Goal: Information Seeking & Learning: Learn about a topic

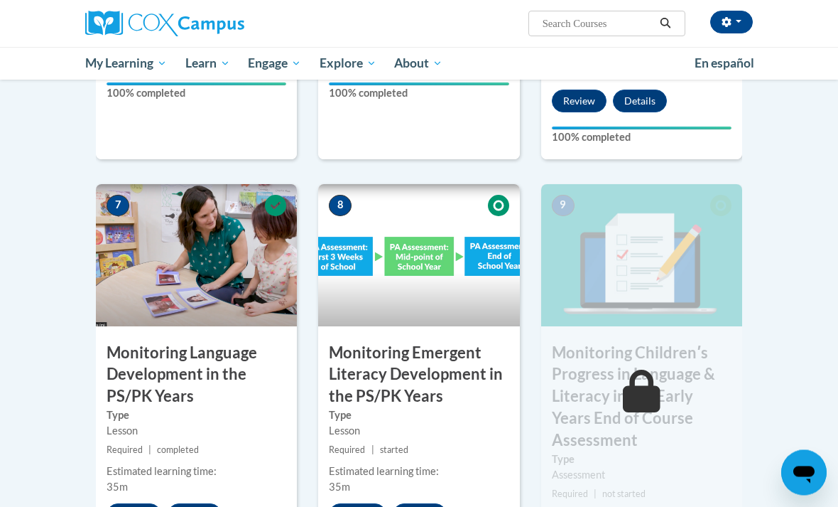
scroll to position [1059, 0]
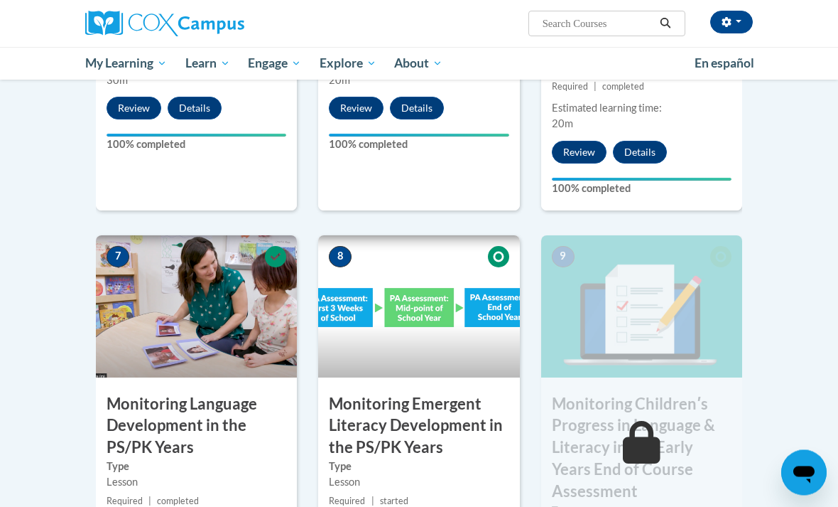
click at [598, 469] on h3 "Monitoring Childrenʹs Progress in Language & Literacy in the Early Years End of…" at bounding box center [641, 448] width 201 height 109
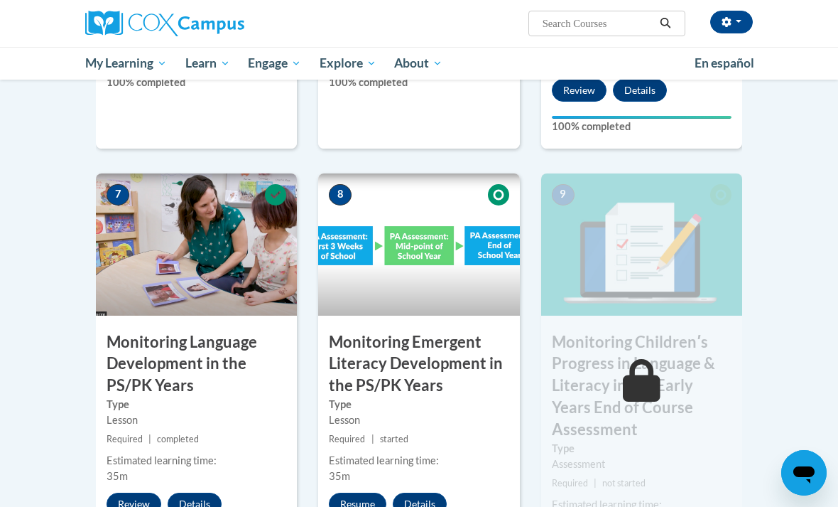
scroll to position [1125, 0]
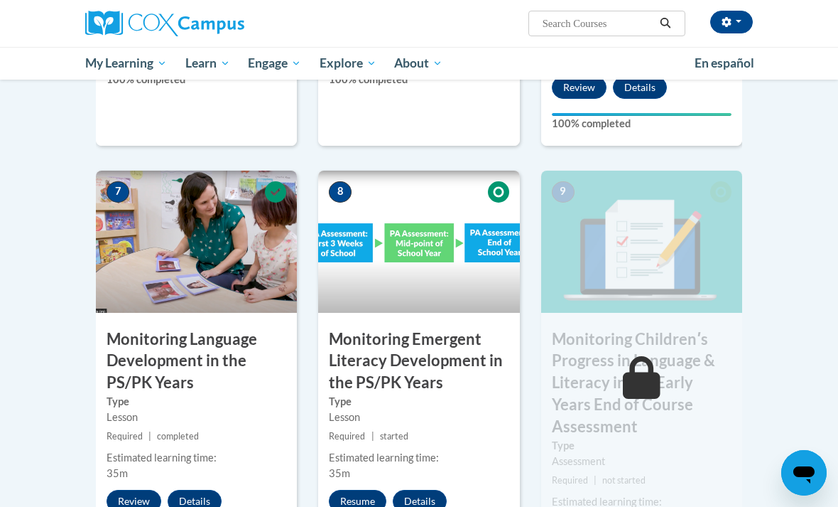
click at [353, 490] on button "Resume" at bounding box center [358, 501] width 58 height 23
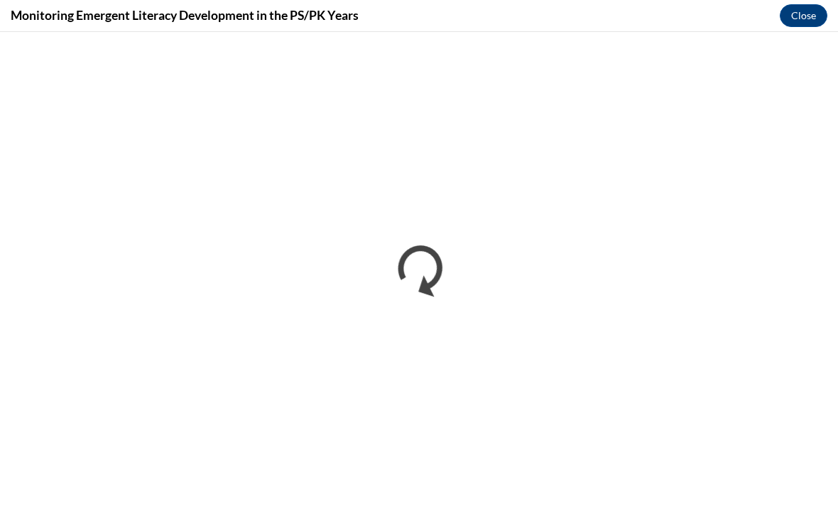
scroll to position [0, 0]
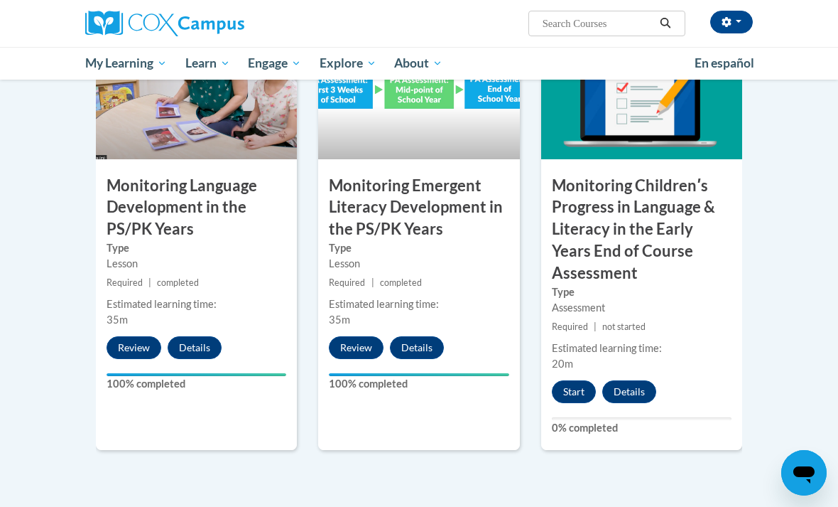
scroll to position [1268, 0]
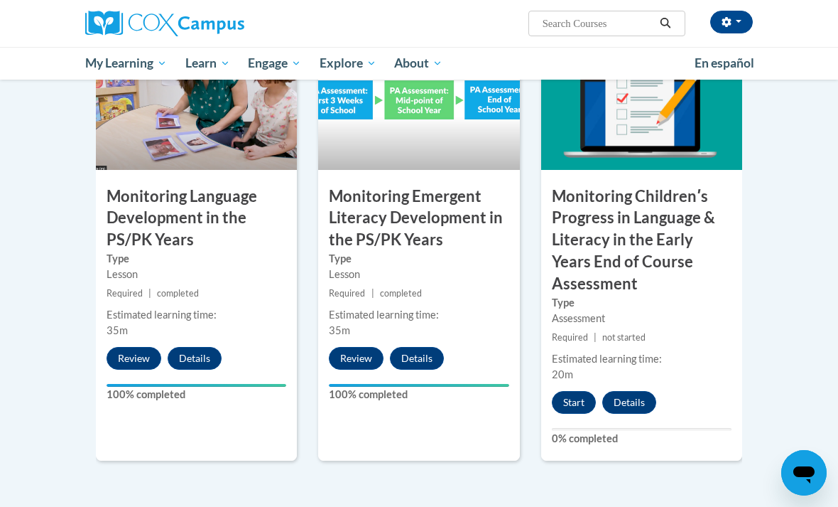
click at [567, 391] on button "Start" at bounding box center [574, 402] width 44 height 23
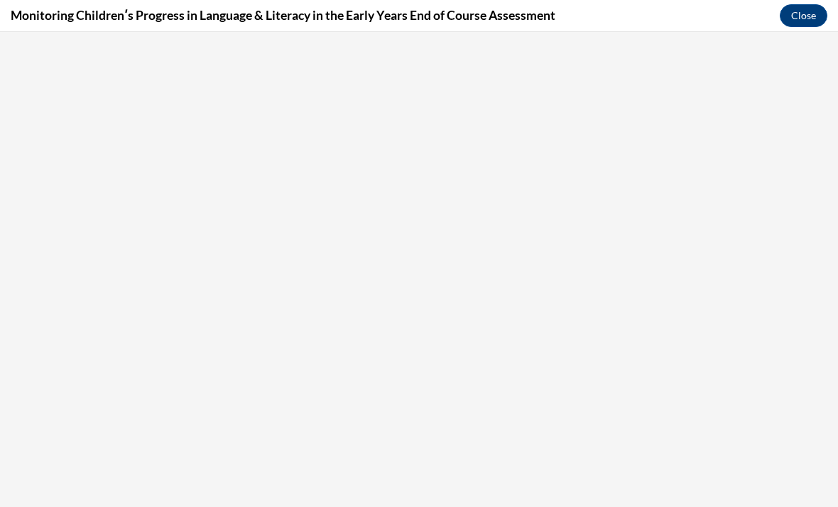
scroll to position [0, 0]
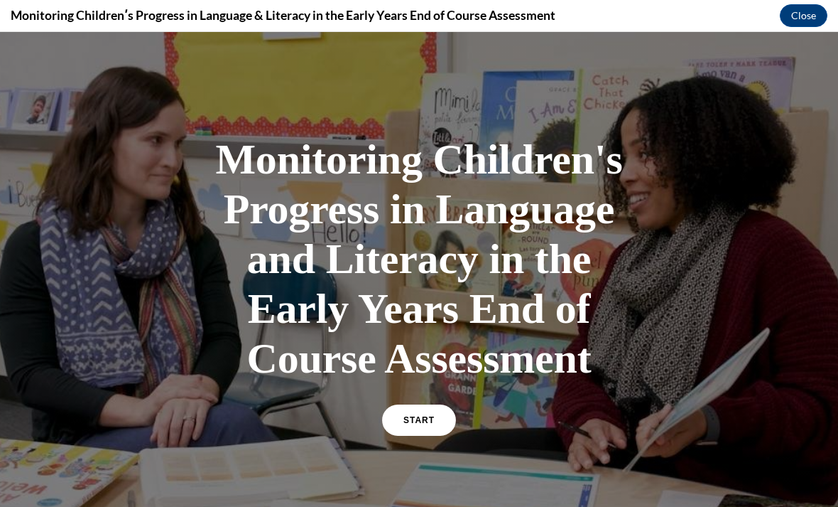
click at [421, 406] on link "START" at bounding box center [419, 419] width 74 height 31
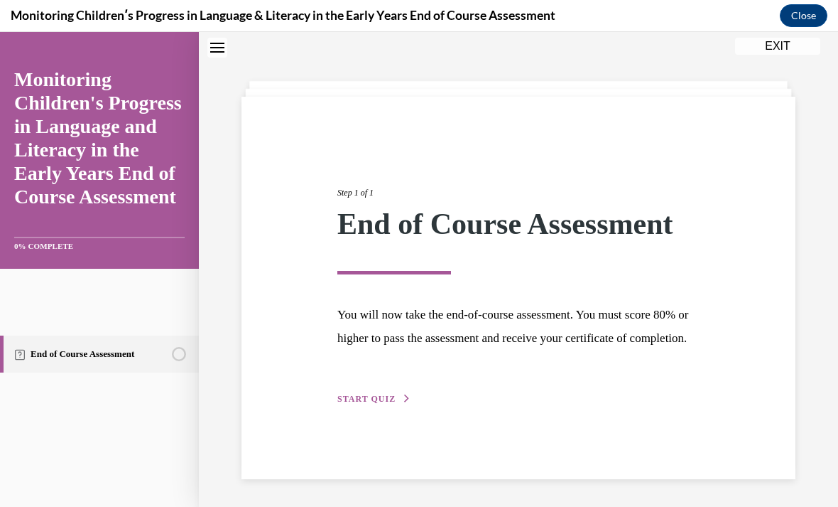
scroll to position [48, 0]
click at [357, 403] on span "START QUIZ" at bounding box center [367, 398] width 58 height 10
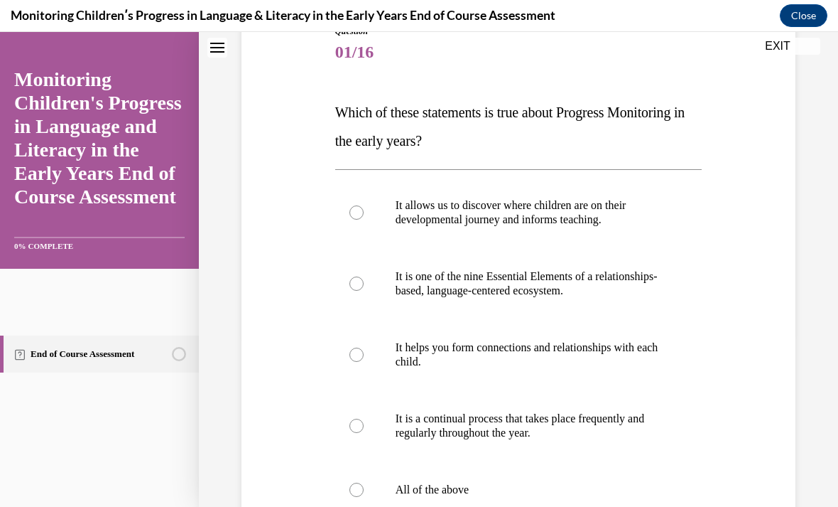
scroll to position [173, 0]
click at [437, 486] on p "All of the above" at bounding box center [531, 489] width 271 height 14
click at [364, 486] on input "All of the above" at bounding box center [357, 489] width 14 height 14
radio input "true"
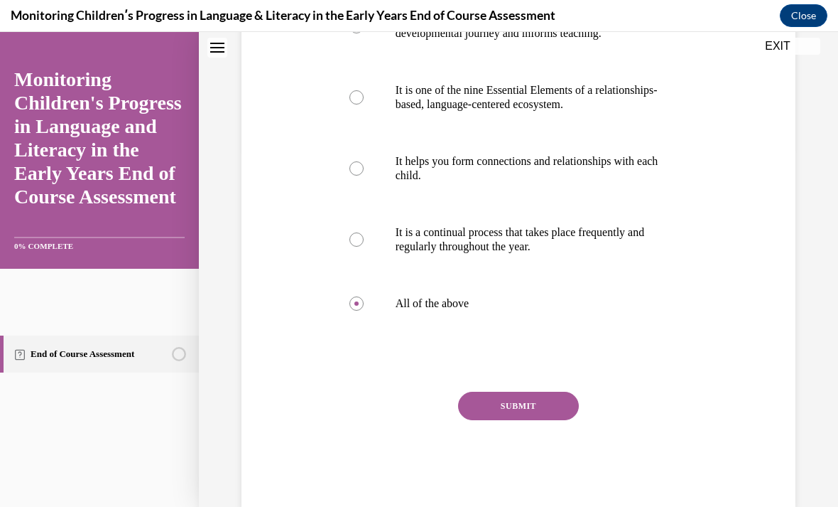
click at [490, 416] on button "SUBMIT" at bounding box center [518, 406] width 121 height 28
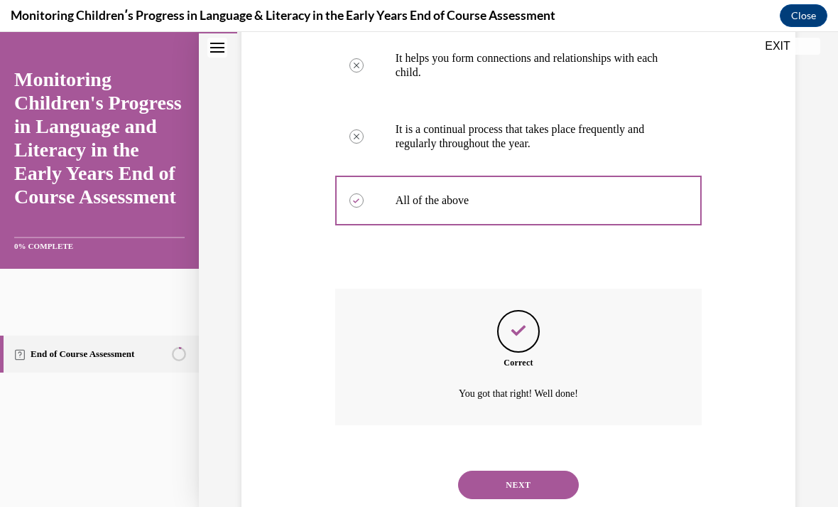
scroll to position [486, 0]
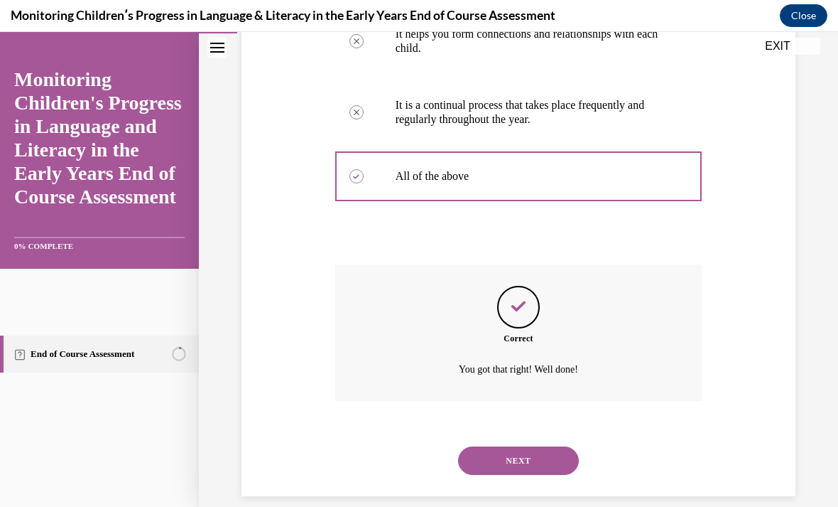
click at [532, 432] on div "NEXT" at bounding box center [518, 460] width 367 height 57
click at [524, 450] on button "NEXT" at bounding box center [518, 460] width 121 height 28
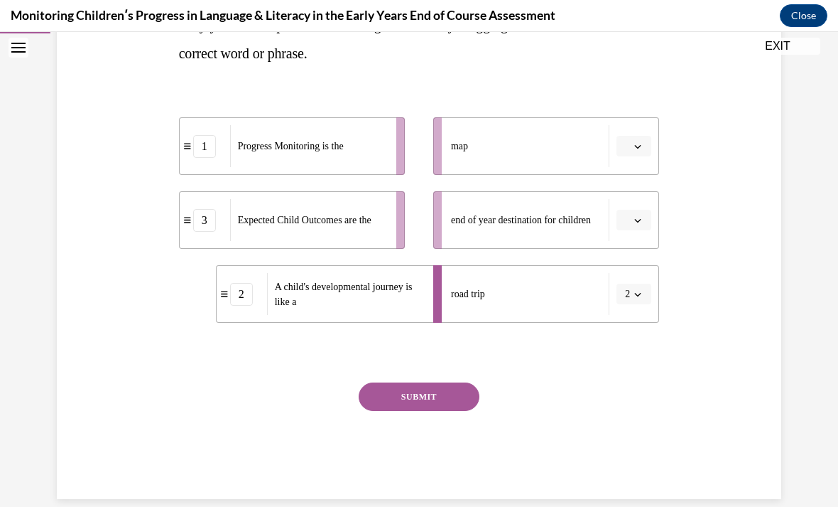
scroll to position [288, 0]
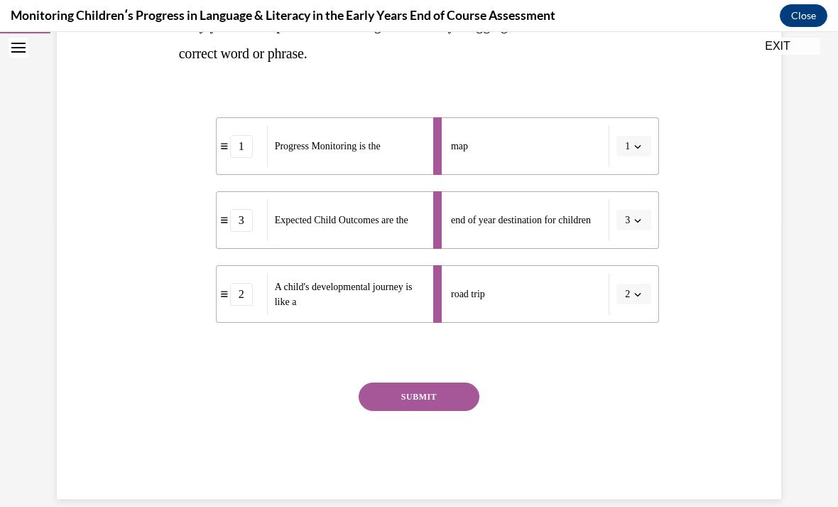
click at [409, 403] on button "SUBMIT" at bounding box center [419, 396] width 121 height 28
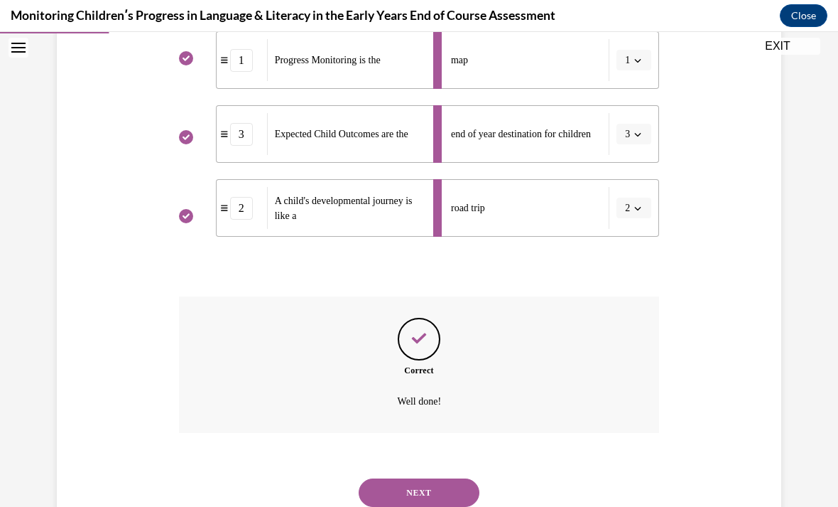
scroll to position [406, 0]
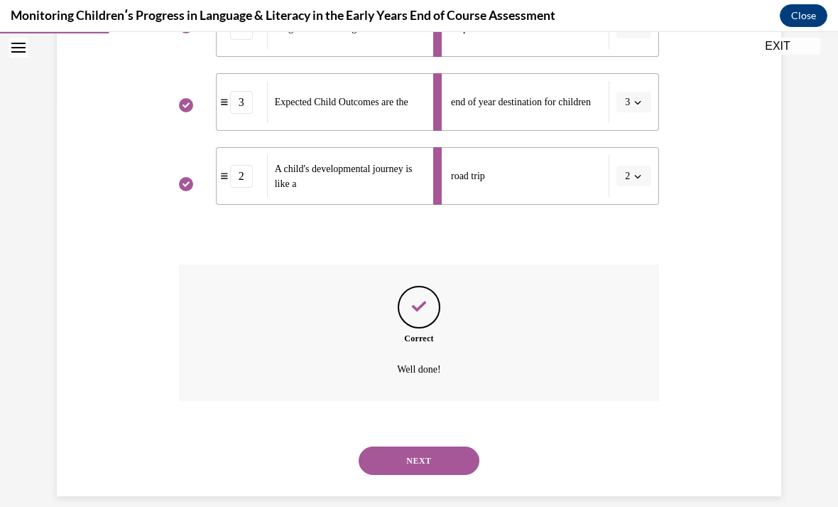
click at [412, 448] on button "NEXT" at bounding box center [419, 460] width 121 height 28
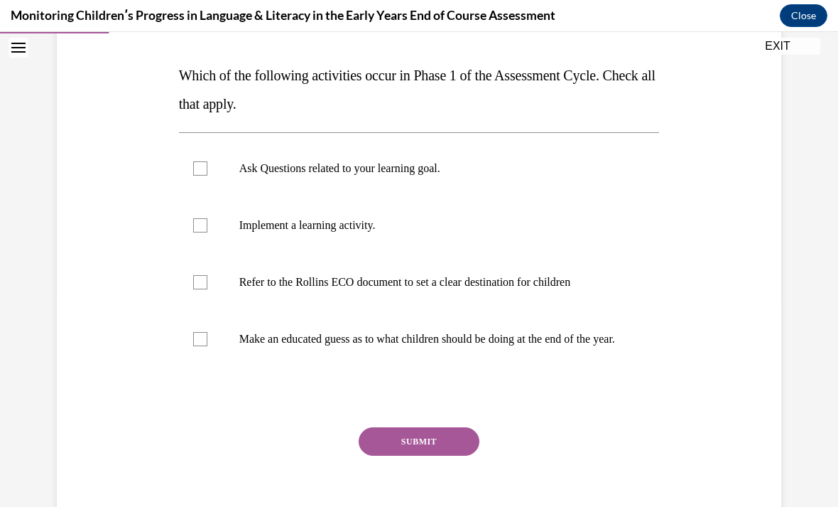
scroll to position [208, 0]
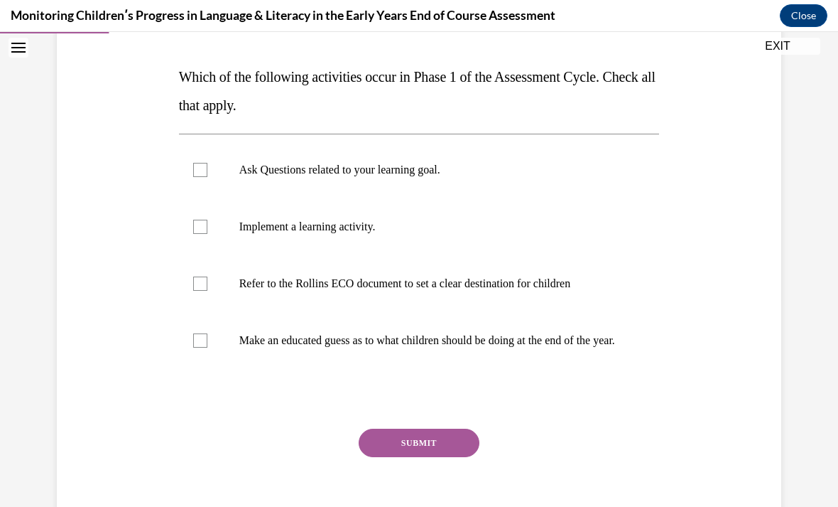
click at [399, 181] on label "Ask Questions related to your learning goal." at bounding box center [419, 169] width 481 height 57
click at [207, 177] on input "Ask Questions related to your learning goal." at bounding box center [200, 170] width 14 height 14
checkbox input "true"
click at [406, 232] on p "Implement a learning activity." at bounding box center [431, 227] width 385 height 14
click at [207, 232] on input "Implement a learning activity." at bounding box center [200, 227] width 14 height 14
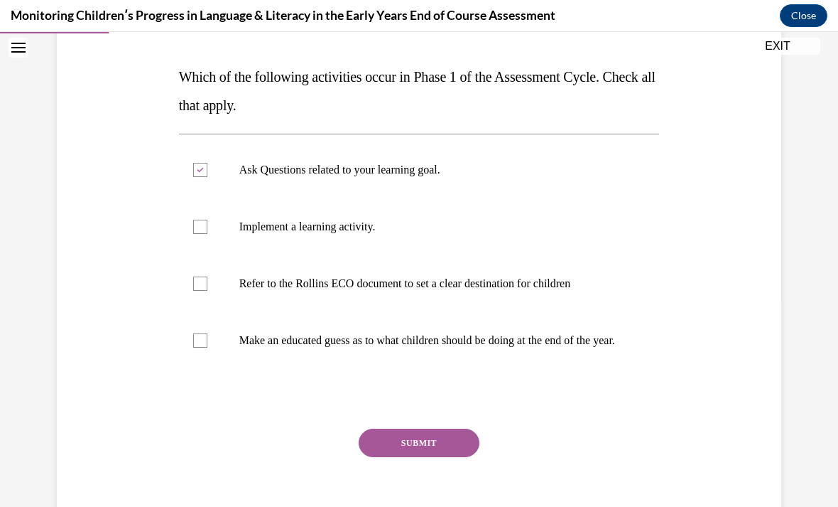
checkbox input "true"
click at [389, 453] on button "SUBMIT" at bounding box center [419, 442] width 121 height 28
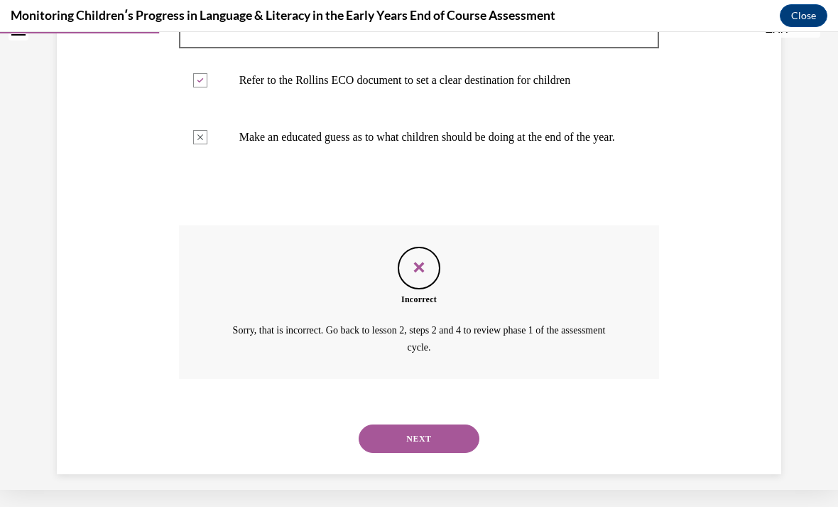
scroll to position [403, 0]
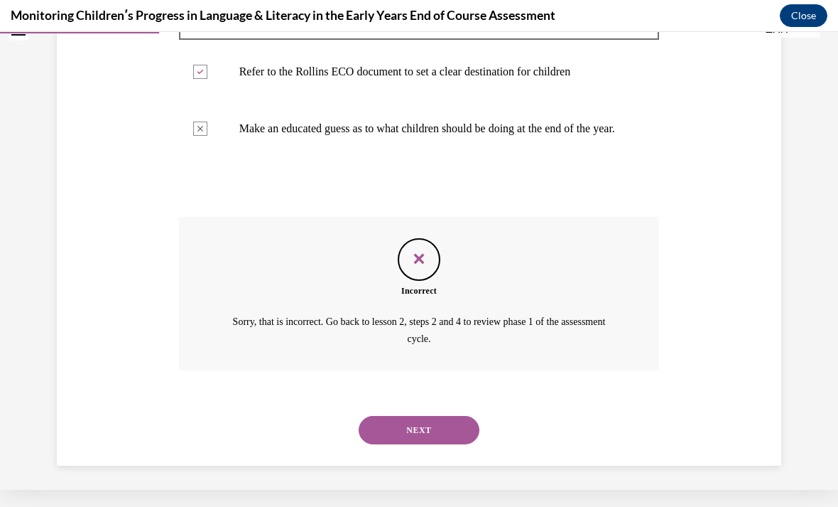
click at [438, 432] on button "NEXT" at bounding box center [419, 430] width 121 height 28
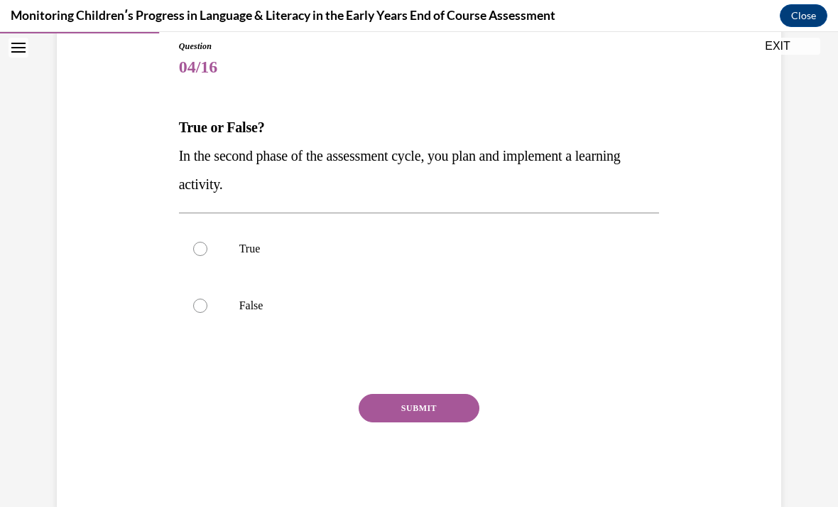
click at [296, 306] on p "False" at bounding box center [431, 305] width 385 height 14
click at [207, 306] on input "False" at bounding box center [200, 305] width 14 height 14
radio input "true"
click at [438, 449] on div "SUBMIT" at bounding box center [419, 429] width 481 height 71
click at [450, 411] on button "SUBMIT" at bounding box center [419, 408] width 121 height 28
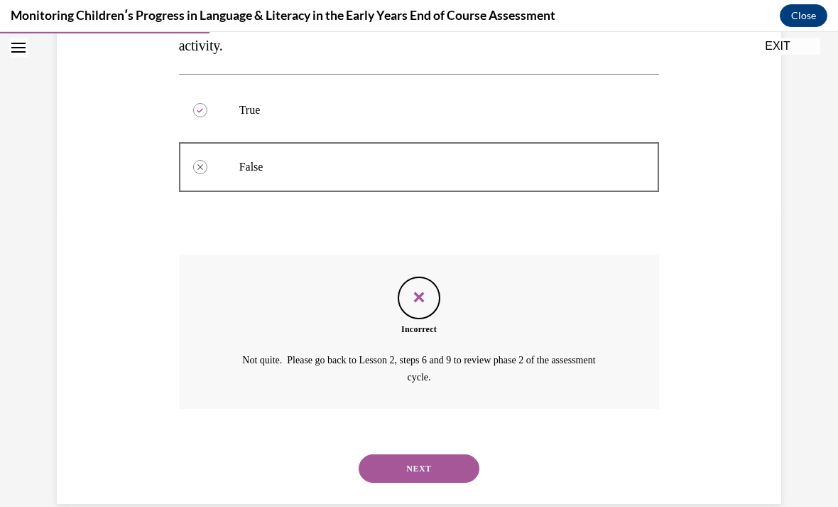
scroll to position [303, 0]
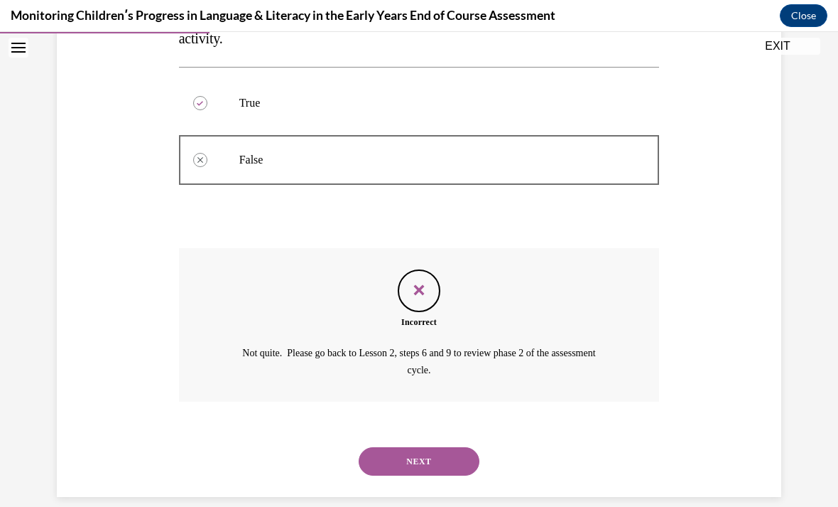
click at [423, 447] on button "NEXT" at bounding box center [419, 461] width 121 height 28
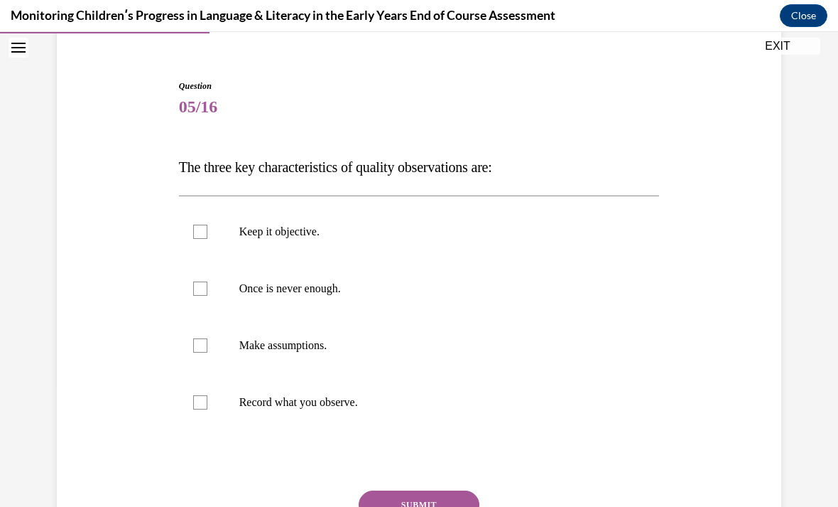
scroll to position [118, 0]
click at [258, 300] on label "Once is never enough." at bounding box center [419, 288] width 481 height 57
click at [207, 296] on input "Once is never enough." at bounding box center [200, 288] width 14 height 14
checkbox input "true"
click at [269, 244] on label "Keep it objective." at bounding box center [419, 231] width 481 height 57
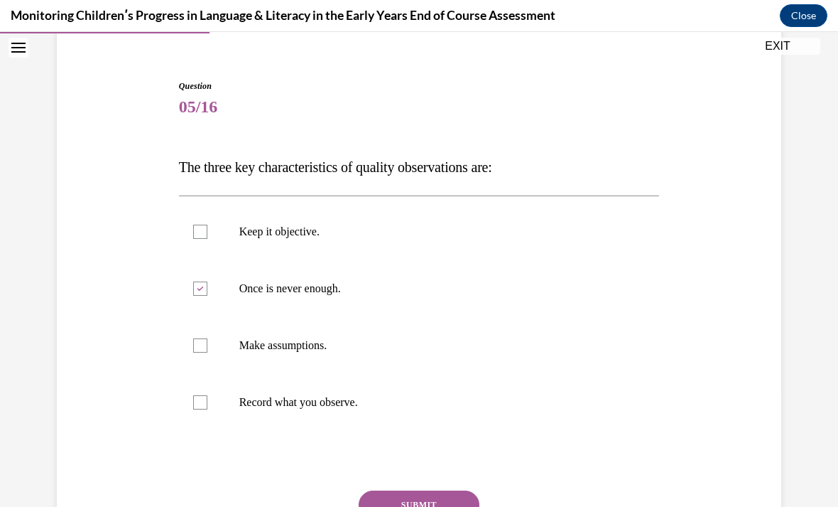
click at [207, 239] on input "Keep it objective." at bounding box center [200, 232] width 14 height 14
checkbox input "true"
click at [193, 412] on label "Record what you observe." at bounding box center [419, 402] width 481 height 57
click at [193, 409] on input "Record what you observe." at bounding box center [200, 402] width 14 height 14
checkbox input "true"
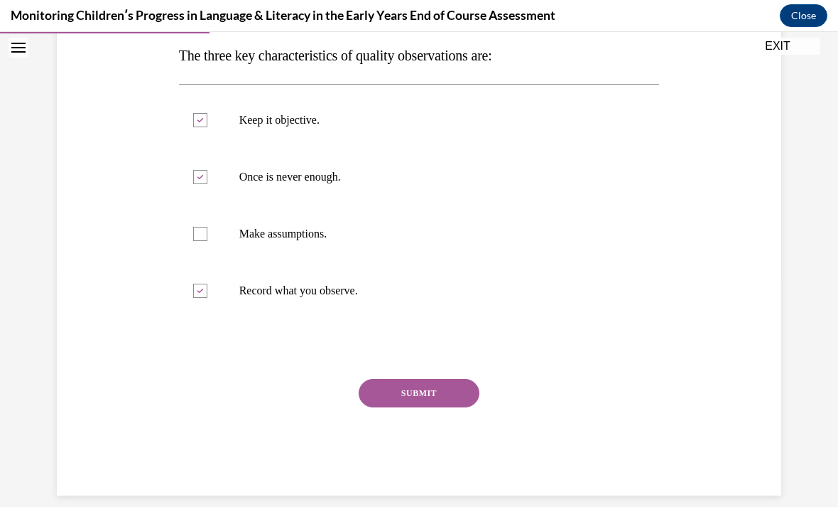
click at [421, 401] on button "SUBMIT" at bounding box center [419, 393] width 121 height 28
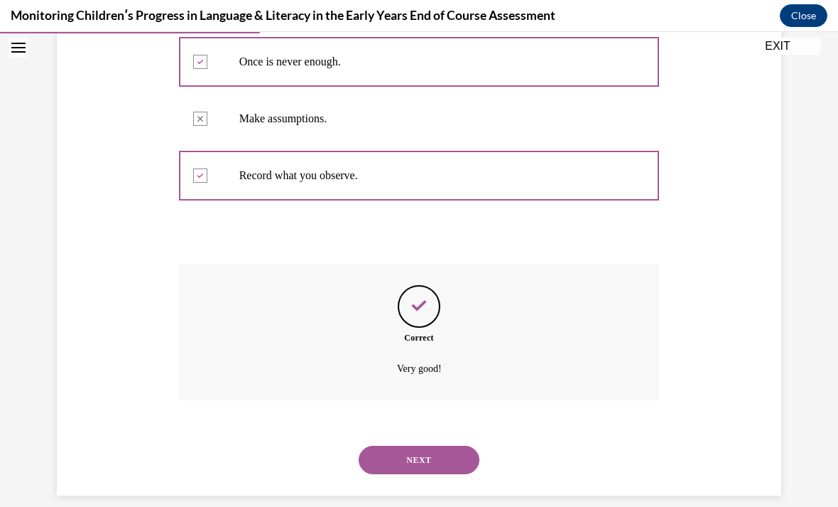
scroll to position [344, 0]
click at [436, 446] on button "NEXT" at bounding box center [419, 460] width 121 height 28
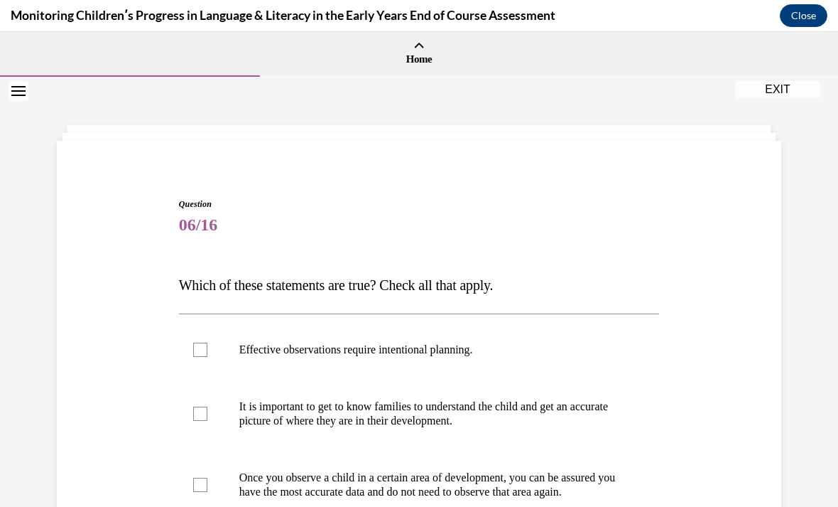
scroll to position [52, 0]
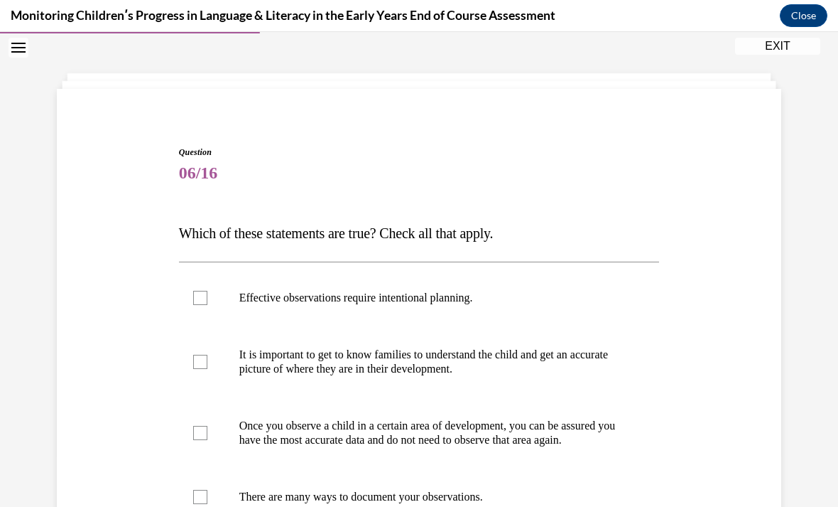
click at [371, 303] on p "Effective observations require intentional planning." at bounding box center [431, 298] width 385 height 14
click at [207, 303] on input "Effective observations require intentional planning." at bounding box center [200, 298] width 14 height 14
checkbox input "true"
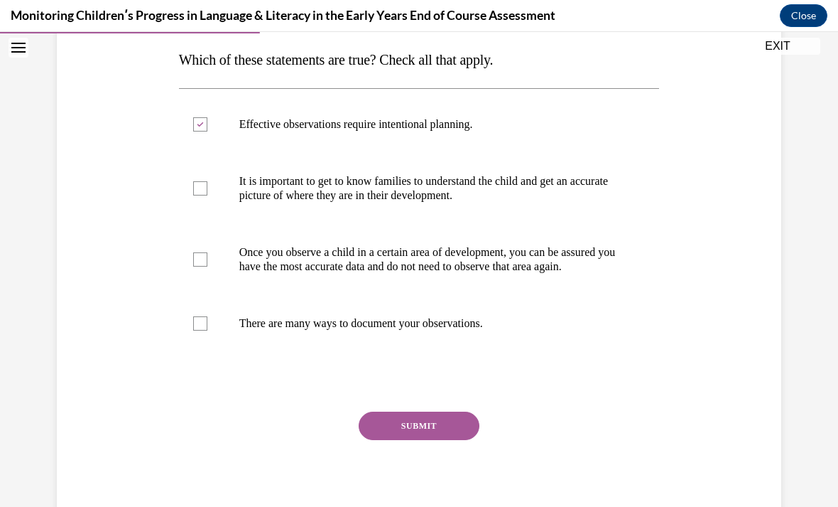
scroll to position [219, 0]
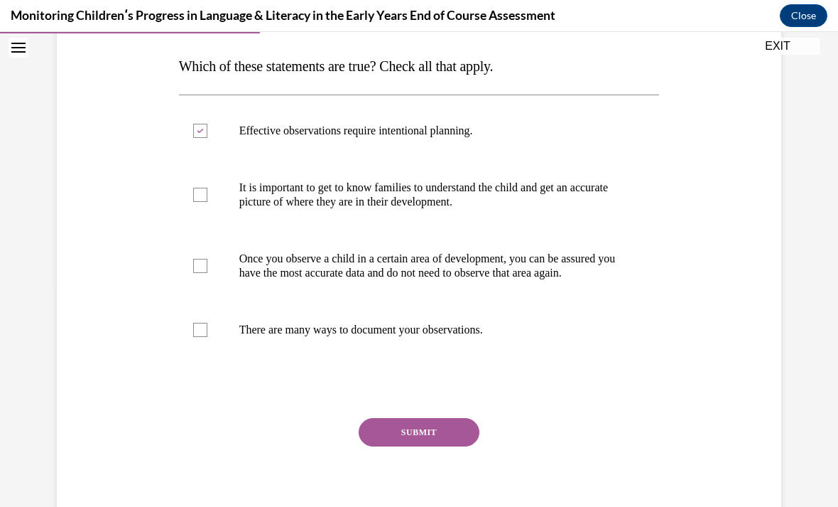
click at [383, 239] on label "Once you observe a child in a certain area of development, you can be assured y…" at bounding box center [419, 265] width 481 height 71
click at [207, 259] on input "Once you observe a child in a certain area of development, you can be assured y…" at bounding box center [200, 266] width 14 height 14
checkbox input "true"
click at [426, 337] on p "There are many ways to document your observations." at bounding box center [431, 330] width 385 height 14
click at [207, 337] on input "There are many ways to document your observations." at bounding box center [200, 330] width 14 height 14
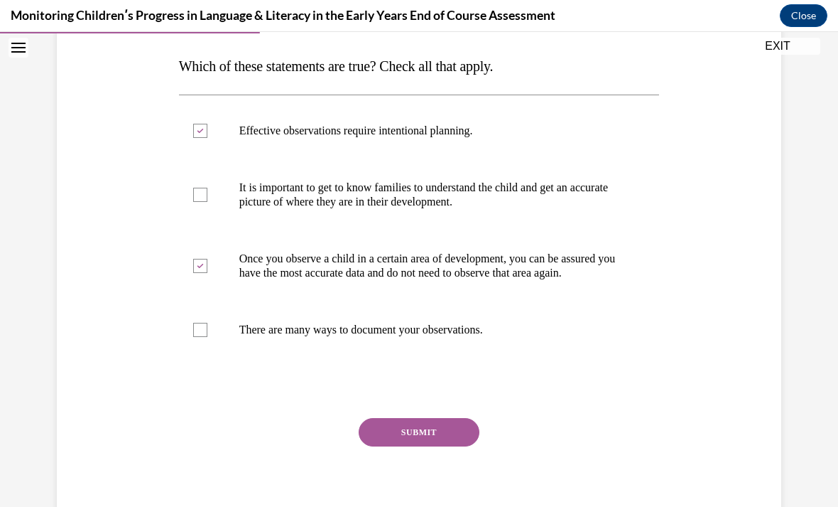
checkbox input "true"
click at [188, 280] on label "Once you observe a child in a certain area of development, you can be assured y…" at bounding box center [419, 265] width 481 height 71
click at [193, 273] on input "Once you observe a child in a certain area of development, you can be assured y…" at bounding box center [200, 266] width 14 height 14
checkbox input "false"
click at [200, 199] on div at bounding box center [200, 195] width 14 height 14
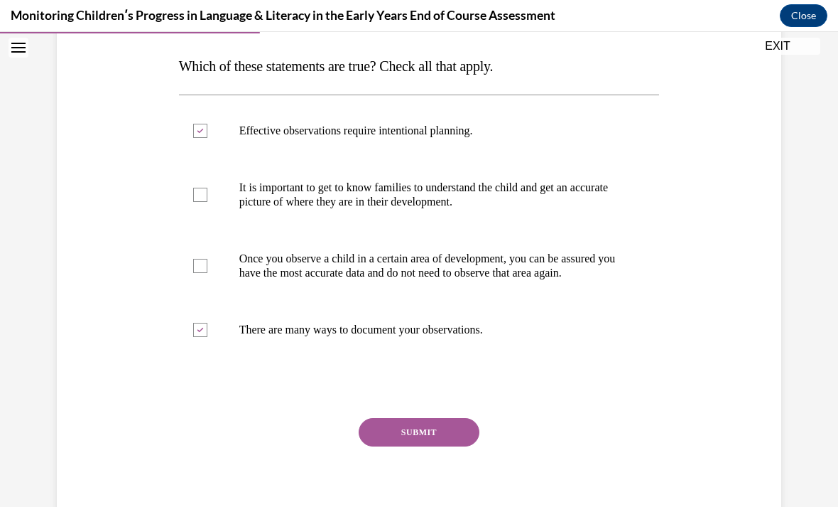
click at [200, 199] on input "It is important to get to know families to understand the child and get an accu…" at bounding box center [200, 195] width 14 height 14
checkbox input "true"
click at [406, 446] on button "SUBMIT" at bounding box center [419, 432] width 121 height 28
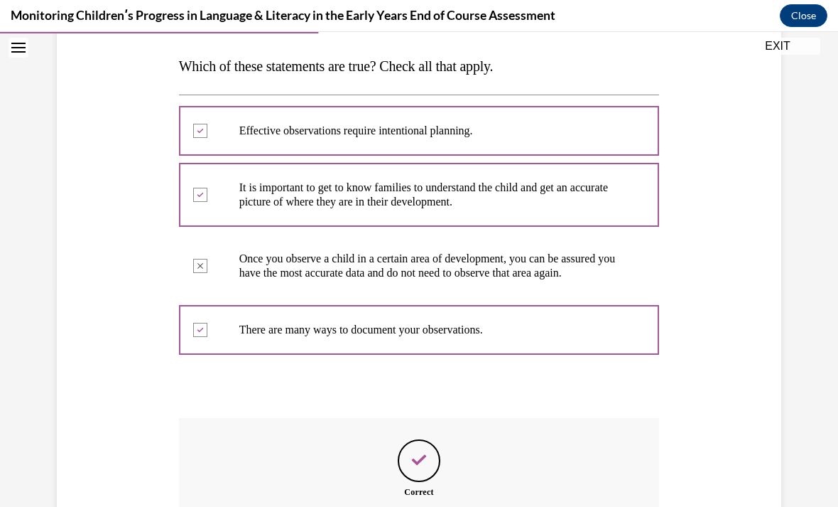
scroll to position [17, 0]
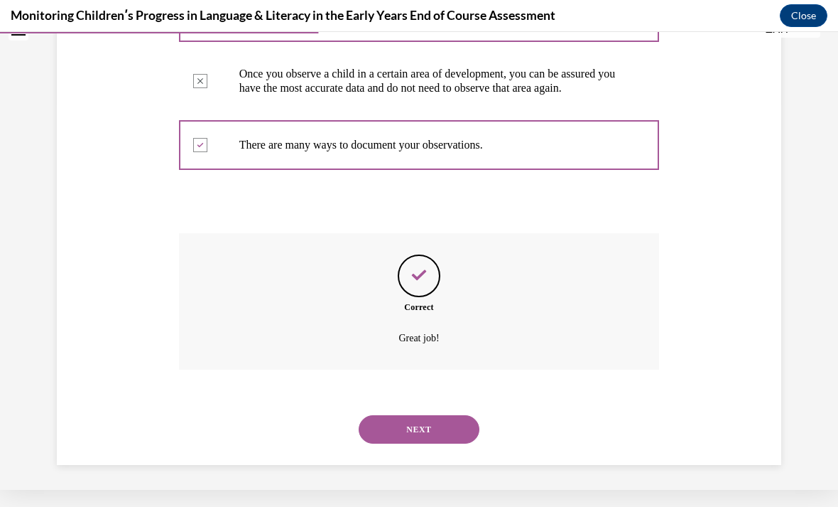
click at [404, 438] on button "NEXT" at bounding box center [419, 429] width 121 height 28
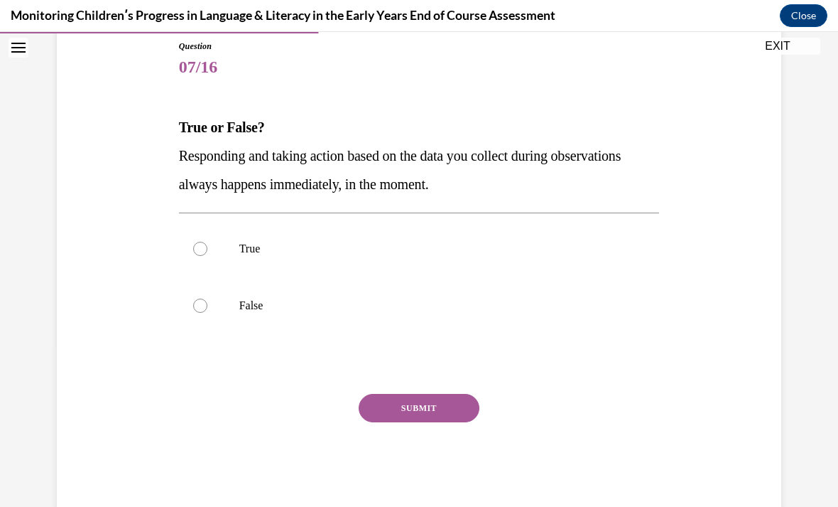
click at [261, 288] on label "False" at bounding box center [419, 305] width 481 height 57
click at [207, 298] on input "False" at bounding box center [200, 305] width 14 height 14
radio input "true"
click at [431, 404] on button "SUBMIT" at bounding box center [419, 408] width 121 height 28
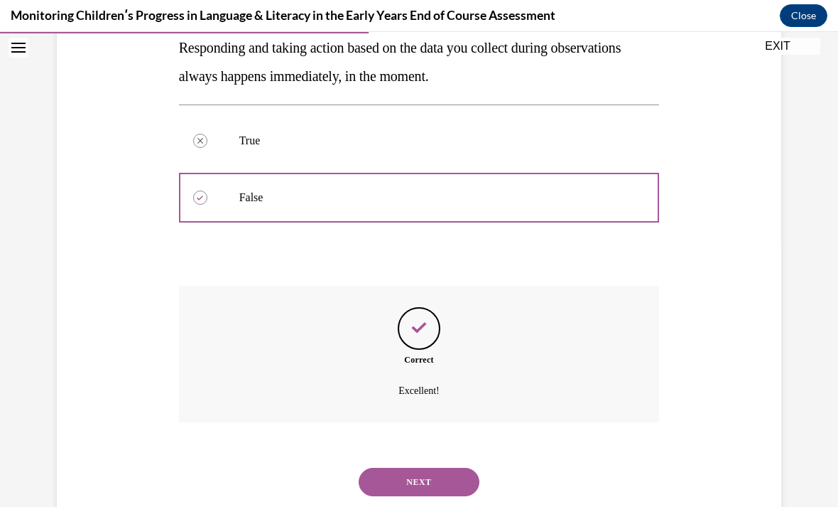
scroll to position [287, 0]
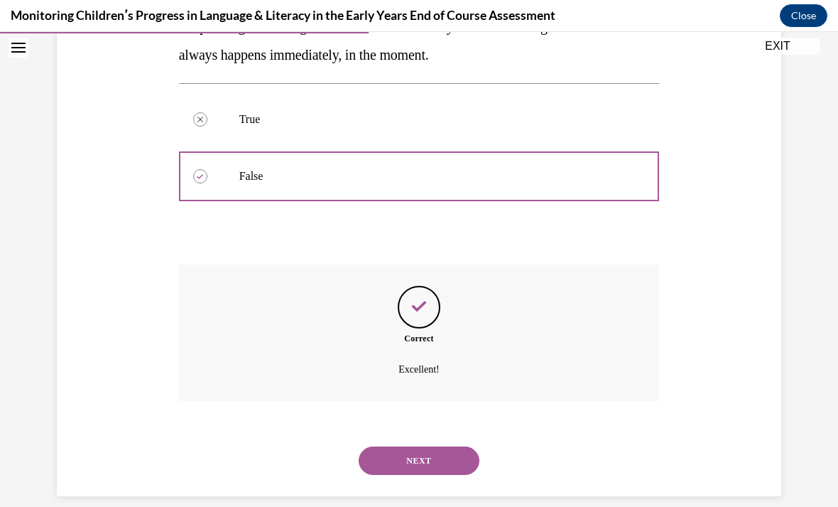
click at [392, 455] on button "NEXT" at bounding box center [419, 460] width 121 height 28
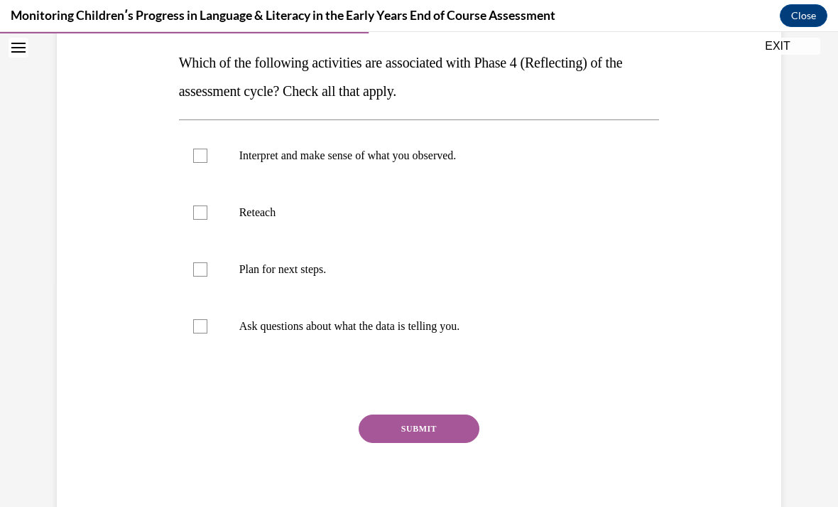
scroll to position [222, 0]
click at [458, 149] on p "Interpret and make sense of what you observed." at bounding box center [431, 156] width 385 height 14
click at [207, 149] on input "Interpret and make sense of what you observed." at bounding box center [200, 156] width 14 height 14
checkbox input "true"
click at [453, 323] on p "Ask questions about what the data is telling you." at bounding box center [431, 326] width 385 height 14
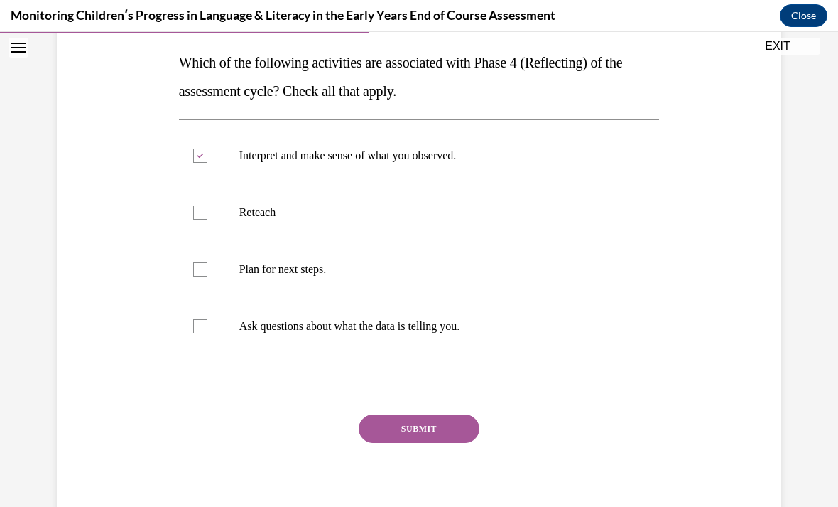
click at [207, 323] on input "Ask questions about what the data is telling you." at bounding box center [200, 326] width 14 height 14
checkbox input "true"
click at [314, 274] on p "Plan for next steps." at bounding box center [431, 269] width 385 height 14
click at [207, 274] on input "Plan for next steps." at bounding box center [200, 269] width 14 height 14
checkbox input "true"
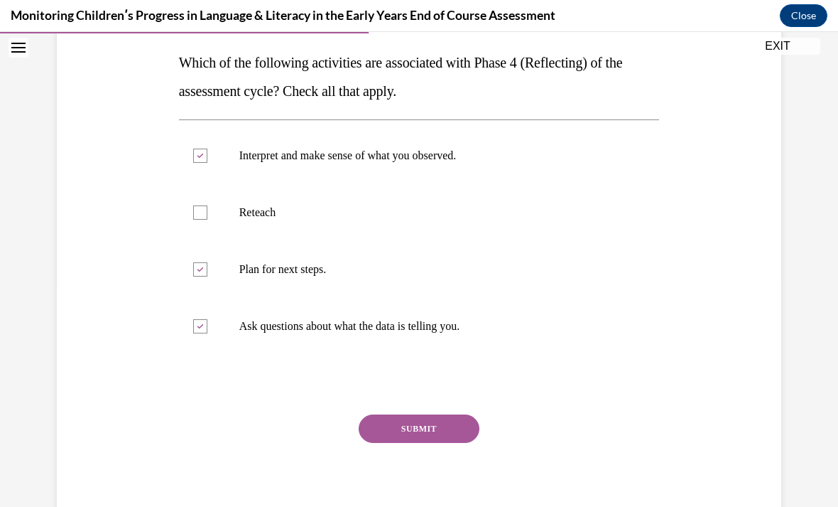
click at [428, 433] on button "SUBMIT" at bounding box center [419, 428] width 121 height 28
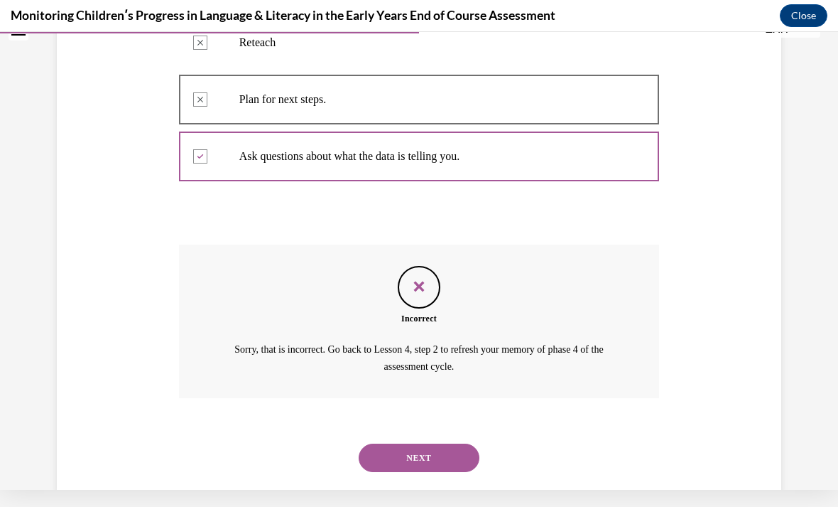
scroll to position [389, 0]
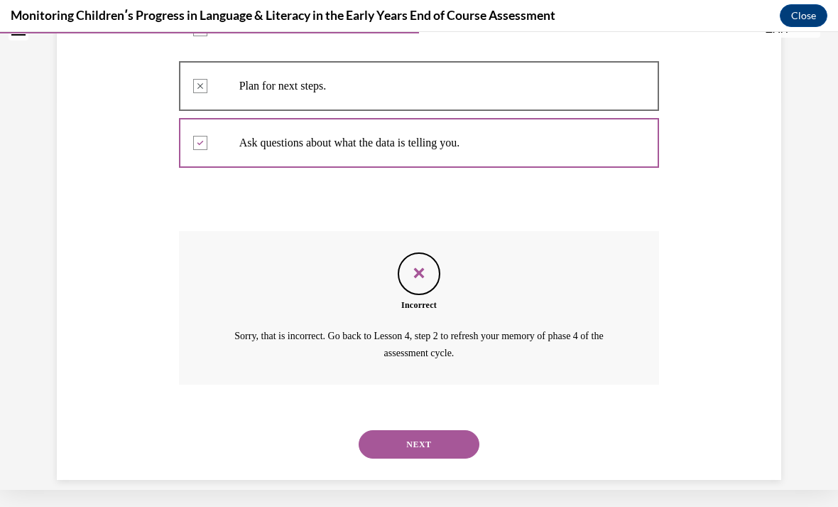
click at [446, 430] on button "NEXT" at bounding box center [419, 444] width 121 height 28
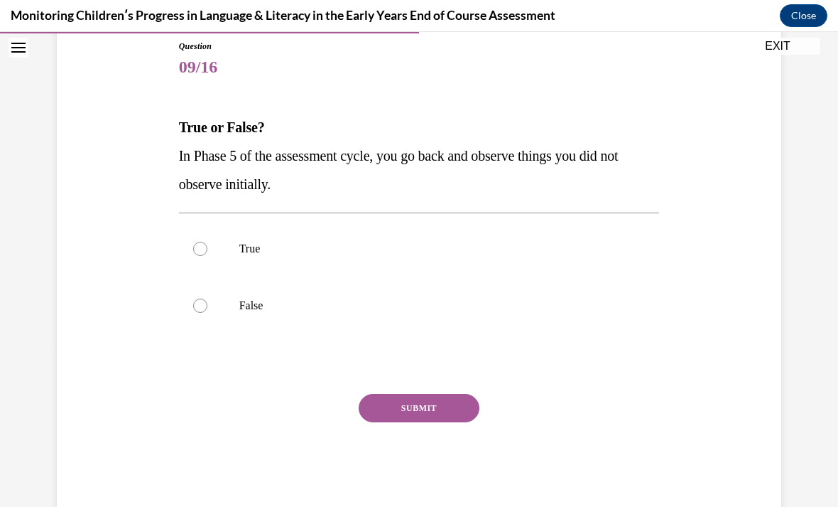
click at [252, 246] on p "True" at bounding box center [431, 249] width 385 height 14
click at [207, 246] on input "True" at bounding box center [200, 249] width 14 height 14
radio input "true"
click at [427, 389] on div "Question 09/16 True or False? In Phase 5 of the assessment cycle, you go back a…" at bounding box center [419, 275] width 481 height 470
click at [410, 403] on button "SUBMIT" at bounding box center [419, 408] width 121 height 28
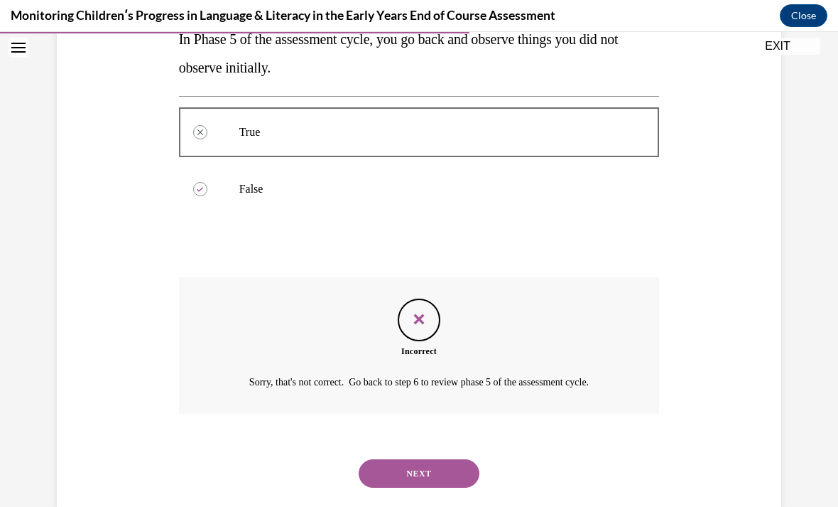
scroll to position [287, 0]
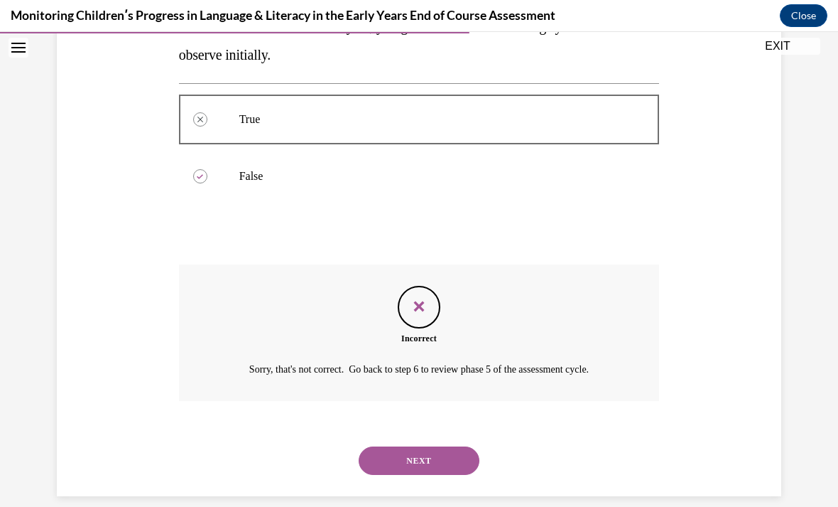
click at [417, 455] on button "NEXT" at bounding box center [419, 460] width 121 height 28
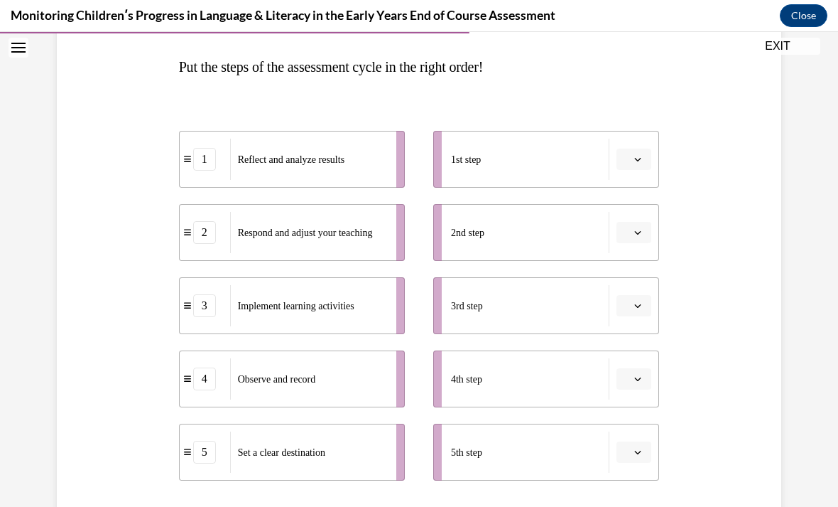
scroll to position [218, 0]
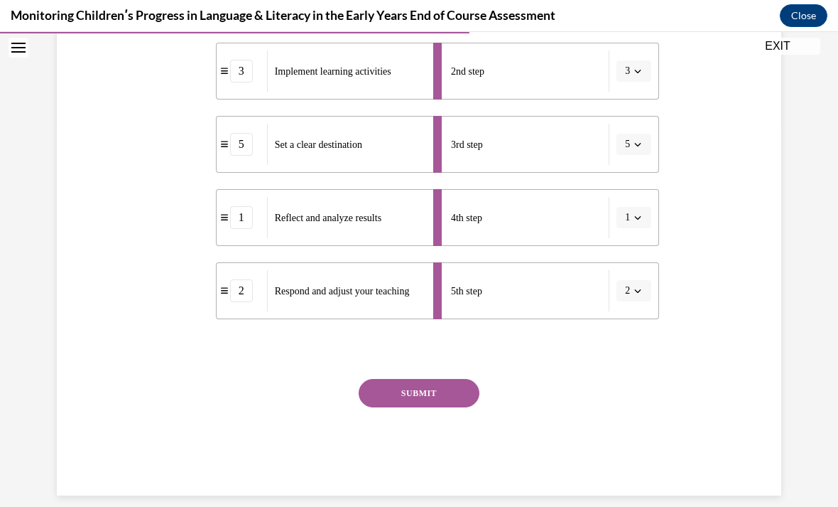
click at [434, 388] on button "SUBMIT" at bounding box center [419, 393] width 121 height 28
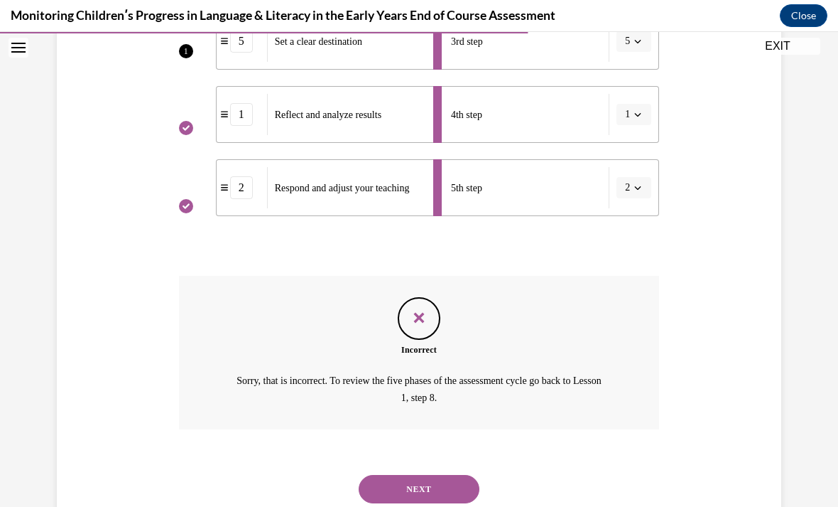
scroll to position [482, 0]
click at [433, 475] on button "NEXT" at bounding box center [419, 489] width 121 height 28
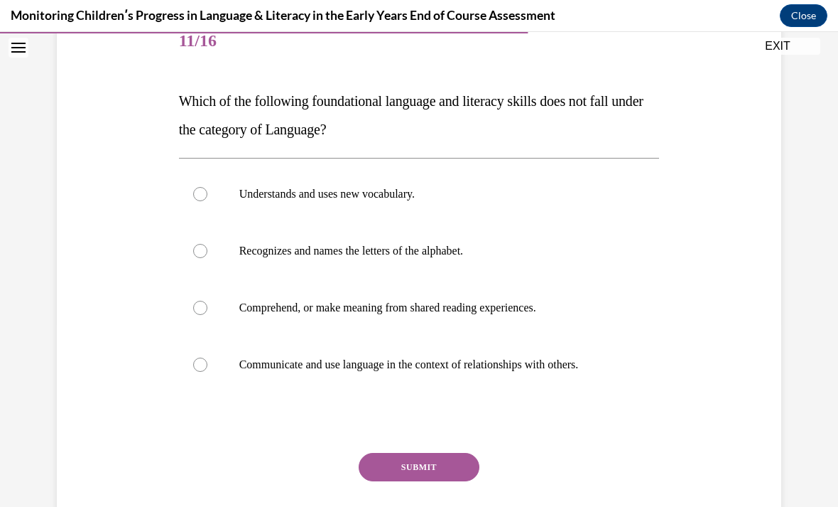
scroll to position [184, 0]
click at [503, 319] on label "Comprehend, or make meaning from shared reading experiences." at bounding box center [419, 307] width 481 height 57
click at [207, 315] on input "Comprehend, or make meaning from shared reading experiences." at bounding box center [200, 308] width 14 height 14
radio input "true"
click at [411, 466] on button "SUBMIT" at bounding box center [419, 467] width 121 height 28
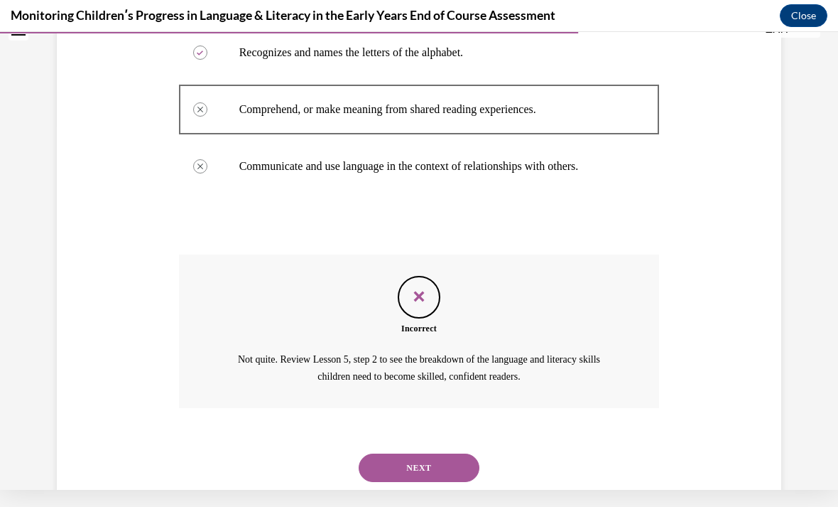
scroll to position [389, 0]
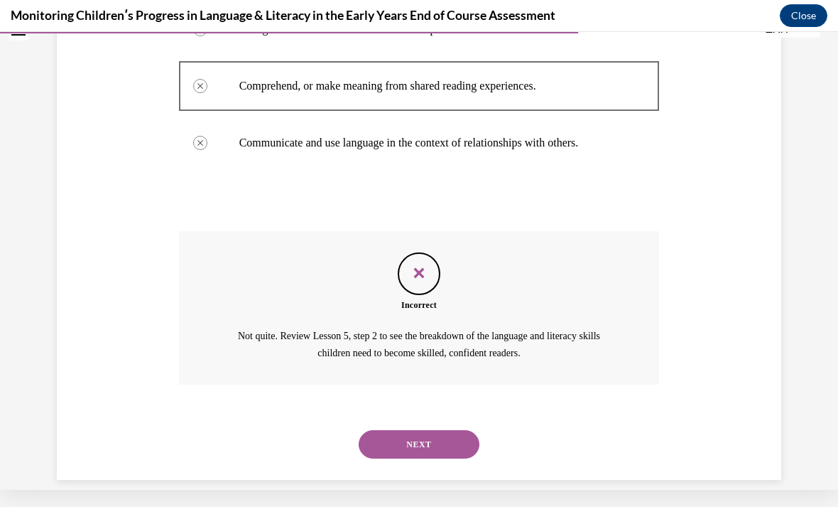
click at [414, 434] on button "NEXT" at bounding box center [419, 444] width 121 height 28
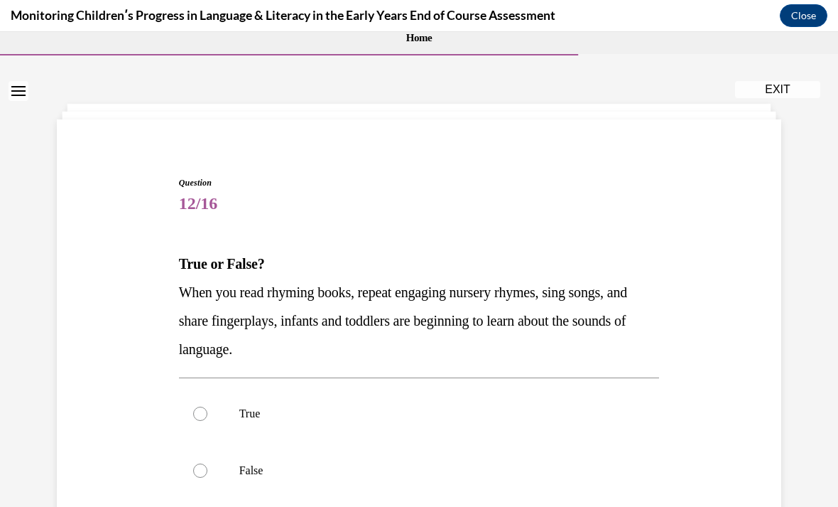
scroll to position [58, 0]
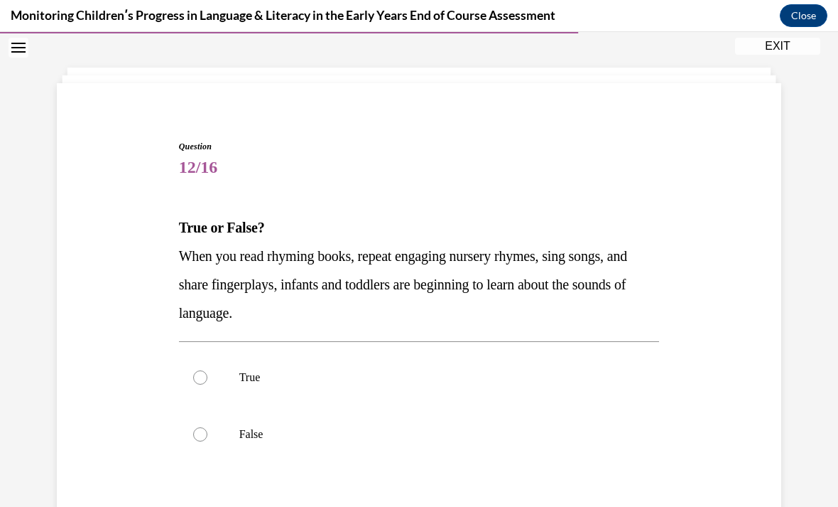
click at [505, 362] on label "True" at bounding box center [419, 377] width 481 height 57
click at [207, 370] on input "True" at bounding box center [200, 377] width 14 height 14
radio input "true"
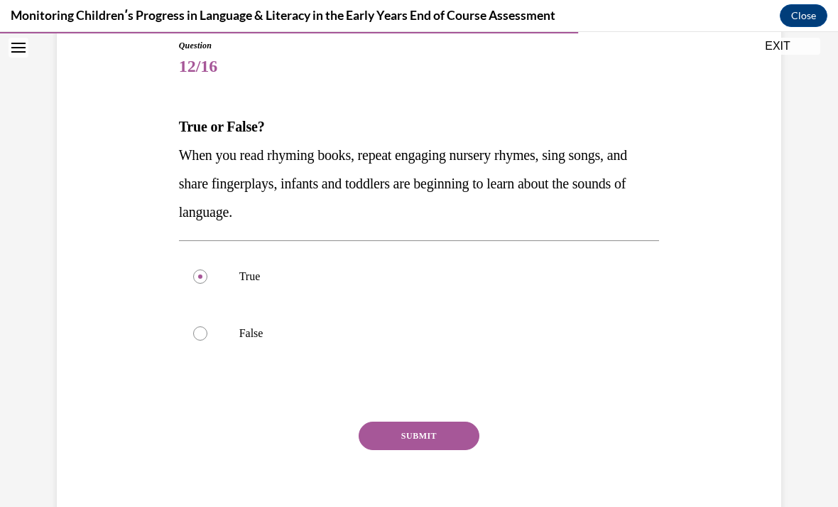
click at [423, 438] on button "SUBMIT" at bounding box center [419, 435] width 121 height 28
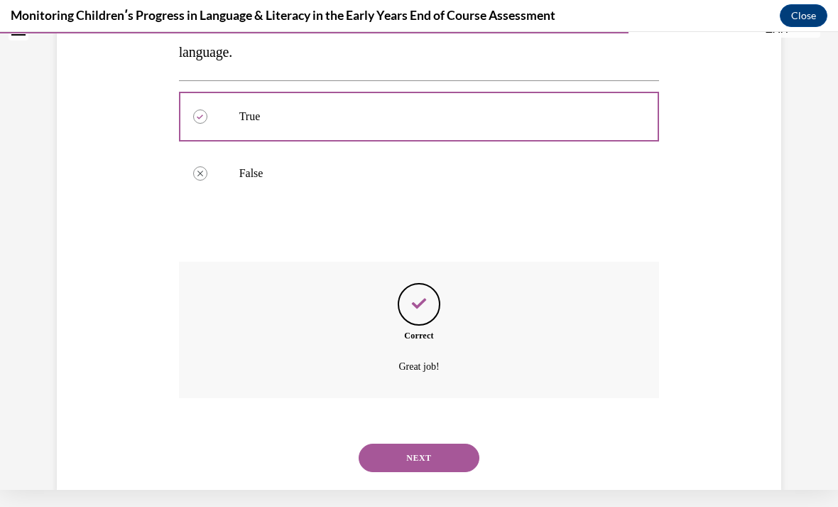
scroll to position [315, 0]
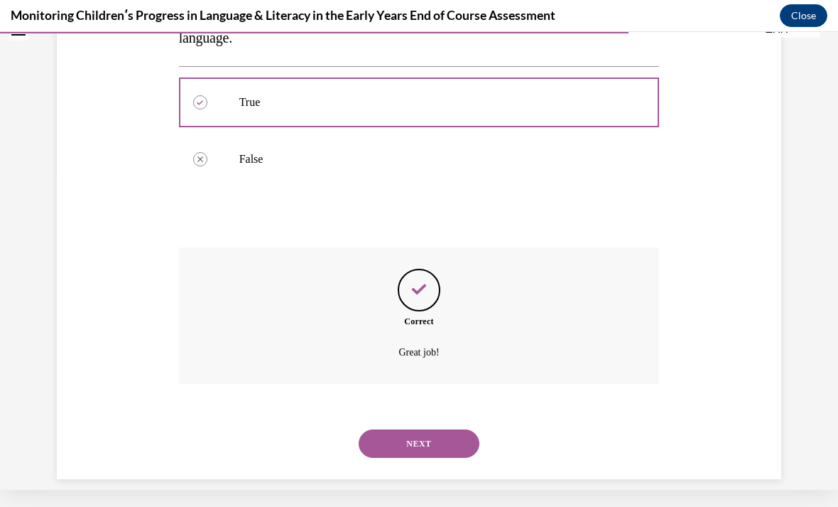
click at [426, 429] on button "NEXT" at bounding box center [419, 443] width 121 height 28
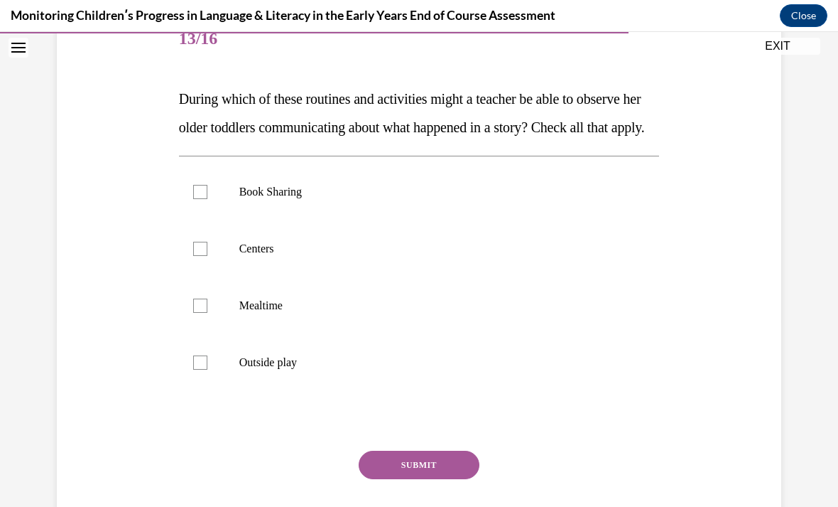
scroll to position [186, 0]
click at [409, 220] on label "Book Sharing" at bounding box center [419, 191] width 481 height 57
click at [207, 199] on input "Book Sharing" at bounding box center [200, 192] width 14 height 14
checkbox input "true"
click at [421, 479] on button "SUBMIT" at bounding box center [419, 465] width 121 height 28
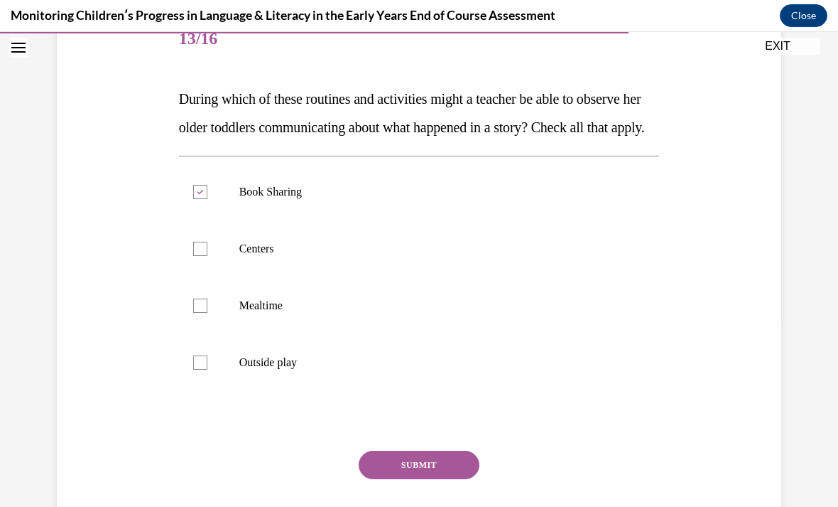
scroll to position [17, 0]
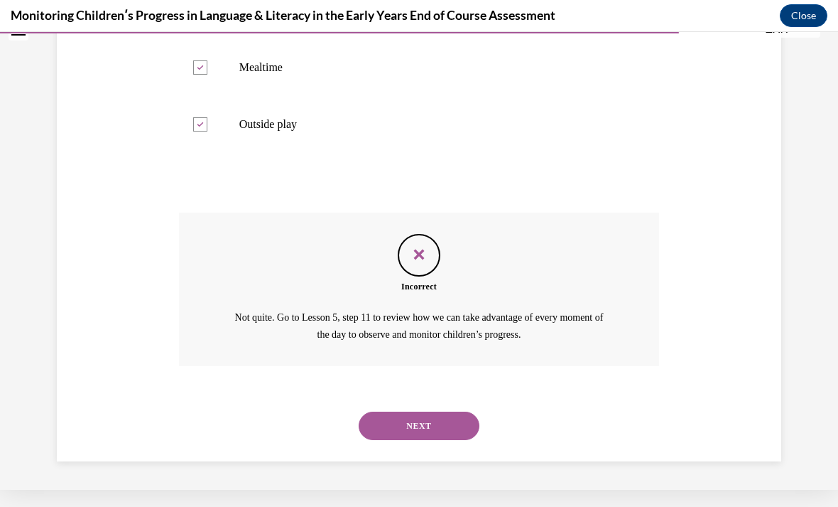
click at [411, 438] on button "NEXT" at bounding box center [419, 425] width 121 height 28
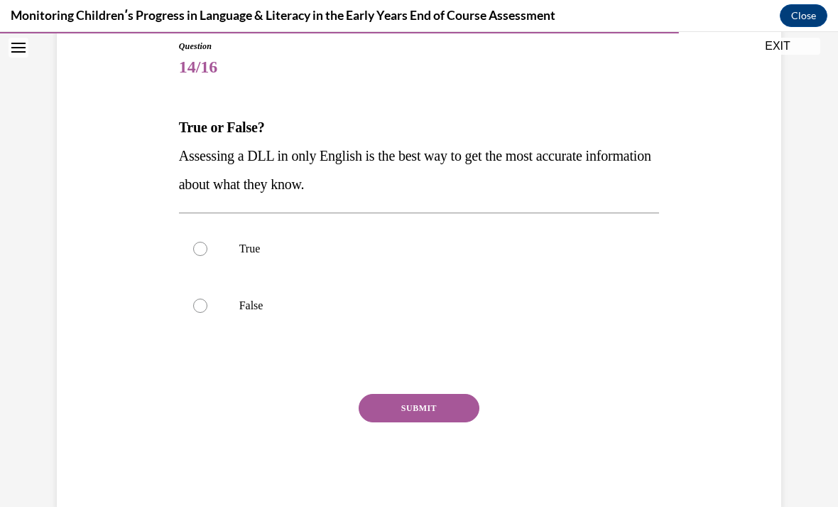
click at [286, 313] on label "False" at bounding box center [419, 305] width 481 height 57
click at [207, 313] on input "False" at bounding box center [200, 305] width 14 height 14
radio input "true"
click at [440, 405] on button "SUBMIT" at bounding box center [419, 408] width 121 height 28
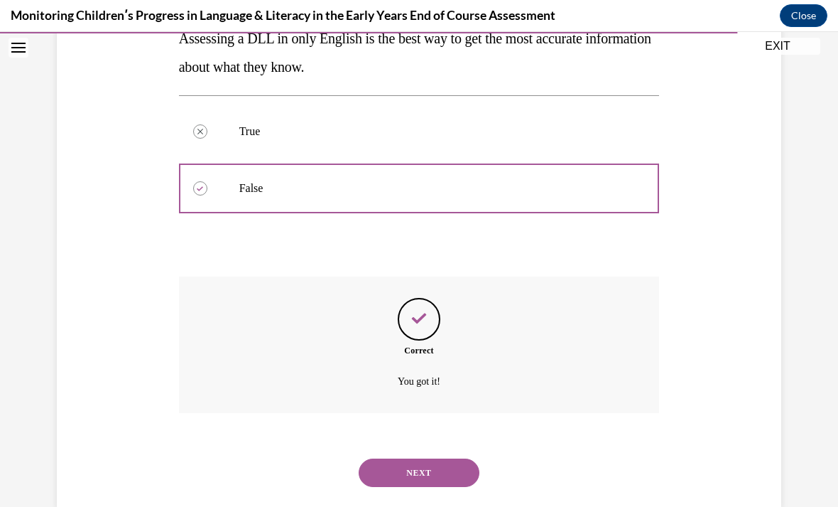
scroll to position [287, 0]
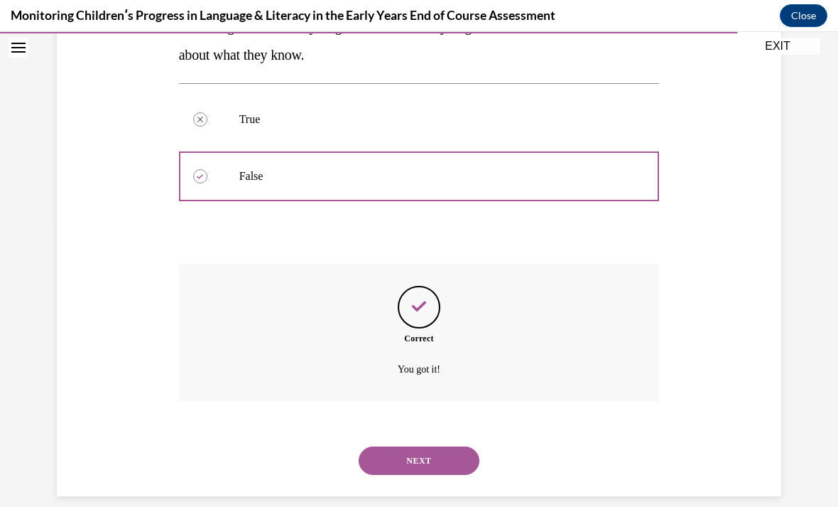
click at [431, 455] on button "NEXT" at bounding box center [419, 460] width 121 height 28
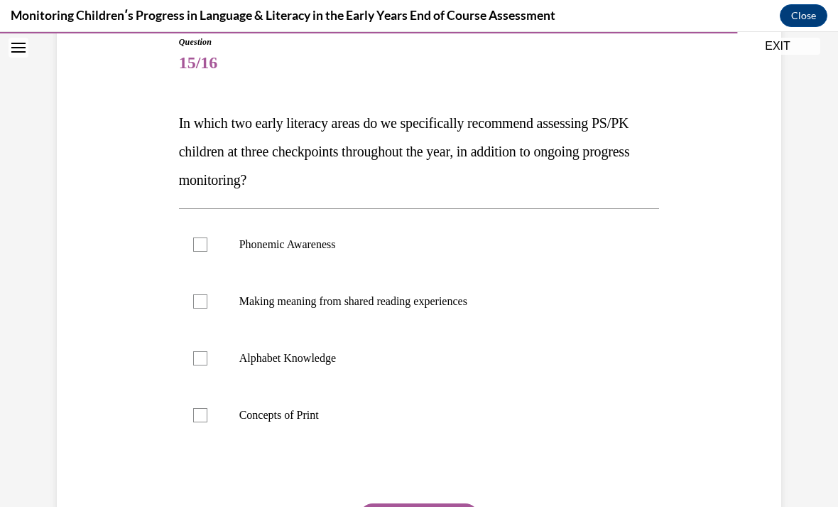
scroll to position [162, 0]
click at [303, 364] on p "Alphabet Knowledge" at bounding box center [431, 358] width 385 height 14
click at [207, 364] on input "Alphabet Knowledge" at bounding box center [200, 358] width 14 height 14
checkbox input "true"
click at [345, 242] on p "Phonemic Awareness" at bounding box center [431, 244] width 385 height 14
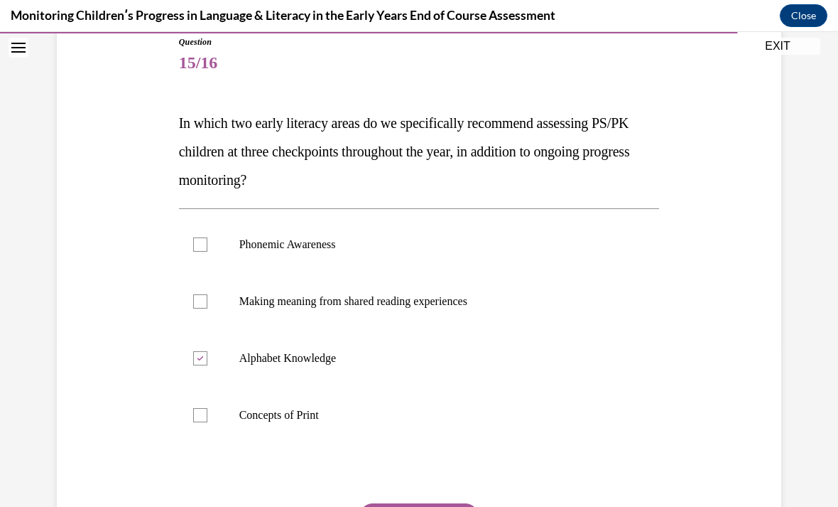
click at [207, 242] on input "Phonemic Awareness" at bounding box center [200, 244] width 14 height 14
checkbox input "true"
click at [476, 306] on p "Making meaning from shared reading experiences" at bounding box center [431, 301] width 385 height 14
click at [207, 306] on input "Making meaning from shared reading experiences" at bounding box center [200, 301] width 14 height 14
checkbox input "true"
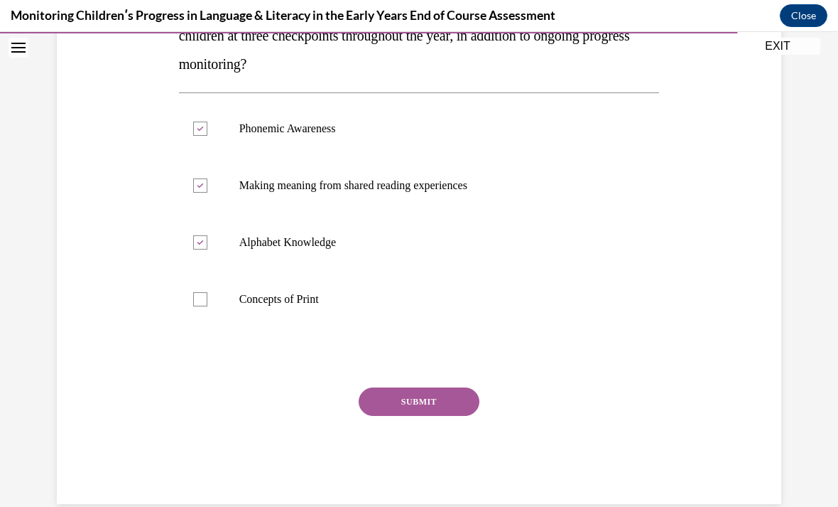
click at [424, 404] on button "SUBMIT" at bounding box center [419, 401] width 121 height 28
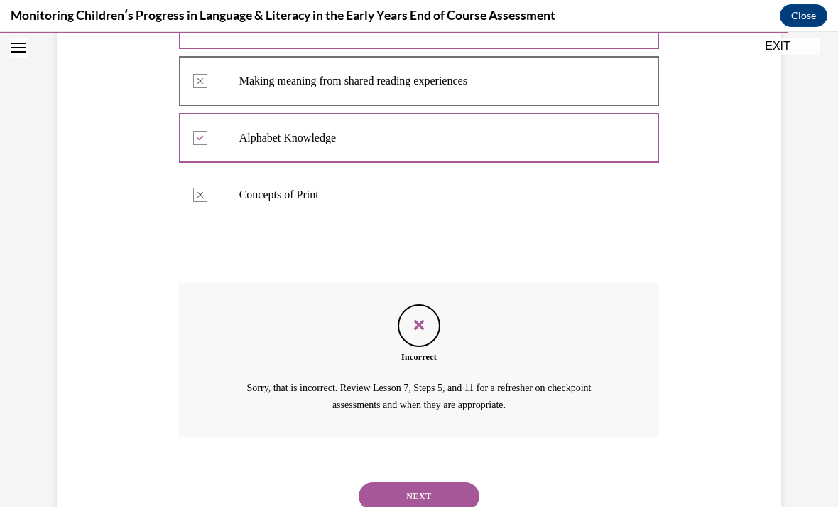
scroll to position [417, 0]
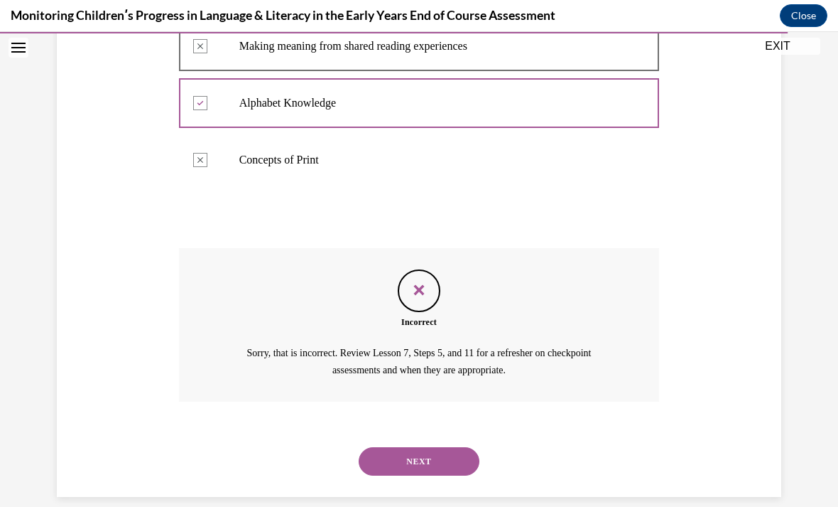
click at [436, 453] on button "NEXT" at bounding box center [419, 461] width 121 height 28
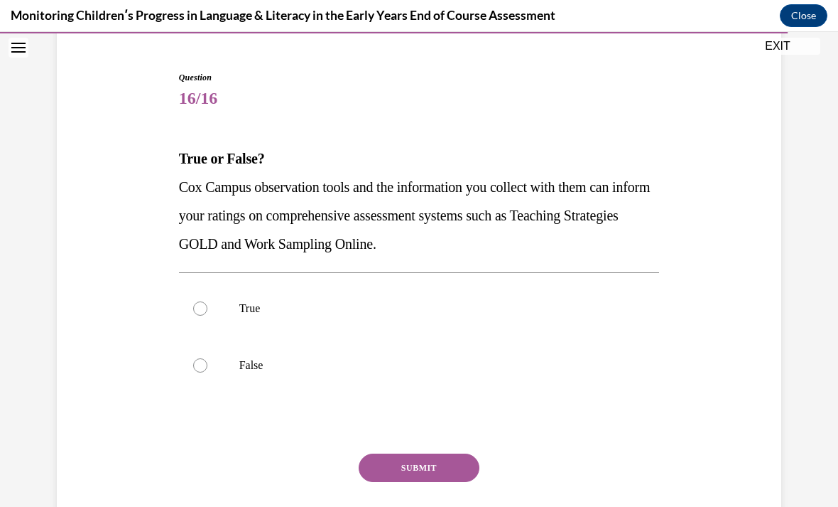
scroll to position [125, 0]
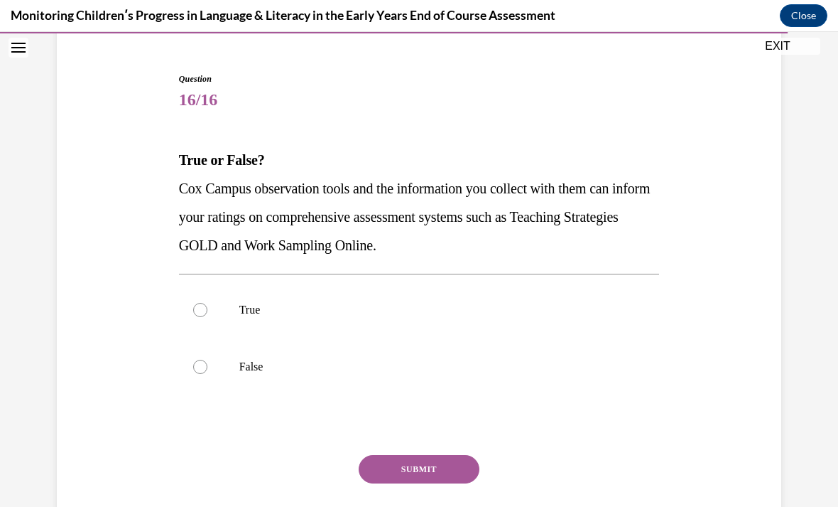
click at [500, 320] on label "True" at bounding box center [419, 309] width 481 height 57
click at [207, 317] on input "True" at bounding box center [200, 310] width 14 height 14
radio input "true"
click at [428, 460] on button "SUBMIT" at bounding box center [419, 469] width 121 height 28
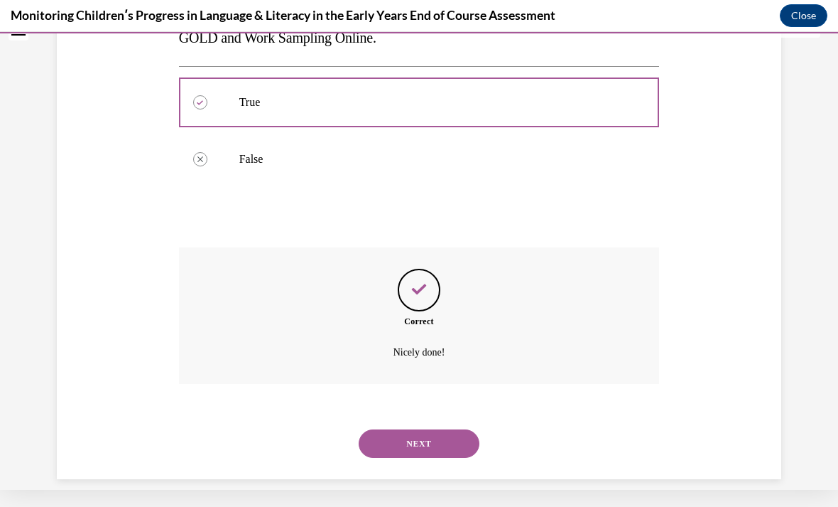
scroll to position [315, 0]
click at [436, 431] on button "NEXT" at bounding box center [419, 443] width 121 height 28
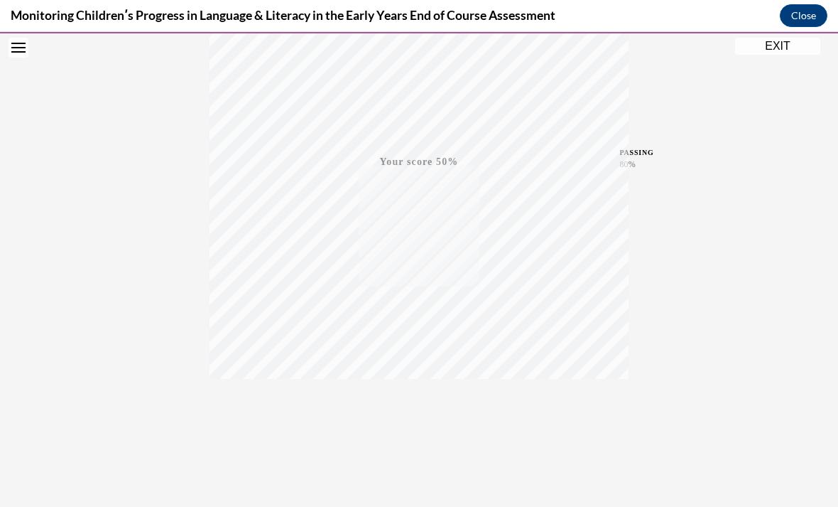
scroll to position [312, 0]
click at [406, 394] on div "TAKE AGAIN" at bounding box center [419, 410] width 50 height 33
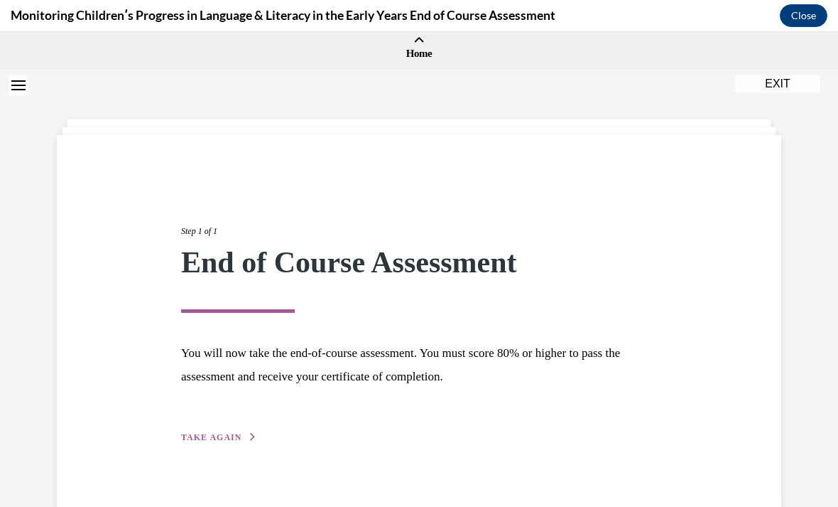
scroll to position [0, 0]
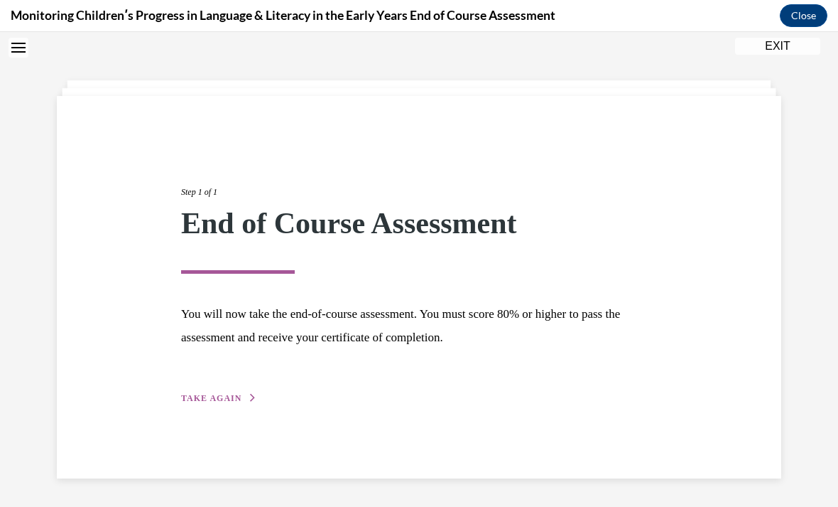
click at [213, 401] on span "TAKE AGAIN" at bounding box center [211, 398] width 60 height 10
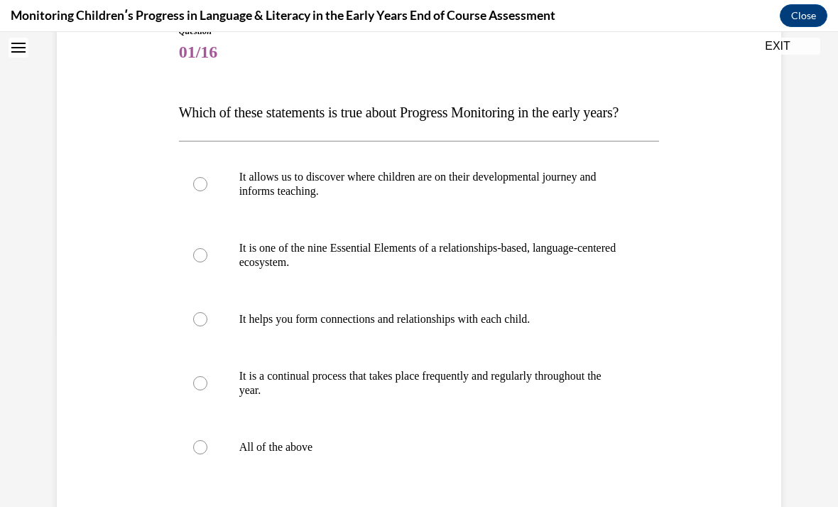
scroll to position [171, 0]
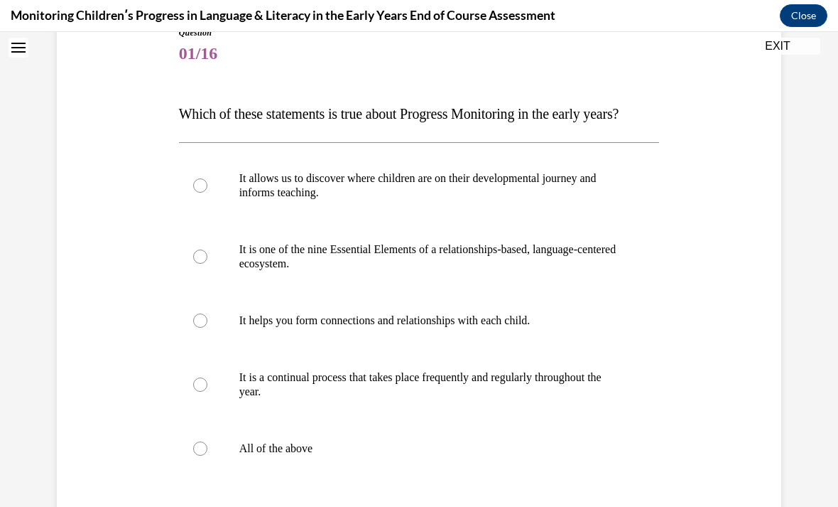
click at [209, 477] on label "All of the above" at bounding box center [419, 448] width 481 height 57
click at [207, 455] on input "All of the above" at bounding box center [200, 448] width 14 height 14
radio input "true"
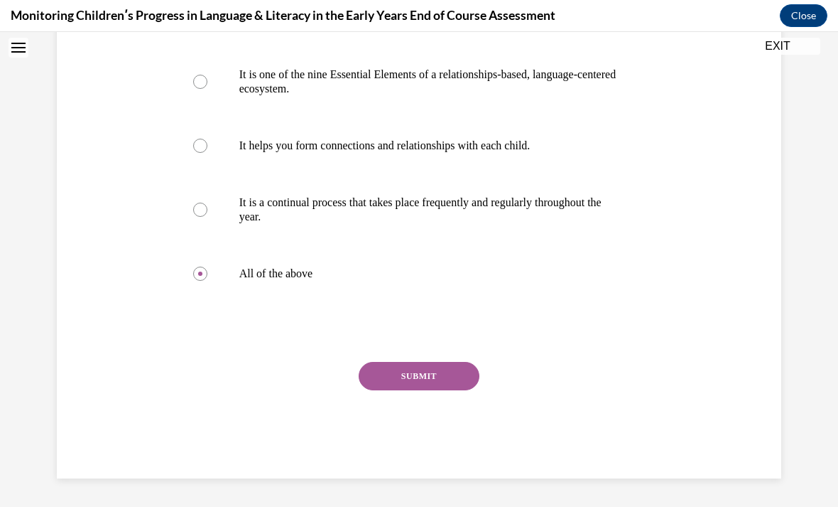
click at [401, 390] on button "SUBMIT" at bounding box center [419, 376] width 121 height 28
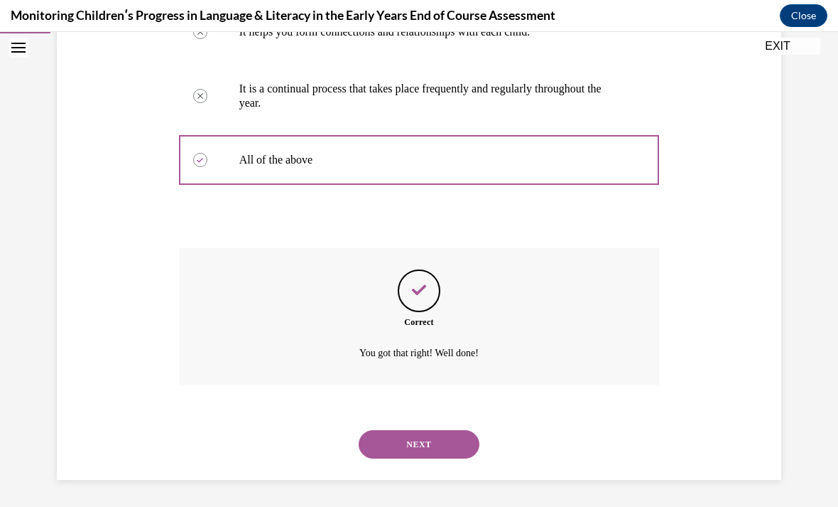
scroll to position [472, 0]
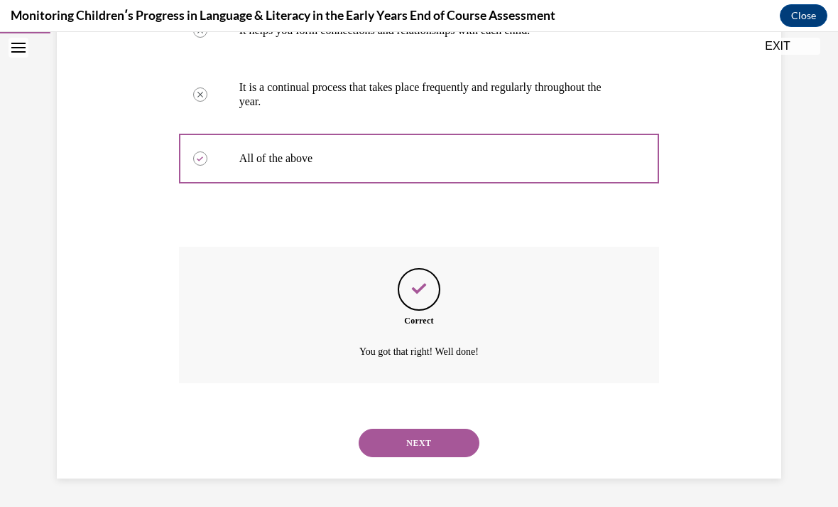
click at [421, 456] on button "NEXT" at bounding box center [419, 442] width 121 height 28
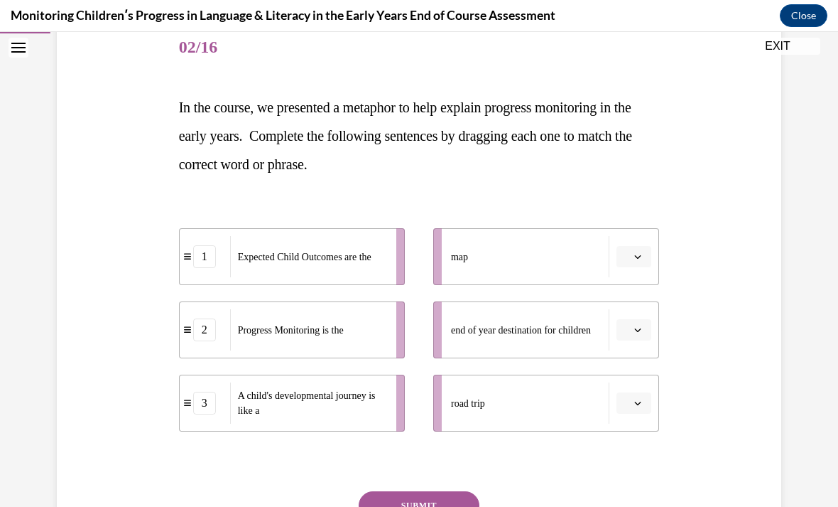
scroll to position [178, 0]
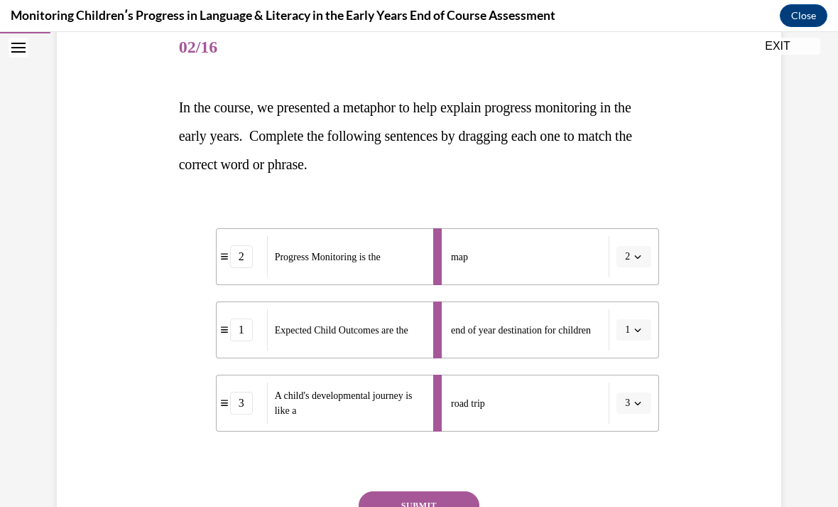
click at [436, 495] on button "SUBMIT" at bounding box center [419, 505] width 121 height 28
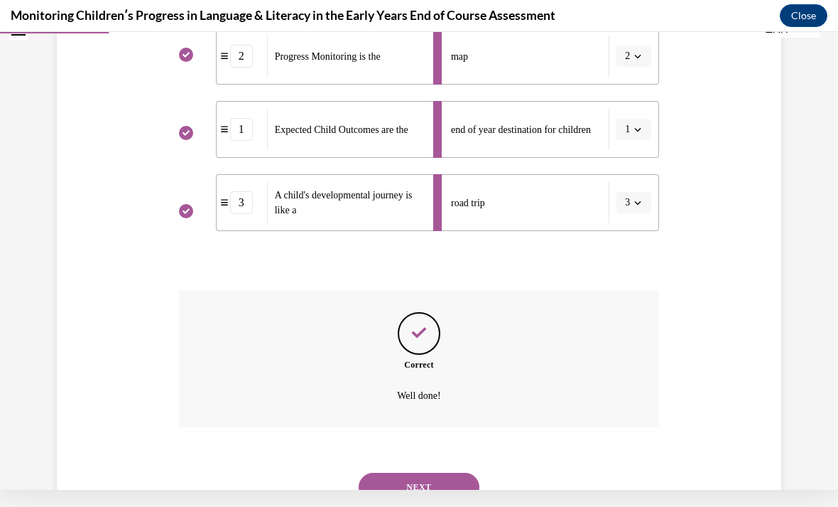
scroll to position [404, 0]
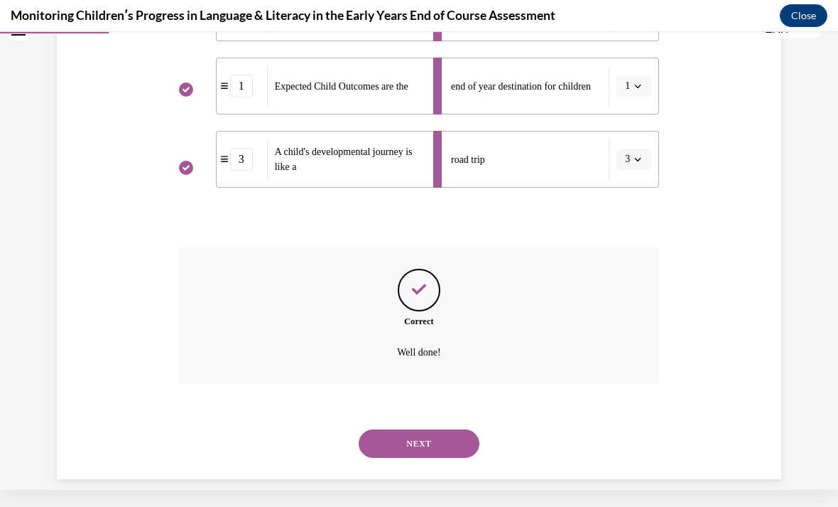
click at [441, 436] on button "NEXT" at bounding box center [419, 443] width 121 height 28
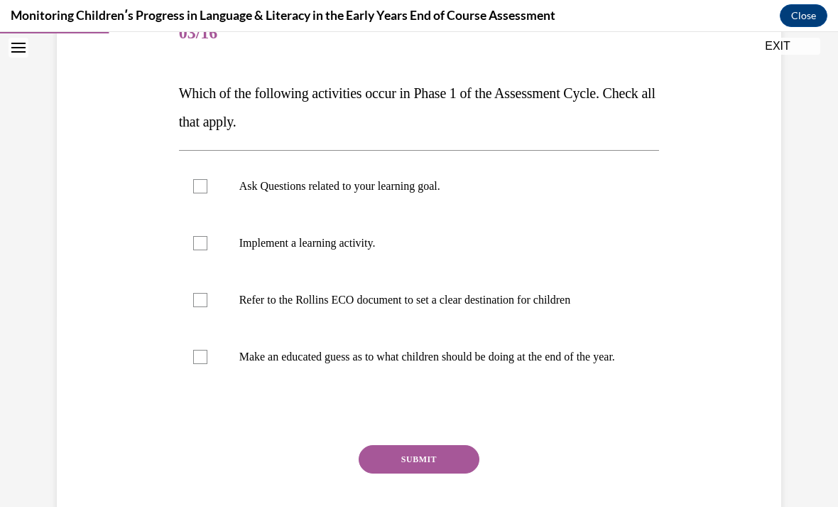
scroll to position [195, 0]
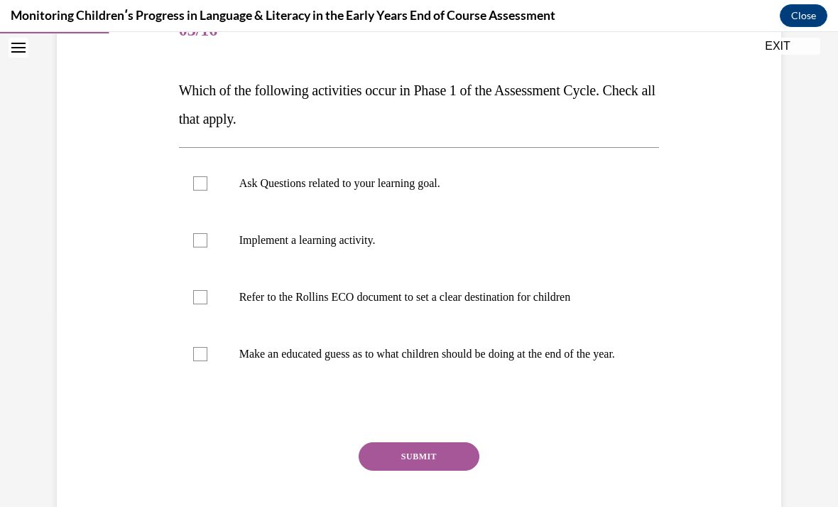
click at [396, 187] on p "Ask Questions related to your learning goal." at bounding box center [431, 183] width 385 height 14
click at [207, 187] on input "Ask Questions related to your learning goal." at bounding box center [200, 183] width 14 height 14
checkbox input "true"
click at [367, 241] on p "Implement a learning activity." at bounding box center [431, 240] width 385 height 14
click at [207, 241] on input "Implement a learning activity." at bounding box center [200, 240] width 14 height 14
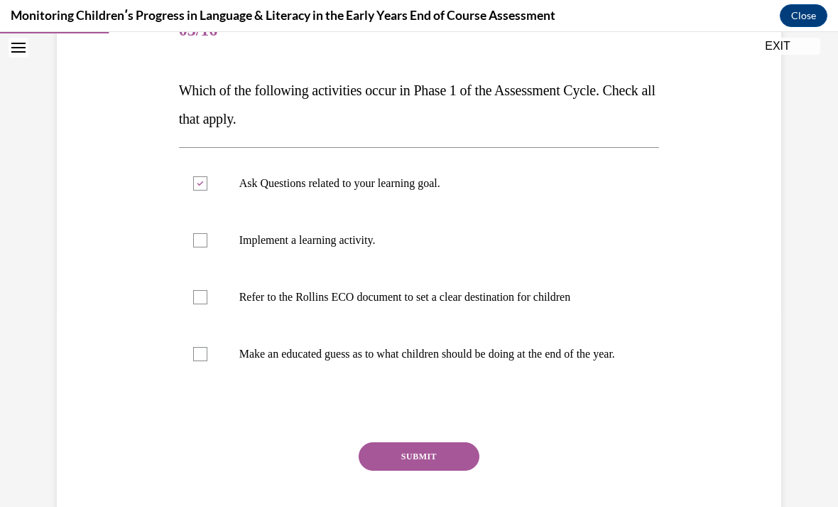
checkbox input "true"
click at [535, 295] on p "Refer to the Rollins ECO document to set a clear destination for children" at bounding box center [431, 297] width 385 height 14
click at [207, 295] on input "Refer to the Rollins ECO document to set a clear destination for children" at bounding box center [200, 297] width 14 height 14
checkbox input "true"
click at [388, 468] on button "SUBMIT" at bounding box center [419, 456] width 121 height 28
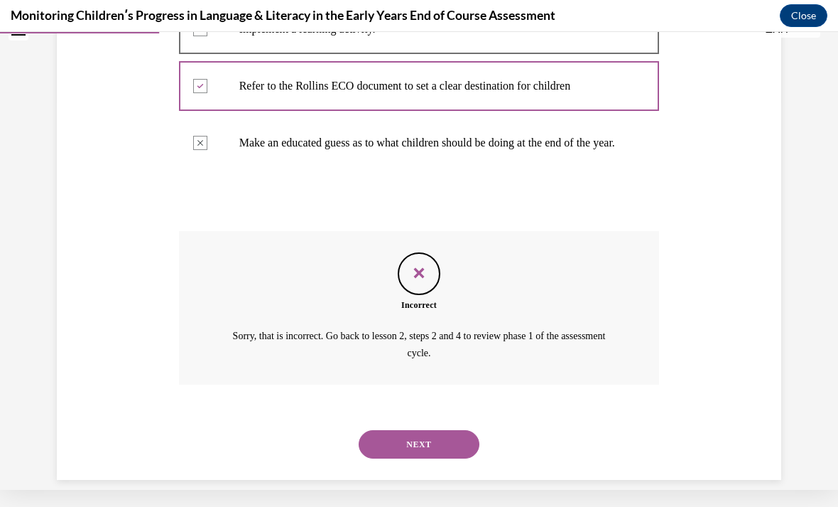
scroll to position [403, 0]
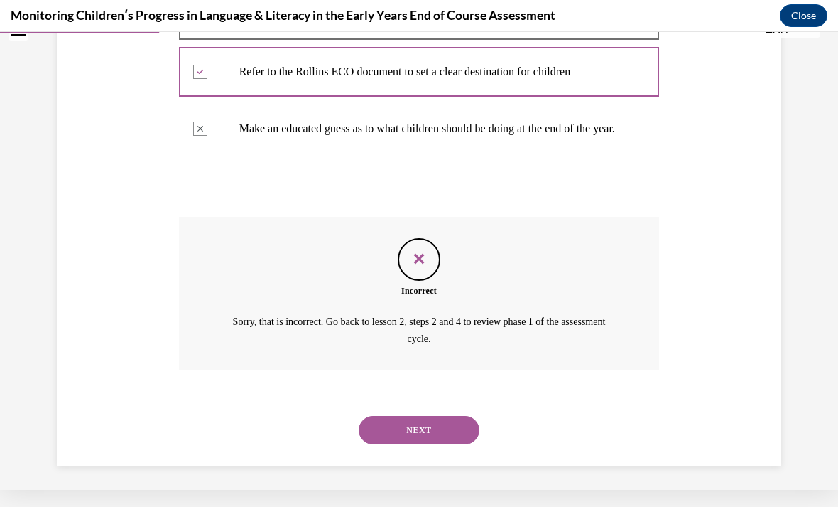
click at [409, 419] on button "NEXT" at bounding box center [419, 430] width 121 height 28
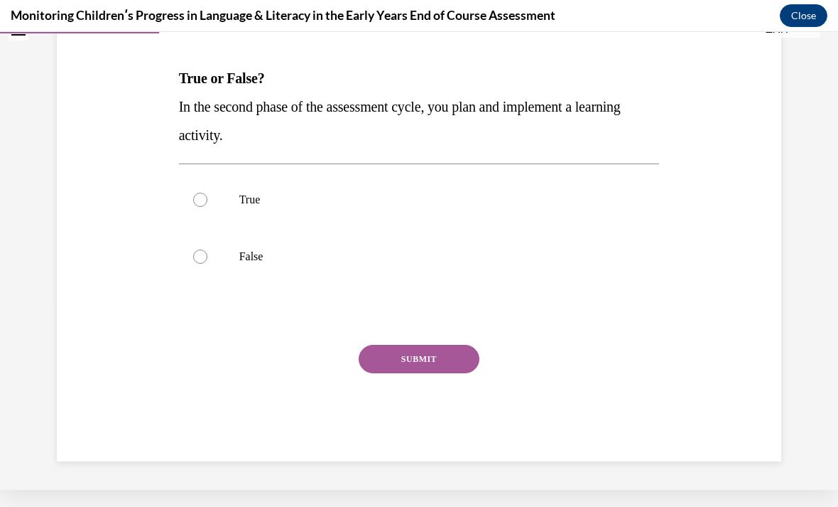
scroll to position [0, 0]
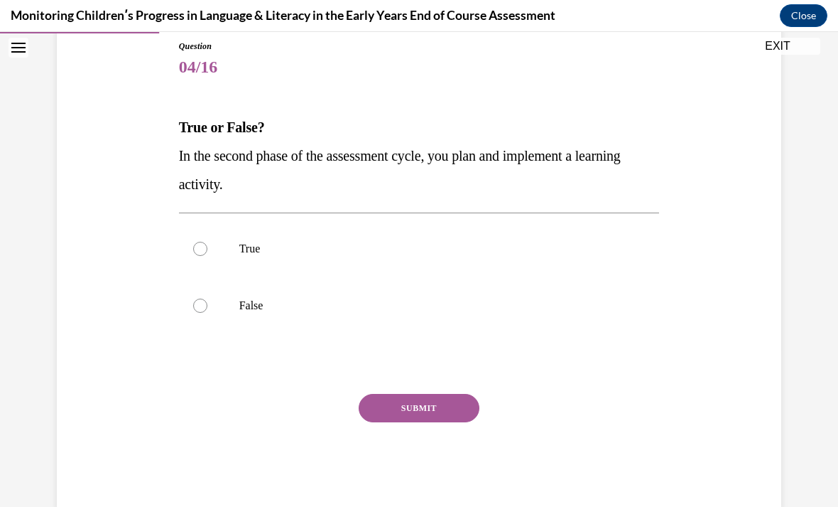
click at [284, 249] on p "True" at bounding box center [431, 249] width 385 height 14
click at [207, 249] on input "True" at bounding box center [200, 249] width 14 height 14
radio input "true"
click at [434, 419] on button "SUBMIT" at bounding box center [419, 408] width 121 height 28
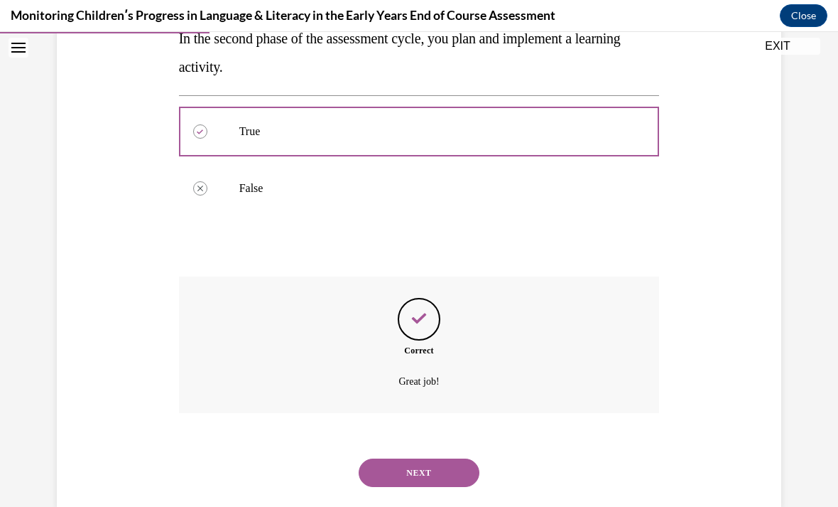
scroll to position [287, 0]
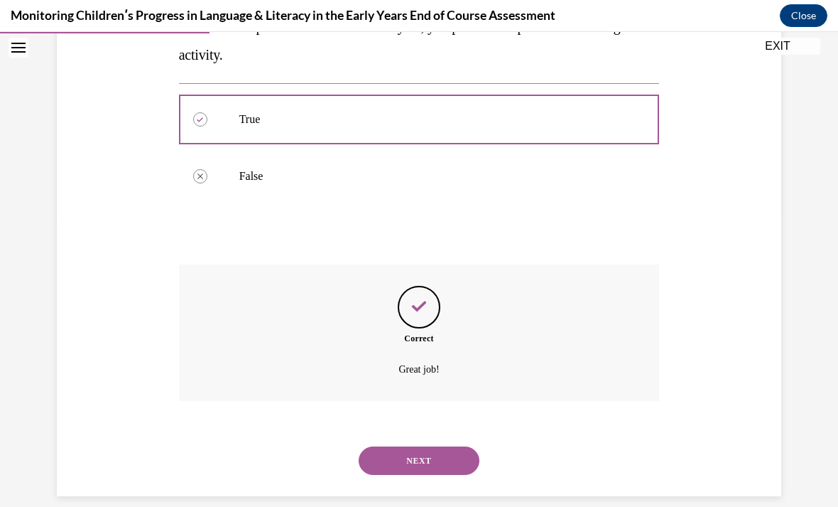
click at [438, 451] on button "NEXT" at bounding box center [419, 460] width 121 height 28
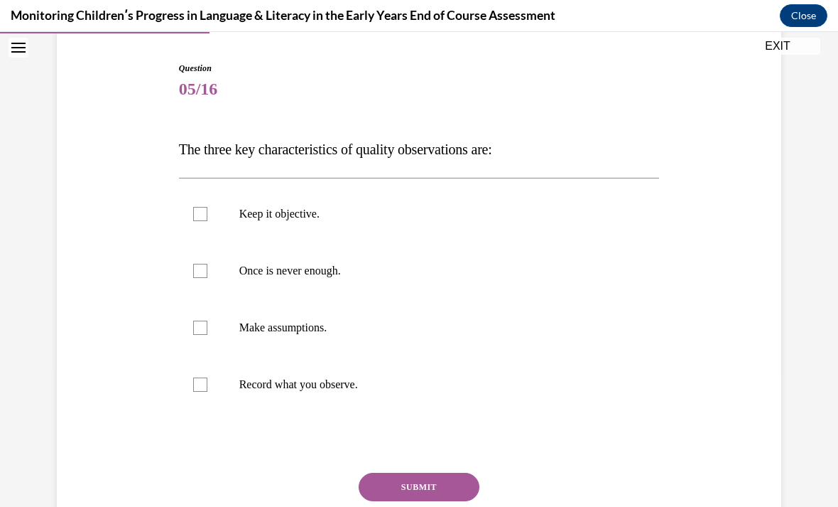
scroll to position [136, 0]
click at [364, 339] on label "Make assumptions." at bounding box center [419, 327] width 481 height 57
click at [207, 335] on input "Make assumptions." at bounding box center [200, 327] width 14 height 14
click at [395, 331] on p "Make assumptions." at bounding box center [431, 327] width 385 height 14
click at [207, 331] on input "Make assumptions." at bounding box center [200, 327] width 14 height 14
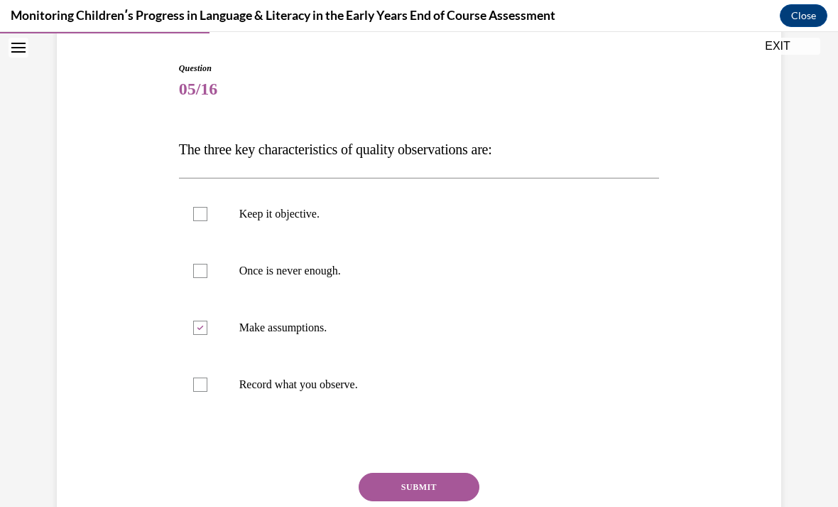
checkbox input "false"
click at [372, 384] on p "Record what you observe." at bounding box center [431, 384] width 385 height 14
click at [207, 384] on input "Record what you observe." at bounding box center [200, 384] width 14 height 14
checkbox input "true"
click at [362, 276] on p "Once is never enough." at bounding box center [431, 271] width 385 height 14
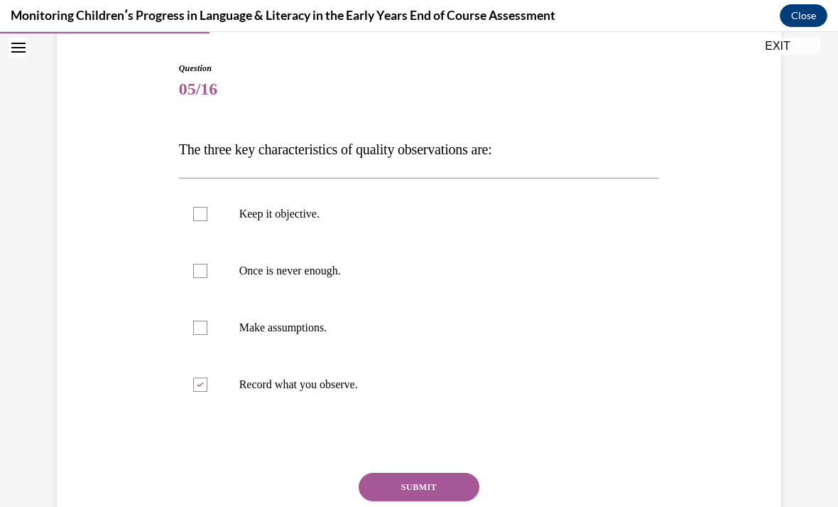
click at [207, 276] on input "Once is never enough." at bounding box center [200, 271] width 14 height 14
checkbox input "true"
click at [306, 215] on p "Keep it objective." at bounding box center [431, 214] width 385 height 14
click at [207, 215] on input "Keep it objective." at bounding box center [200, 214] width 14 height 14
checkbox input "true"
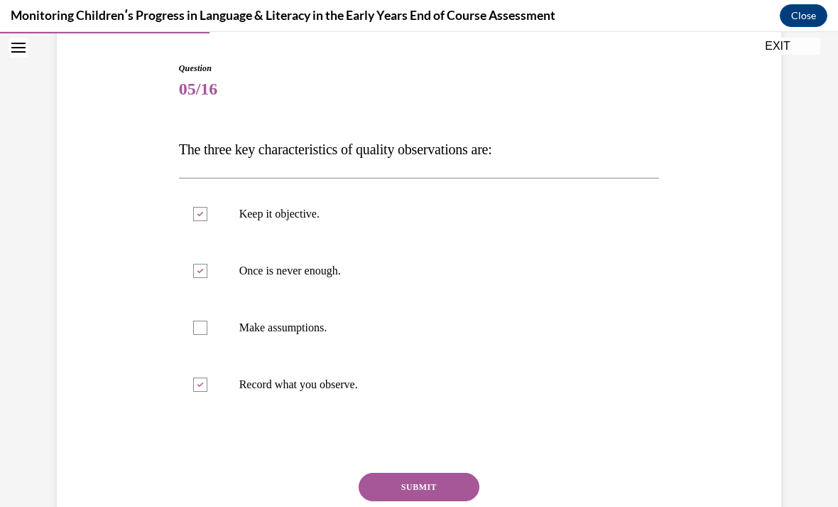
click at [428, 481] on button "SUBMIT" at bounding box center [419, 487] width 121 height 28
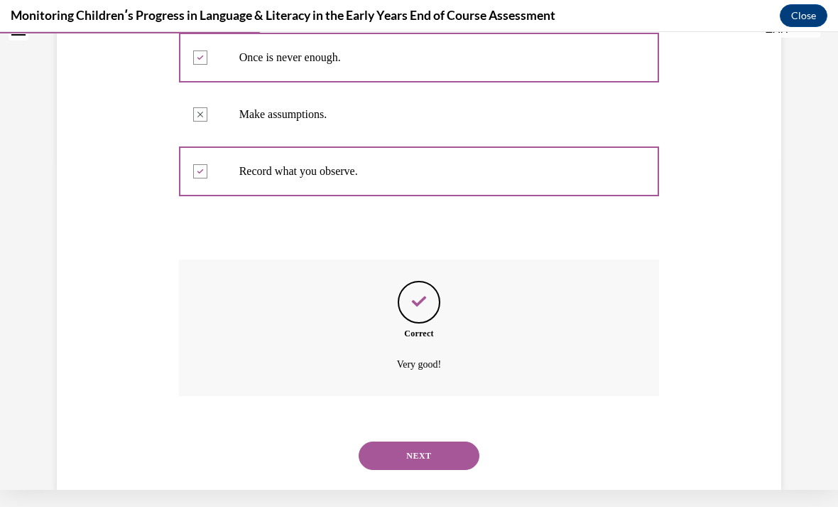
scroll to position [344, 0]
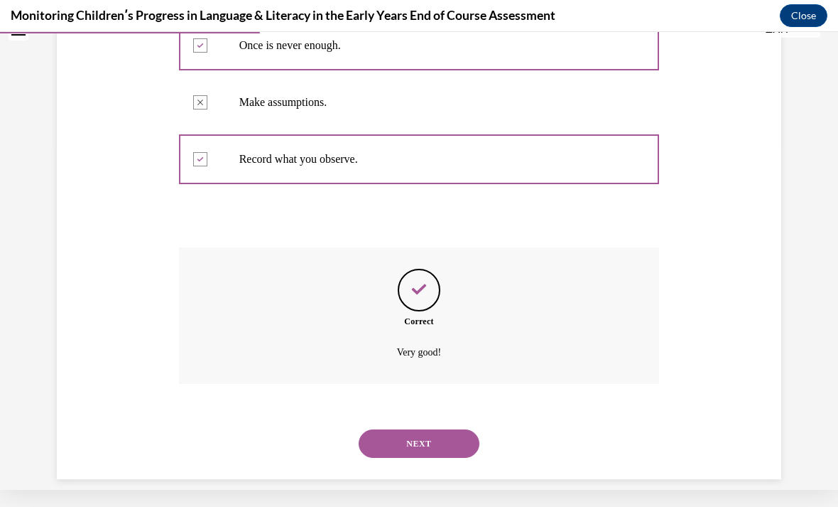
click at [438, 439] on button "NEXT" at bounding box center [419, 443] width 121 height 28
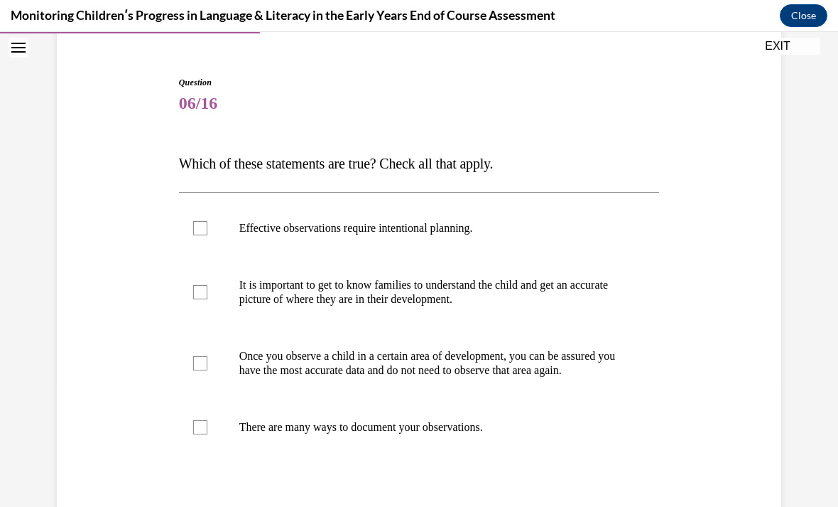
scroll to position [122, 0]
click at [434, 232] on p "Effective observations require intentional planning." at bounding box center [431, 227] width 385 height 14
click at [207, 232] on input "Effective observations require intentional planning." at bounding box center [200, 227] width 14 height 14
checkbox input "true"
click at [203, 430] on label "There are many ways to document your observations." at bounding box center [419, 426] width 481 height 57
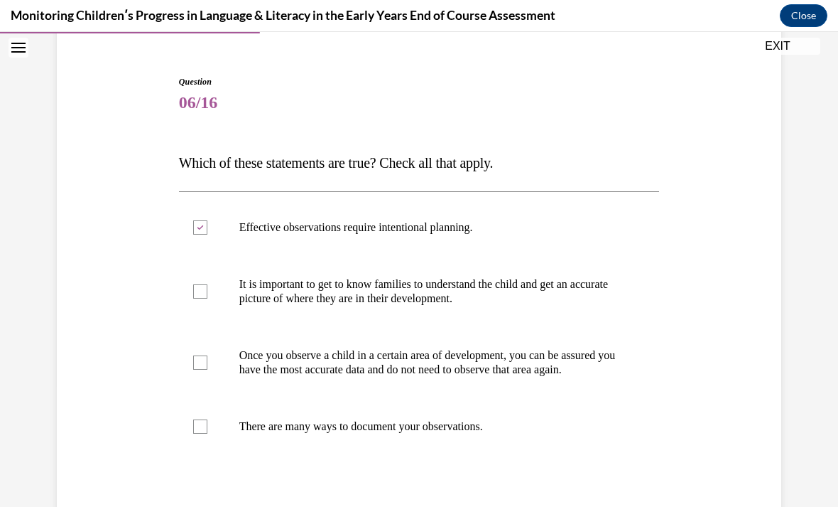
click at [203, 430] on input "There are many ways to document your observations." at bounding box center [200, 426] width 14 height 14
checkbox input "true"
click at [198, 286] on div at bounding box center [200, 291] width 14 height 14
click at [198, 286] on input "It is important to get to know families to understand the child and get an accu…" at bounding box center [200, 291] width 14 height 14
checkbox input "true"
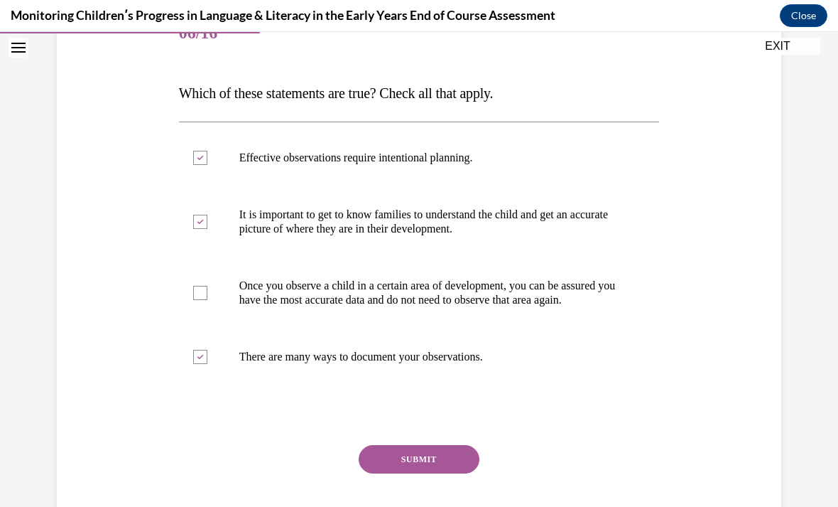
scroll to position [192, 0]
click at [199, 163] on div at bounding box center [200, 158] width 14 height 14
click at [199, 163] on input "Effective observations require intentional planning." at bounding box center [200, 158] width 14 height 14
checkbox input "false"
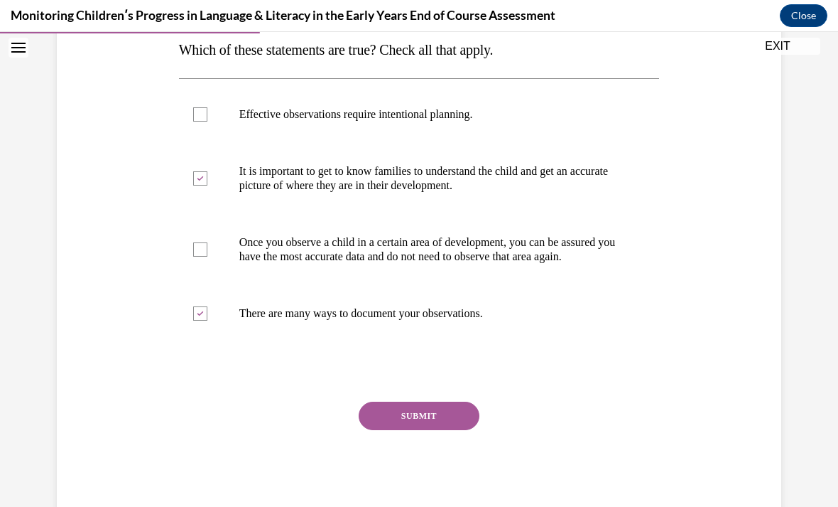
click at [404, 421] on button "SUBMIT" at bounding box center [419, 415] width 121 height 28
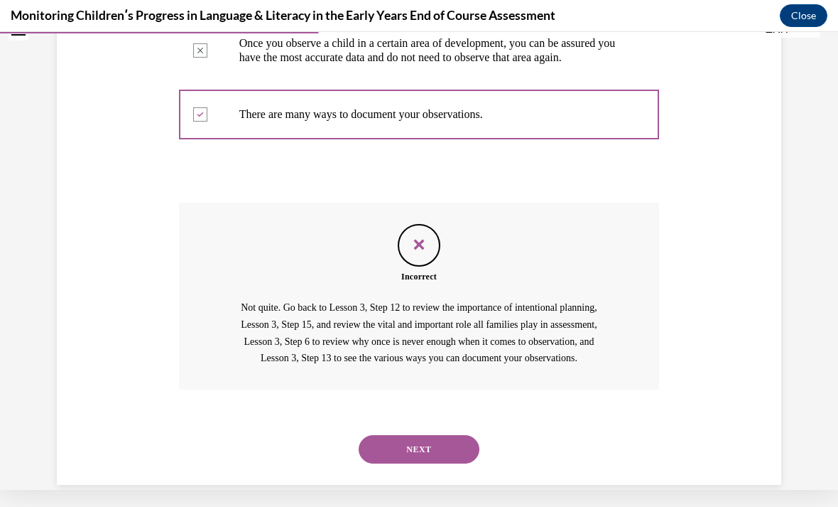
scroll to position [452, 0]
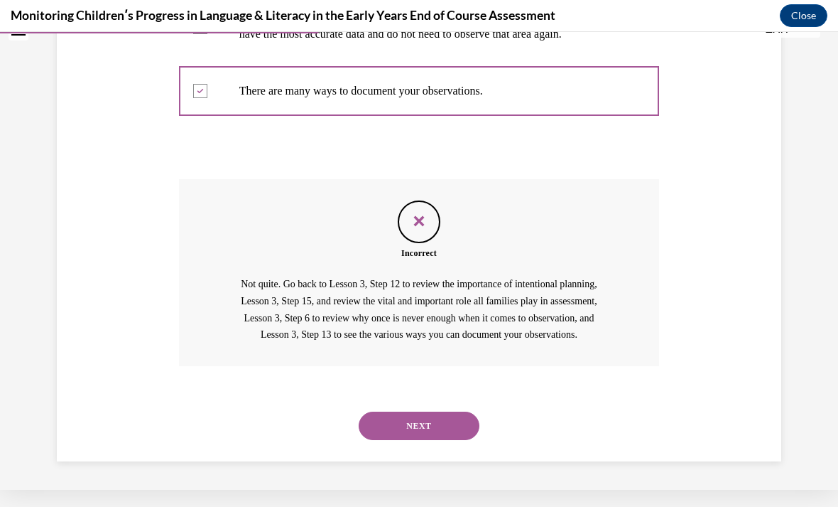
click at [421, 420] on button "NEXT" at bounding box center [419, 425] width 121 height 28
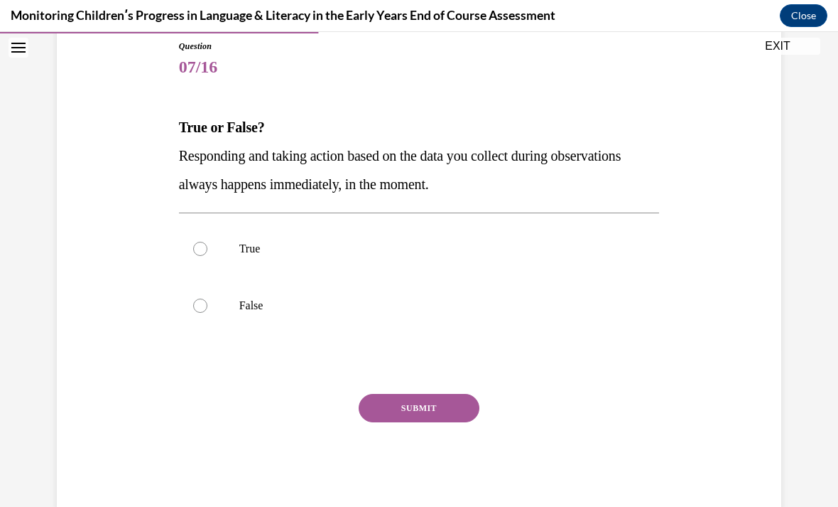
click at [274, 234] on label "True" at bounding box center [419, 248] width 481 height 57
click at [207, 242] on input "True" at bounding box center [200, 249] width 14 height 14
radio input "true"
click at [415, 396] on button "SUBMIT" at bounding box center [419, 408] width 121 height 28
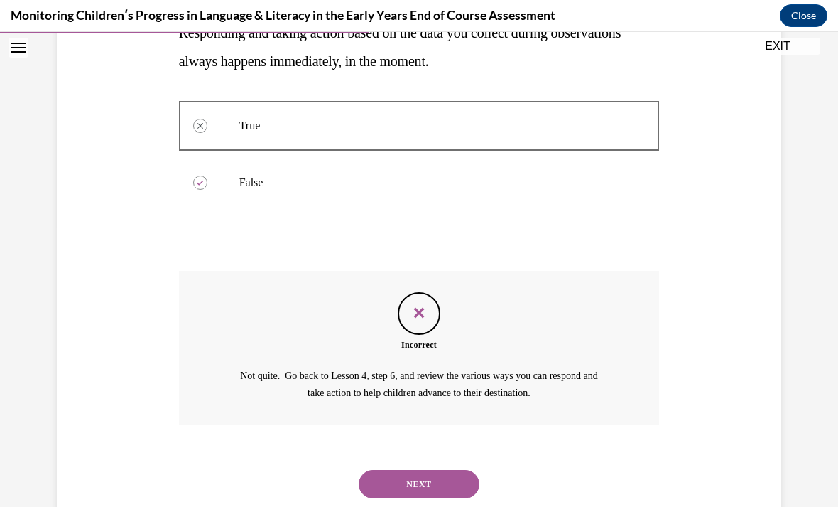
scroll to position [303, 0]
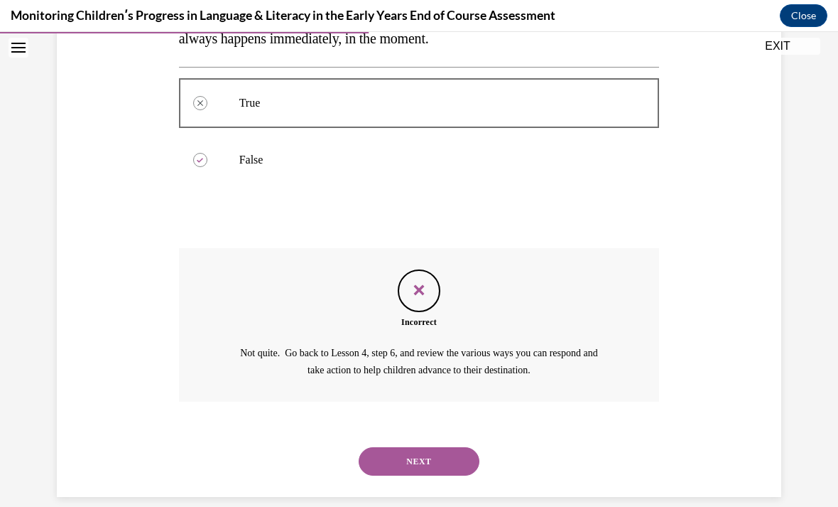
click at [406, 455] on button "NEXT" at bounding box center [419, 461] width 121 height 28
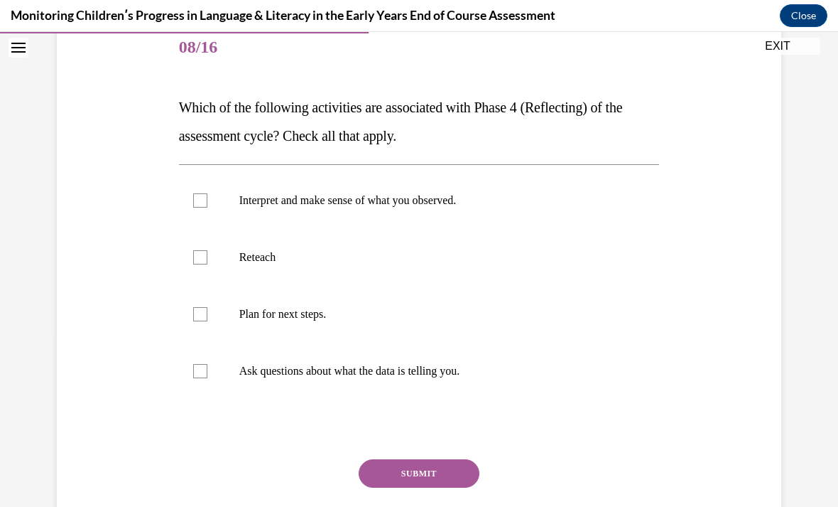
scroll to position [178, 0]
click at [510, 210] on label "Interpret and make sense of what you observed." at bounding box center [419, 200] width 481 height 57
click at [207, 207] on input "Interpret and make sense of what you observed." at bounding box center [200, 200] width 14 height 14
checkbox input "true"
click at [412, 387] on label "Ask questions about what the data is telling you." at bounding box center [419, 370] width 481 height 57
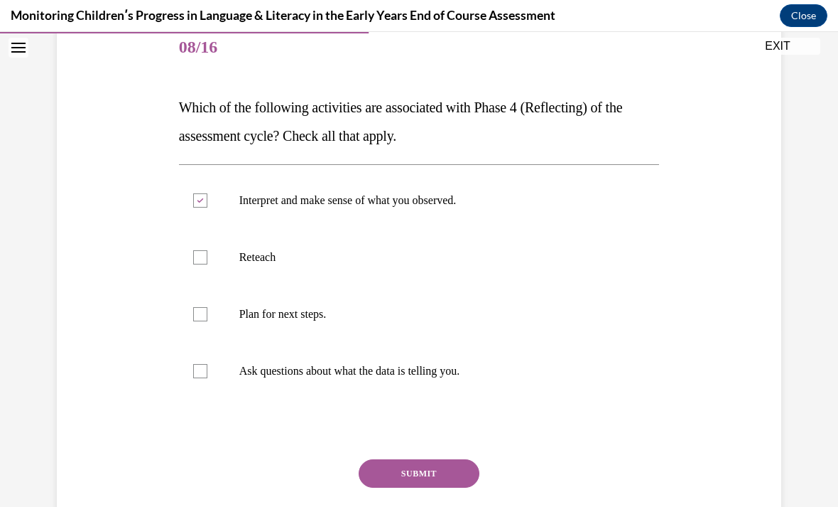
click at [207, 378] on input "Ask questions about what the data is telling you." at bounding box center [200, 371] width 14 height 14
checkbox input "true"
click at [378, 318] on p "Plan for next steps." at bounding box center [431, 314] width 385 height 14
click at [207, 318] on input "Plan for next steps." at bounding box center [200, 314] width 14 height 14
checkbox input "true"
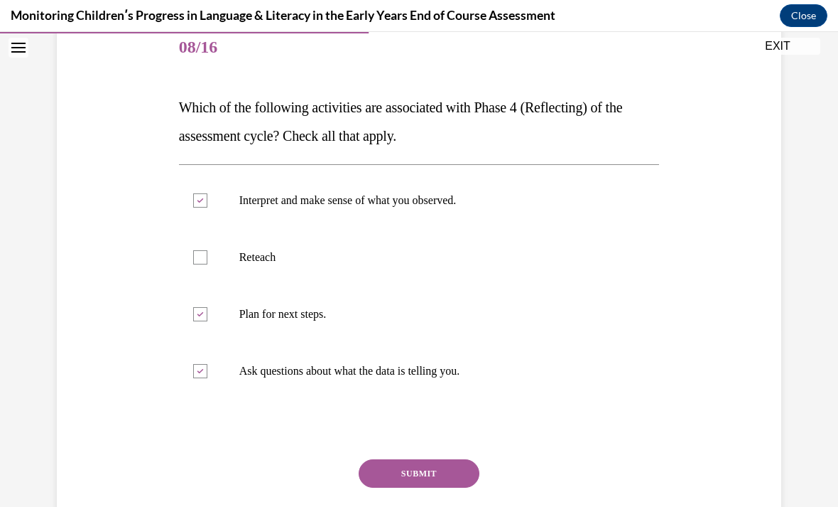
click at [377, 242] on label "Reteach" at bounding box center [419, 257] width 481 height 57
click at [207, 250] on input "Reteach" at bounding box center [200, 257] width 14 height 14
checkbox input "true"
click at [404, 473] on button "SUBMIT" at bounding box center [419, 473] width 121 height 28
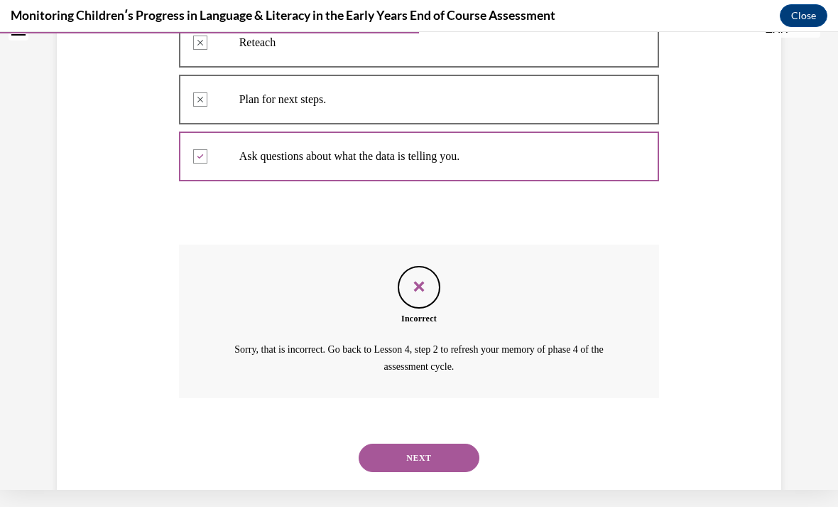
scroll to position [389, 0]
click at [443, 443] on button "NEXT" at bounding box center [419, 457] width 121 height 28
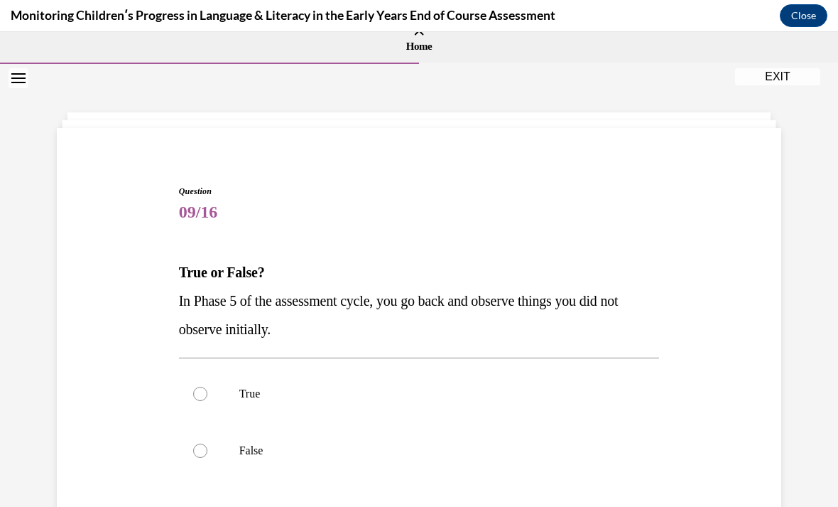
scroll to position [71, 0]
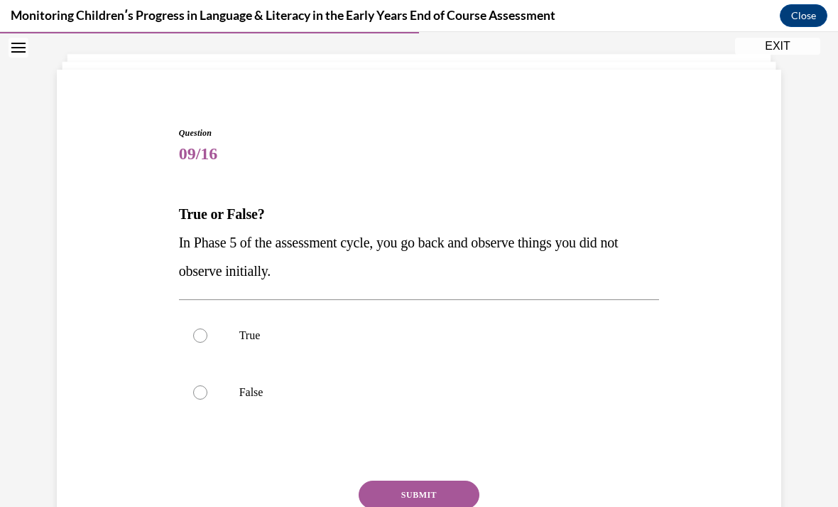
click at [205, 331] on div at bounding box center [200, 335] width 14 height 14
click at [205, 331] on input "True" at bounding box center [200, 335] width 14 height 14
radio input "true"
click at [433, 495] on button "SUBMIT" at bounding box center [419, 494] width 121 height 28
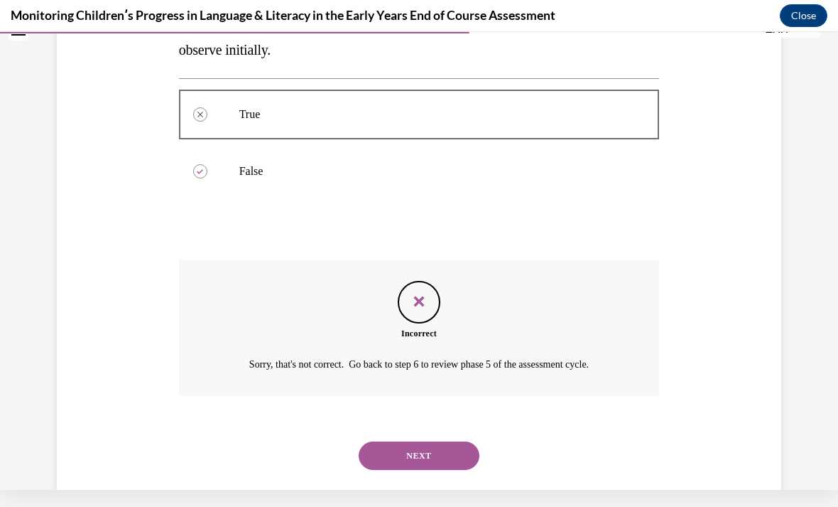
scroll to position [287, 0]
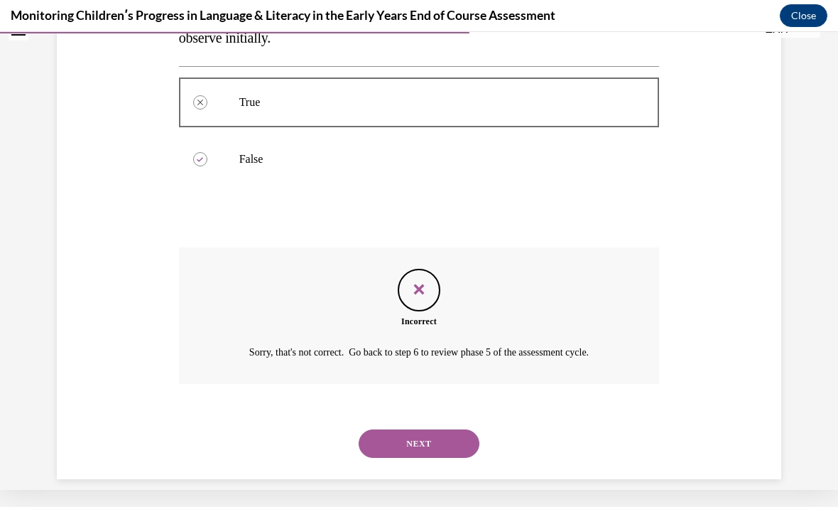
click at [447, 454] on div "SUBMIT NEXT" at bounding box center [419, 442] width 481 height 74
click at [447, 429] on button "NEXT" at bounding box center [419, 443] width 121 height 28
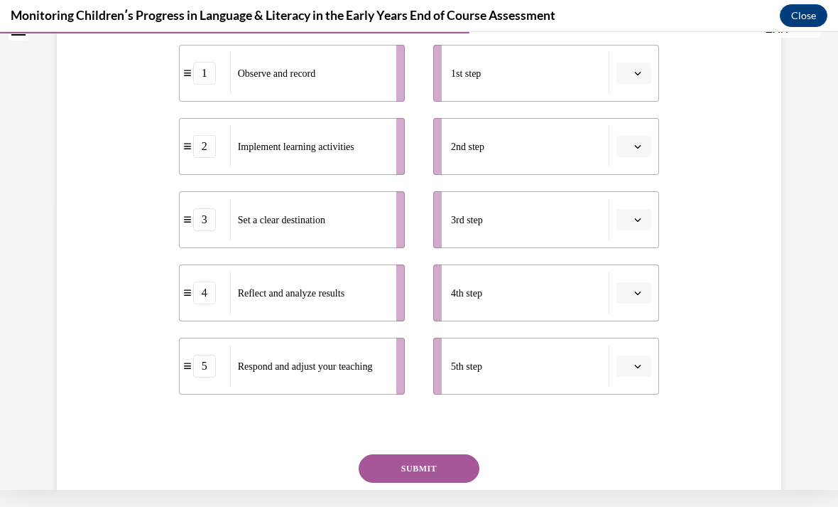
scroll to position [0, 0]
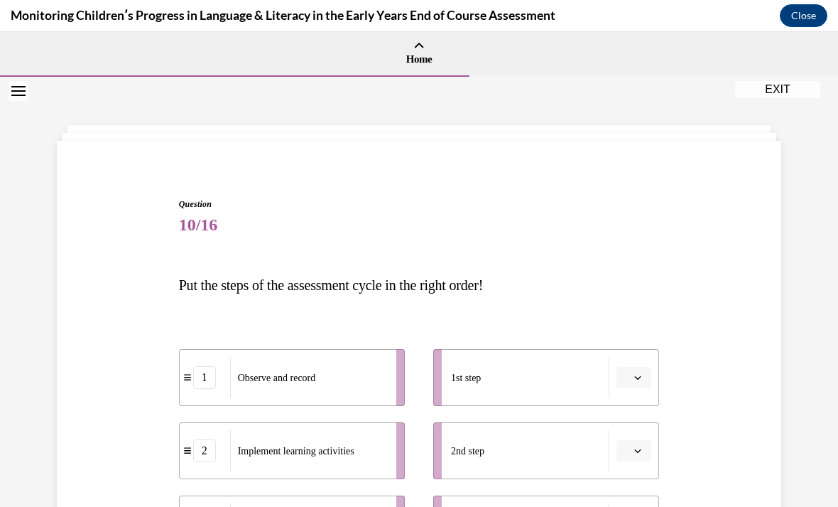
click at [804, 16] on button "Close" at bounding box center [804, 15] width 48 height 23
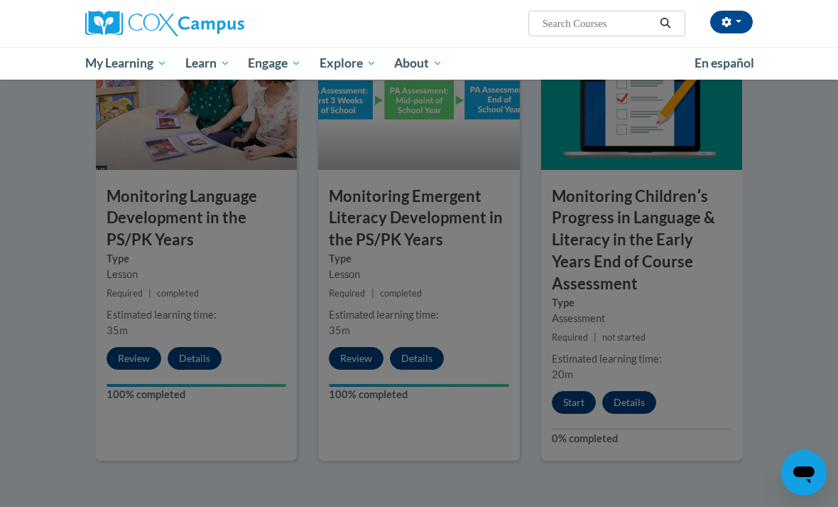
click at [573, 376] on div at bounding box center [419, 253] width 838 height 507
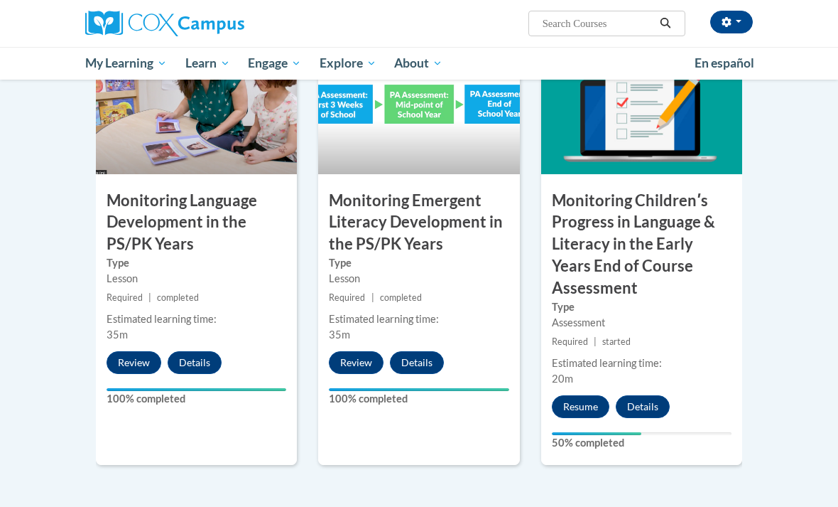
scroll to position [1263, 0]
click at [579, 395] on button "Resume" at bounding box center [581, 406] width 58 height 23
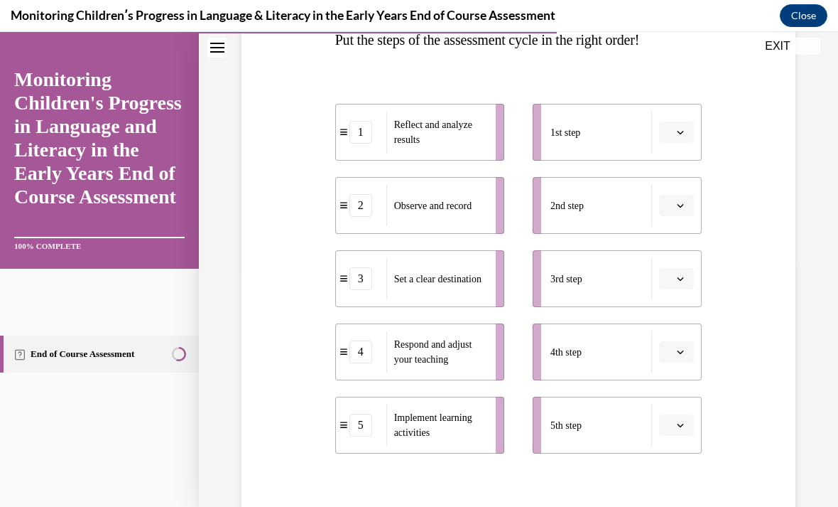
scroll to position [246, 0]
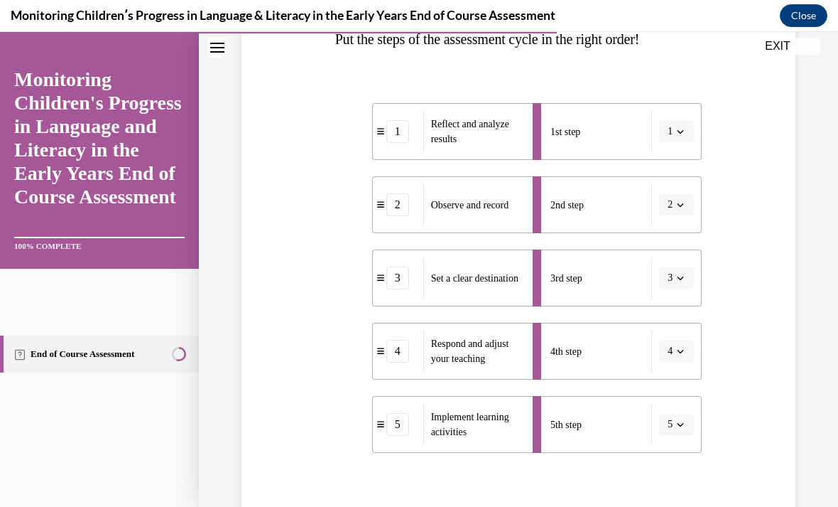
click at [519, 501] on div "Question 10/16 Put the steps of the assessment cycle in the right order! 1 Refl…" at bounding box center [518, 290] width 367 height 677
click at [530, 505] on div "Question 10/16 Put the steps of the assessment cycle in the right order! 1 Refl…" at bounding box center [518, 290] width 367 height 677
click at [529, 505] on div "Question 10/16 Put the steps of the assessment cycle in the right order! 1 Refl…" at bounding box center [518, 290] width 367 height 677
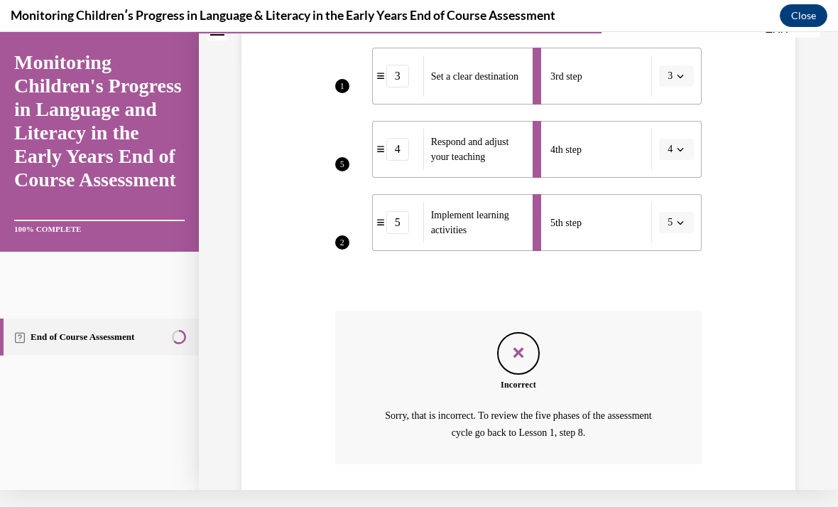
scroll to position [465, 0]
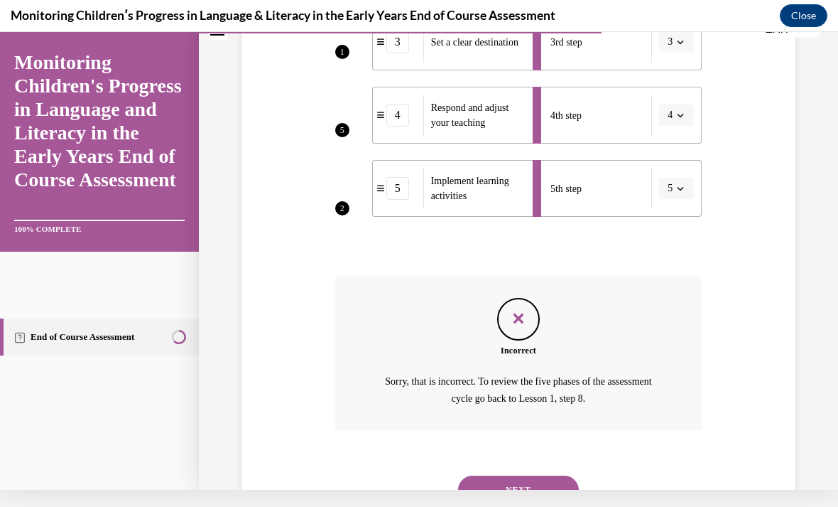
click at [519, 475] on button "NEXT" at bounding box center [518, 489] width 121 height 28
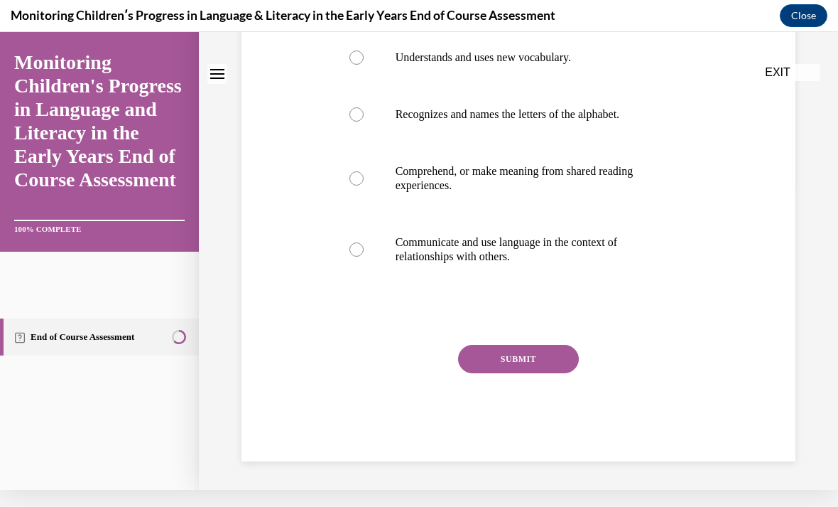
scroll to position [0, 0]
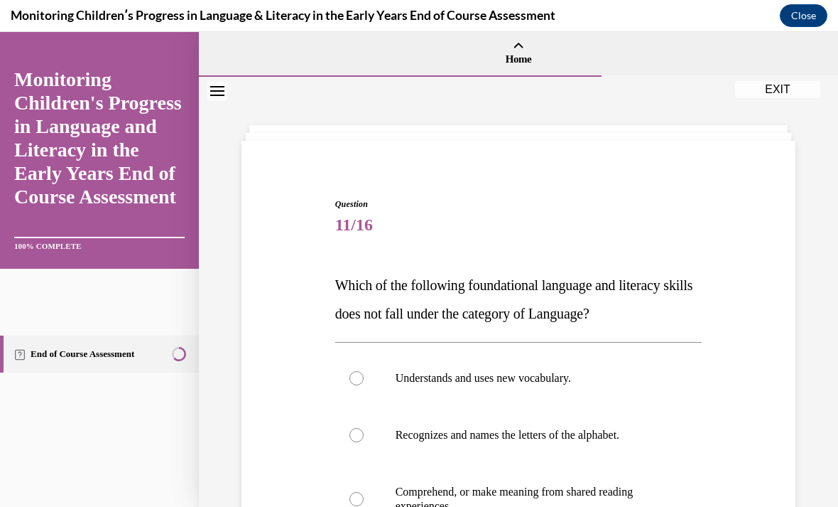
click at [350, 378] on div at bounding box center [357, 378] width 14 height 14
click at [350, 378] on input "Understands and uses new vocabulary." at bounding box center [357, 378] width 14 height 14
radio input "true"
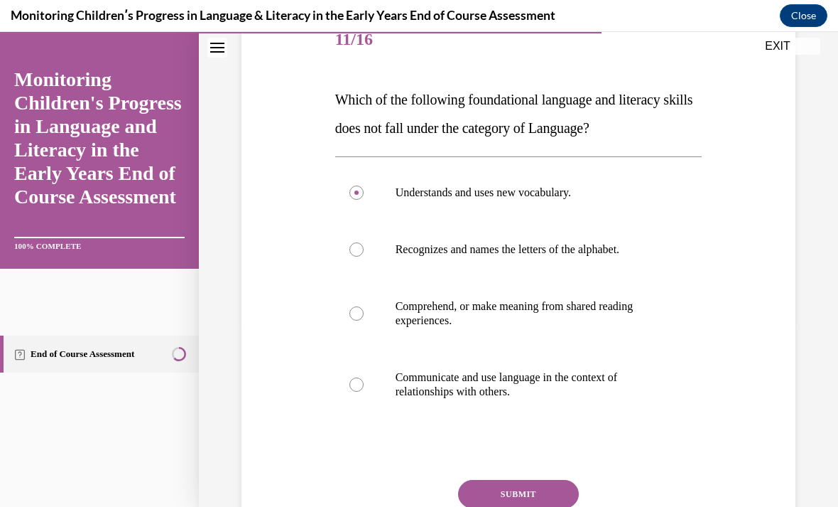
scroll to position [185, 0]
click at [360, 245] on div at bounding box center [357, 249] width 14 height 14
click at [360, 245] on input "Recognizes and names the letters of the alphabet." at bounding box center [357, 249] width 14 height 14
radio input "true"
click at [361, 324] on label "Comprehend, or make meaning from shared reading experiences." at bounding box center [518, 313] width 367 height 71
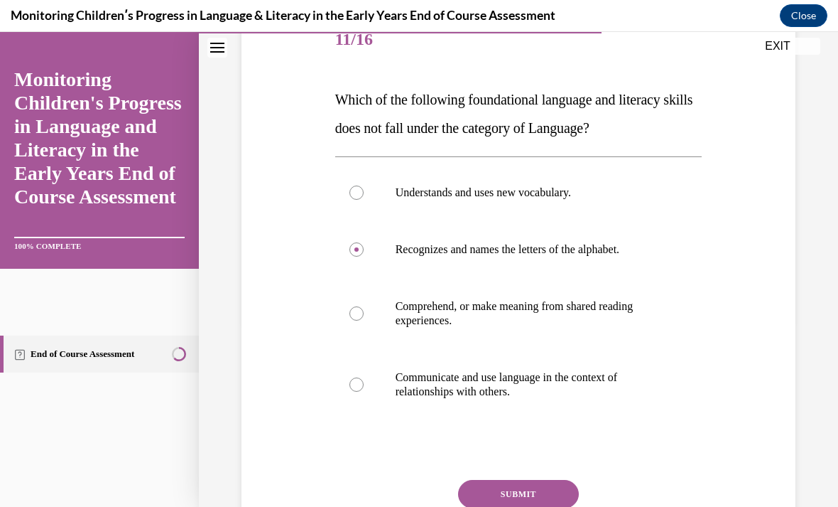
click at [361, 320] on input "Comprehend, or make meaning from shared reading experiences." at bounding box center [357, 313] width 14 height 14
radio input "true"
click at [364, 382] on label "Communicate and use language in the context of relationships with others." at bounding box center [518, 384] width 367 height 71
click at [364, 382] on input "Communicate and use language in the context of relationships with others." at bounding box center [357, 384] width 14 height 14
radio input "true"
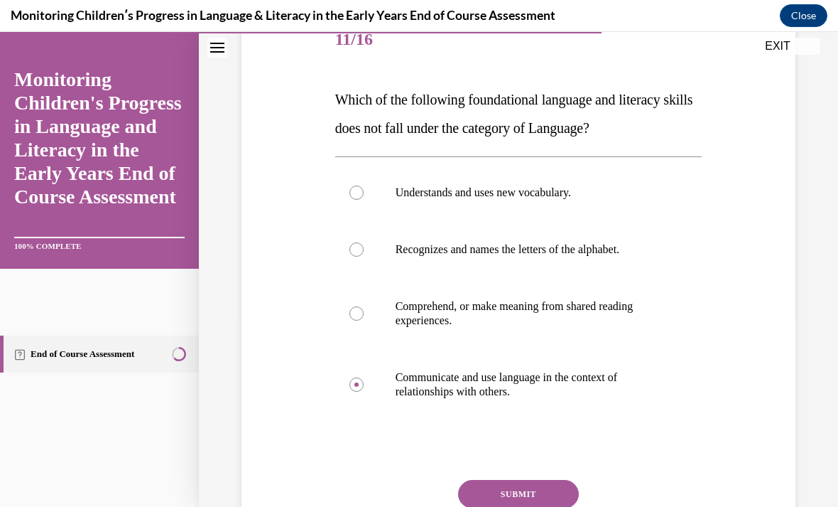
click at [514, 490] on button "SUBMIT" at bounding box center [518, 494] width 121 height 28
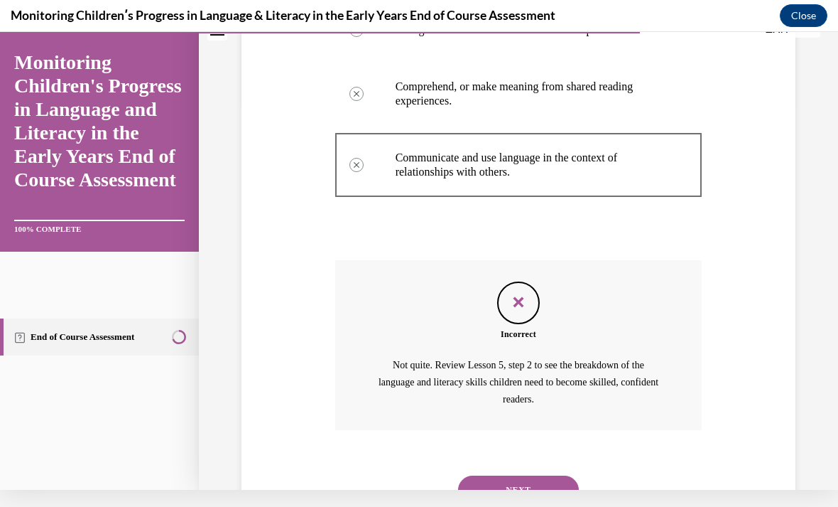
click at [513, 484] on button "NEXT" at bounding box center [518, 489] width 121 height 28
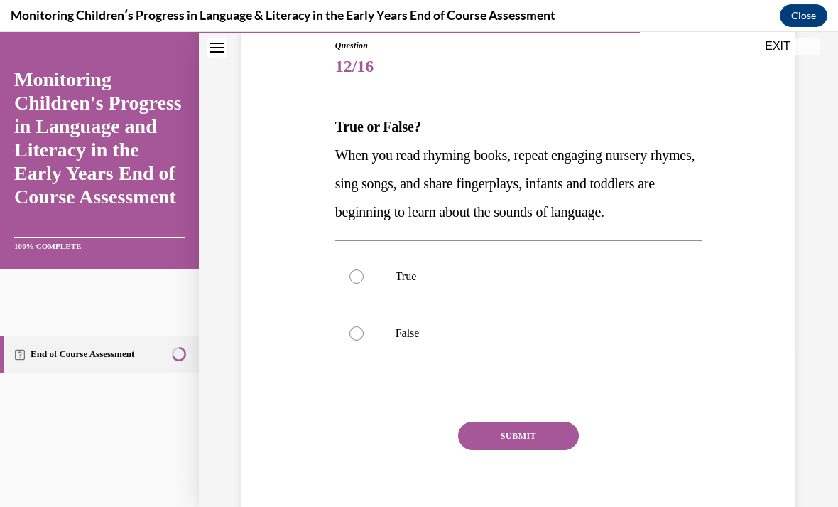
click at [407, 305] on label "True" at bounding box center [518, 276] width 367 height 57
click at [364, 284] on input "True" at bounding box center [357, 276] width 14 height 14
radio input "true"
click at [514, 450] on button "SUBMIT" at bounding box center [518, 435] width 121 height 28
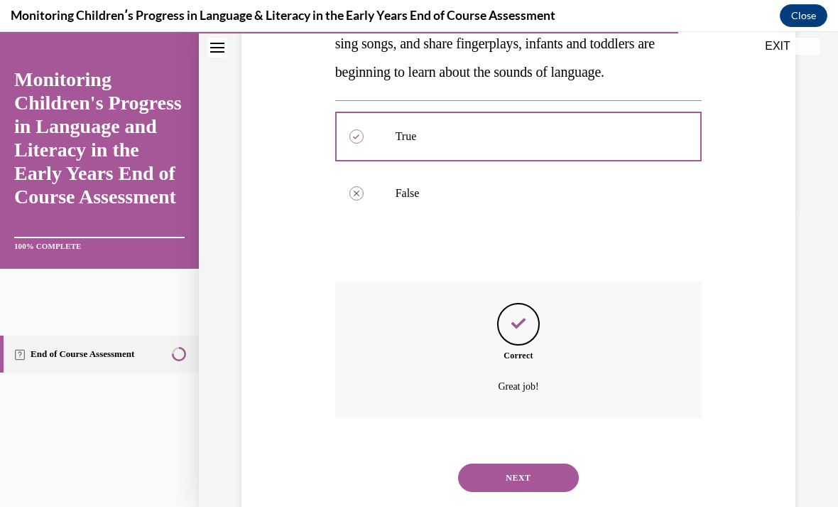
click at [502, 492] on button "NEXT" at bounding box center [518, 477] width 121 height 28
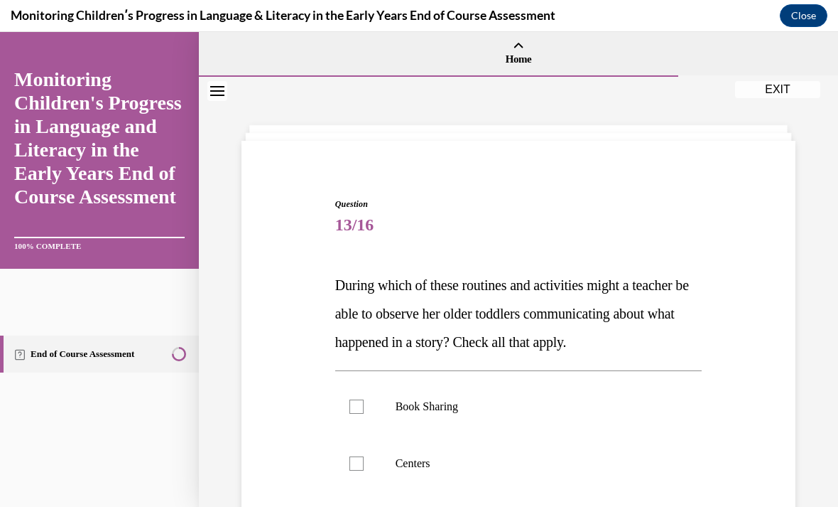
click at [443, 414] on p "Book Sharing" at bounding box center [531, 406] width 271 height 14
click at [364, 414] on input "Book Sharing" at bounding box center [357, 406] width 14 height 14
checkbox input "true"
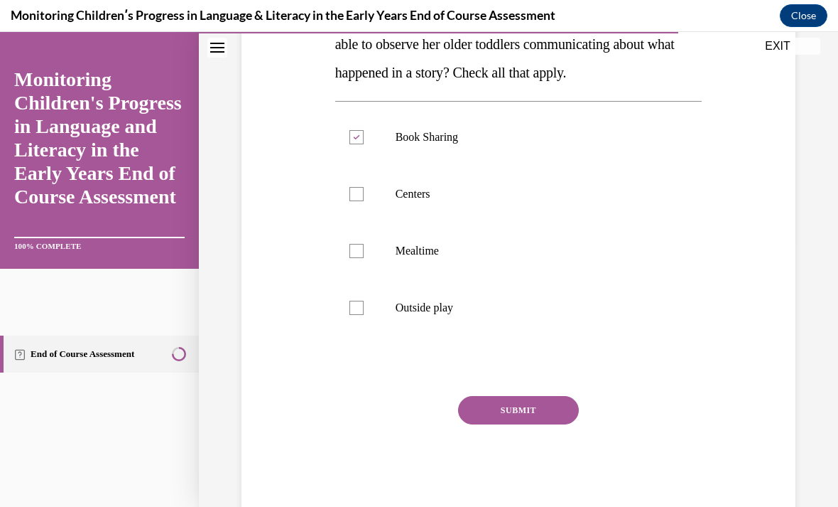
click at [524, 424] on button "SUBMIT" at bounding box center [518, 410] width 121 height 28
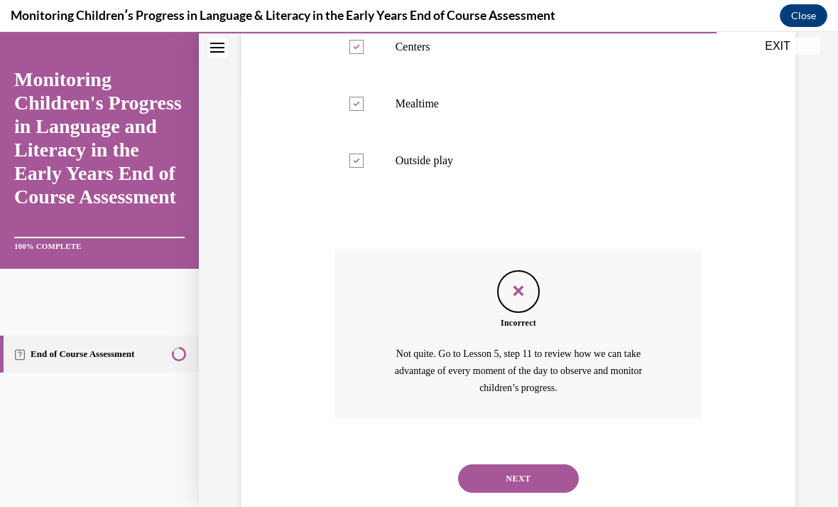
click at [503, 490] on button "NEXT" at bounding box center [518, 478] width 121 height 28
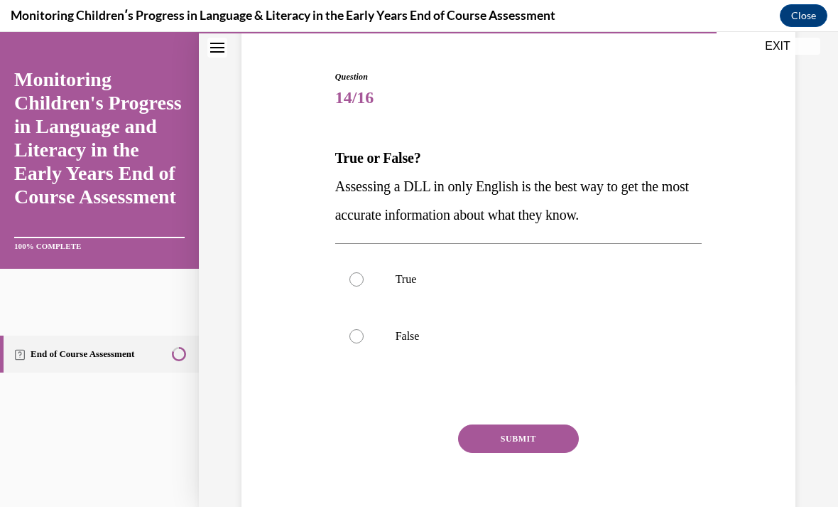
click at [419, 279] on p "True" at bounding box center [531, 279] width 271 height 14
click at [364, 279] on input "True" at bounding box center [357, 279] width 14 height 14
radio input "true"
click at [509, 436] on button "SUBMIT" at bounding box center [518, 438] width 121 height 28
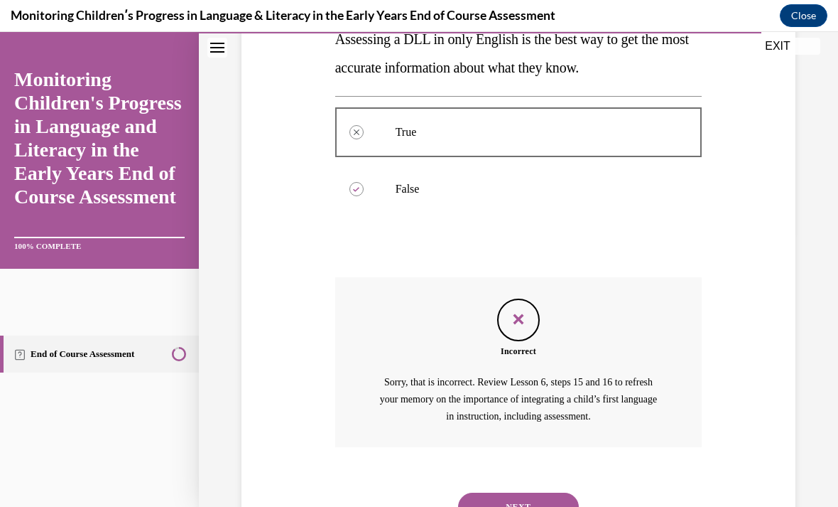
click at [509, 492] on button "NEXT" at bounding box center [518, 506] width 121 height 28
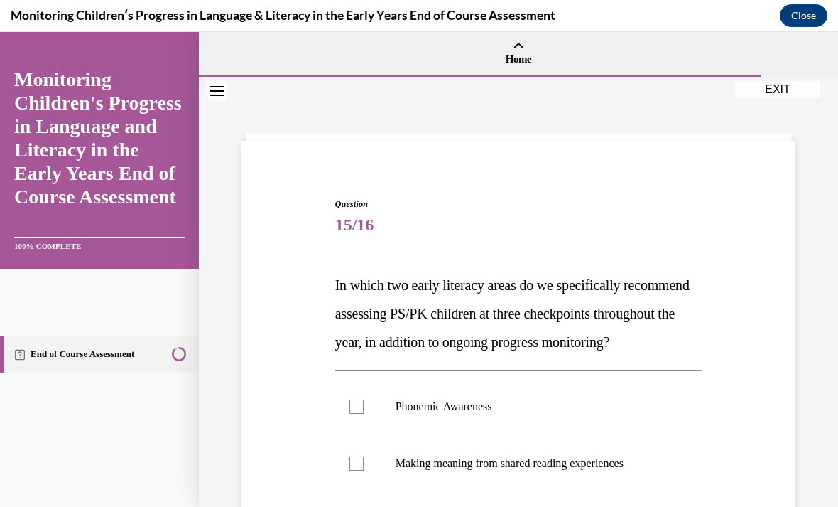
click at [465, 414] on p "Phonemic Awareness" at bounding box center [531, 406] width 271 height 14
click at [364, 414] on input "Phonemic Awareness" at bounding box center [357, 406] width 14 height 14
checkbox input "true"
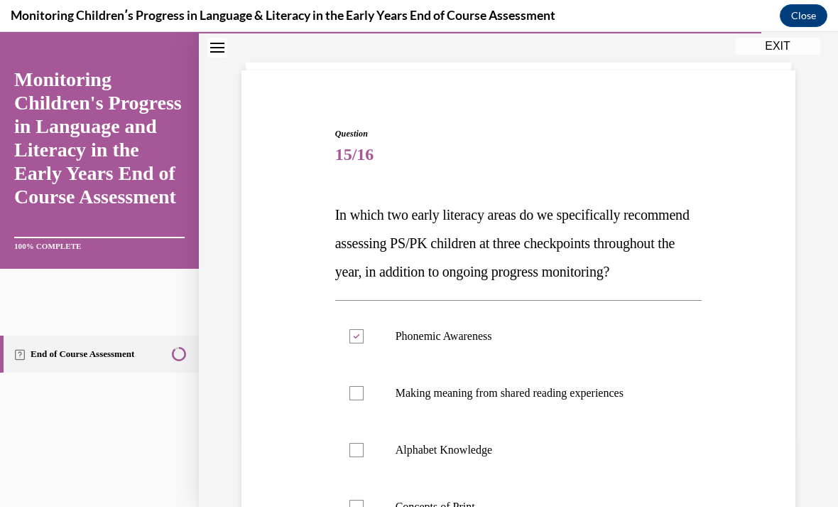
click at [464, 457] on p "Alphabet Knowledge" at bounding box center [531, 450] width 271 height 14
click at [364, 457] on input "Alphabet Knowledge" at bounding box center [357, 450] width 14 height 14
checkbox input "true"
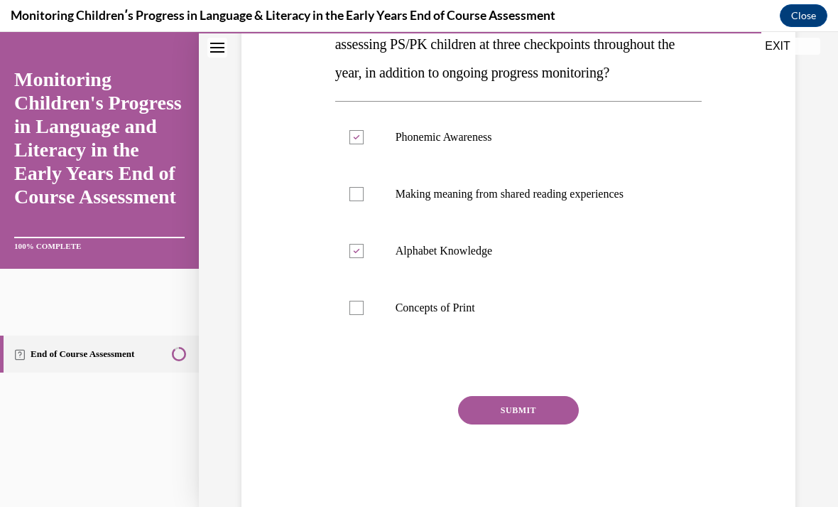
click at [537, 416] on div "Question 15/16 In which two early literacy areas do we specifically recommend a…" at bounding box center [518, 220] width 367 height 584
click at [524, 424] on button "SUBMIT" at bounding box center [518, 410] width 121 height 28
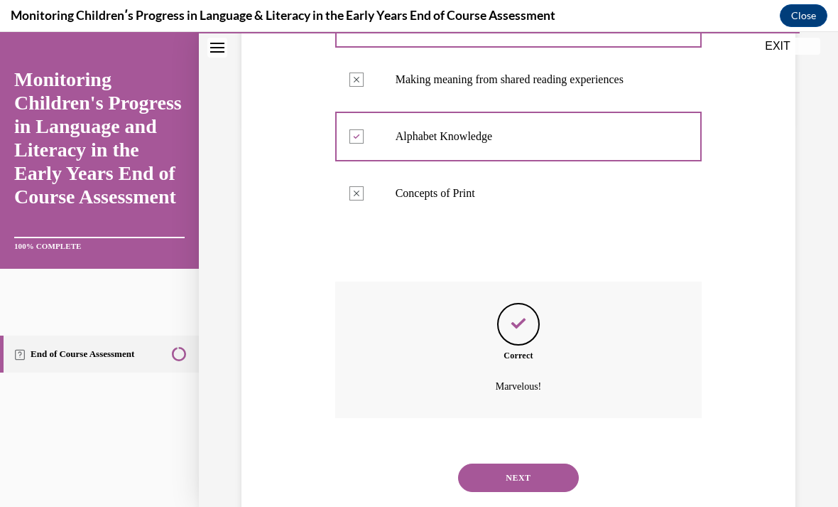
click at [509, 482] on button "NEXT" at bounding box center [518, 477] width 121 height 28
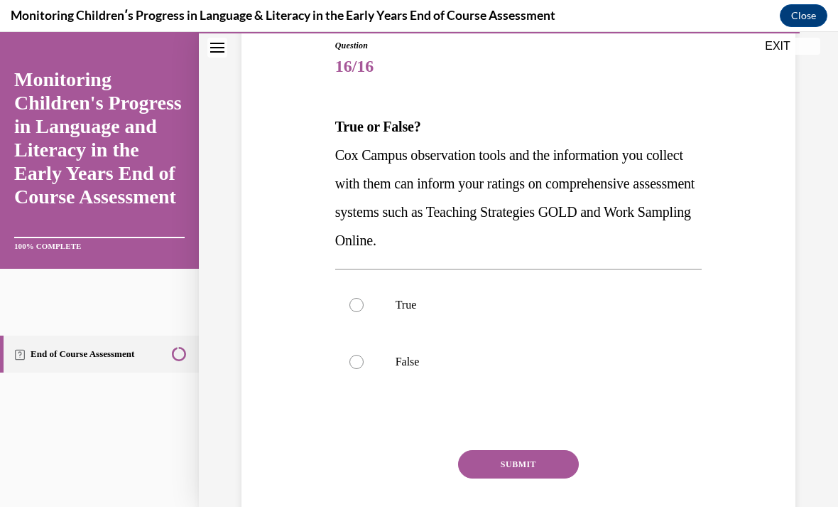
click at [474, 313] on label "True" at bounding box center [518, 304] width 367 height 57
click at [364, 312] on input "True" at bounding box center [357, 305] width 14 height 14
radio input "true"
click at [519, 462] on button "SUBMIT" at bounding box center [518, 464] width 121 height 28
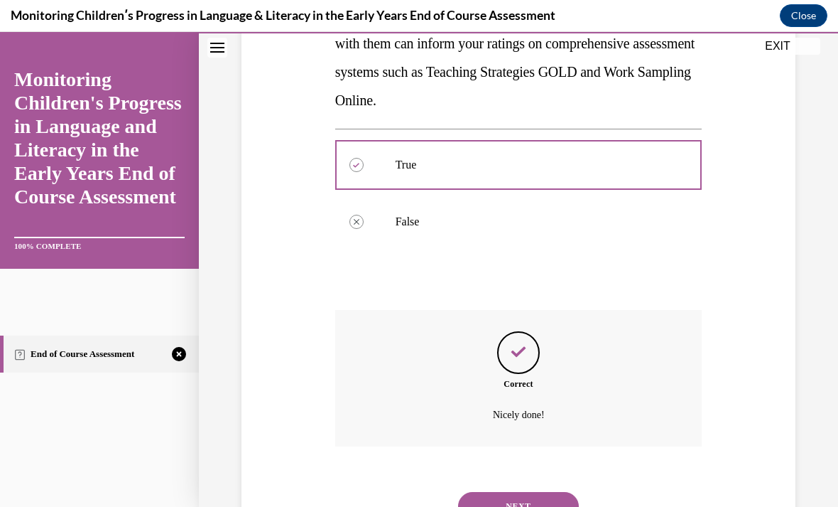
click at [505, 502] on button "NEXT" at bounding box center [518, 506] width 121 height 28
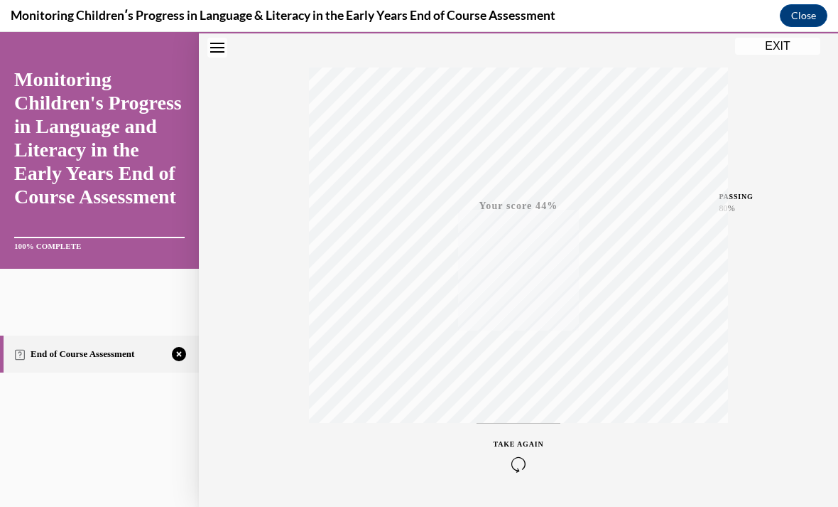
click at [508, 460] on icon "button" at bounding box center [519, 464] width 50 height 16
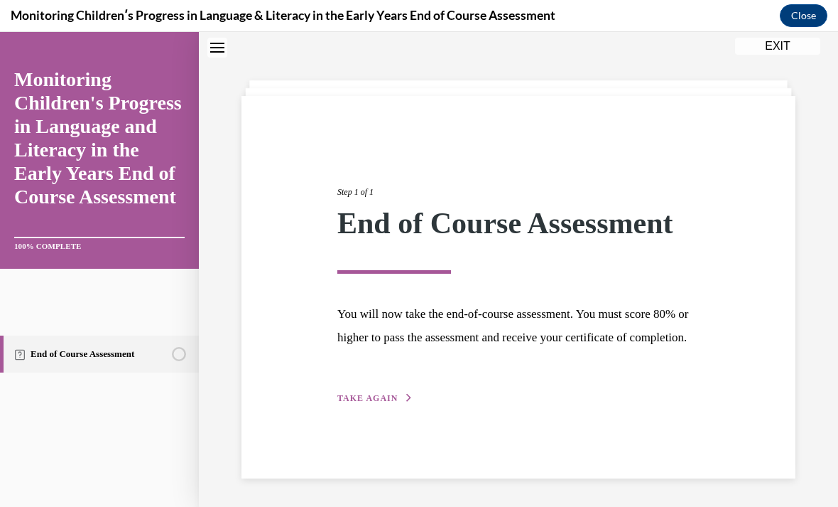
click at [380, 406] on div "Step 1 of 1 End of Course Assessment You will now take the end-of-course assess…" at bounding box center [519, 279] width 384 height 253
click at [371, 404] on button "TAKE AGAIN" at bounding box center [376, 398] width 76 height 13
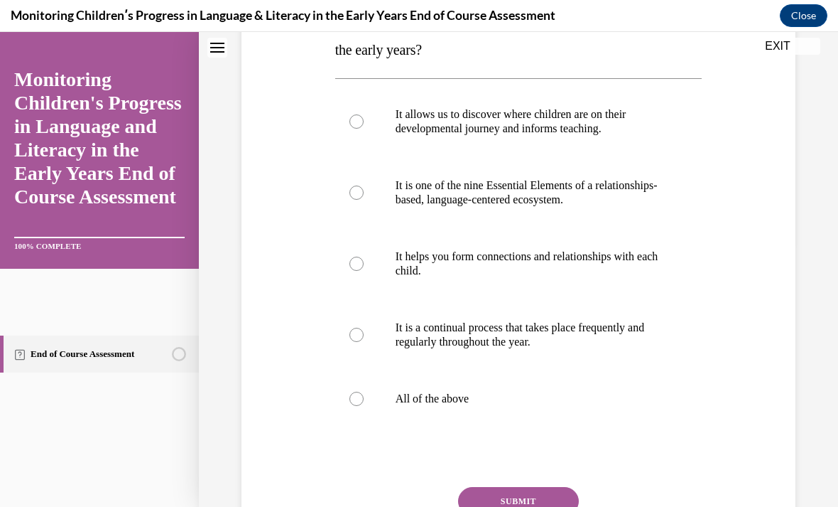
click at [435, 399] on p "All of the above" at bounding box center [531, 399] width 271 height 14
click at [364, 399] on input "All of the above" at bounding box center [357, 399] width 14 height 14
radio input "true"
click at [495, 504] on button "SUBMIT" at bounding box center [518, 501] width 121 height 28
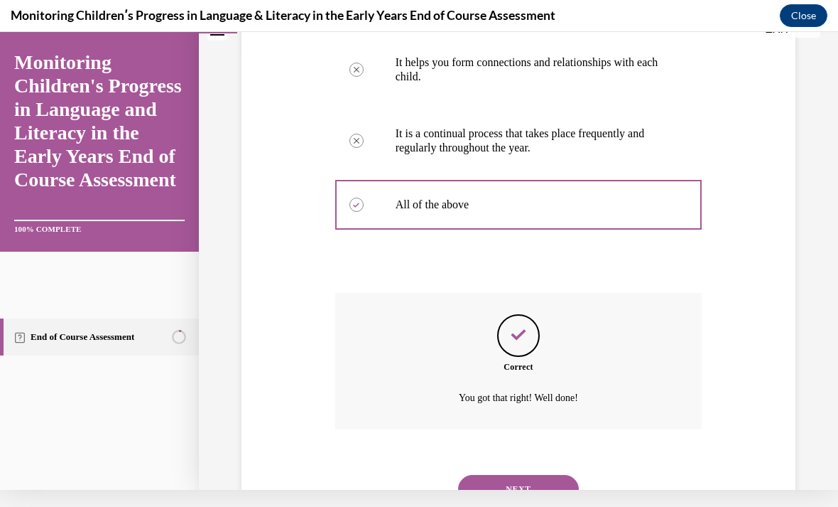
click at [522, 482] on button "NEXT" at bounding box center [518, 489] width 121 height 28
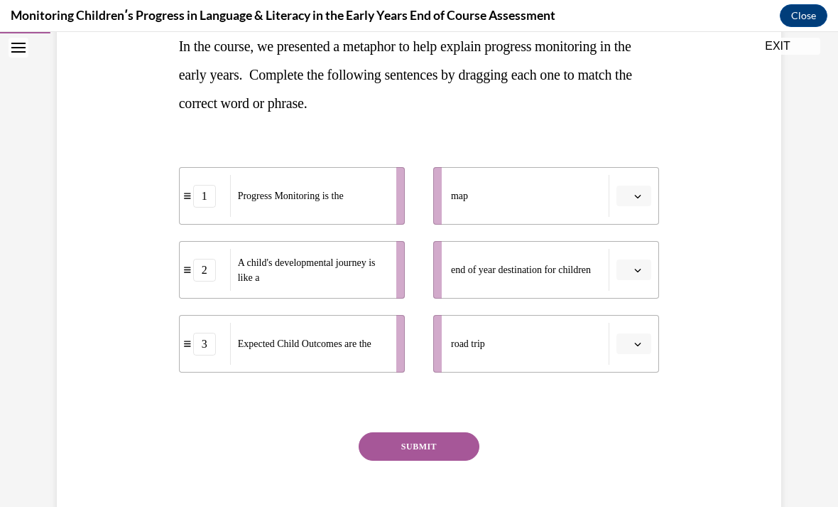
scroll to position [239, 0]
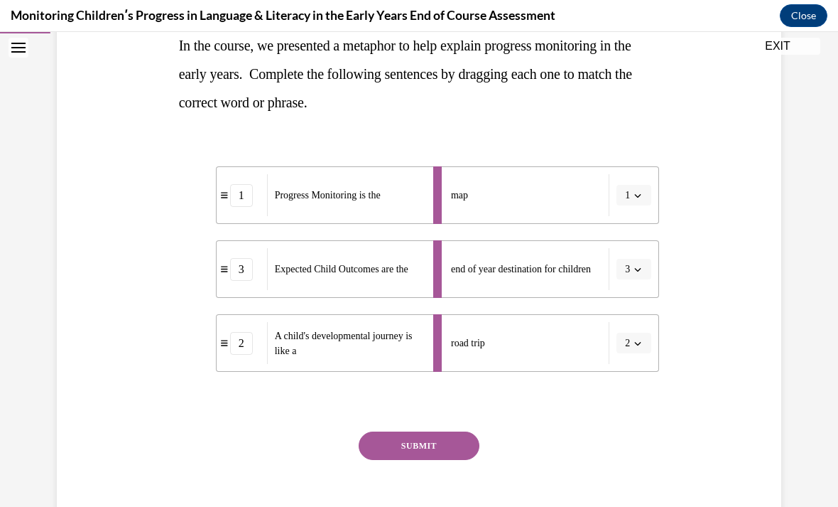
click at [433, 452] on button "SUBMIT" at bounding box center [419, 445] width 121 height 28
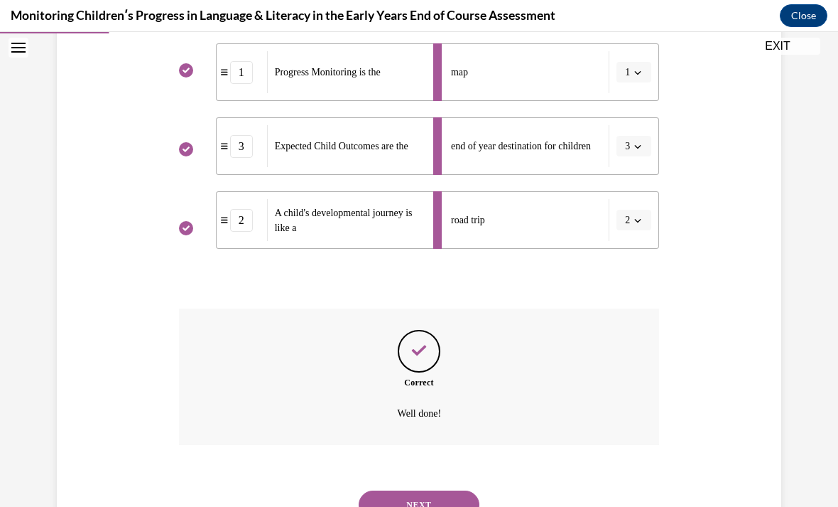
scroll to position [361, 0]
click at [435, 492] on button "NEXT" at bounding box center [419, 506] width 121 height 28
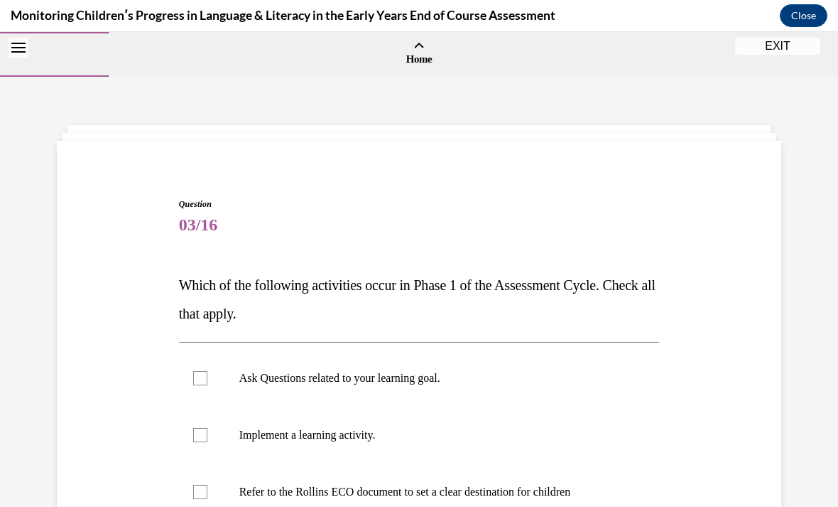
scroll to position [57, 0]
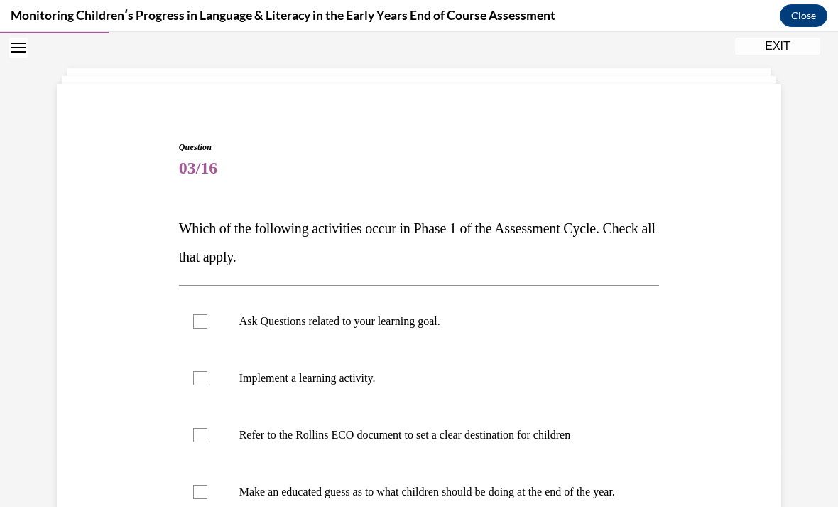
click at [423, 325] on p "Ask Questions related to your learning goal." at bounding box center [431, 321] width 385 height 14
click at [207, 325] on input "Ask Questions related to your learning goal." at bounding box center [200, 321] width 14 height 14
checkbox input "true"
click at [371, 378] on p "Implement a learning activity." at bounding box center [431, 378] width 385 height 14
click at [207, 378] on input "Implement a learning activity." at bounding box center [200, 378] width 14 height 14
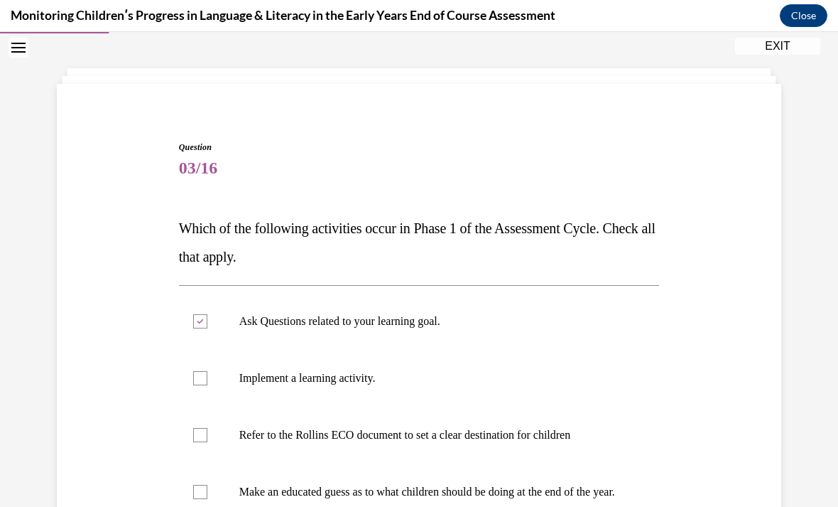
checkbox input "true"
click at [414, 430] on p "Refer to the Rollins ECO document to set a clear destination for children" at bounding box center [431, 435] width 385 height 14
click at [207, 430] on input "Refer to the Rollins ECO document to set a clear destination for children" at bounding box center [200, 435] width 14 height 14
checkbox input "true"
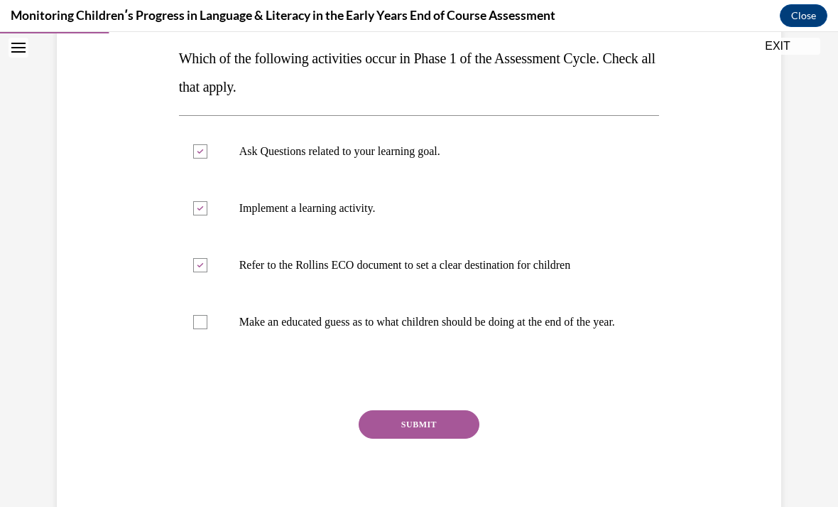
click at [425, 438] on button "SUBMIT" at bounding box center [419, 424] width 121 height 28
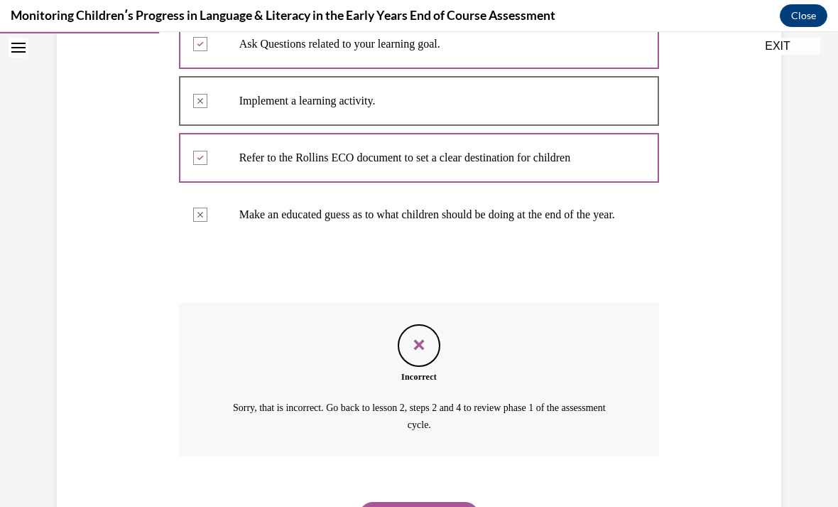
scroll to position [357, 0]
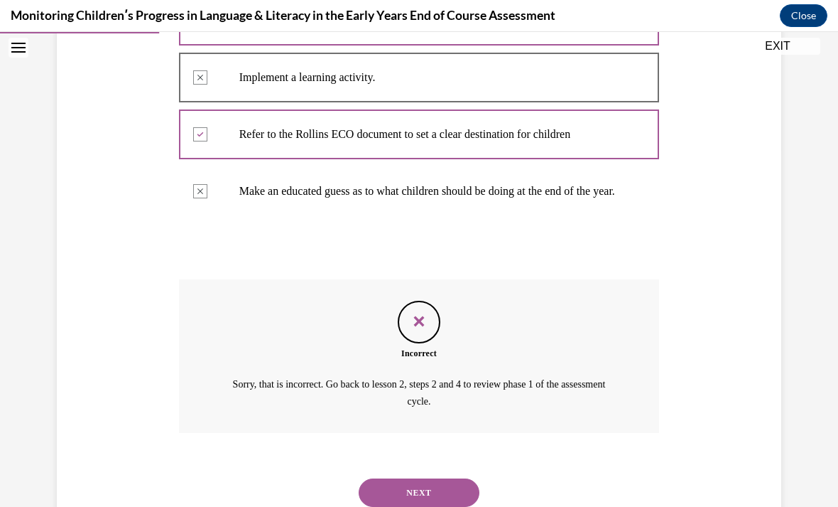
click at [448, 490] on button "NEXT" at bounding box center [419, 492] width 121 height 28
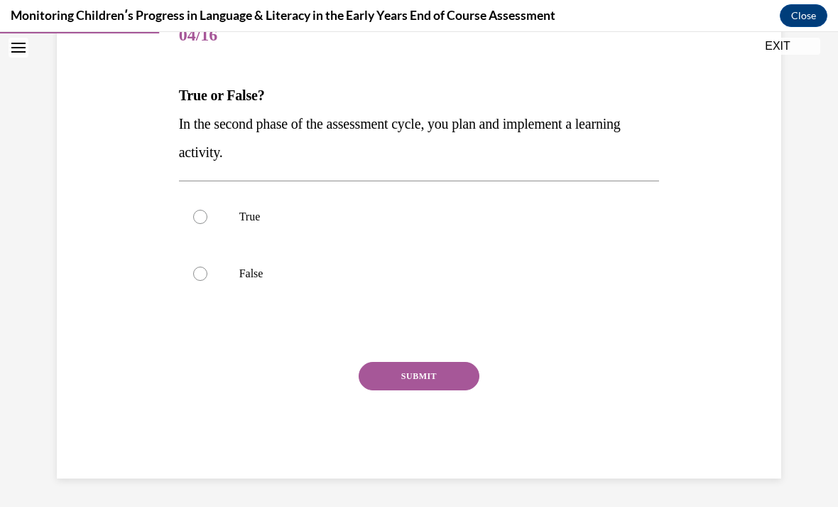
scroll to position [127, 0]
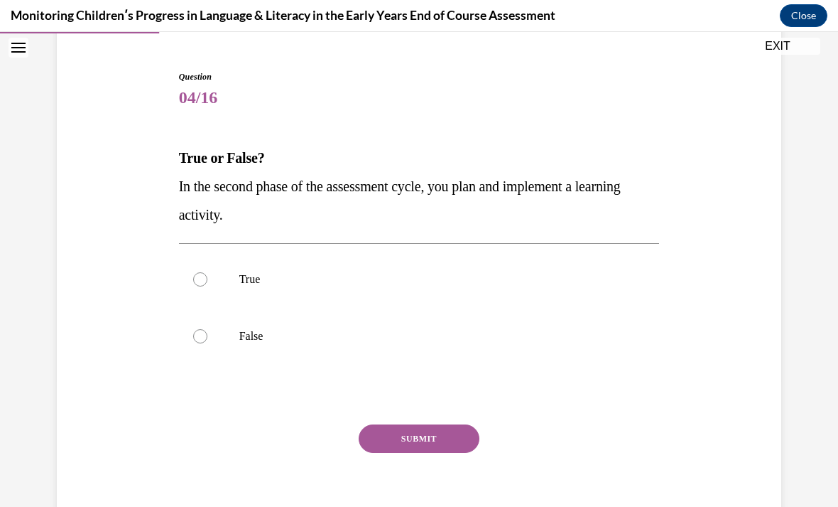
click at [207, 342] on label "False" at bounding box center [419, 336] width 481 height 57
click at [207, 342] on input "False" at bounding box center [200, 336] width 14 height 14
radio input "true"
click at [424, 449] on button "SUBMIT" at bounding box center [419, 438] width 121 height 28
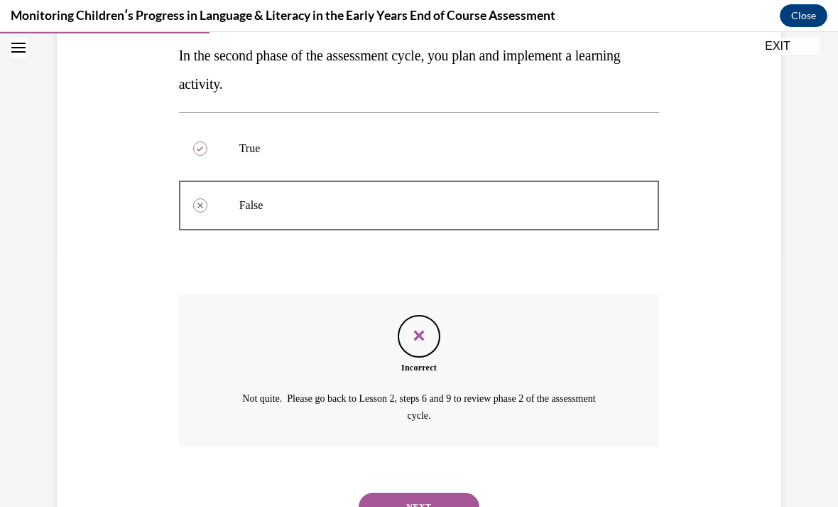
click at [428, 492] on button "NEXT" at bounding box center [419, 506] width 121 height 28
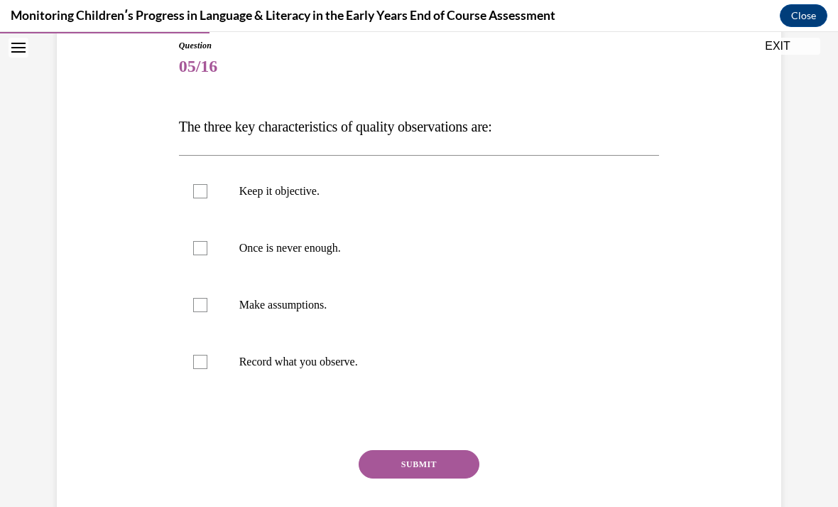
click at [483, 182] on label "Keep it objective." at bounding box center [419, 191] width 481 height 57
click at [207, 184] on input "Keep it objective." at bounding box center [200, 191] width 14 height 14
checkbox input "true"
click at [417, 254] on p "Once is never enough." at bounding box center [431, 248] width 385 height 14
click at [207, 254] on input "Once is never enough." at bounding box center [200, 248] width 14 height 14
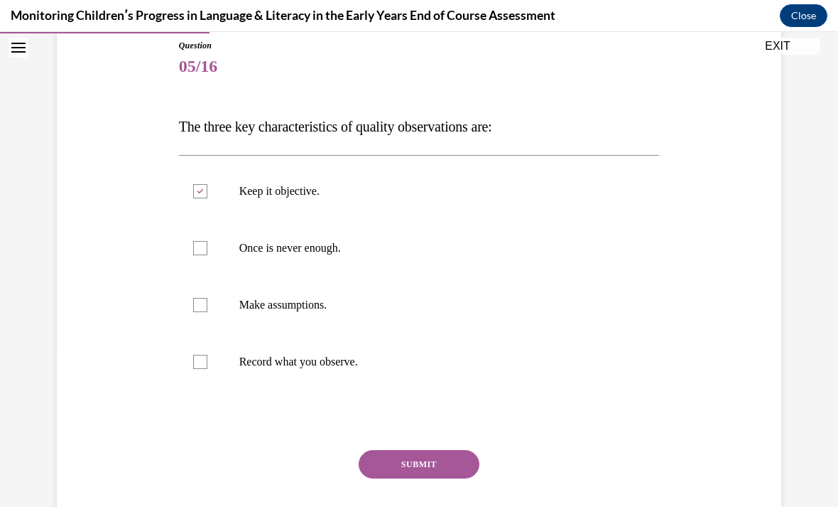
checkbox input "true"
click at [398, 370] on label "Record what you observe." at bounding box center [419, 361] width 481 height 57
click at [207, 369] on input "Record what you observe." at bounding box center [200, 362] width 14 height 14
checkbox input "true"
click at [445, 475] on button "SUBMIT" at bounding box center [419, 464] width 121 height 28
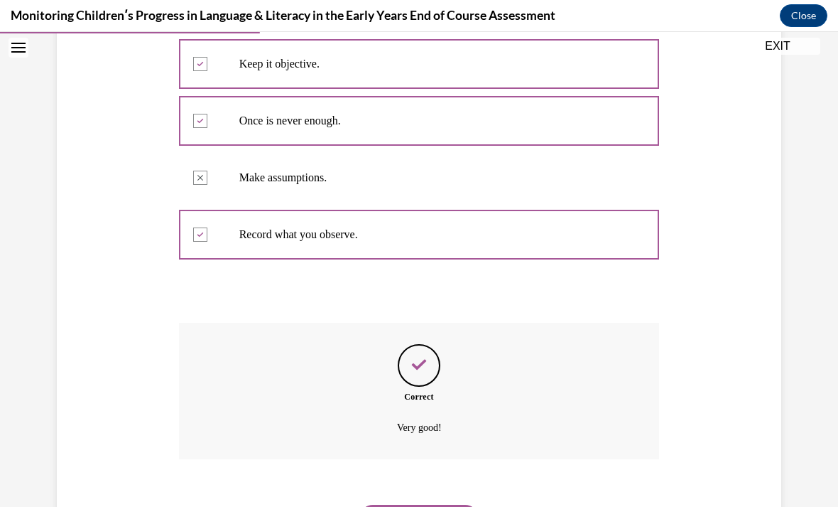
scroll to position [298, 0]
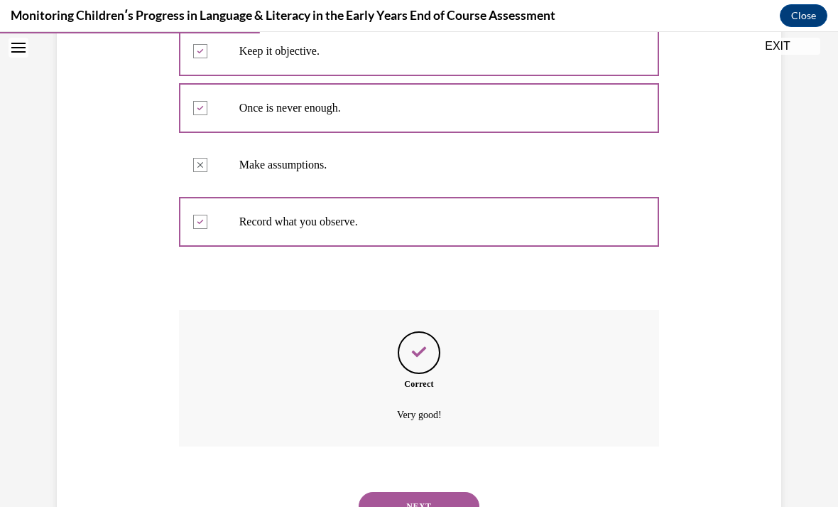
click at [434, 492] on button "NEXT" at bounding box center [419, 506] width 121 height 28
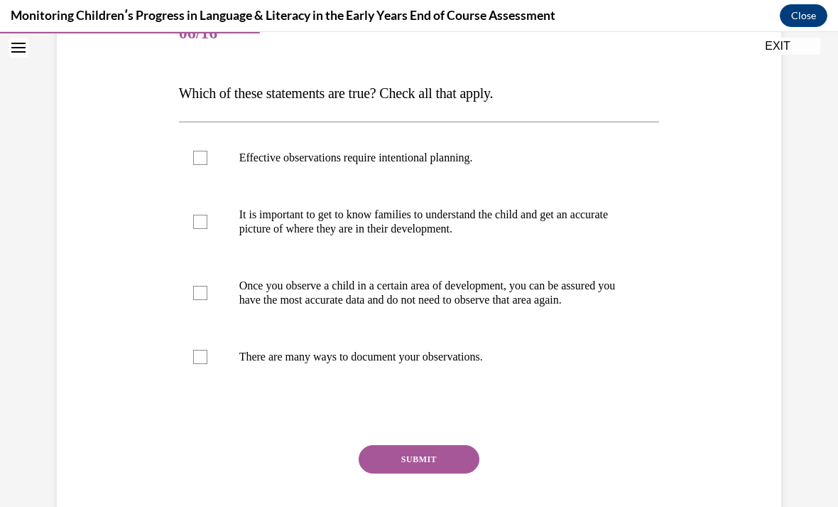
scroll to position [193, 0]
click at [529, 158] on p "Effective observations require intentional planning." at bounding box center [431, 157] width 385 height 14
click at [207, 158] on input "Effective observations require intentional planning." at bounding box center [200, 157] width 14 height 14
checkbox input "true"
click at [515, 227] on p "It is important to get to know families to understand the child and get an accu…" at bounding box center [431, 221] width 385 height 28
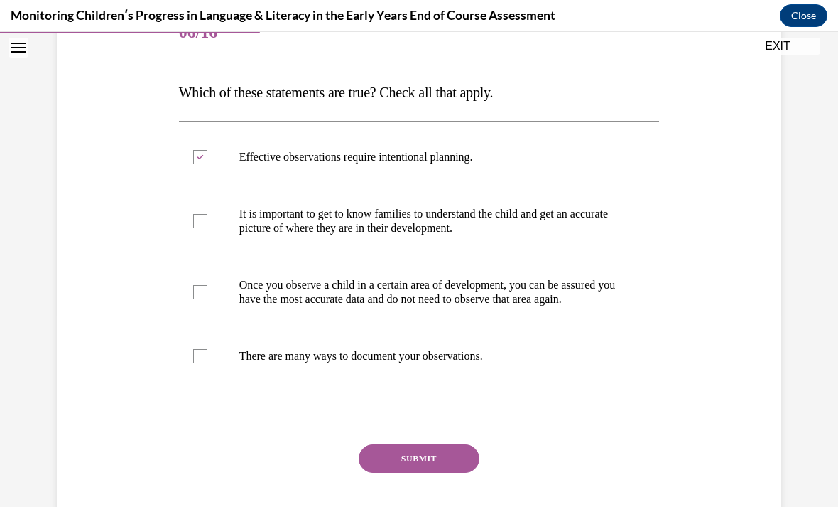
click at [207, 227] on input "It is important to get to know families to understand the child and get an accu…" at bounding box center [200, 221] width 14 height 14
checkbox input "true"
click at [208, 359] on label "There are many ways to document your observations." at bounding box center [419, 356] width 481 height 57
click at [207, 359] on input "There are many ways to document your observations." at bounding box center [200, 356] width 14 height 14
checkbox input "true"
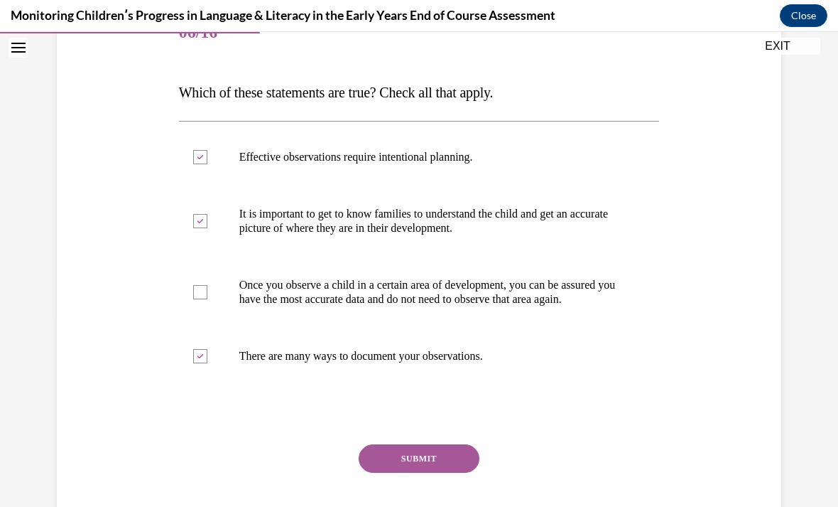
click at [419, 468] on button "SUBMIT" at bounding box center [419, 458] width 121 height 28
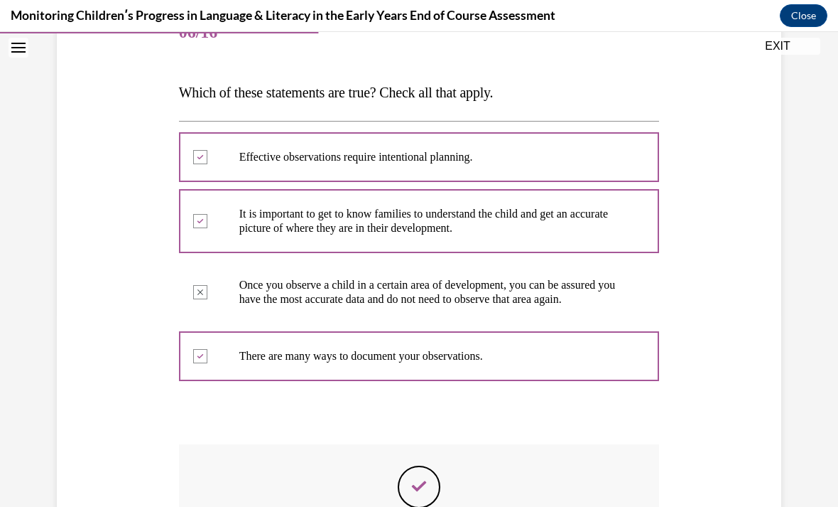
scroll to position [17, 0]
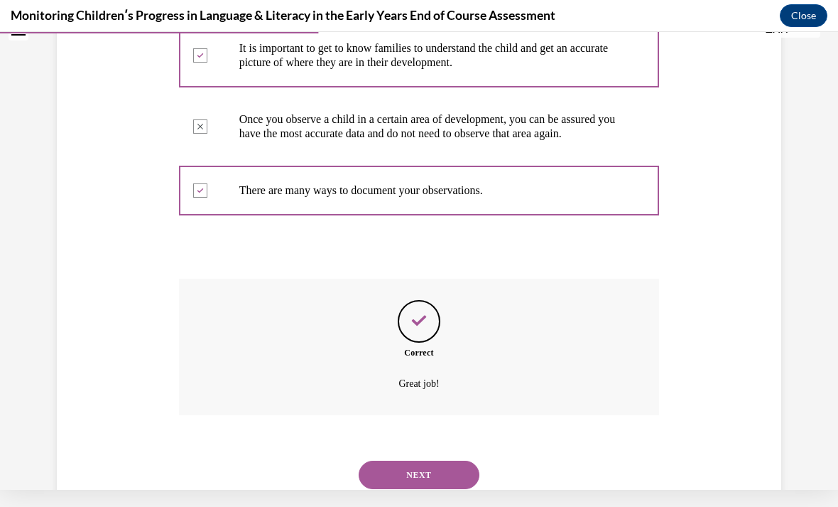
click at [435, 484] on button "NEXT" at bounding box center [419, 474] width 121 height 28
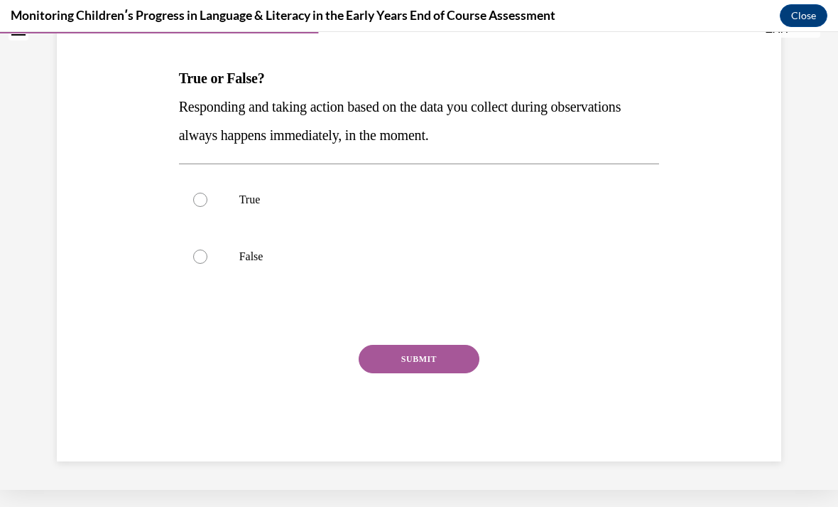
scroll to position [127, 0]
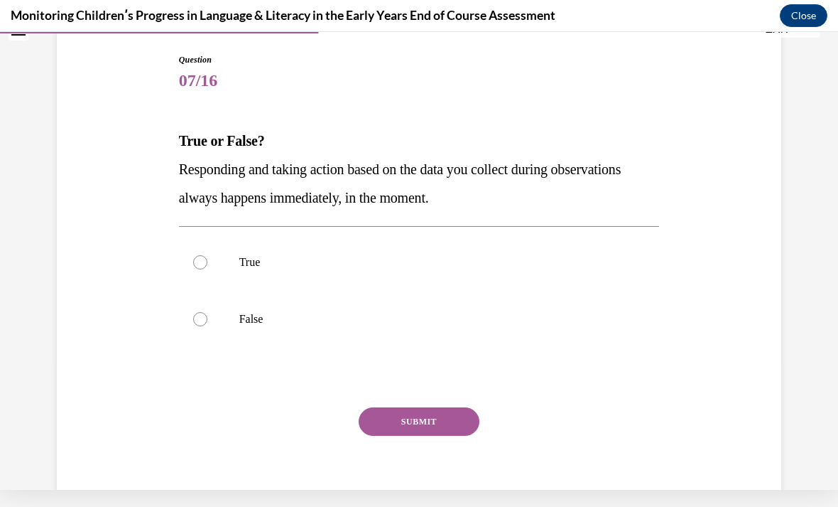
click at [470, 322] on p "False" at bounding box center [431, 319] width 385 height 14
click at [207, 322] on input "False" at bounding box center [200, 319] width 14 height 14
radio input "true"
click at [443, 419] on button "SUBMIT" at bounding box center [419, 421] width 121 height 28
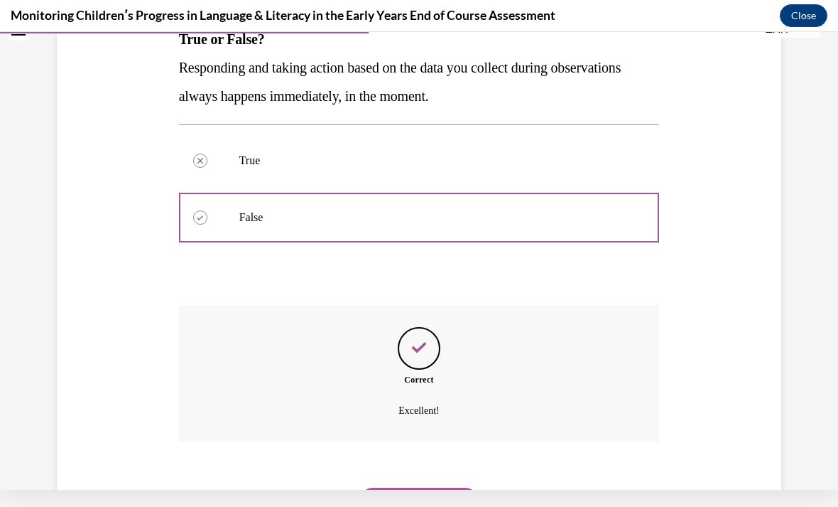
scroll to position [242, 0]
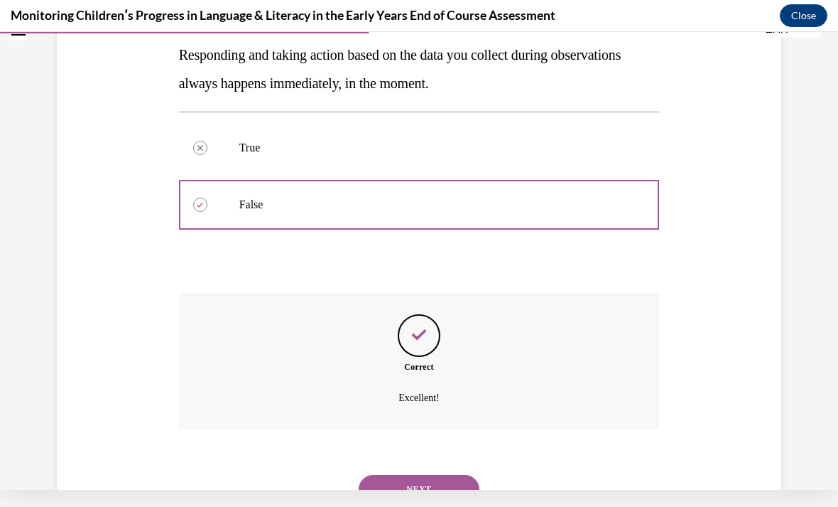
click at [426, 475] on button "NEXT" at bounding box center [419, 489] width 121 height 28
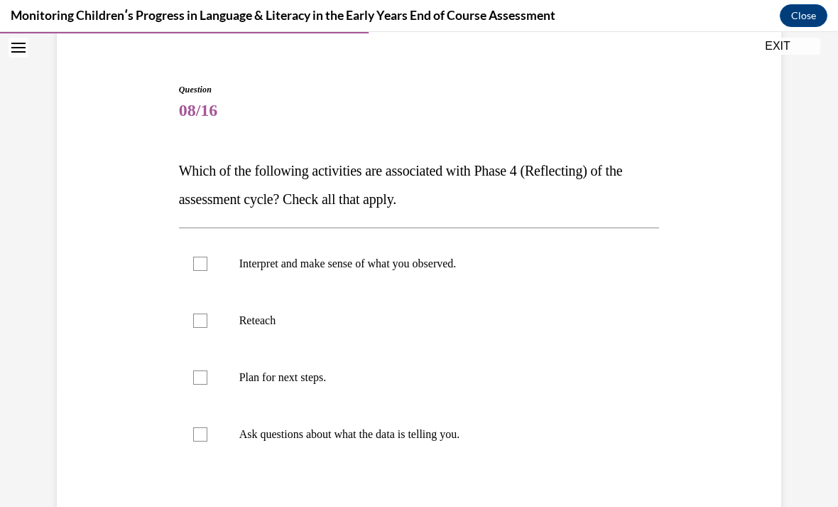
scroll to position [114, 0]
click at [480, 264] on p "Interpret and make sense of what you observed." at bounding box center [431, 264] width 385 height 14
click at [207, 264] on input "Interpret and make sense of what you observed." at bounding box center [200, 264] width 14 height 14
checkbox input "true"
click at [219, 381] on label "Plan for next steps." at bounding box center [419, 377] width 481 height 57
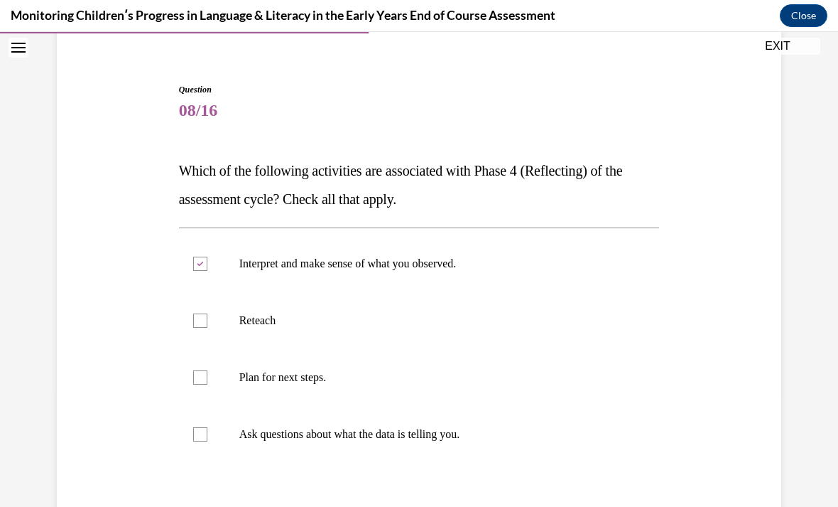
click at [207, 381] on input "Plan for next steps." at bounding box center [200, 377] width 14 height 14
checkbox input "true"
click at [436, 438] on p "Ask questions about what the data is telling you." at bounding box center [431, 434] width 385 height 14
click at [207, 438] on input "Ask questions about what the data is telling you." at bounding box center [200, 434] width 14 height 14
checkbox input "true"
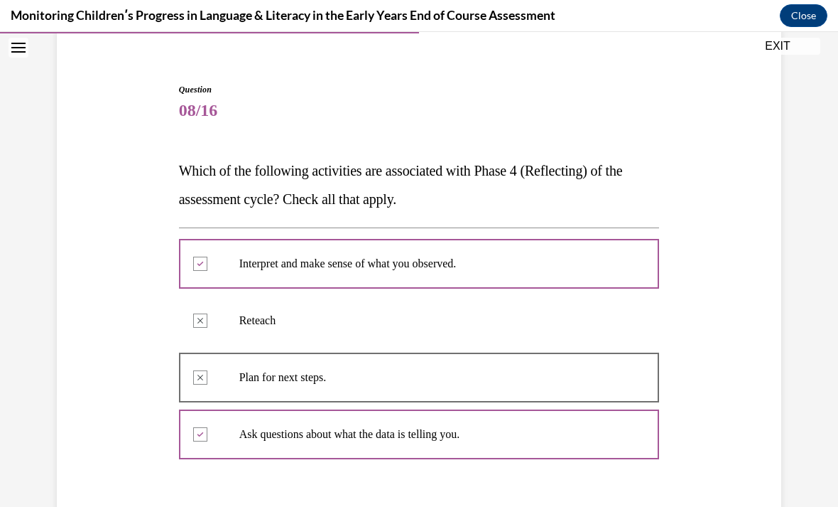
scroll to position [17, 0]
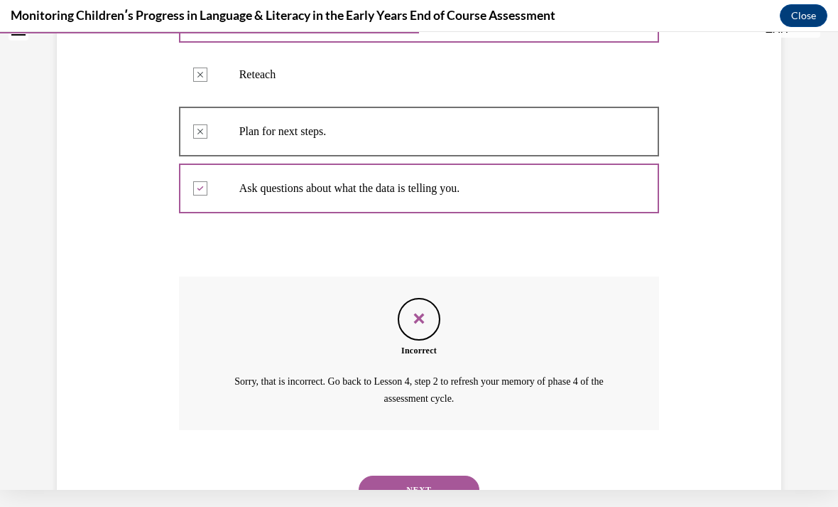
click at [438, 476] on button "NEXT" at bounding box center [419, 489] width 121 height 28
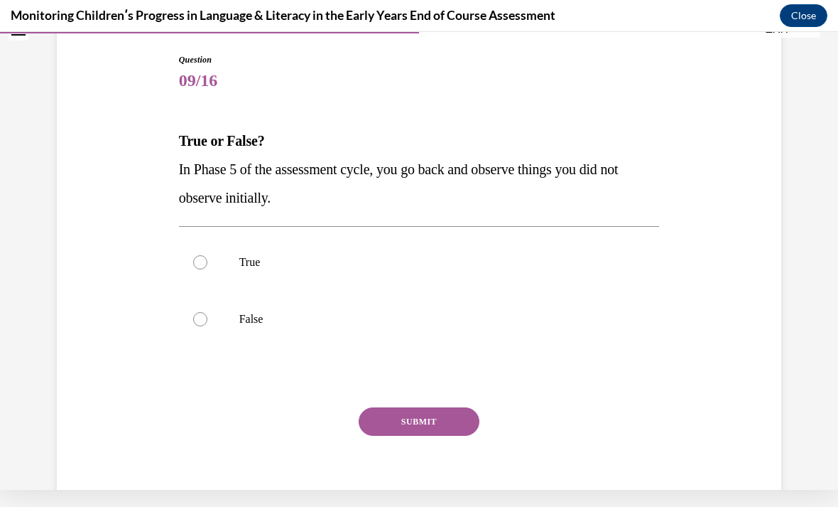
click at [426, 322] on p "False" at bounding box center [431, 319] width 385 height 14
click at [207, 322] on input "False" at bounding box center [200, 319] width 14 height 14
radio input "true"
click at [451, 428] on button "SUBMIT" at bounding box center [419, 421] width 121 height 28
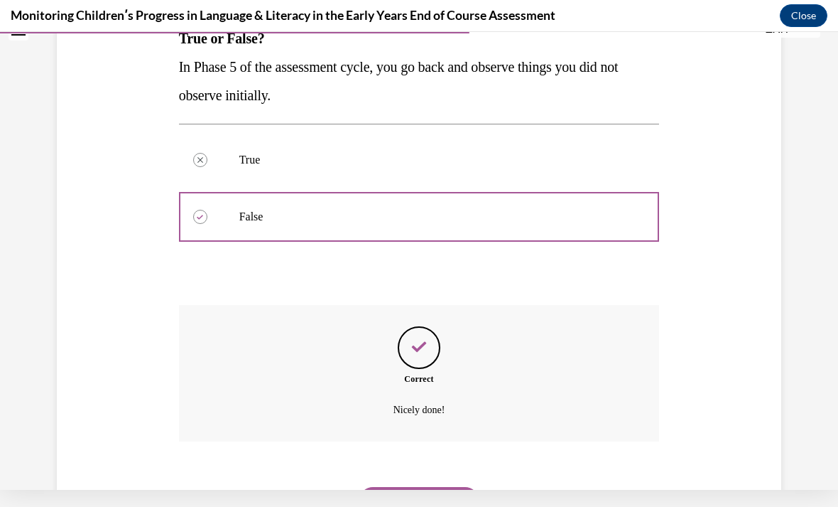
scroll to position [242, 0]
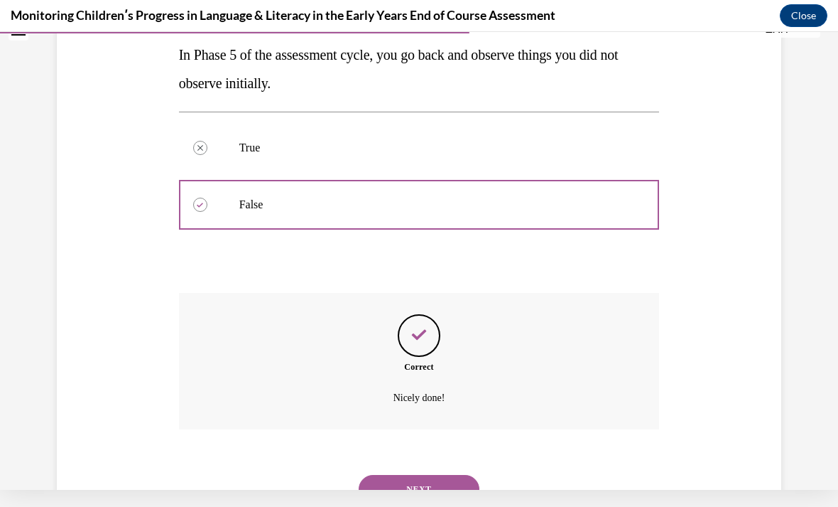
click at [426, 475] on button "NEXT" at bounding box center [419, 489] width 121 height 28
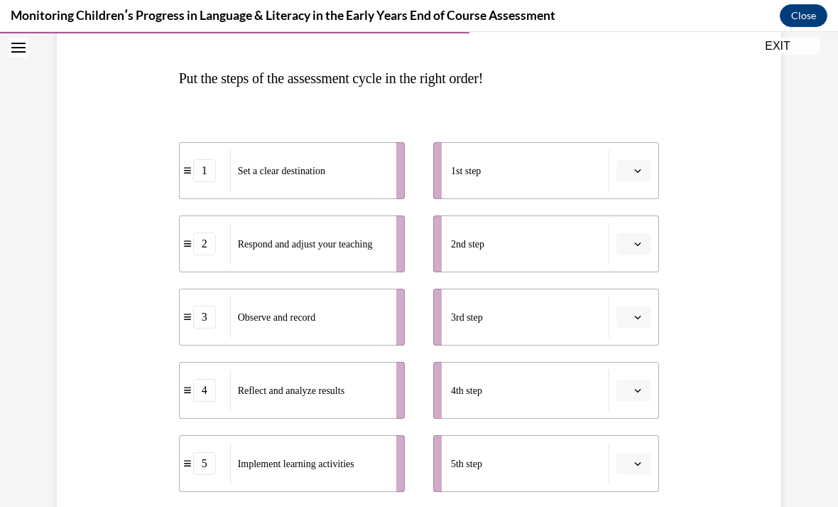
scroll to position [207, 0]
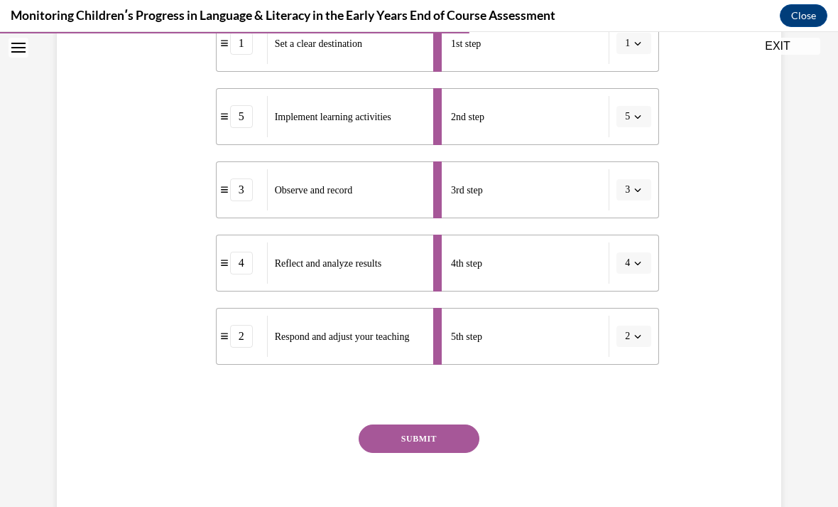
click at [413, 438] on button "SUBMIT" at bounding box center [419, 438] width 121 height 28
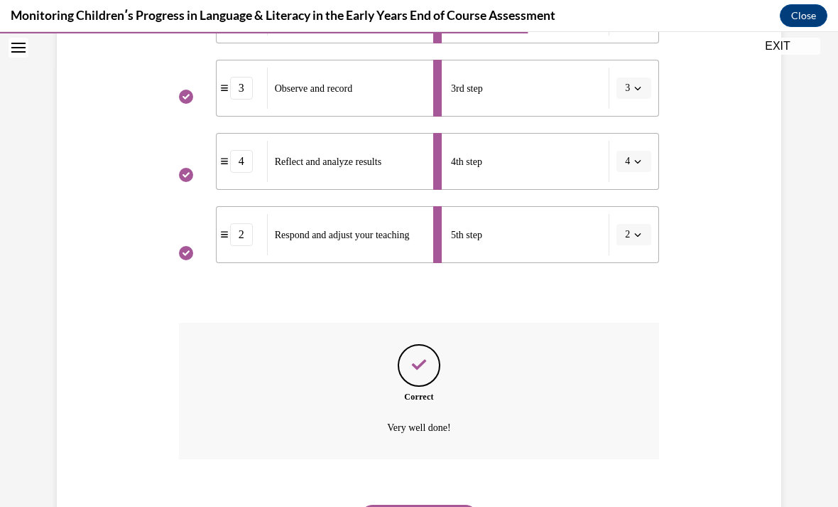
scroll to position [448, 0]
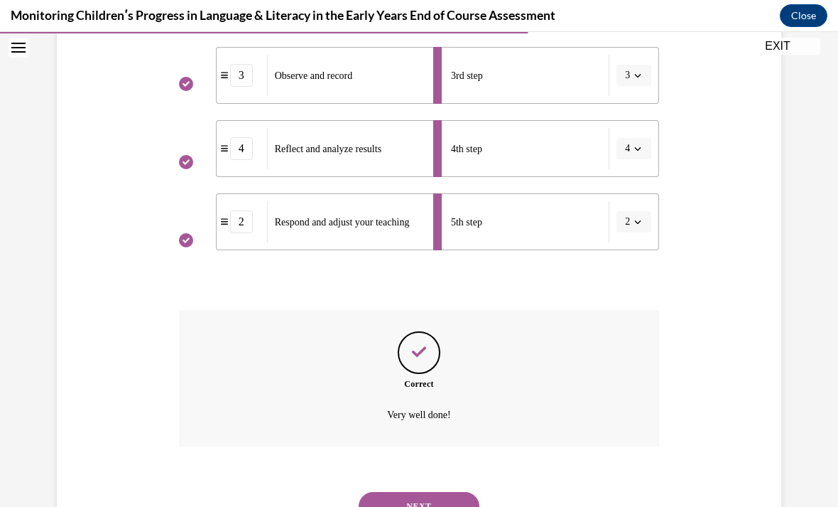
click at [430, 492] on button "NEXT" at bounding box center [419, 506] width 121 height 28
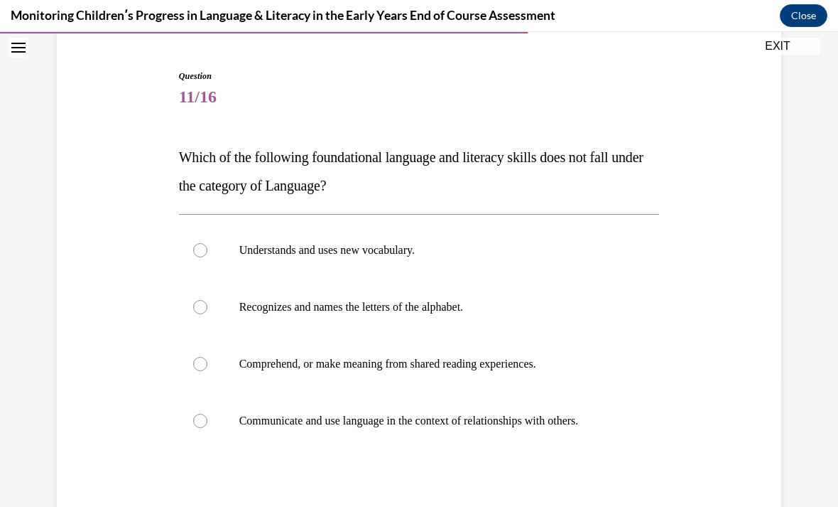
scroll to position [128, 0]
click at [208, 354] on label "Comprehend, or make meaning from shared reading experiences." at bounding box center [419, 363] width 481 height 57
click at [207, 357] on input "Comprehend, or make meaning from shared reading experiences." at bounding box center [200, 364] width 14 height 14
radio input "true"
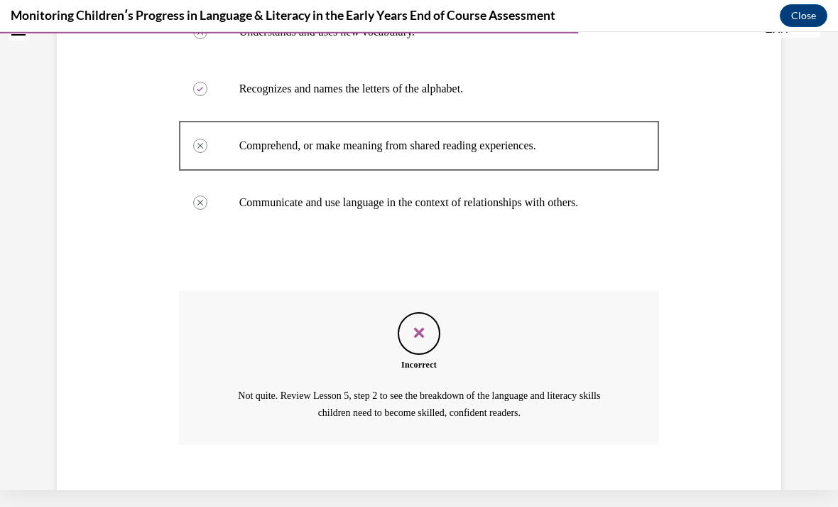
scroll to position [343, 0]
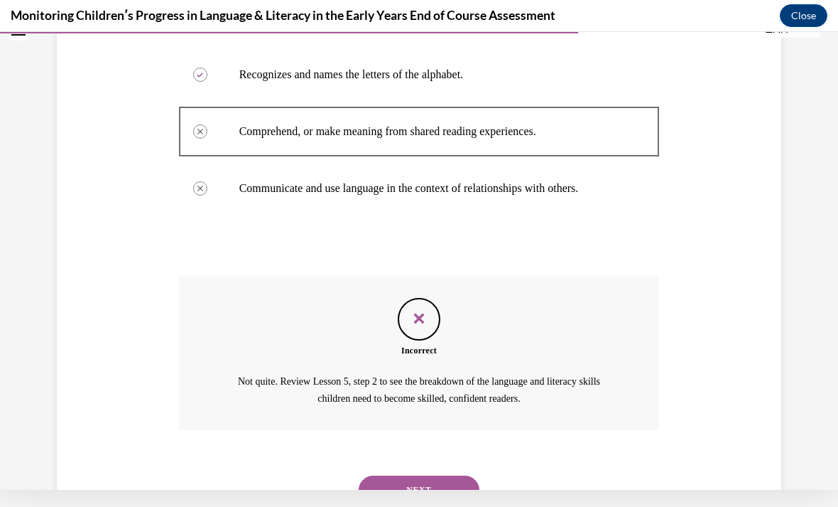
click at [429, 477] on button "NEXT" at bounding box center [419, 489] width 121 height 28
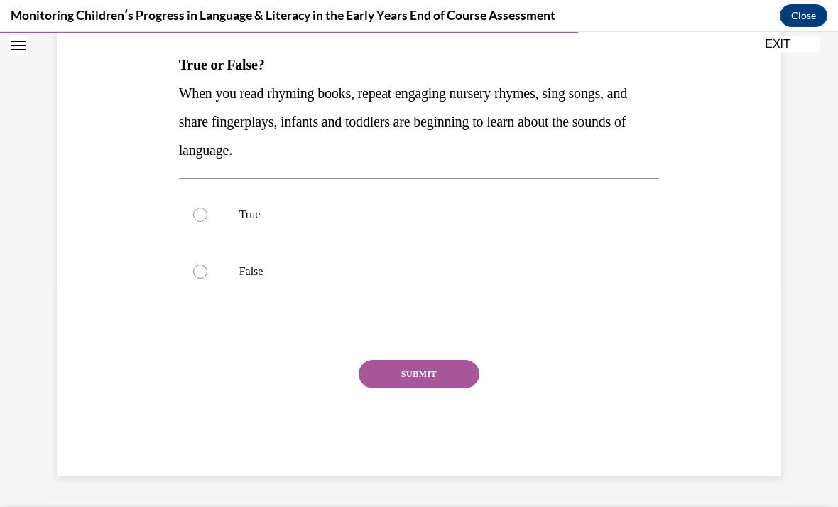
scroll to position [156, 0]
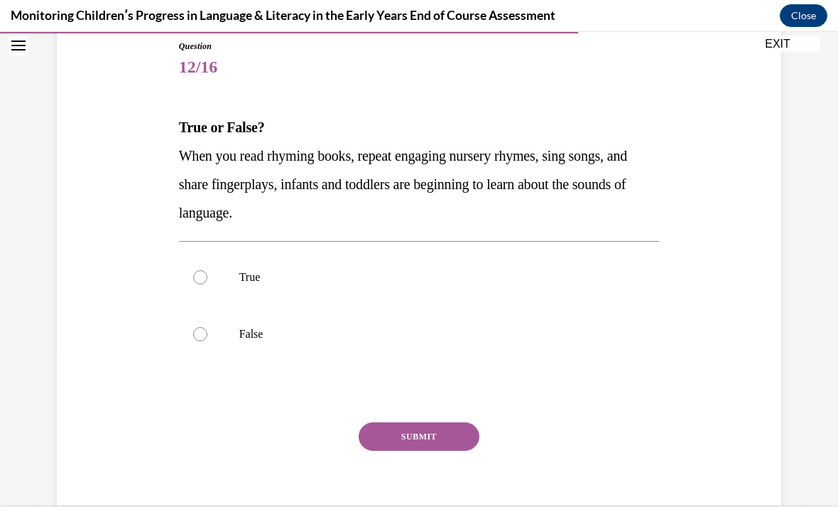
click at [470, 313] on label "False" at bounding box center [419, 334] width 481 height 57
click at [207, 327] on input "False" at bounding box center [200, 334] width 14 height 14
radio input "true"
click at [533, 311] on label "False" at bounding box center [419, 334] width 481 height 57
click at [207, 327] on input "False" at bounding box center [200, 334] width 14 height 14
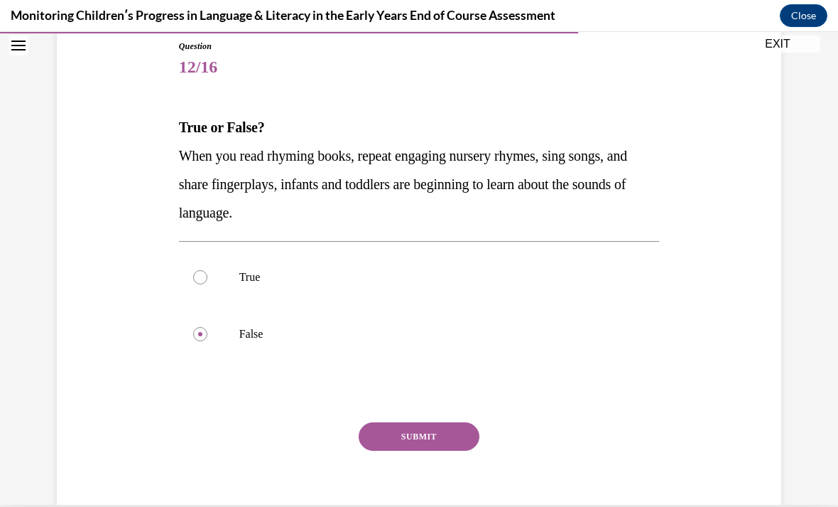
click at [398, 300] on label "True" at bounding box center [419, 277] width 481 height 57
click at [207, 284] on input "True" at bounding box center [200, 277] width 14 height 14
radio input "true"
click at [427, 433] on button "SUBMIT" at bounding box center [419, 436] width 121 height 28
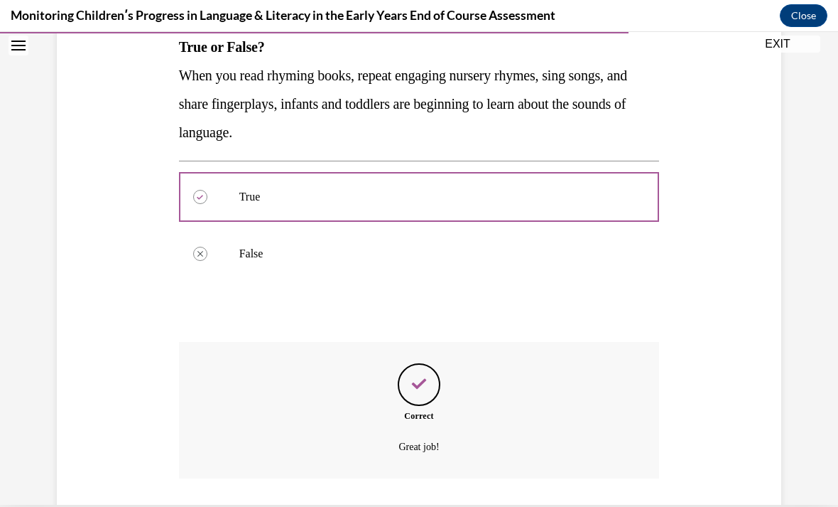
scroll to position [270, 0]
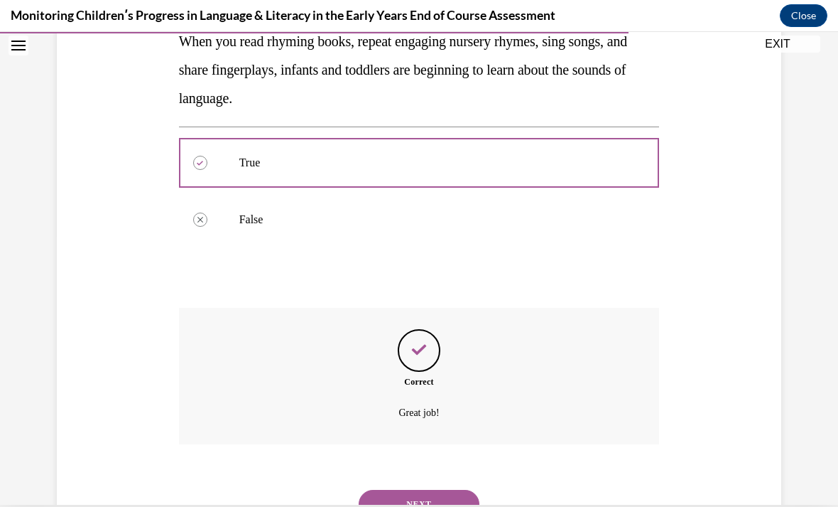
click at [429, 490] on button "NEXT" at bounding box center [419, 504] width 121 height 28
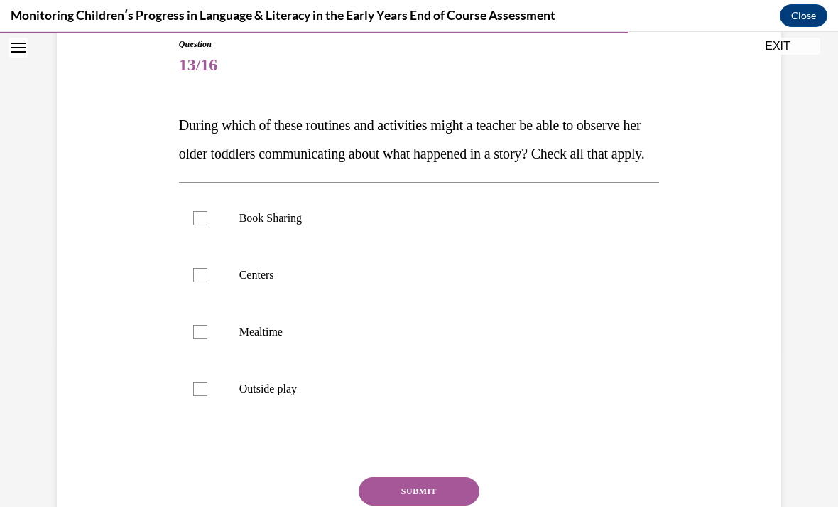
scroll to position [160, 0]
click at [452, 225] on p "Book Sharing" at bounding box center [431, 218] width 385 height 14
click at [207, 225] on input "Book Sharing" at bounding box center [200, 218] width 14 height 14
checkbox input "true"
click at [409, 303] on label "Centers" at bounding box center [419, 275] width 481 height 57
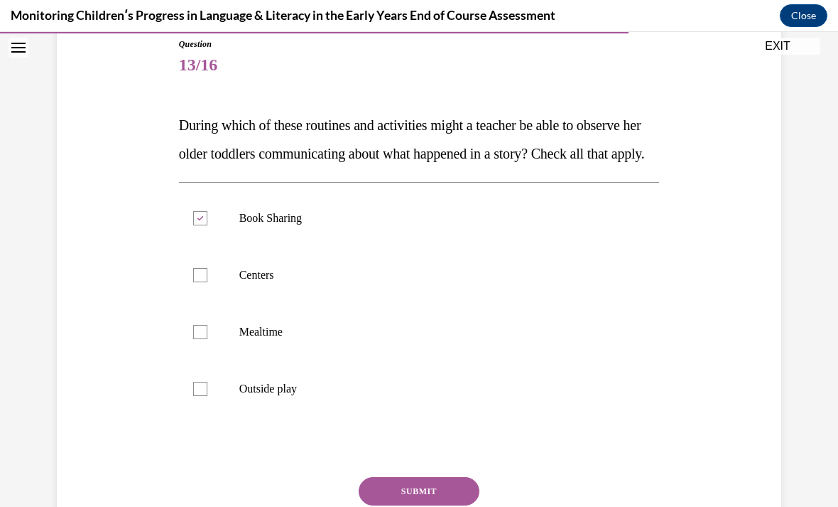
click at [207, 282] on input "Centers" at bounding box center [200, 275] width 14 height 14
checkbox input "true"
click at [388, 360] on label "Mealtime" at bounding box center [419, 331] width 481 height 57
click at [207, 339] on input "Mealtime" at bounding box center [200, 332] width 14 height 14
checkbox input "true"
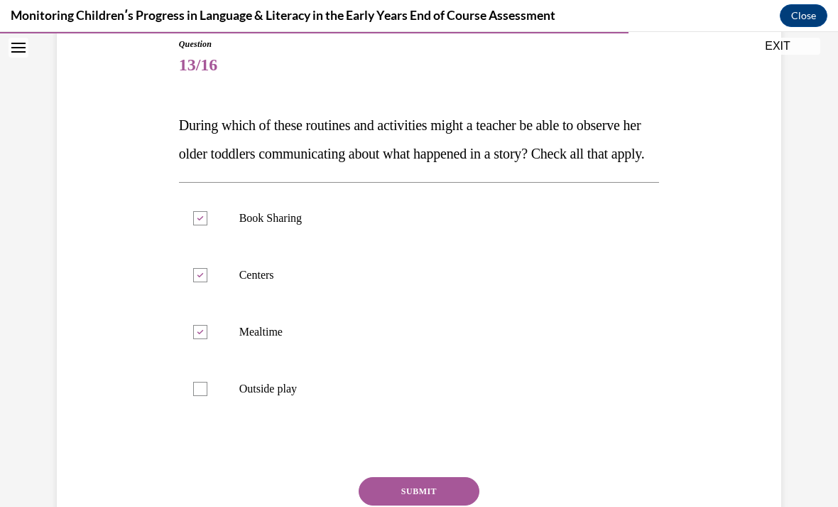
click at [385, 396] on p "Outside play" at bounding box center [431, 389] width 385 height 14
click at [207, 396] on input "Outside play" at bounding box center [200, 389] width 14 height 14
checkbox input "true"
click at [436, 505] on button "SUBMIT" at bounding box center [419, 491] width 121 height 28
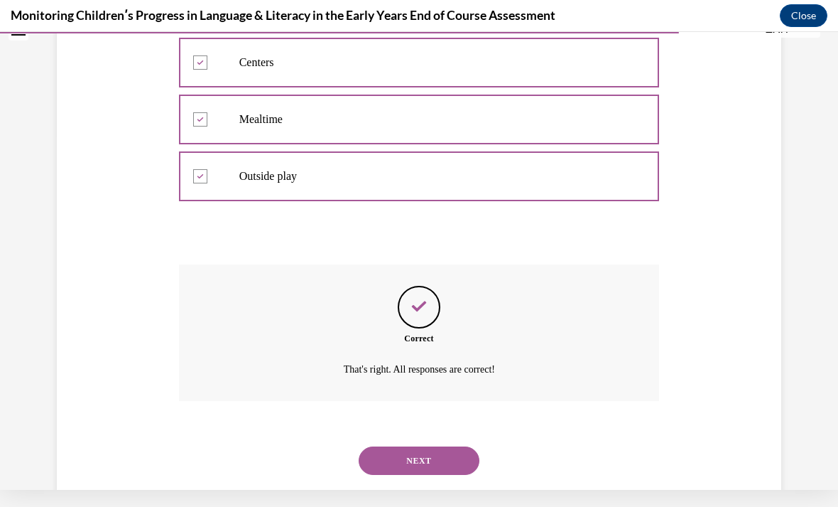
click at [435, 474] on button "NEXT" at bounding box center [419, 460] width 121 height 28
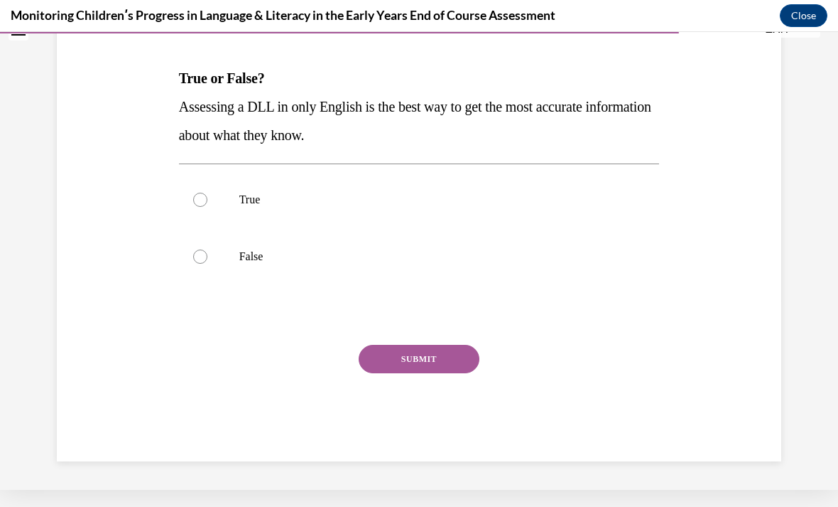
scroll to position [127, 0]
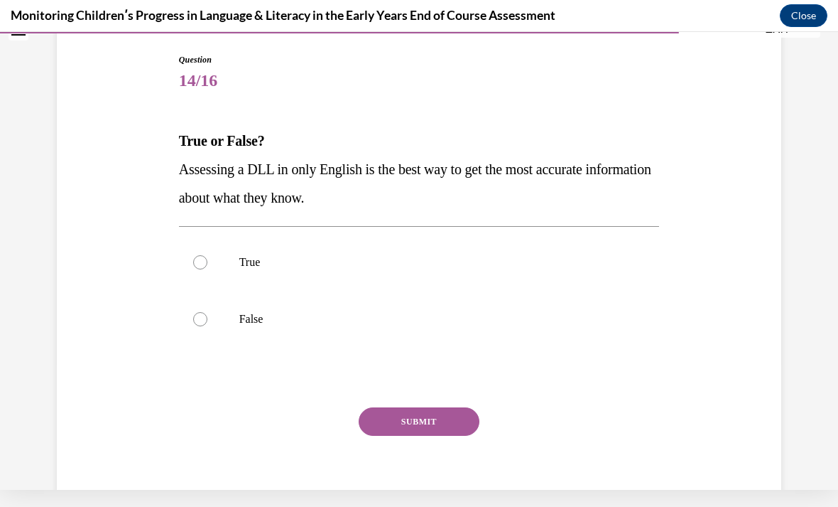
click at [546, 269] on label "True" at bounding box center [419, 262] width 481 height 57
click at [207, 269] on input "True" at bounding box center [200, 262] width 14 height 14
radio input "true"
click at [505, 320] on p "False" at bounding box center [431, 319] width 385 height 14
click at [207, 320] on input "False" at bounding box center [200, 319] width 14 height 14
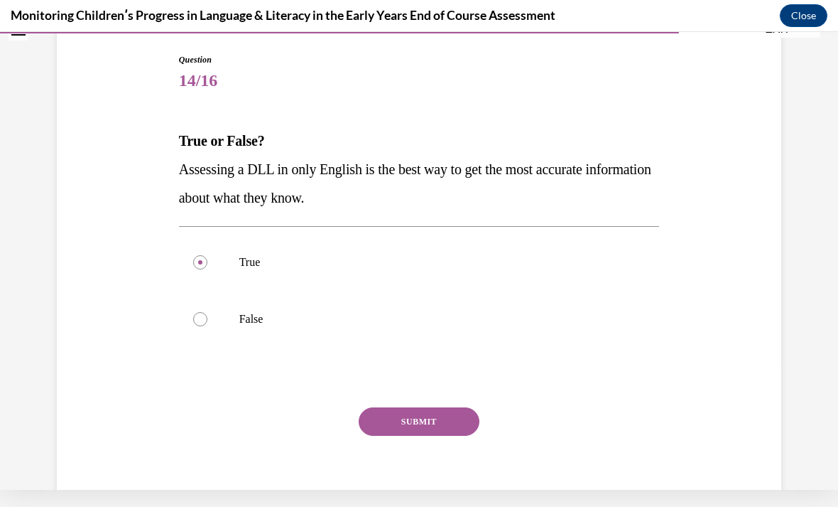
radio input "true"
click at [434, 423] on button "SUBMIT" at bounding box center [419, 421] width 121 height 28
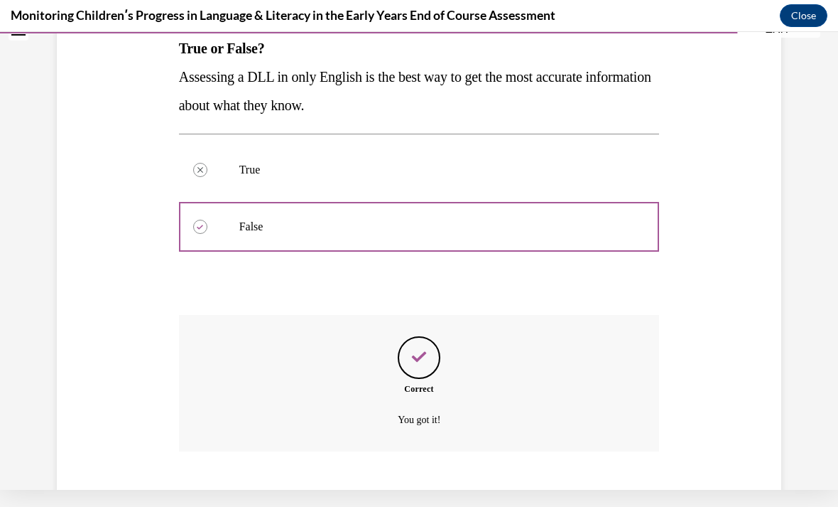
scroll to position [242, 0]
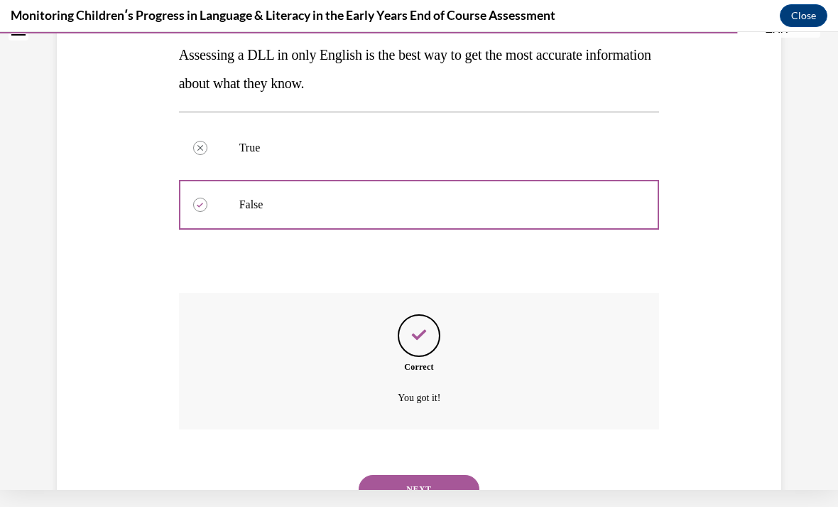
click at [426, 475] on button "NEXT" at bounding box center [419, 489] width 121 height 28
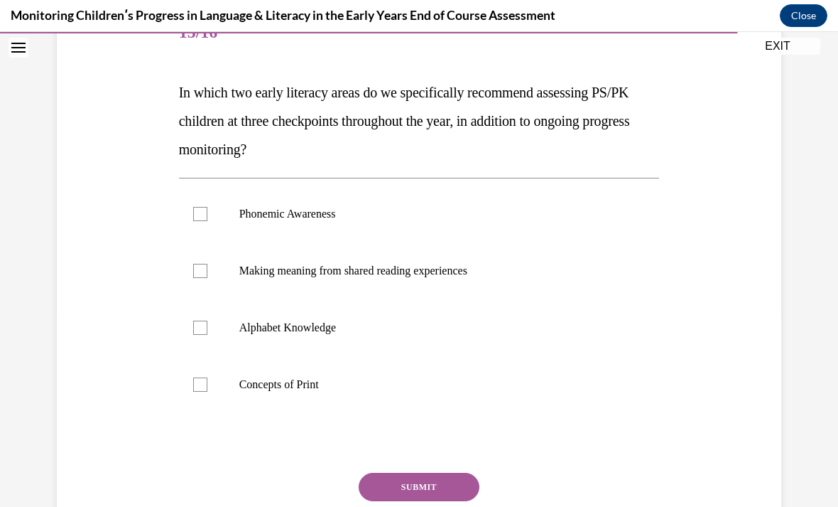
scroll to position [192, 0]
click at [351, 336] on label "Alphabet Knowledge" at bounding box center [419, 328] width 481 height 57
click at [207, 335] on input "Alphabet Knowledge" at bounding box center [200, 328] width 14 height 14
checkbox input "true"
click at [419, 214] on p "Phonemic Awareness" at bounding box center [431, 214] width 385 height 14
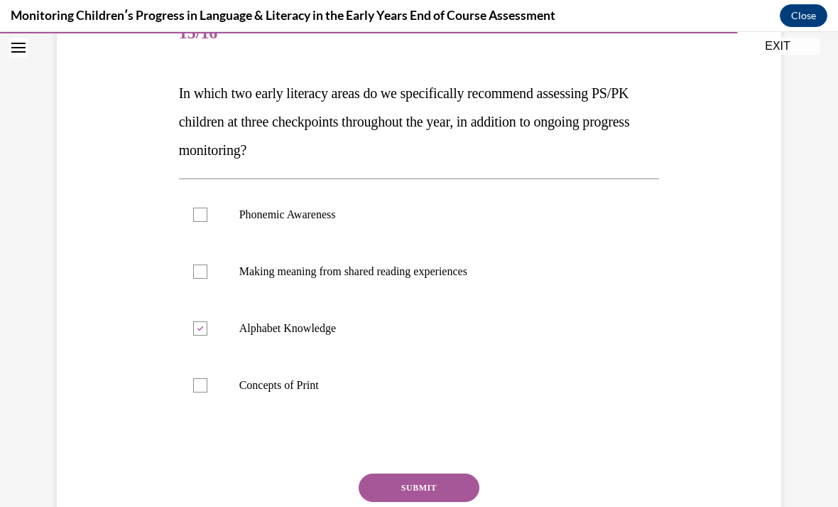
click at [207, 214] on input "Phonemic Awareness" at bounding box center [200, 214] width 14 height 14
checkbox input "true"
click at [428, 490] on button "SUBMIT" at bounding box center [419, 487] width 121 height 28
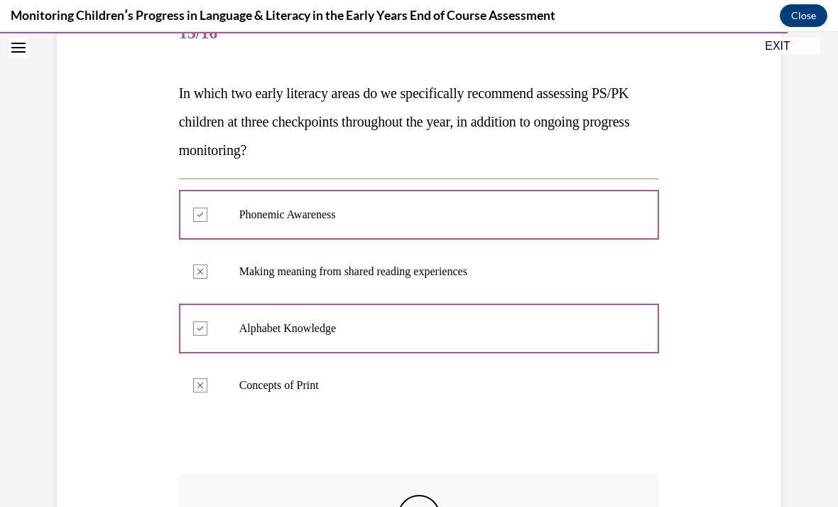
scroll to position [17, 0]
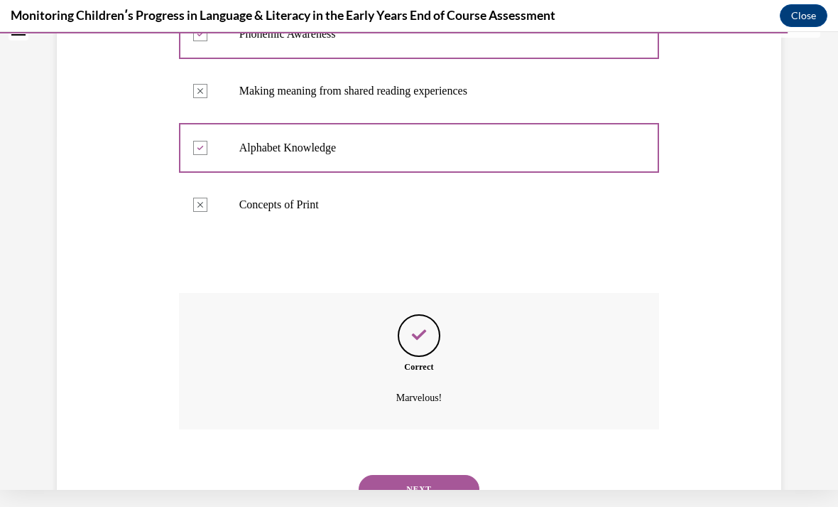
click at [416, 475] on button "NEXT" at bounding box center [419, 489] width 121 height 28
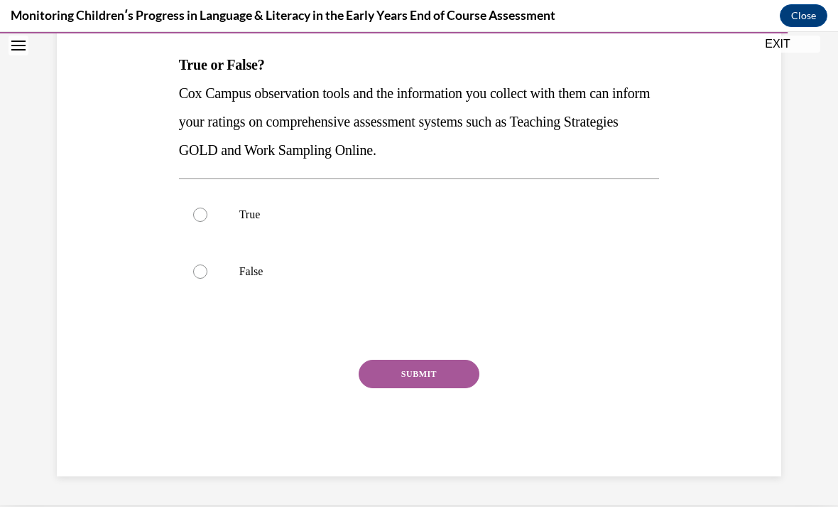
scroll to position [156, 0]
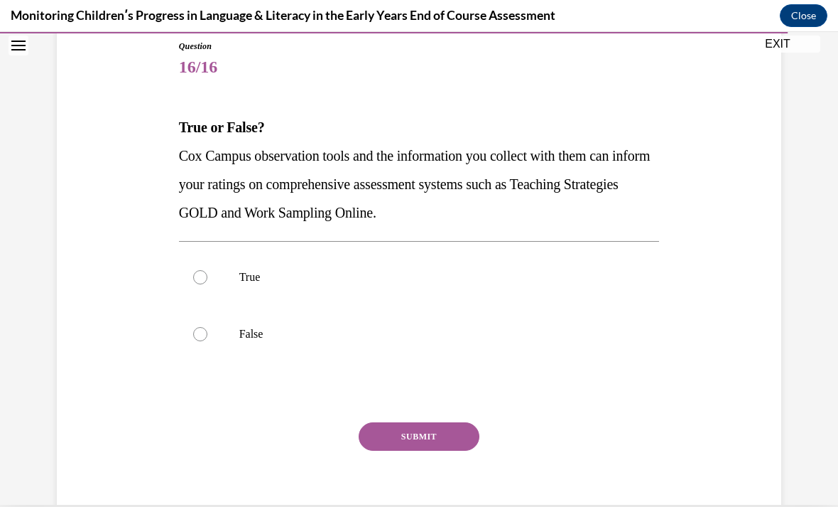
click at [203, 339] on div at bounding box center [200, 334] width 14 height 14
click at [203, 339] on input "False" at bounding box center [200, 334] width 14 height 14
radio input "true"
click at [437, 448] on button "SUBMIT" at bounding box center [419, 436] width 121 height 28
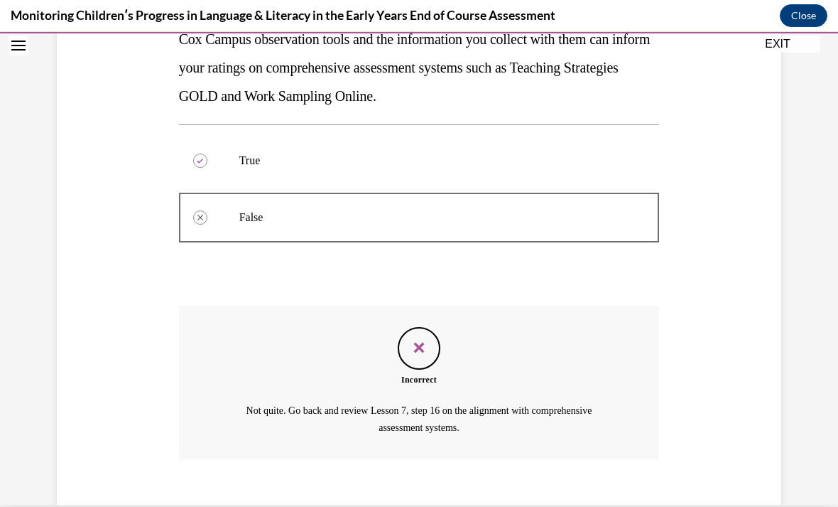
scroll to position [286, 0]
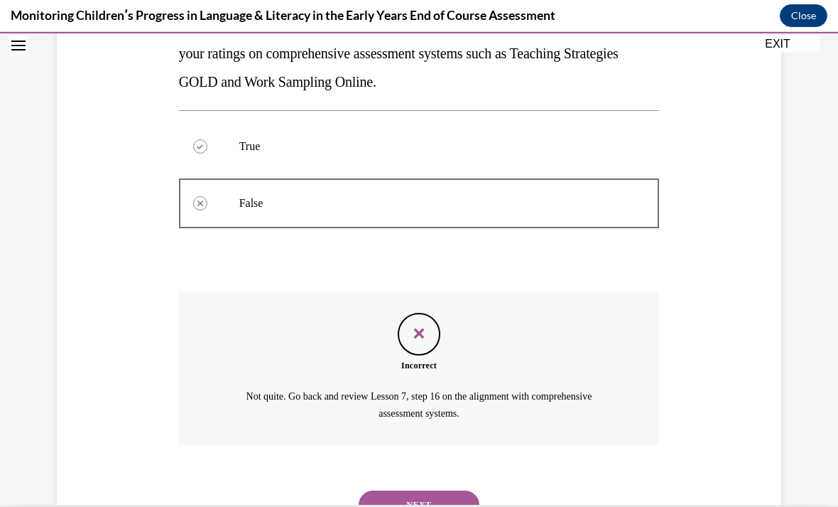
click at [428, 476] on div "NEXT" at bounding box center [419, 504] width 481 height 57
click at [419, 490] on button "NEXT" at bounding box center [419, 504] width 121 height 28
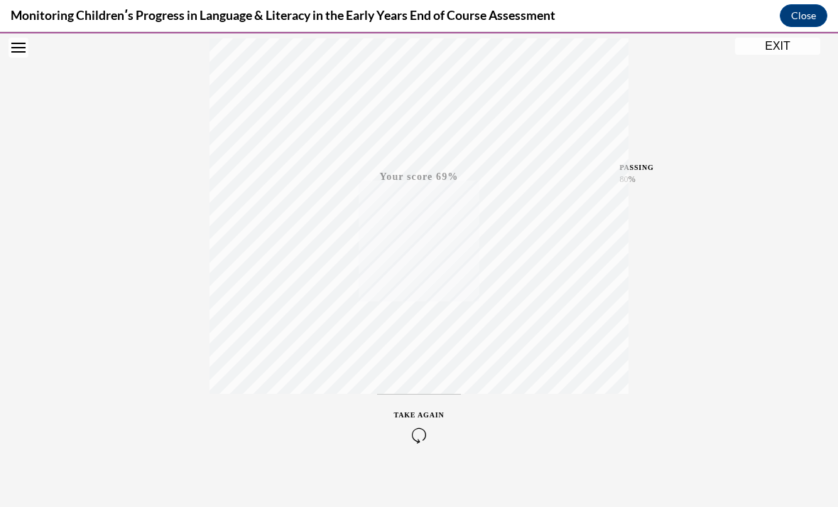
click at [417, 413] on span "TAKE AGAIN" at bounding box center [419, 415] width 50 height 8
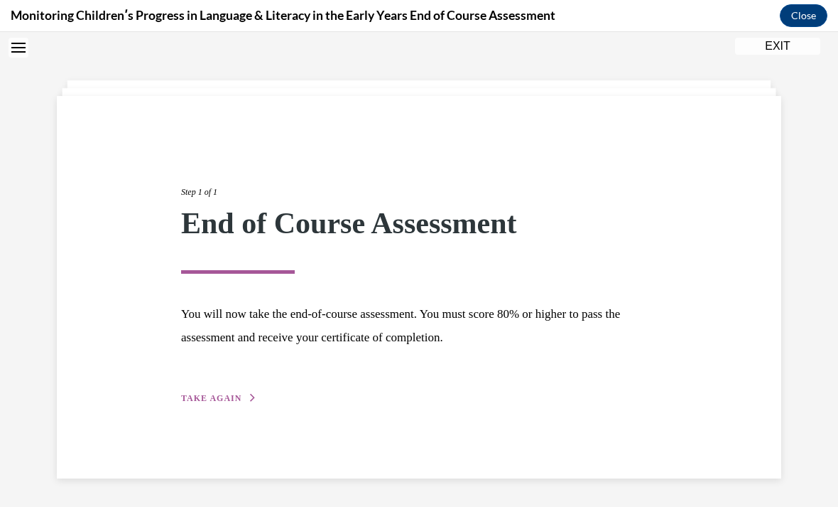
click at [244, 387] on div "Step 1 of 1 End of Course Assessment You will now take the end-of-course assess…" at bounding box center [419, 279] width 497 height 253
click at [205, 396] on span "TAKE AGAIN" at bounding box center [211, 398] width 60 height 10
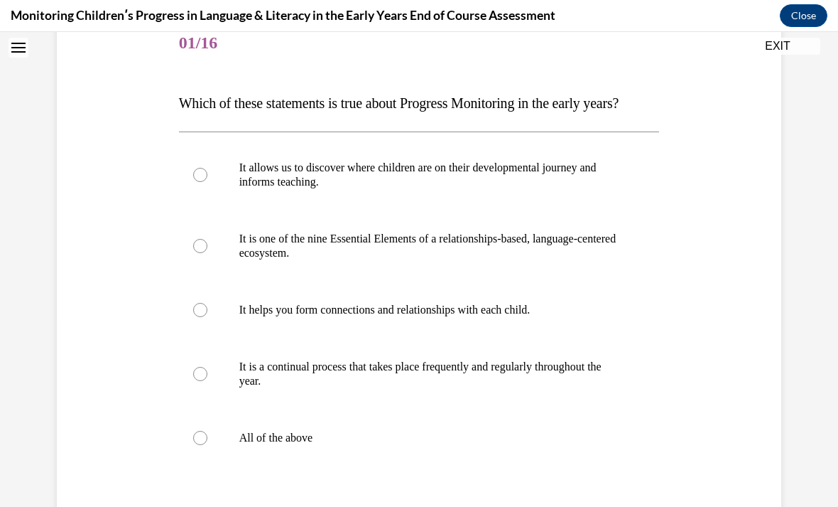
click at [200, 445] on div at bounding box center [200, 438] width 14 height 14
click at [200, 445] on input "All of the above" at bounding box center [200, 438] width 14 height 14
radio input "true"
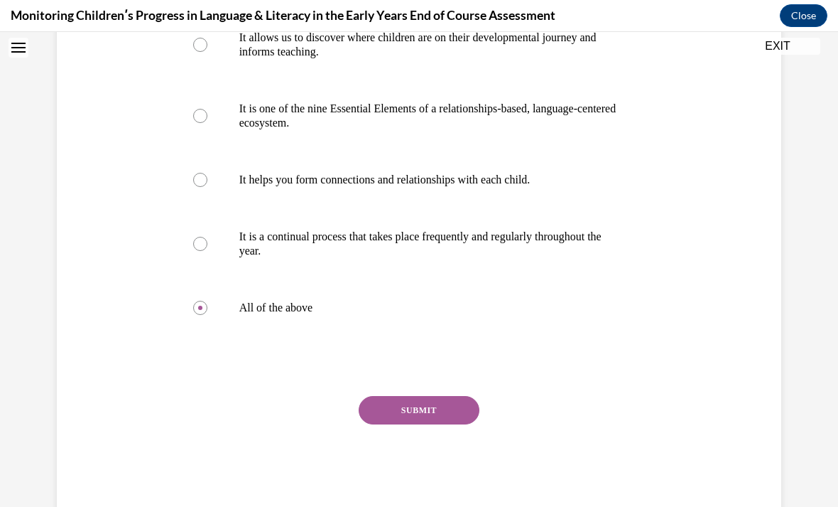
click at [406, 424] on button "SUBMIT" at bounding box center [419, 410] width 121 height 28
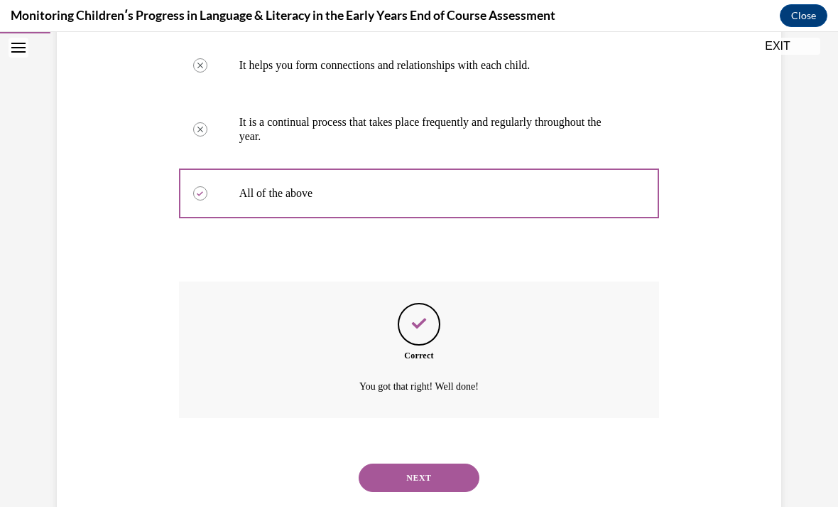
click at [395, 490] on button "NEXT" at bounding box center [419, 477] width 121 height 28
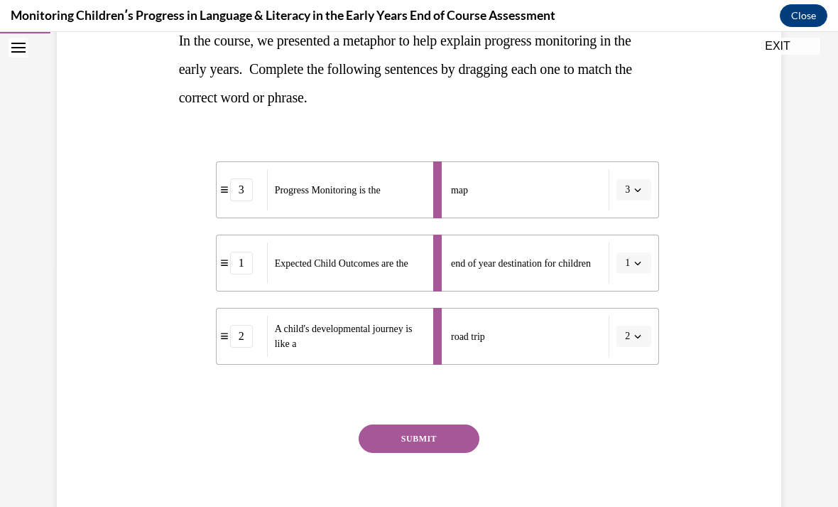
click at [433, 444] on button "SUBMIT" at bounding box center [419, 438] width 121 height 28
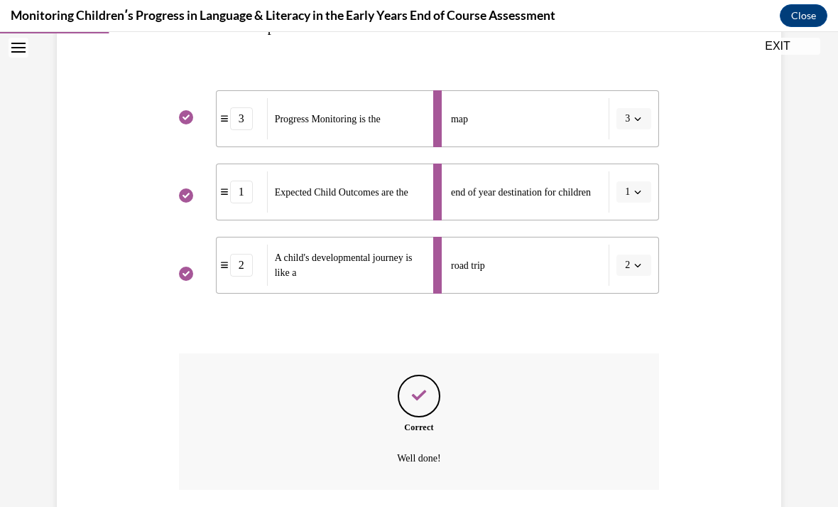
scroll to position [359, 0]
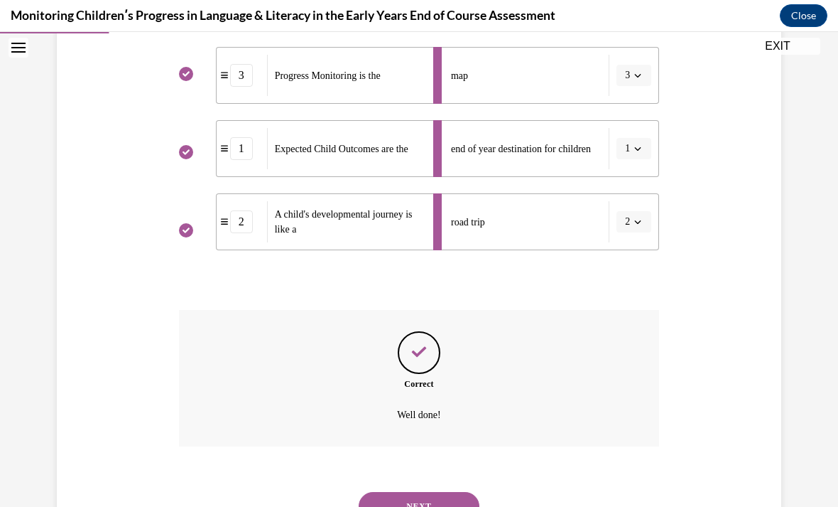
click at [424, 492] on button "NEXT" at bounding box center [419, 506] width 121 height 28
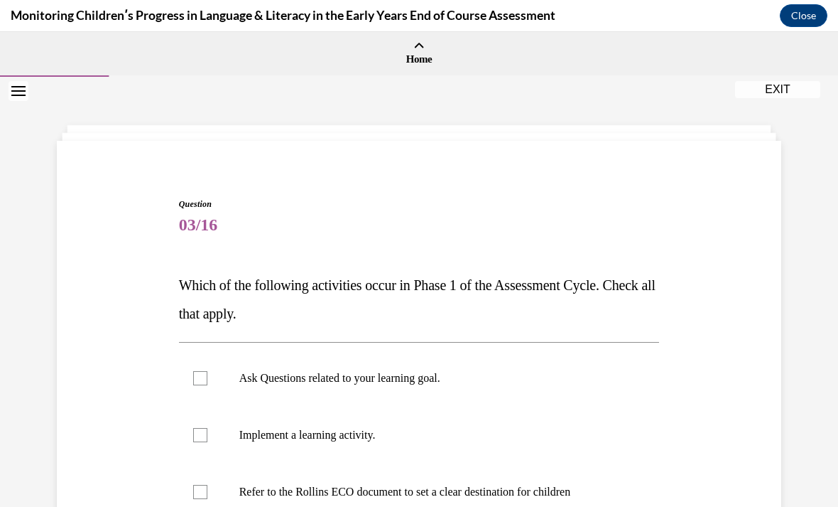
scroll to position [65, 0]
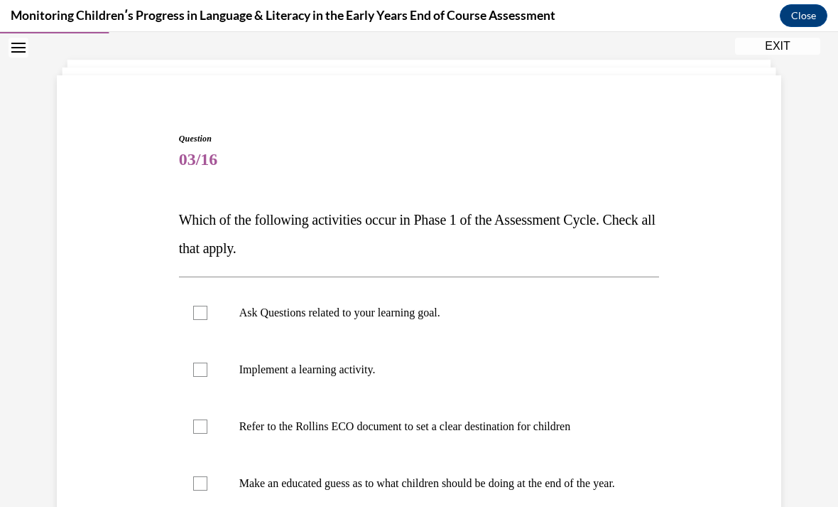
click at [421, 321] on label "Ask Questions related to your learning goal." at bounding box center [419, 312] width 481 height 57
click at [207, 320] on input "Ask Questions related to your learning goal." at bounding box center [200, 313] width 14 height 14
checkbox input "true"
click at [396, 428] on p "Refer to the Rollins ECO document to set a clear destination for children" at bounding box center [431, 426] width 385 height 14
click at [207, 428] on input "Refer to the Rollins ECO document to set a clear destination for children" at bounding box center [200, 426] width 14 height 14
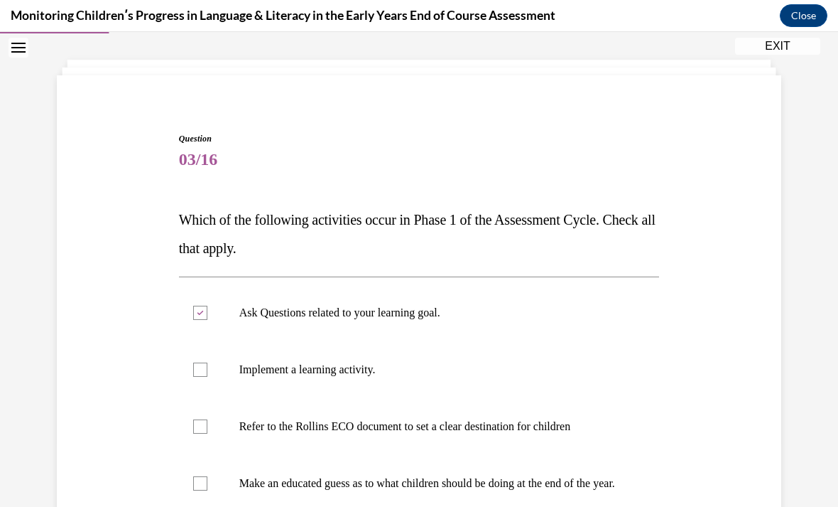
checkbox input "true"
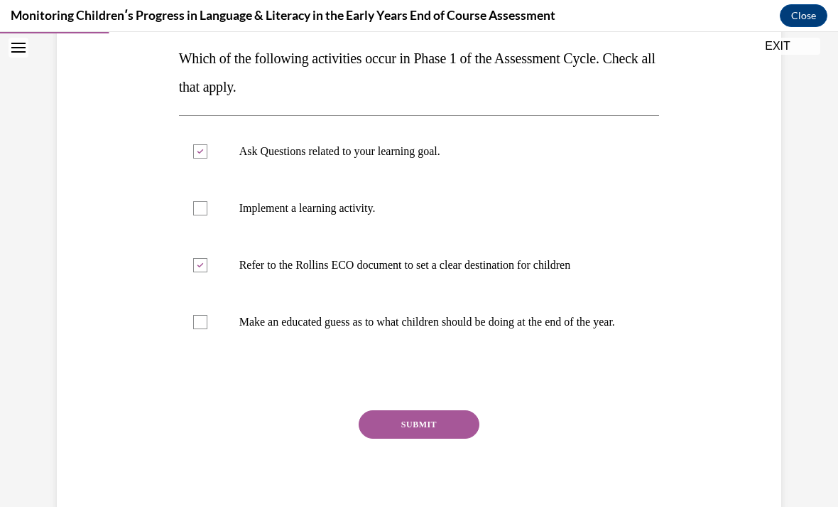
click at [423, 438] on button "SUBMIT" at bounding box center [419, 424] width 121 height 28
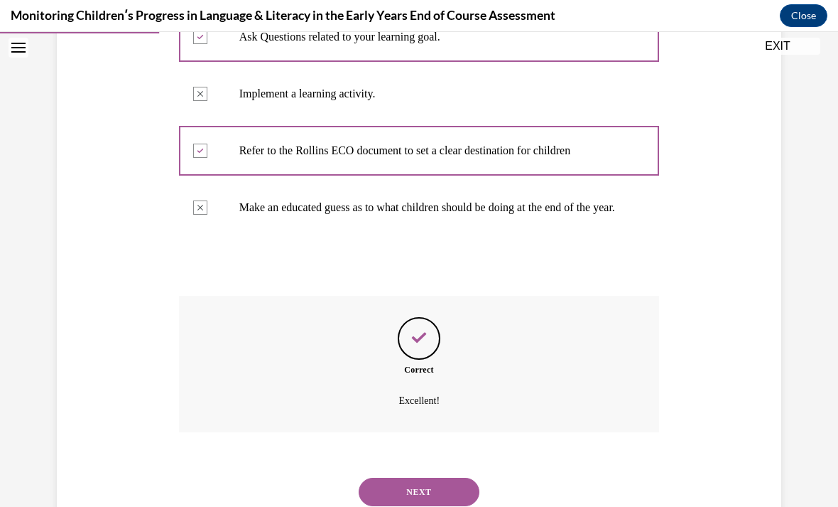
click at [426, 478] on button "NEXT" at bounding box center [419, 492] width 121 height 28
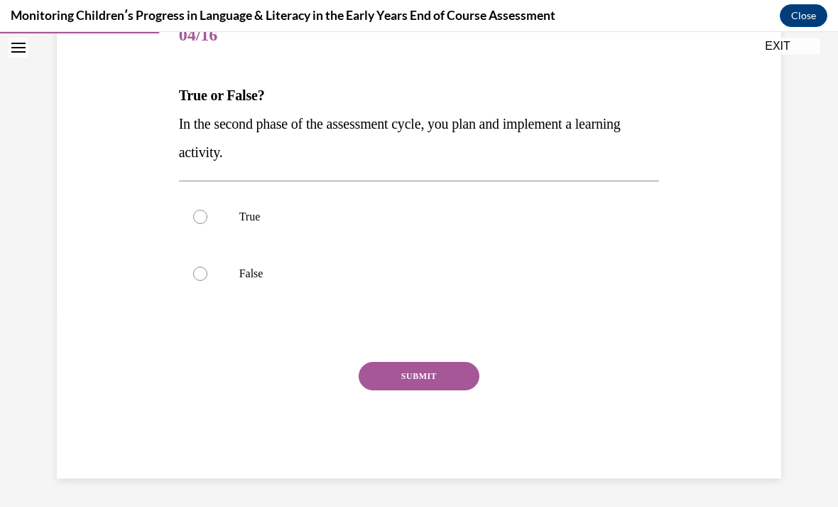
scroll to position [127, 0]
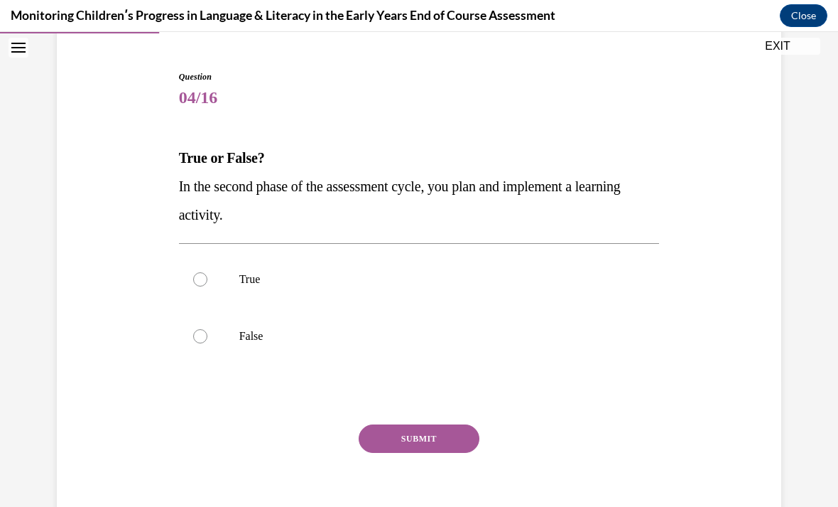
click at [198, 342] on div at bounding box center [200, 336] width 14 height 14
click at [198, 342] on input "False" at bounding box center [200, 336] width 14 height 14
radio input "true"
click at [433, 444] on button "SUBMIT" at bounding box center [419, 438] width 121 height 28
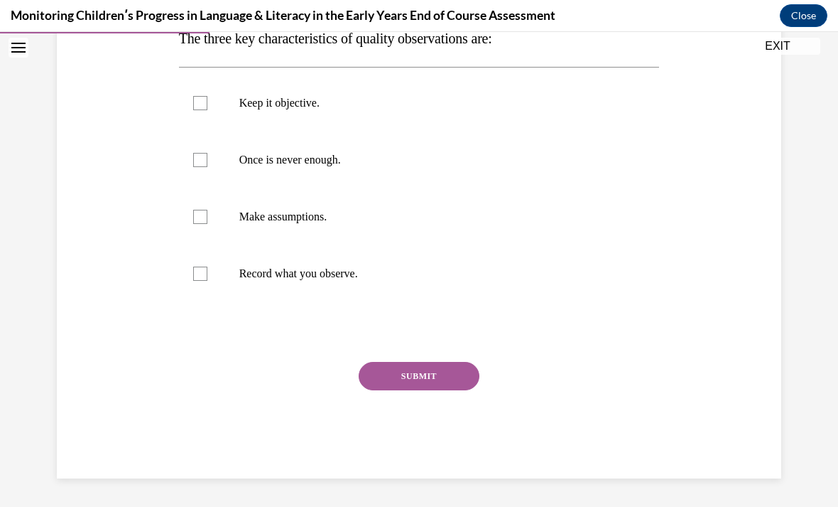
scroll to position [158, 0]
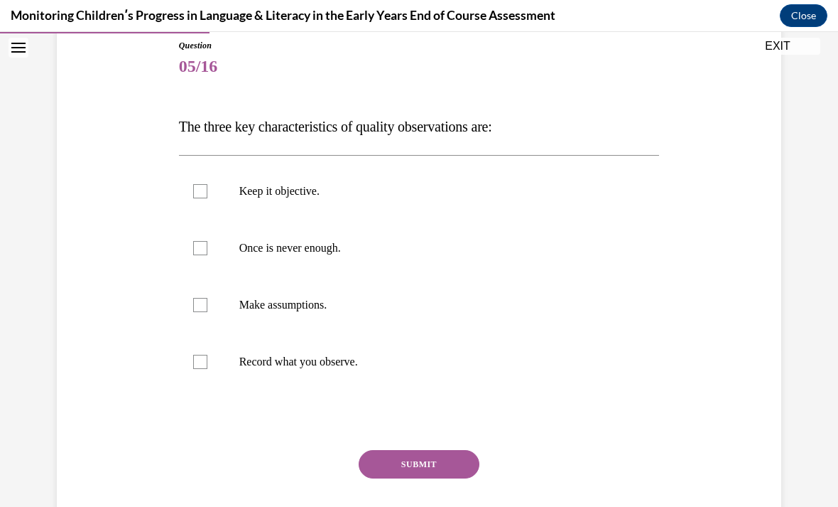
click at [485, 171] on label "Keep it objective." at bounding box center [419, 191] width 481 height 57
click at [207, 184] on input "Keep it objective." at bounding box center [200, 191] width 14 height 14
checkbox input "true"
click at [434, 257] on label "Once is never enough." at bounding box center [419, 248] width 481 height 57
click at [207, 255] on input "Once is never enough." at bounding box center [200, 248] width 14 height 14
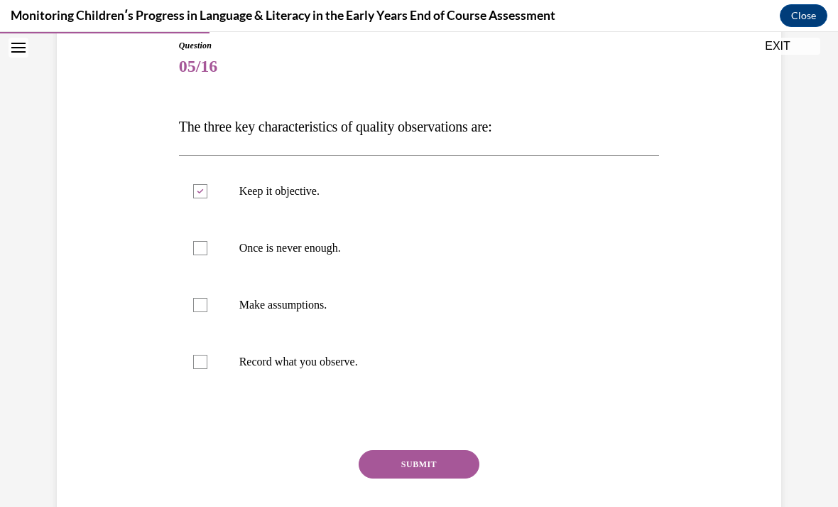
checkbox input "true"
click at [403, 357] on p "Record what you observe." at bounding box center [431, 362] width 385 height 14
click at [207, 357] on input "Record what you observe." at bounding box center [200, 362] width 14 height 14
checkbox input "true"
click at [436, 477] on button "SUBMIT" at bounding box center [419, 464] width 121 height 28
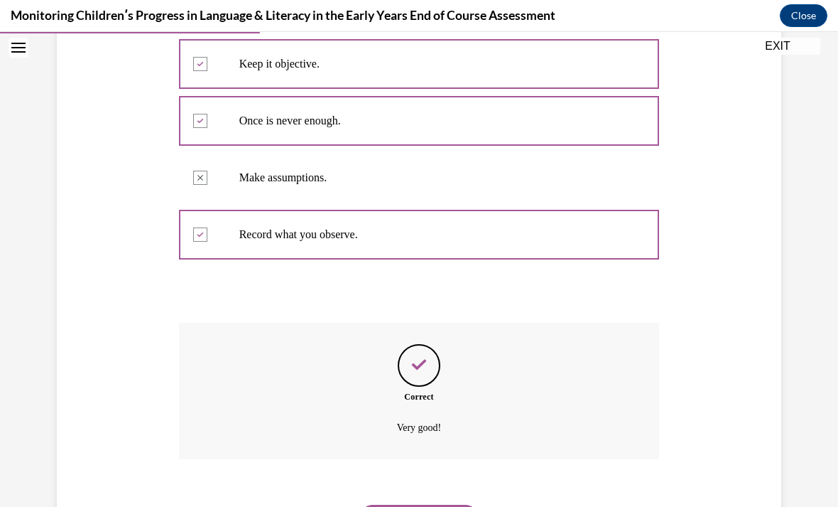
scroll to position [298, 0]
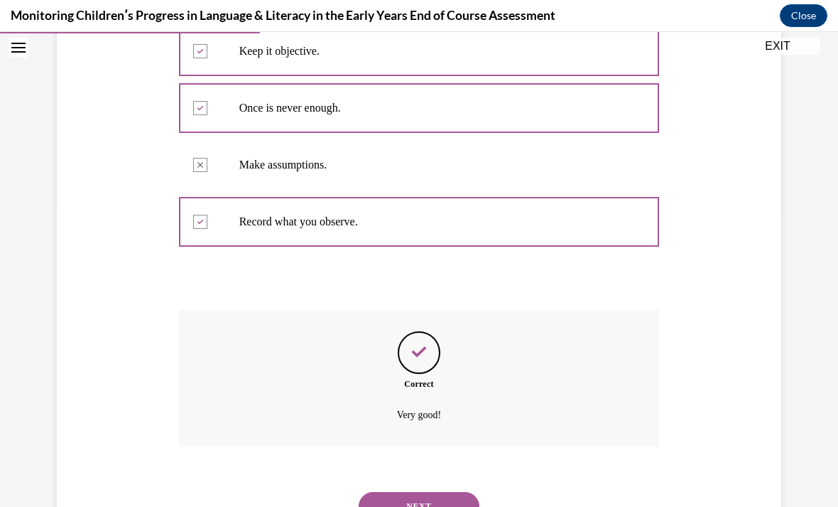
click at [430, 492] on button "NEXT" at bounding box center [419, 506] width 121 height 28
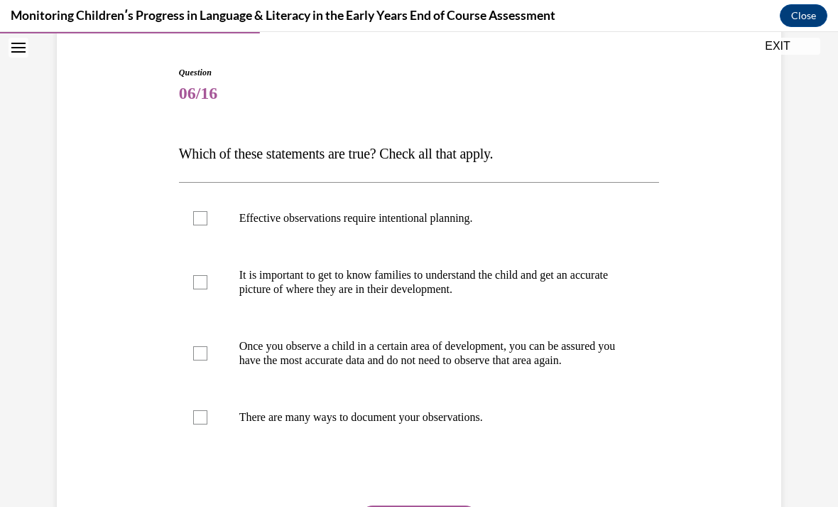
scroll to position [131, 0]
click at [504, 276] on p "It is important to get to know families to understand the child and get an accu…" at bounding box center [431, 282] width 385 height 28
click at [207, 276] on input "It is important to get to know families to understand the child and get an accu…" at bounding box center [200, 282] width 14 height 14
checkbox input "true"
click at [450, 367] on p "Once you observe a child in a certain area of development, you can be assured y…" at bounding box center [431, 353] width 385 height 28
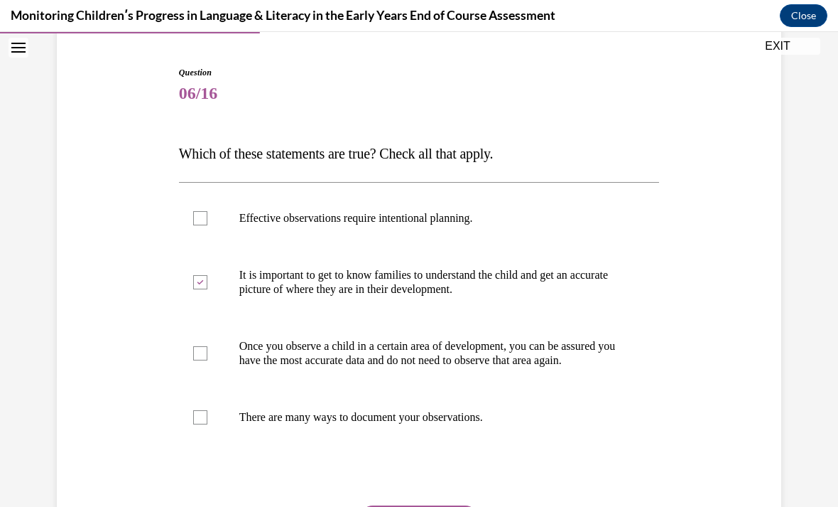
click at [207, 360] on input "Once you observe a child in a certain area of development, you can be assured y…" at bounding box center [200, 353] width 14 height 14
click at [489, 352] on p "Once you observe a child in a certain area of development, you can be assured y…" at bounding box center [431, 353] width 385 height 28
click at [207, 352] on input "Once you observe a child in a certain area of development, you can be assured y…" at bounding box center [200, 353] width 14 height 14
checkbox input "false"
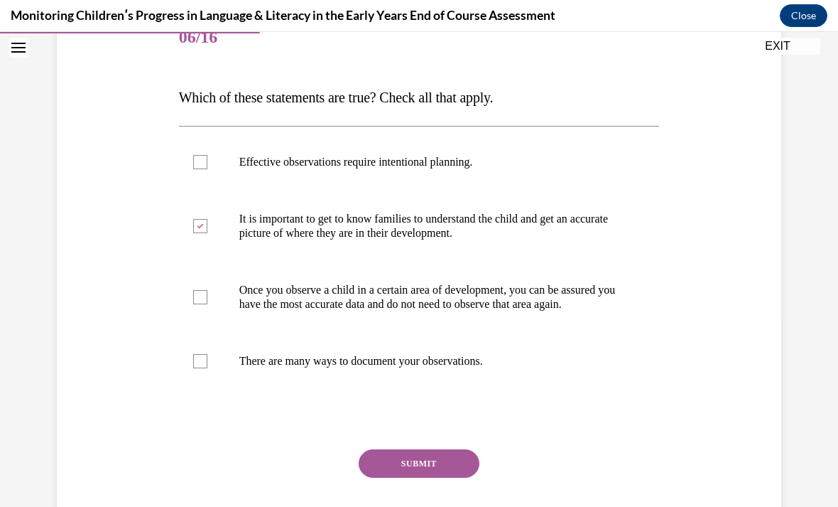
scroll to position [188, 0]
click at [402, 383] on label "There are many ways to document your observations." at bounding box center [419, 361] width 481 height 57
click at [207, 368] on input "There are many ways to document your observations." at bounding box center [200, 361] width 14 height 14
checkbox input "true"
click at [470, 164] on p "Effective observations require intentional planning." at bounding box center [431, 162] width 385 height 14
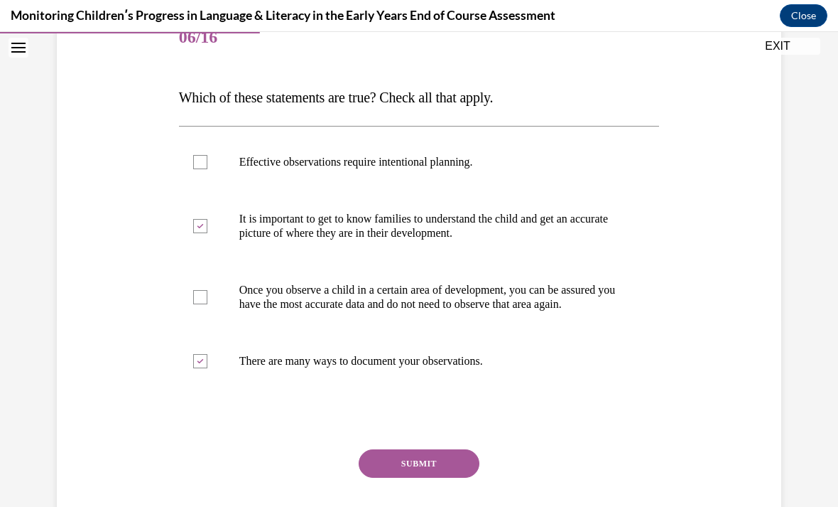
click at [207, 164] on input "Effective observations require intentional planning." at bounding box center [200, 162] width 14 height 14
checkbox input "true"
click at [426, 478] on button "SUBMIT" at bounding box center [419, 463] width 121 height 28
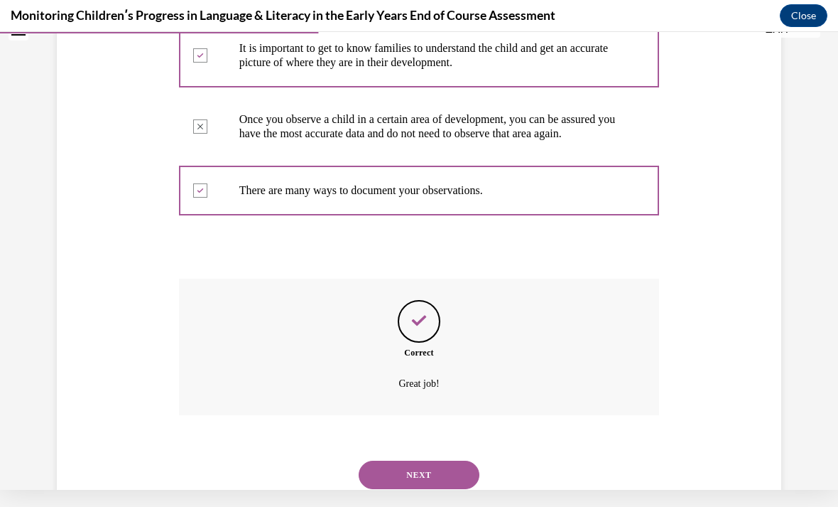
click at [422, 465] on button "NEXT" at bounding box center [419, 474] width 121 height 28
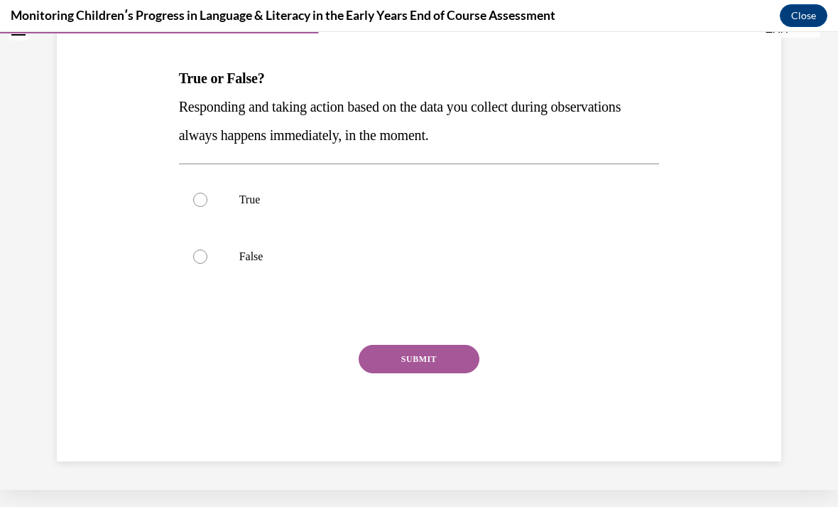
scroll to position [127, 0]
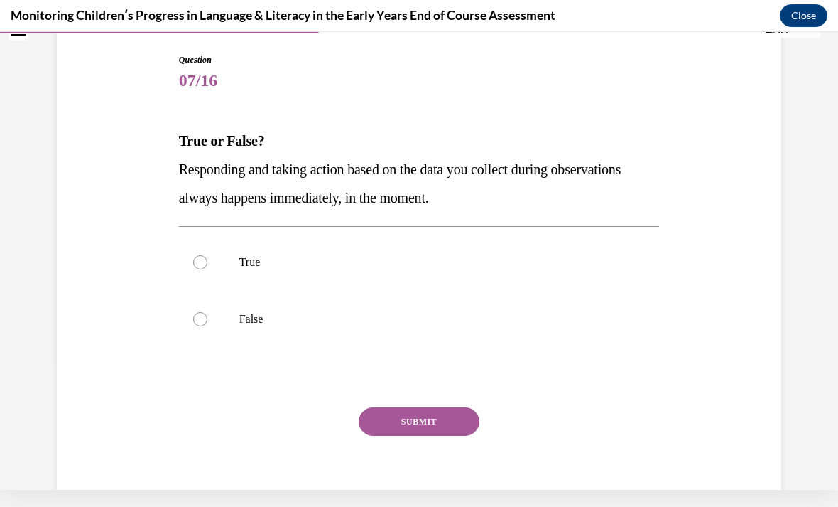
click at [458, 335] on label "False" at bounding box center [419, 319] width 481 height 57
click at [207, 326] on input "False" at bounding box center [200, 319] width 14 height 14
radio input "true"
click at [440, 429] on button "SUBMIT" at bounding box center [419, 421] width 121 height 28
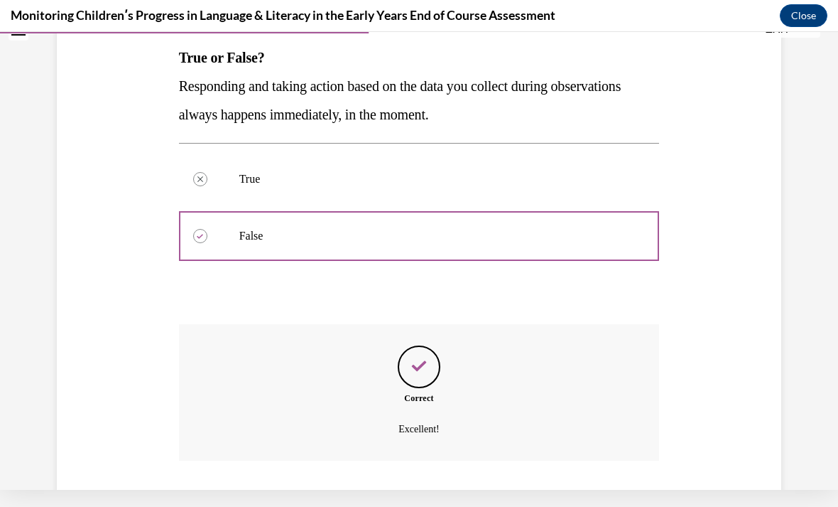
scroll to position [242, 0]
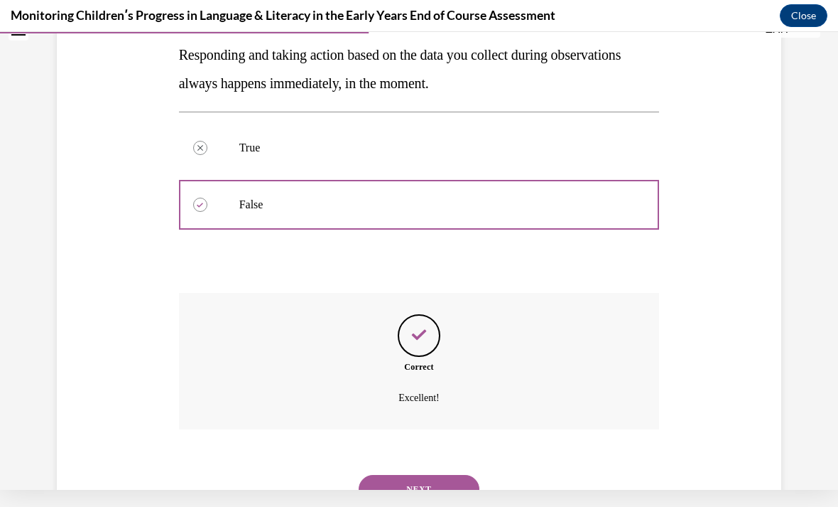
click at [422, 475] on button "NEXT" at bounding box center [419, 489] width 121 height 28
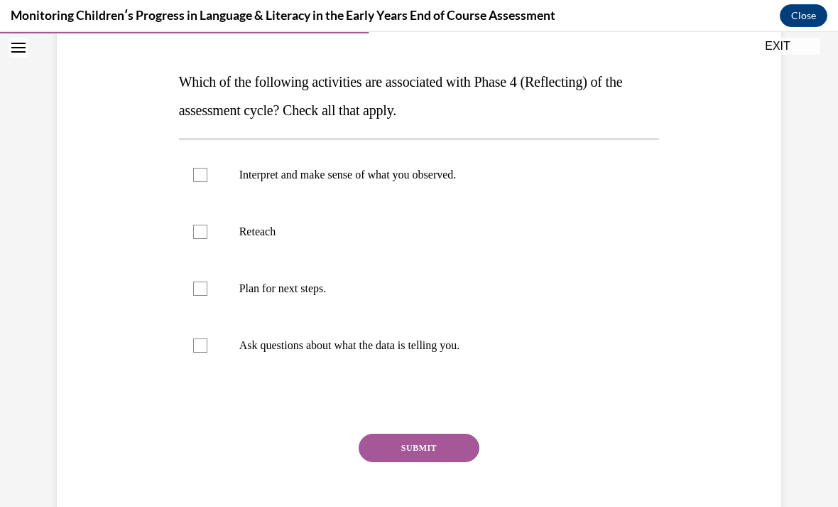
scroll to position [203, 0]
click at [469, 220] on label "Reteach" at bounding box center [419, 231] width 481 height 57
click at [207, 225] on input "Reteach" at bounding box center [200, 232] width 14 height 14
checkbox input "true"
click at [441, 295] on p "Plan for next steps." at bounding box center [431, 288] width 385 height 14
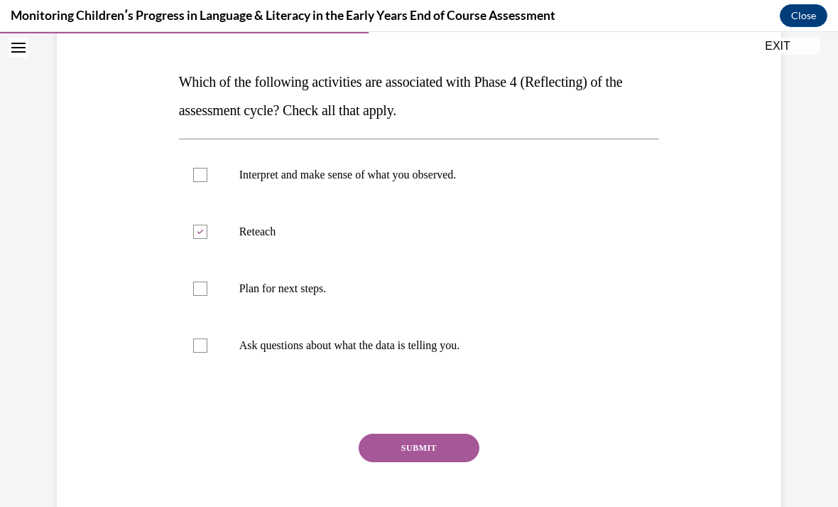
click at [207, 295] on input "Plan for next steps." at bounding box center [200, 288] width 14 height 14
checkbox input "true"
click at [422, 453] on button "SUBMIT" at bounding box center [419, 447] width 121 height 28
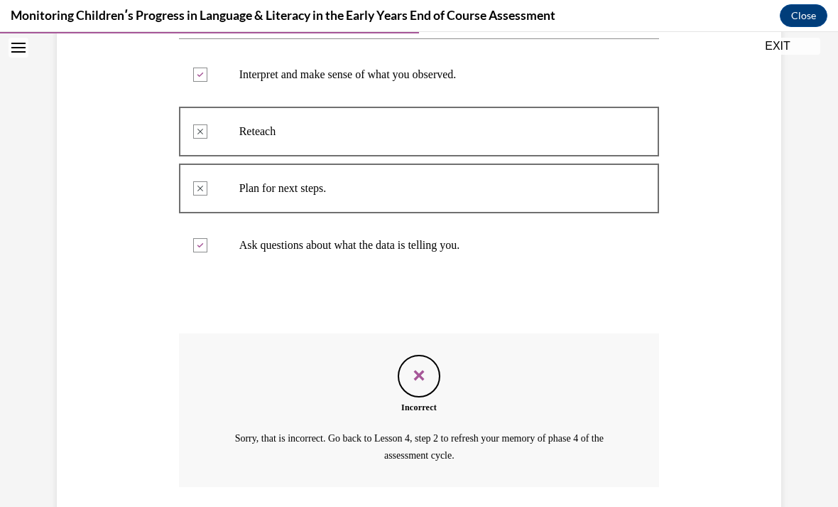
scroll to position [343, 0]
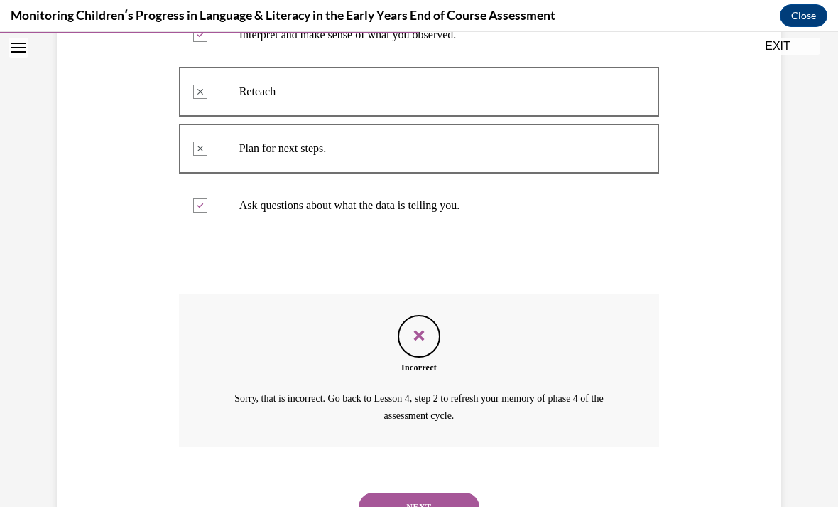
click at [426, 492] on button "NEXT" at bounding box center [419, 506] width 121 height 28
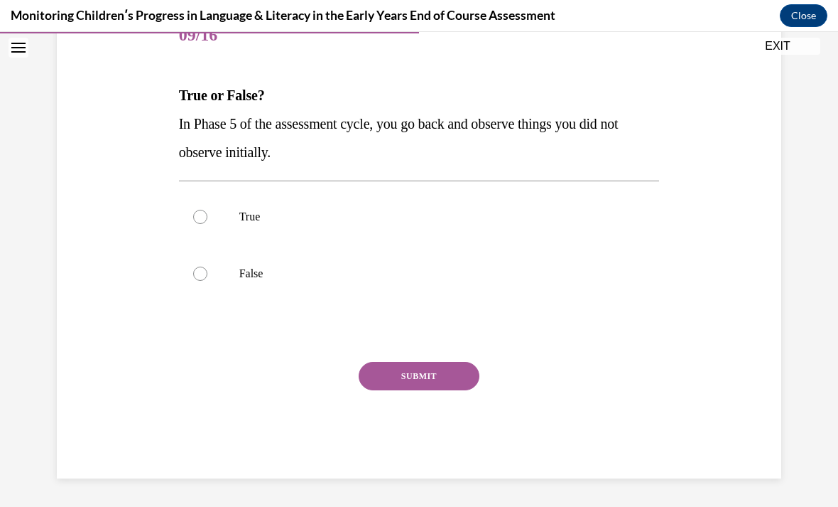
scroll to position [127, 0]
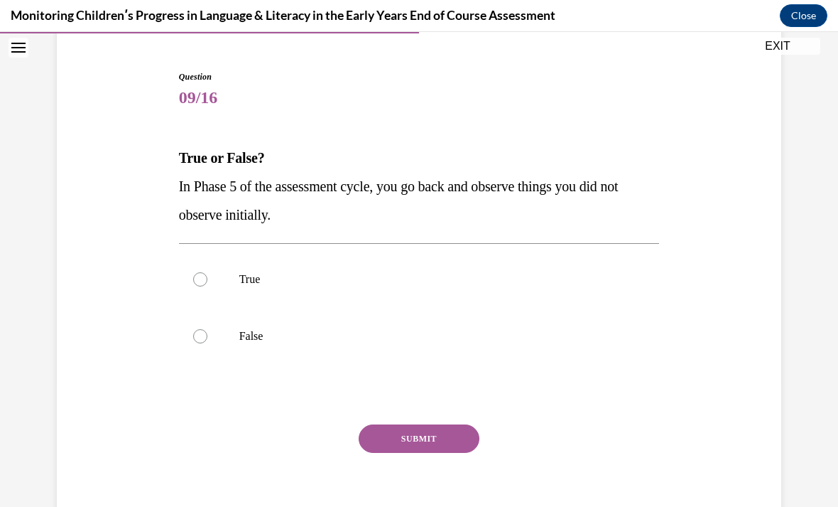
click at [490, 364] on label "False" at bounding box center [419, 336] width 481 height 57
click at [207, 343] on input "False" at bounding box center [200, 336] width 14 height 14
radio input "true"
click at [437, 446] on button "SUBMIT" at bounding box center [419, 438] width 121 height 28
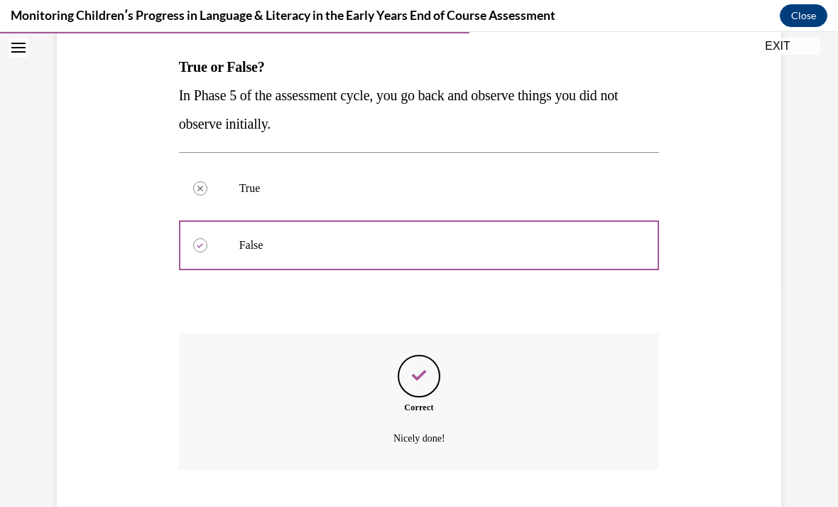
scroll to position [242, 0]
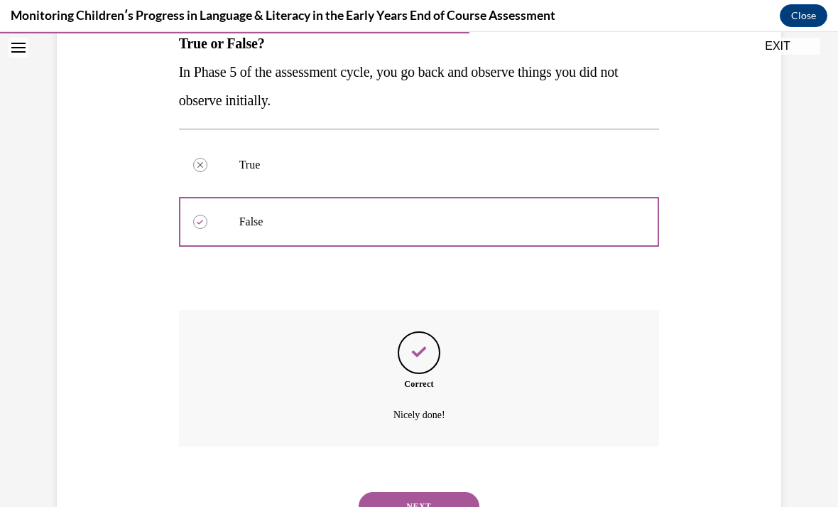
click at [425, 492] on button "NEXT" at bounding box center [419, 506] width 121 height 28
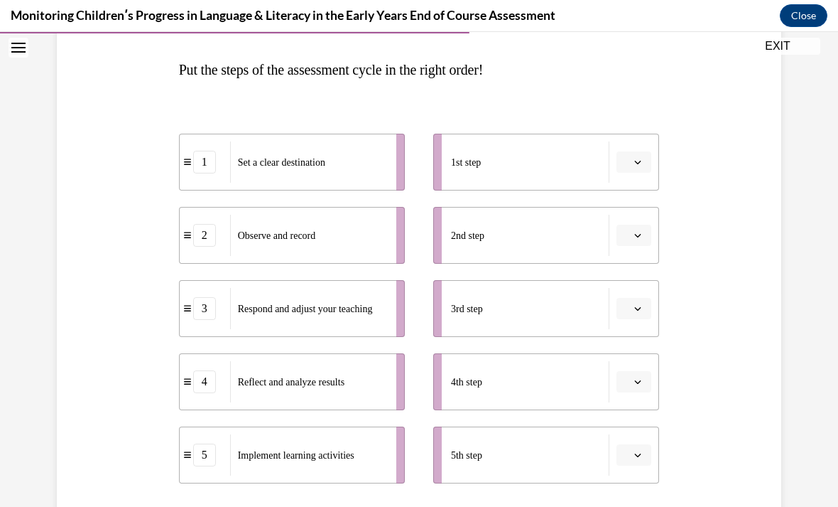
scroll to position [215, 0]
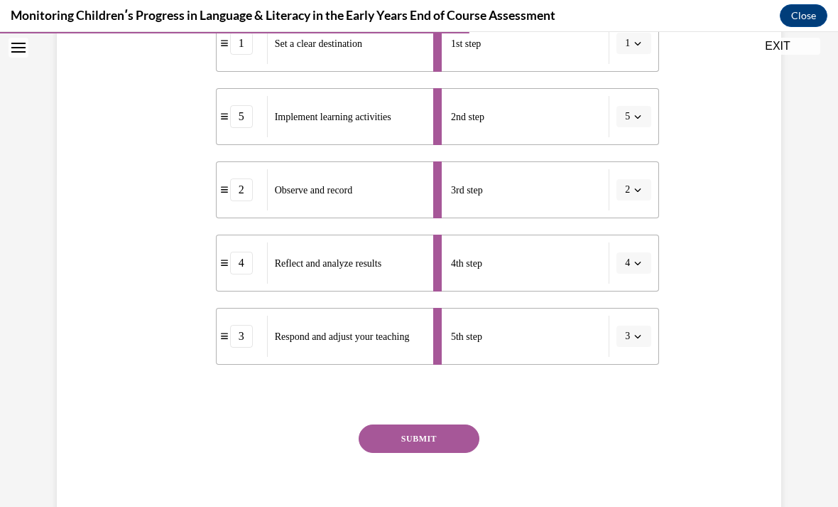
click at [427, 441] on button "SUBMIT" at bounding box center [419, 438] width 121 height 28
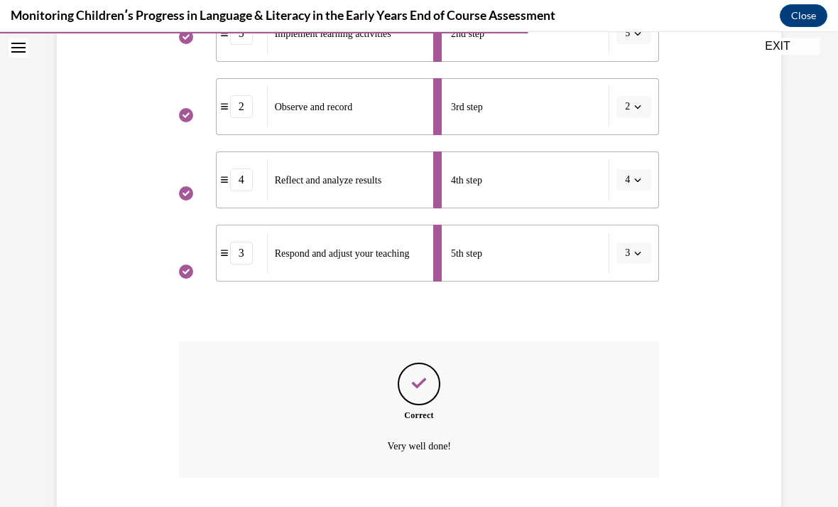
scroll to position [448, 0]
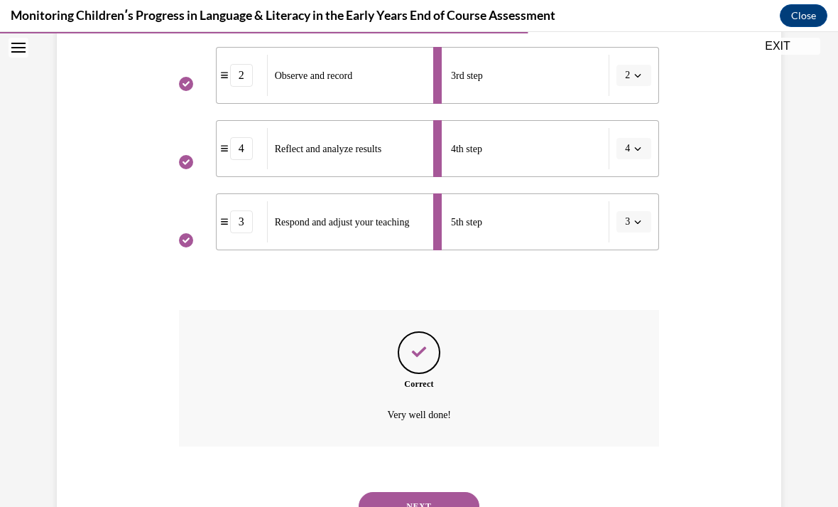
click at [428, 494] on button "NEXT" at bounding box center [419, 506] width 121 height 28
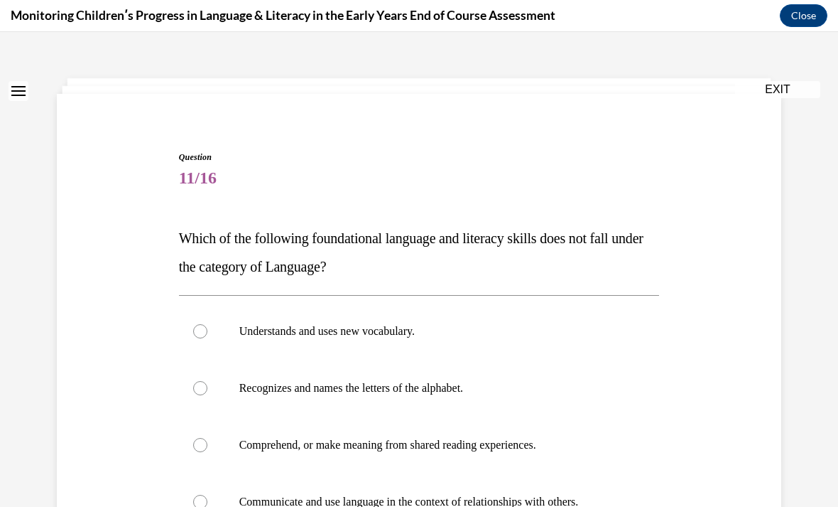
scroll to position [63, 0]
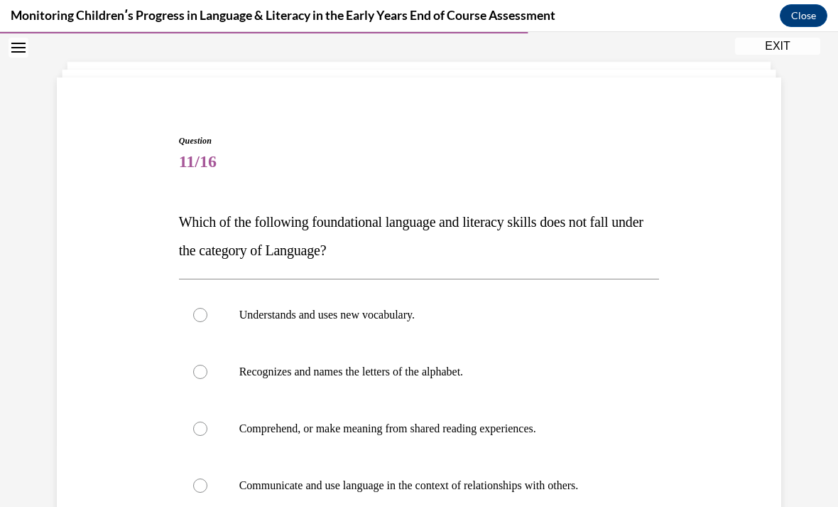
click at [440, 374] on p "Recognizes and names the letters of the alphabet." at bounding box center [431, 372] width 385 height 14
click at [207, 374] on input "Recognizes and names the letters of the alphabet." at bounding box center [200, 372] width 14 height 14
radio input "true"
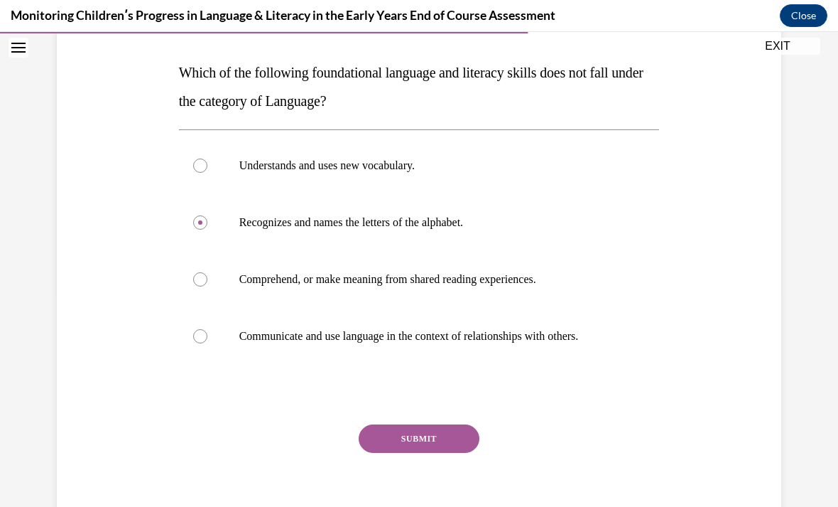
click at [423, 436] on button "SUBMIT" at bounding box center [419, 438] width 121 height 28
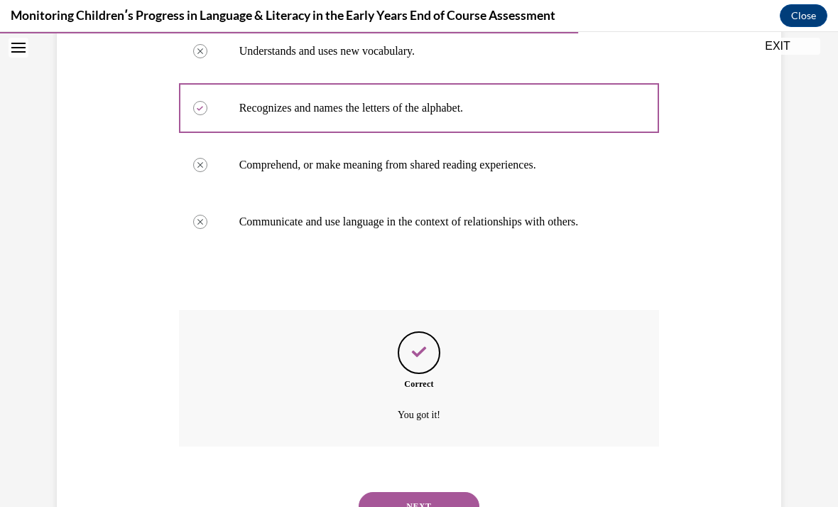
click at [433, 492] on button "NEXT" at bounding box center [419, 506] width 121 height 28
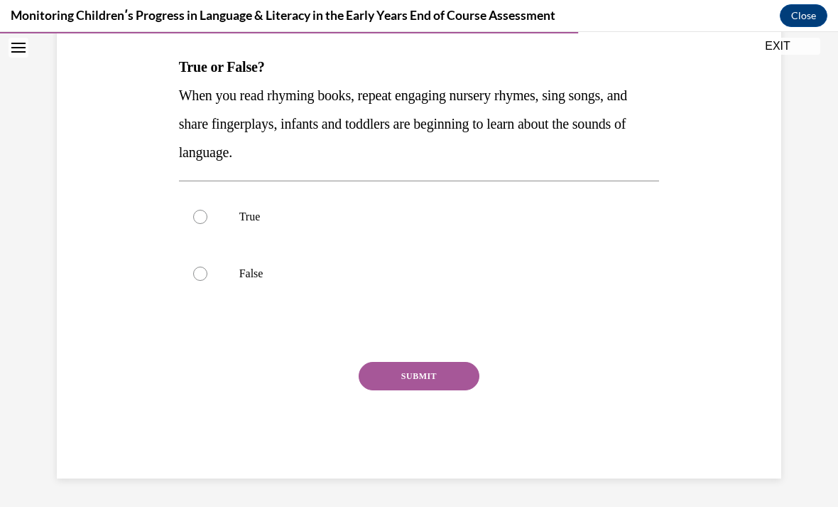
scroll to position [156, 0]
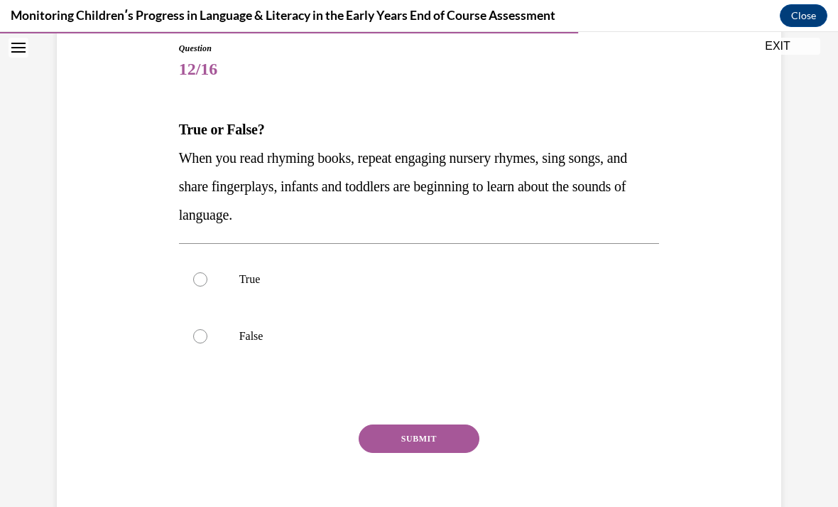
click at [485, 293] on label "True" at bounding box center [419, 279] width 481 height 57
click at [207, 286] on input "True" at bounding box center [200, 279] width 14 height 14
radio input "true"
click at [439, 434] on button "SUBMIT" at bounding box center [419, 438] width 121 height 28
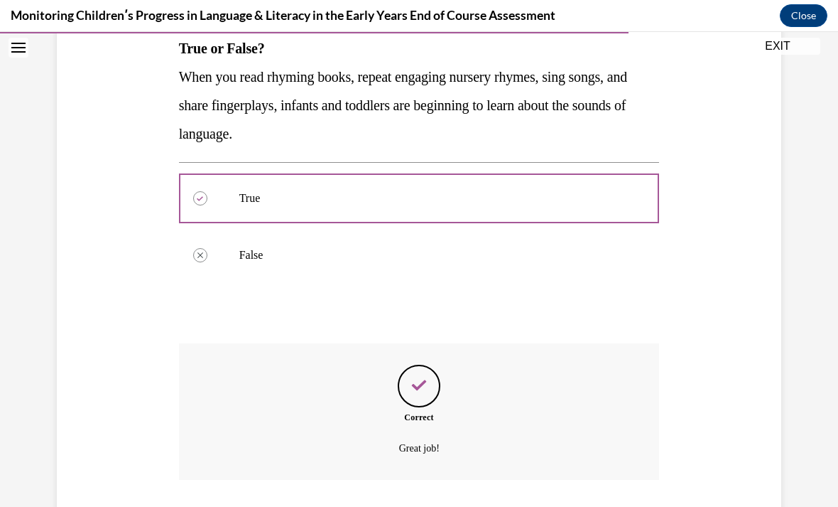
scroll to position [270, 0]
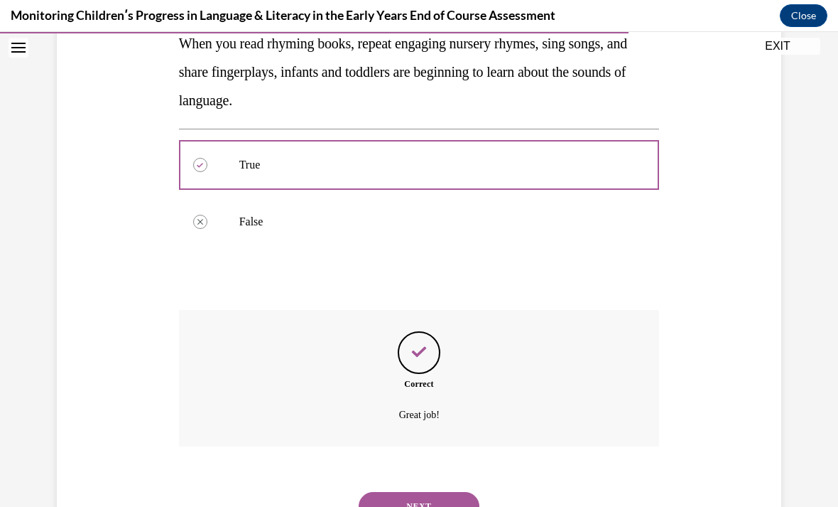
click at [426, 492] on button "NEXT" at bounding box center [419, 506] width 121 height 28
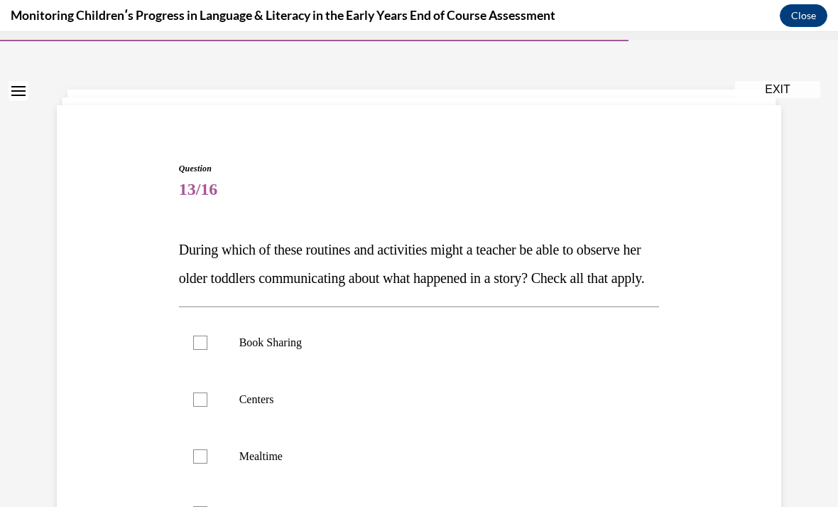
scroll to position [57, 0]
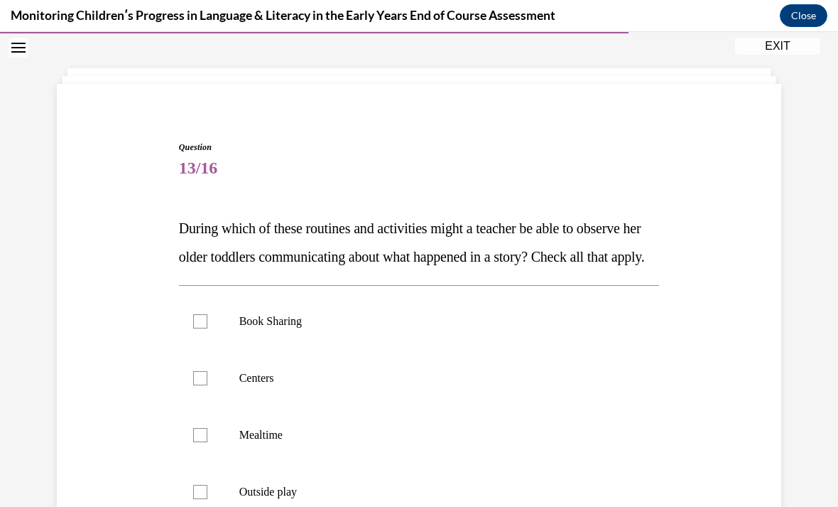
click at [410, 328] on p "Book Sharing" at bounding box center [431, 321] width 385 height 14
click at [207, 328] on input "Book Sharing" at bounding box center [200, 321] width 14 height 14
checkbox input "true"
click at [405, 406] on label "Centers" at bounding box center [419, 378] width 481 height 57
click at [207, 385] on input "Centers" at bounding box center [200, 378] width 14 height 14
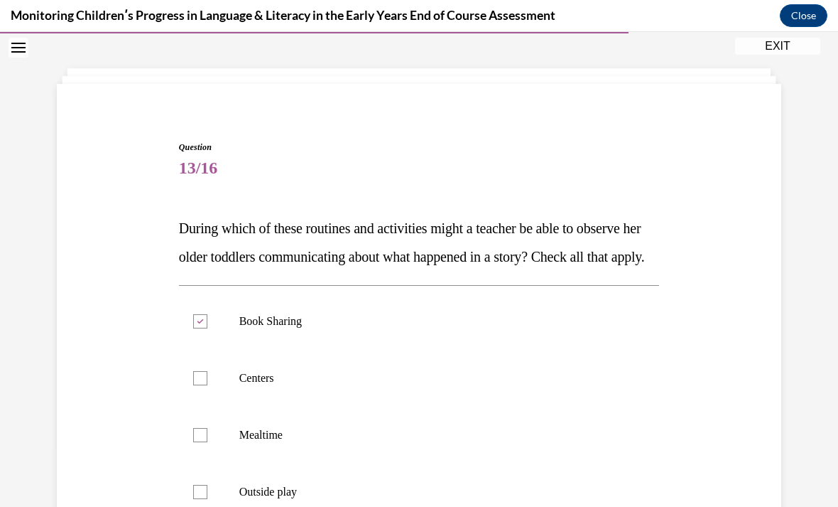
checkbox input "true"
click at [384, 442] on p "Mealtime" at bounding box center [431, 435] width 385 height 14
click at [207, 442] on input "Mealtime" at bounding box center [200, 435] width 14 height 14
checkbox input "true"
click at [382, 499] on p "Outside play" at bounding box center [431, 492] width 385 height 14
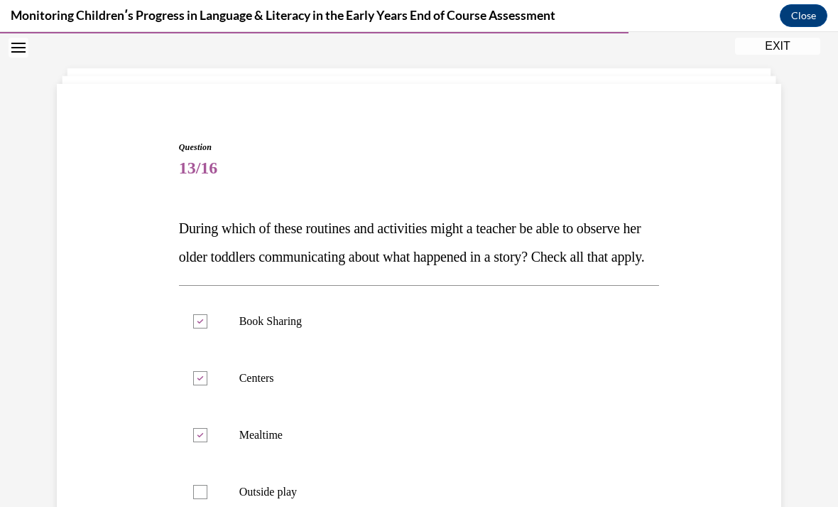
click at [207, 499] on input "Outside play" at bounding box center [200, 492] width 14 height 14
checkbox input "true"
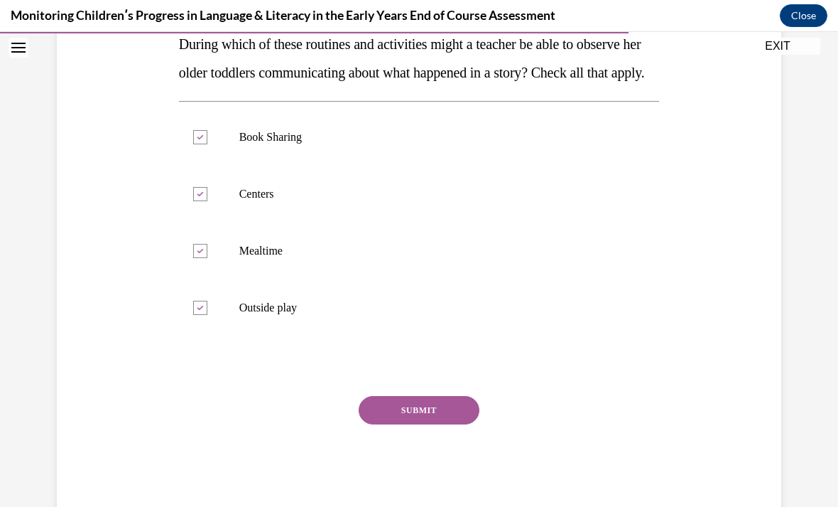
click at [428, 424] on button "SUBMIT" at bounding box center [419, 410] width 121 height 28
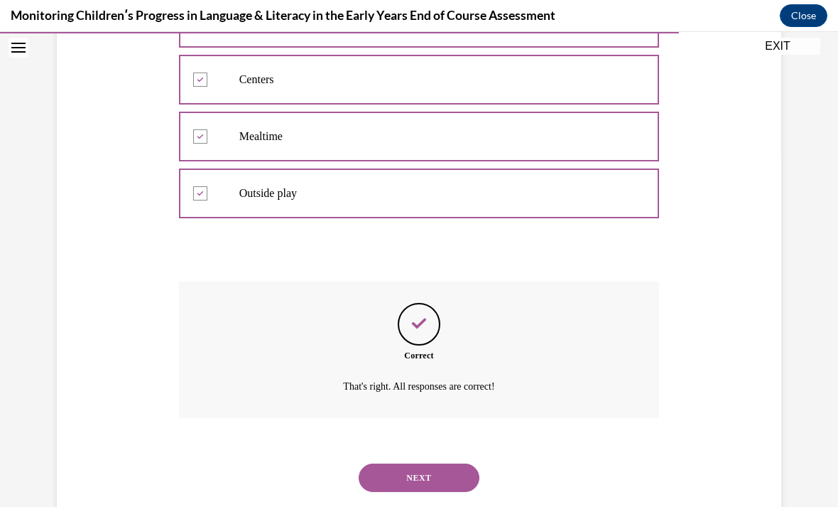
click at [432, 485] on button "NEXT" at bounding box center [419, 477] width 121 height 28
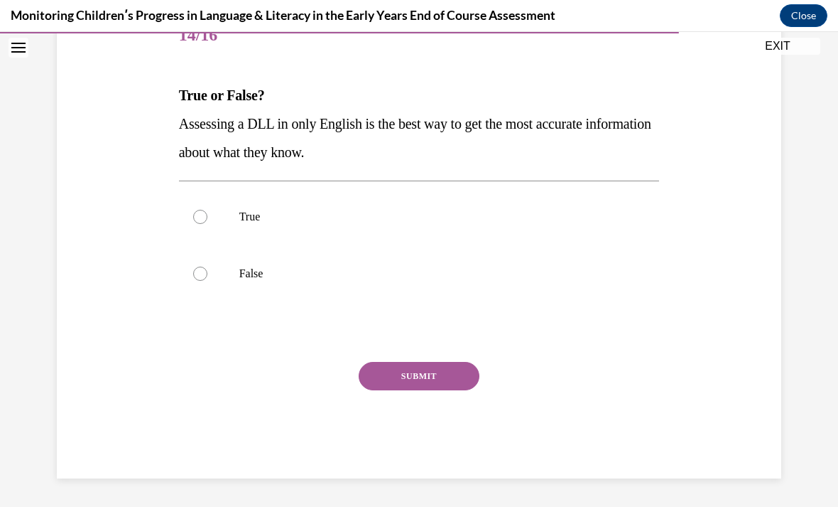
scroll to position [127, 0]
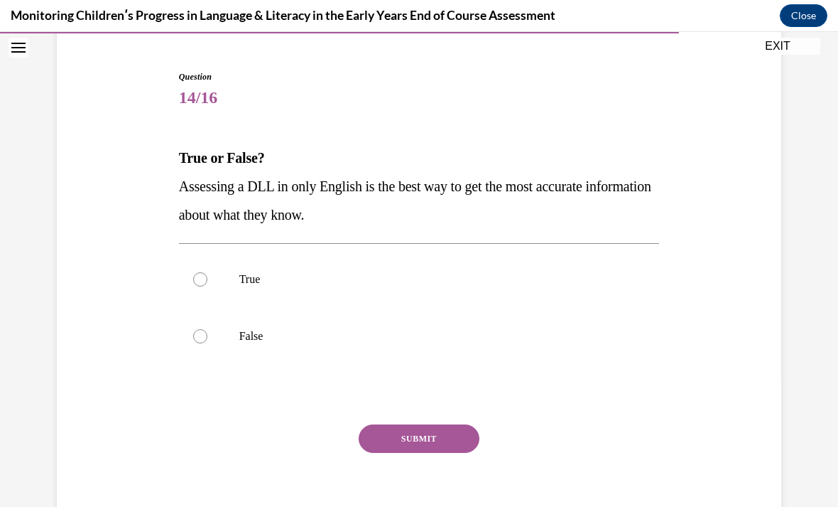
click at [491, 352] on label "False" at bounding box center [419, 336] width 481 height 57
click at [207, 343] on input "False" at bounding box center [200, 336] width 14 height 14
radio input "true"
click at [456, 449] on button "SUBMIT" at bounding box center [419, 438] width 121 height 28
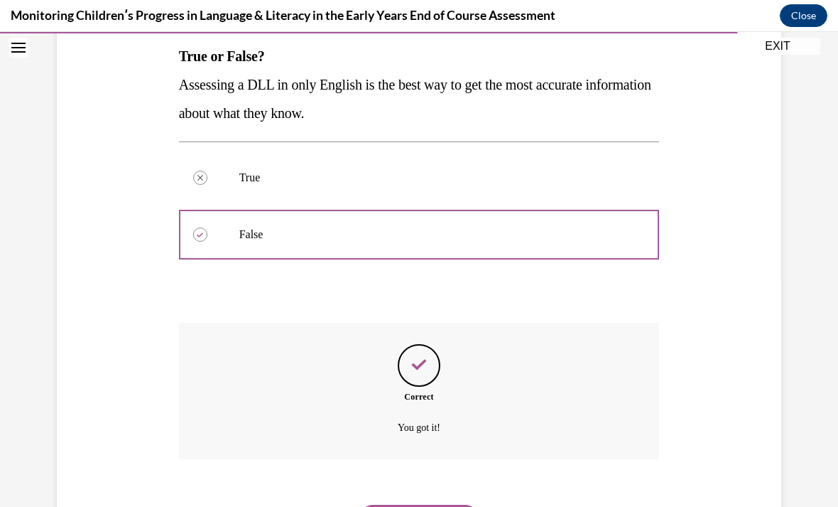
scroll to position [242, 0]
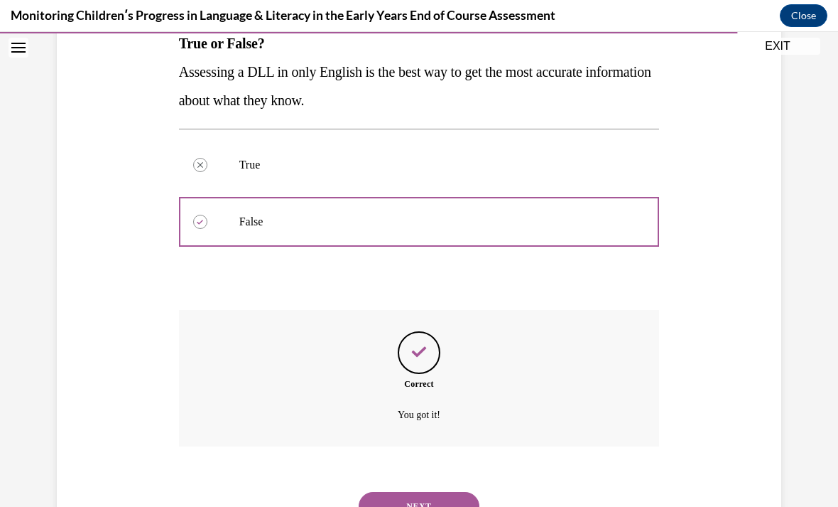
click at [418, 493] on button "NEXT" at bounding box center [419, 506] width 121 height 28
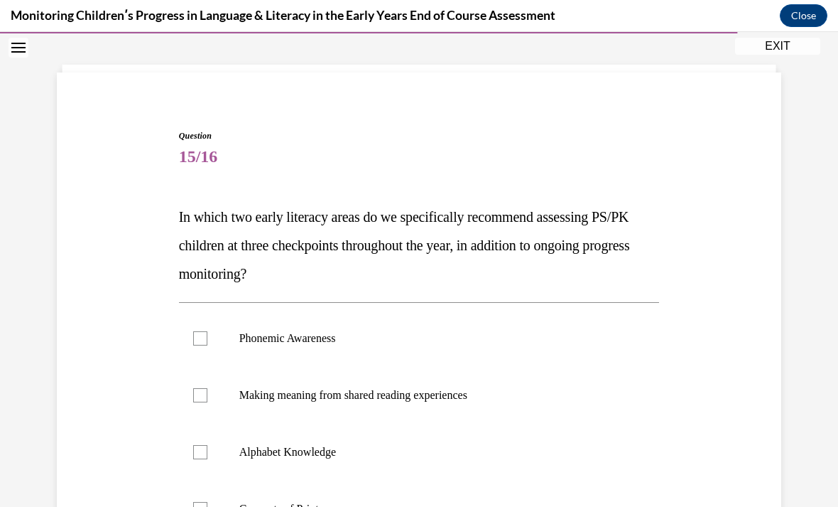
scroll to position [68, 0]
click at [401, 328] on label "Phonemic Awareness" at bounding box center [419, 338] width 481 height 57
click at [207, 331] on input "Phonemic Awareness" at bounding box center [200, 338] width 14 height 14
checkbox input "true"
click at [382, 431] on label "Alphabet Knowledge" at bounding box center [419, 451] width 481 height 57
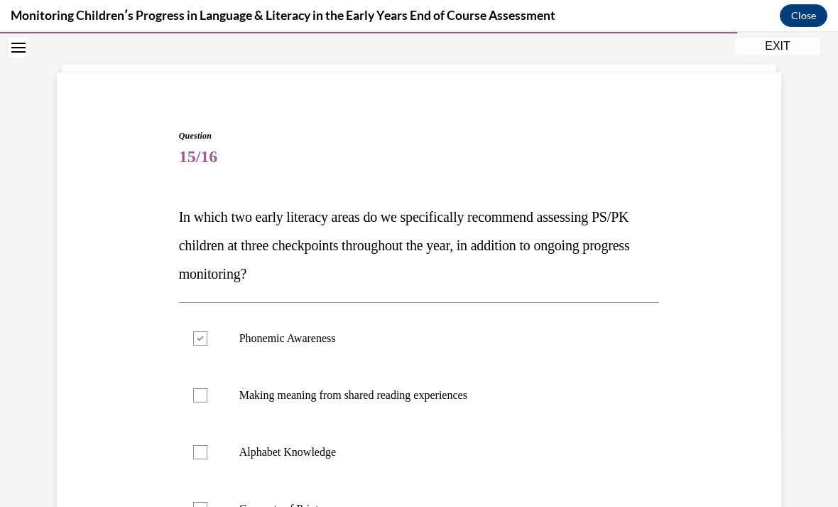
click at [207, 445] on input "Alphabet Knowledge" at bounding box center [200, 452] width 14 height 14
checkbox input "true"
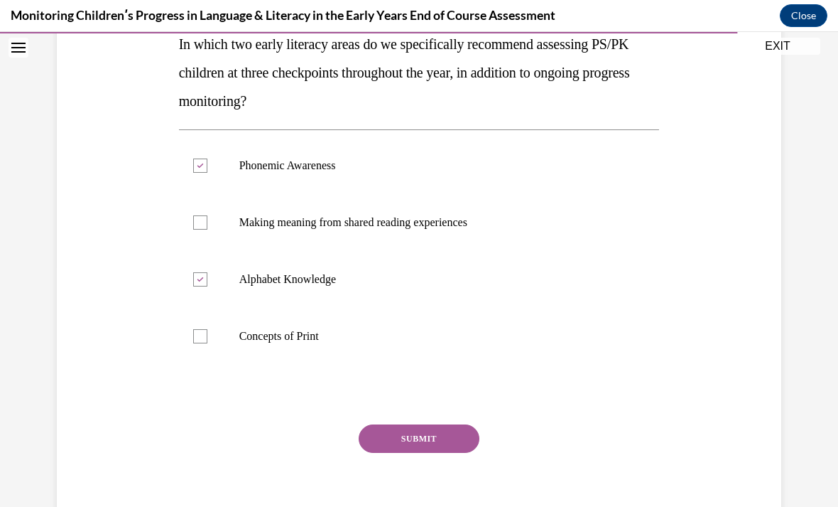
click at [424, 444] on button "SUBMIT" at bounding box center [419, 438] width 121 height 28
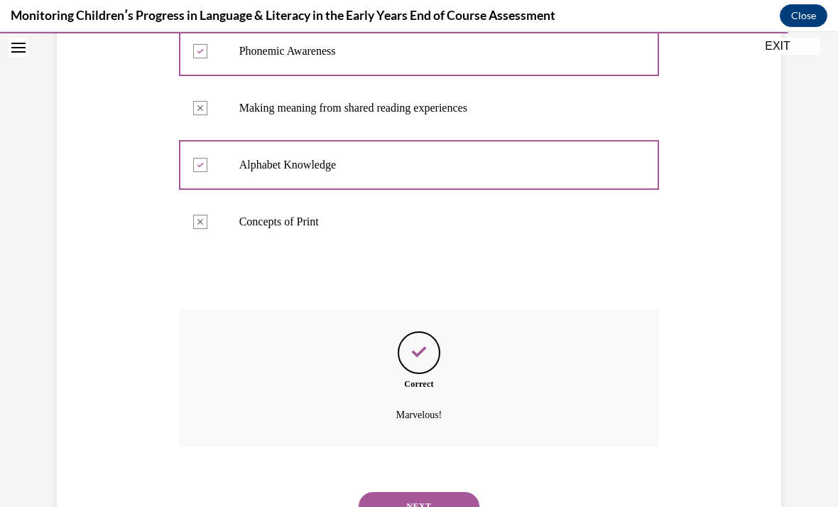
click at [420, 492] on button "NEXT" at bounding box center [419, 506] width 121 height 28
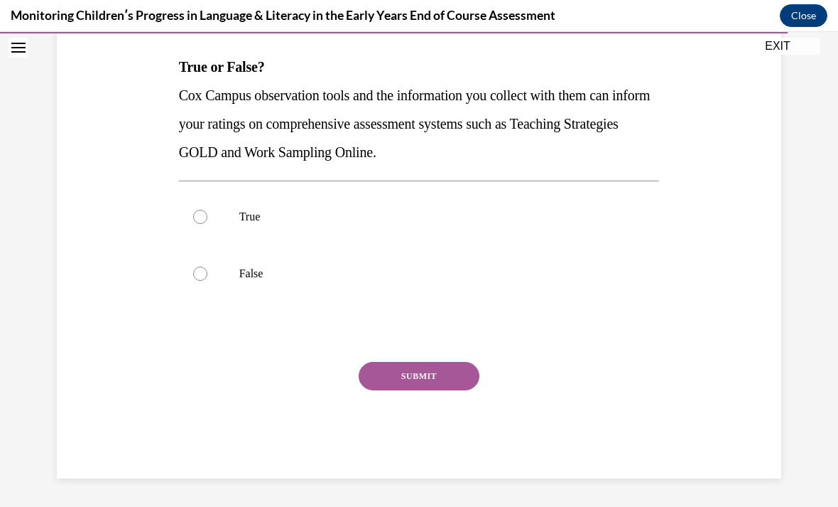
scroll to position [156, 0]
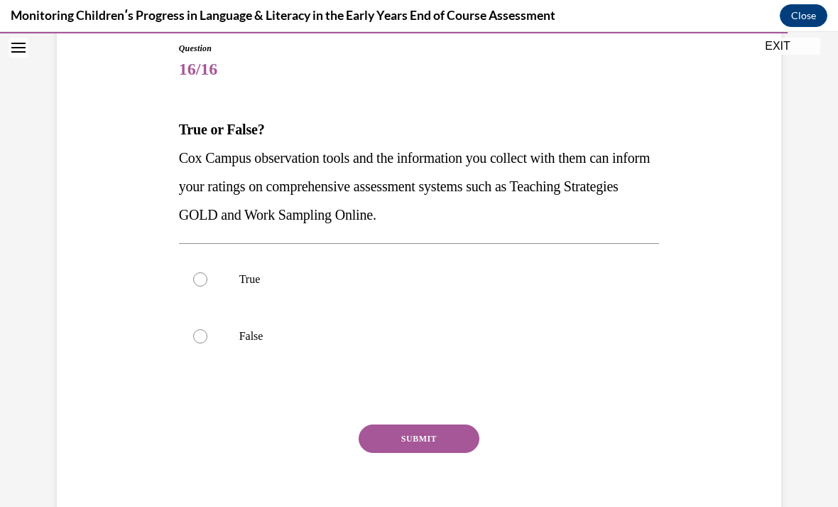
click at [202, 337] on div at bounding box center [200, 336] width 14 height 14
click at [202, 337] on input "False" at bounding box center [200, 336] width 14 height 14
radio input "true"
click at [426, 418] on div "Question 16/16 True or False? Cox Campus observation tools and the information …" at bounding box center [419, 291] width 481 height 499
click at [423, 443] on button "SUBMIT" at bounding box center [419, 438] width 121 height 28
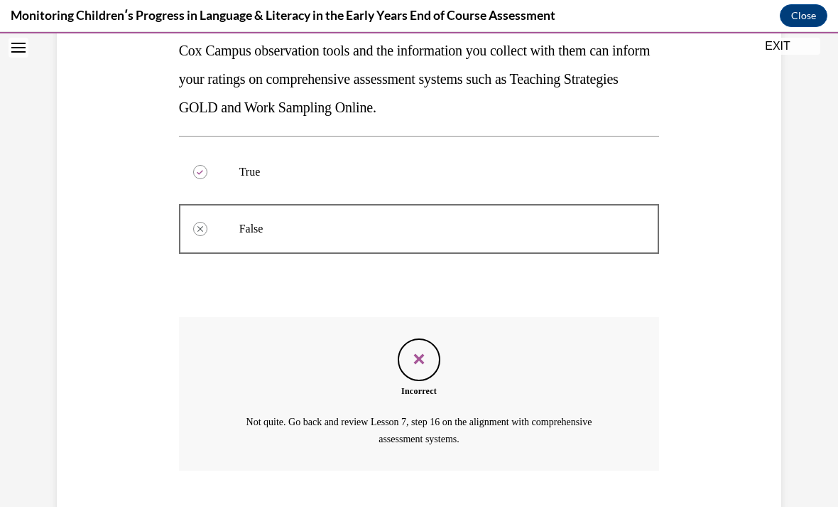
scroll to position [286, 0]
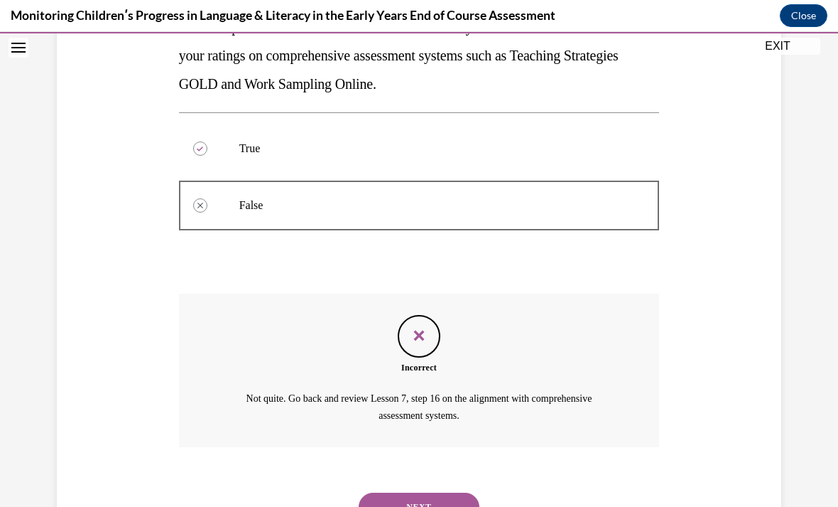
click at [451, 501] on button "NEXT" at bounding box center [419, 506] width 121 height 28
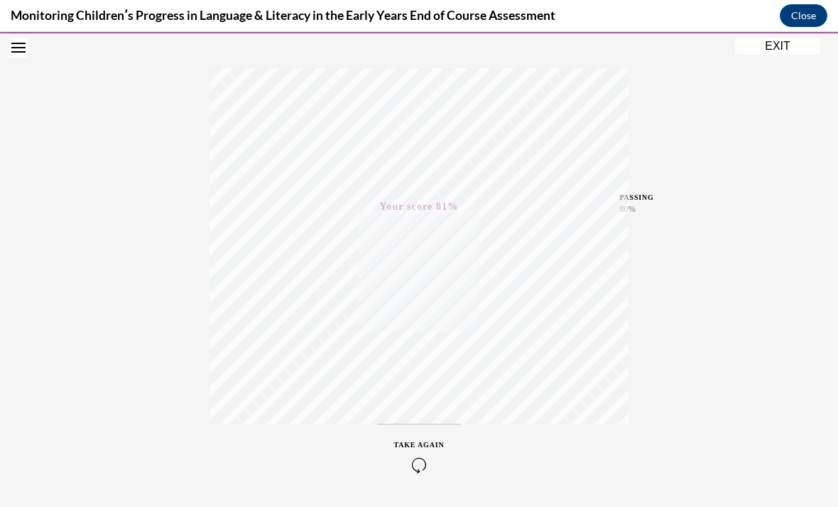
scroll to position [208, 0]
click at [782, 51] on button "EXIT" at bounding box center [777, 46] width 85 height 17
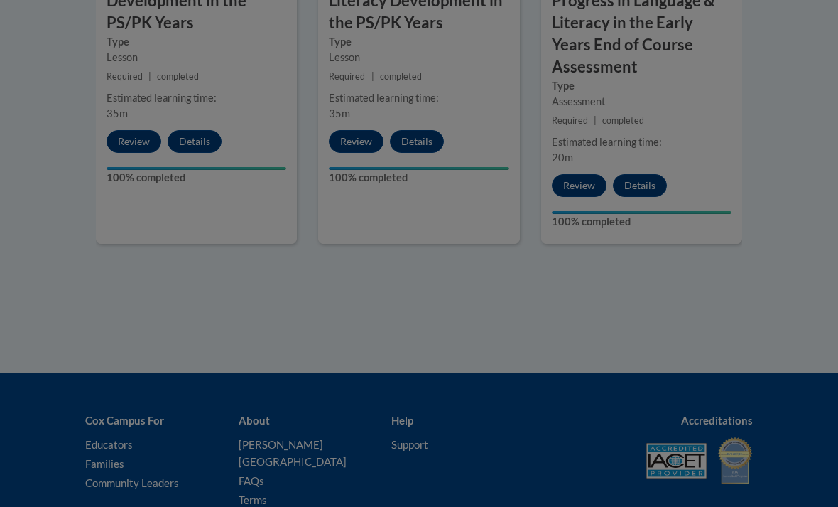
scroll to position [1526, 0]
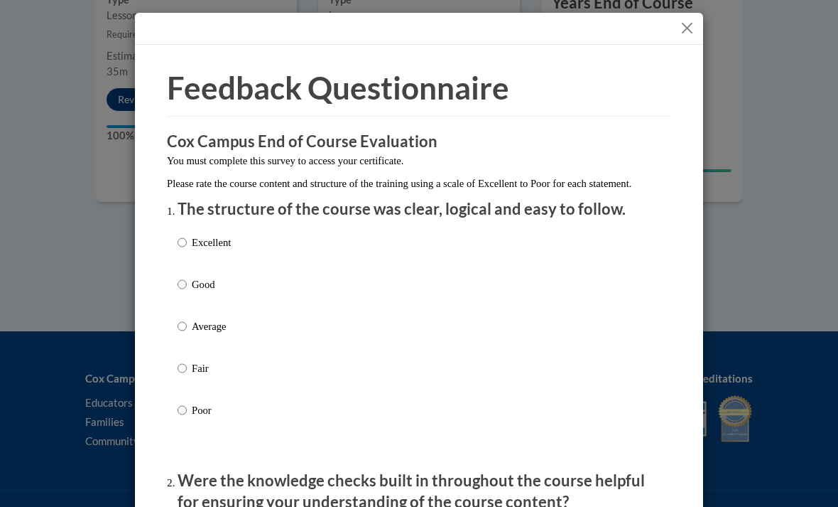
click at [277, 417] on div "Excellent Good Average Fair Poor" at bounding box center [419, 343] width 483 height 232
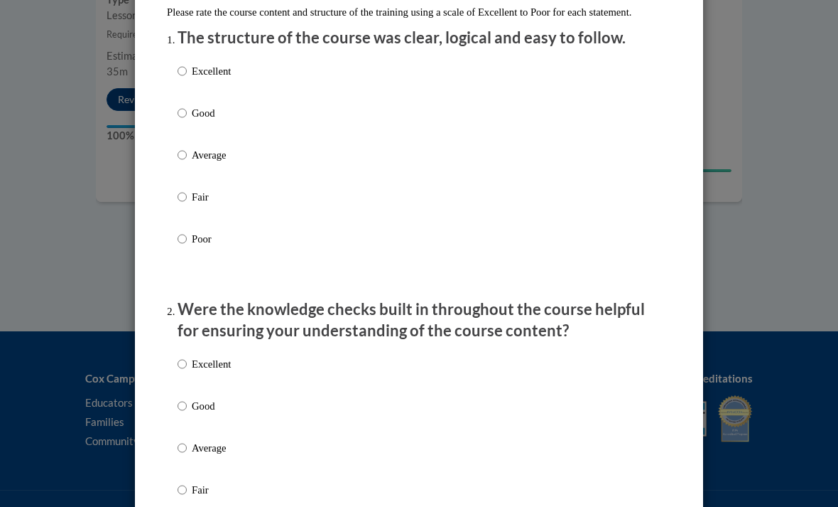
scroll to position [170, 0]
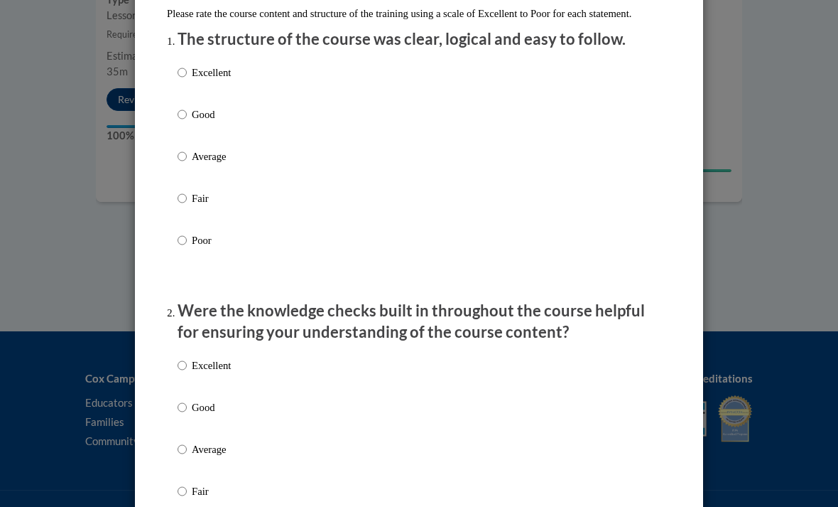
click at [183, 235] on input "Poor" at bounding box center [182, 240] width 9 height 16
radio input "true"
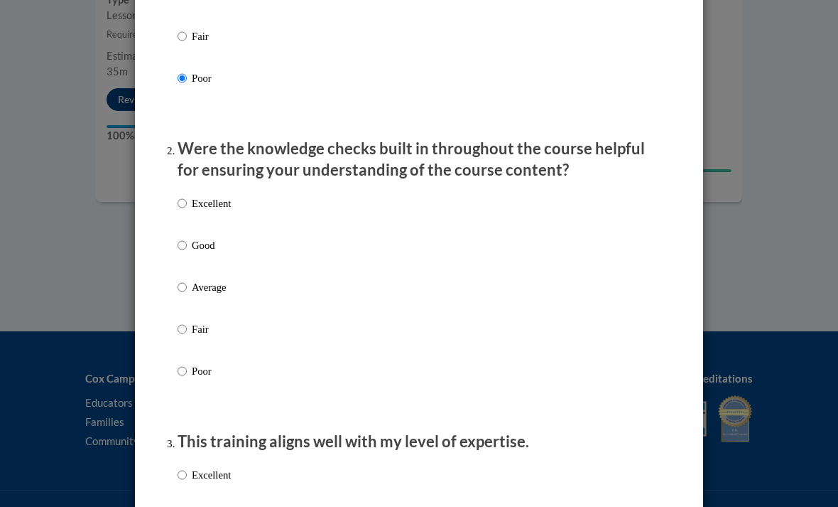
click at [182, 380] on label "Poor" at bounding box center [204, 382] width 53 height 38
click at [182, 379] on input "Poor" at bounding box center [182, 371] width 9 height 16
radio input "true"
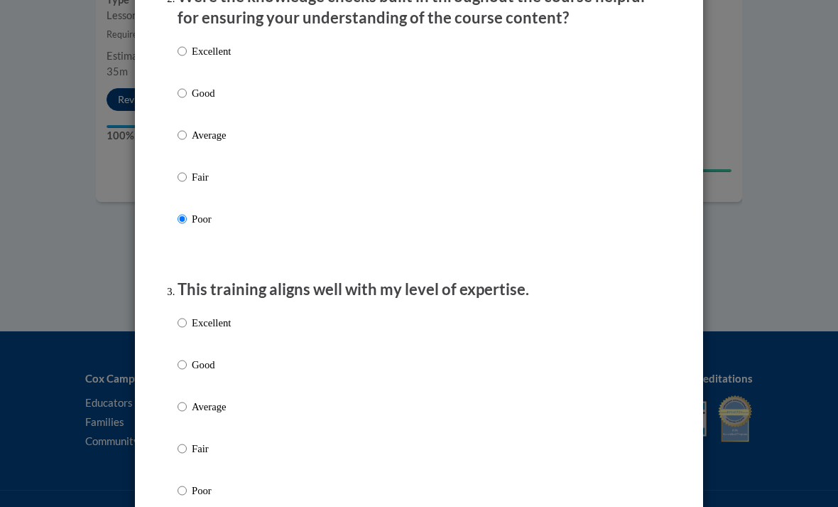
click at [187, 482] on input "Poor" at bounding box center [182, 490] width 9 height 16
radio input "true"
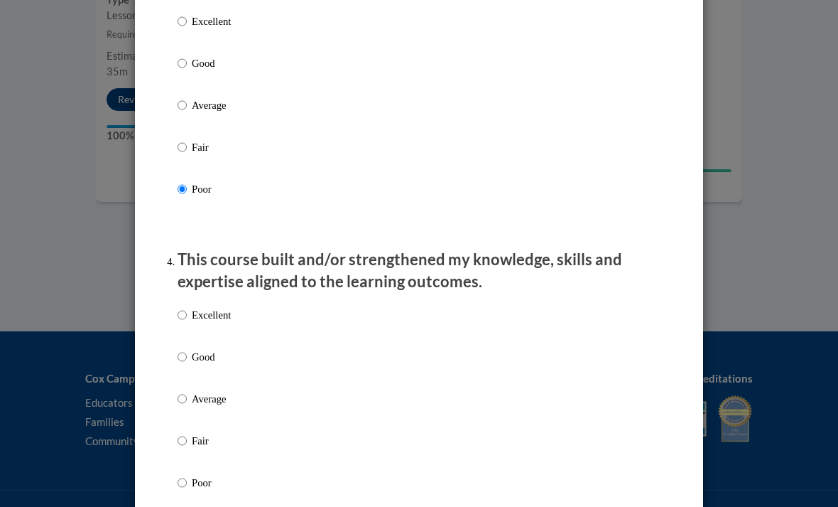
click at [184, 485] on input "Poor" at bounding box center [182, 483] width 9 height 16
radio input "true"
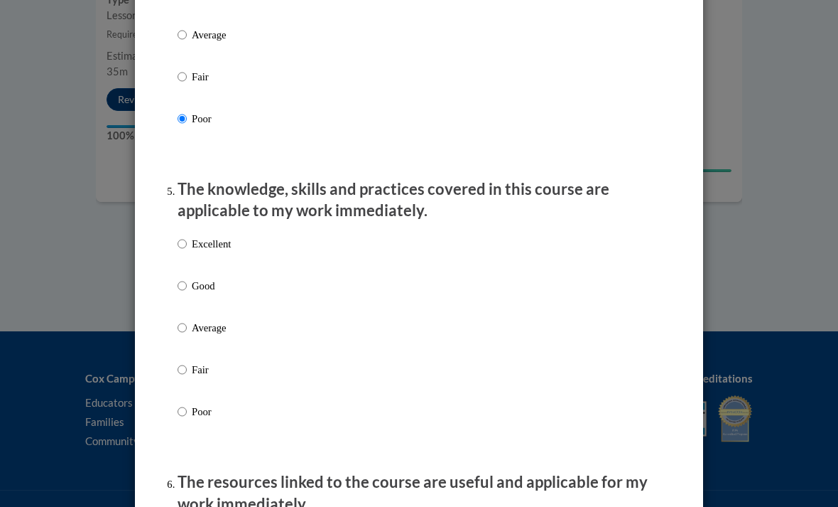
click at [182, 410] on input "Poor" at bounding box center [182, 412] width 9 height 16
radio input "true"
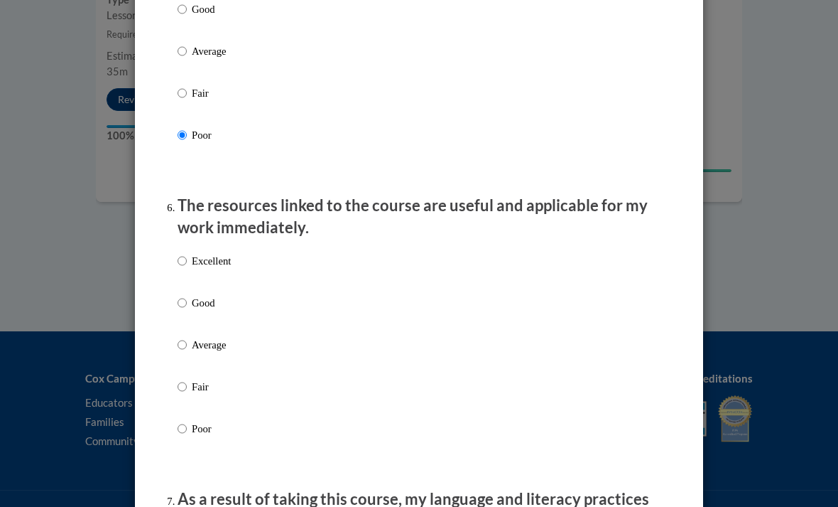
click at [195, 421] on p "Poor" at bounding box center [211, 429] width 39 height 16
click at [187, 421] on input "Poor" at bounding box center [182, 429] width 9 height 16
radio input "true"
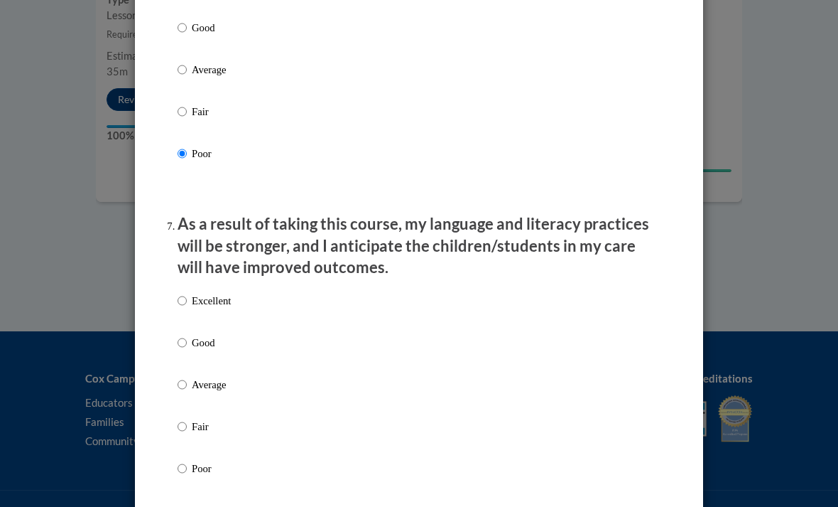
click at [195, 460] on p "Poor" at bounding box center [211, 468] width 39 height 16
click at [187, 460] on input "Poor" at bounding box center [182, 468] width 9 height 16
radio input "true"
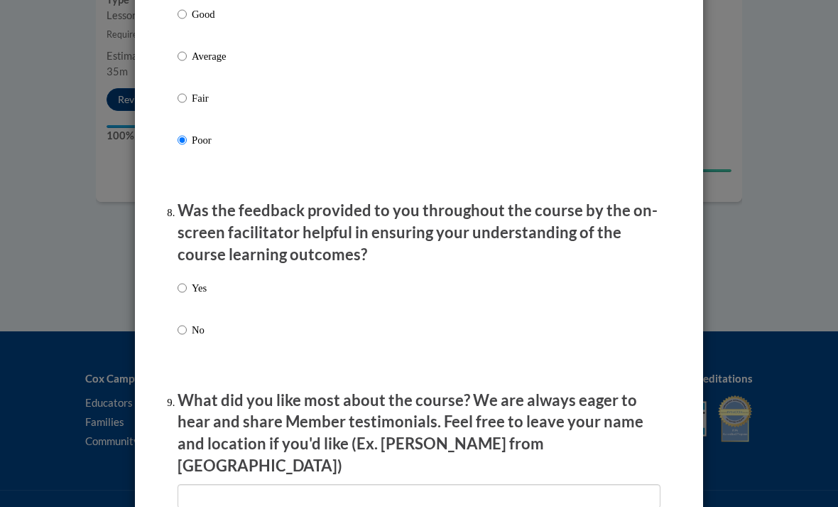
click at [181, 339] on label "No" at bounding box center [192, 341] width 29 height 38
click at [181, 338] on input "No" at bounding box center [182, 330] width 9 height 16
radio input "true"
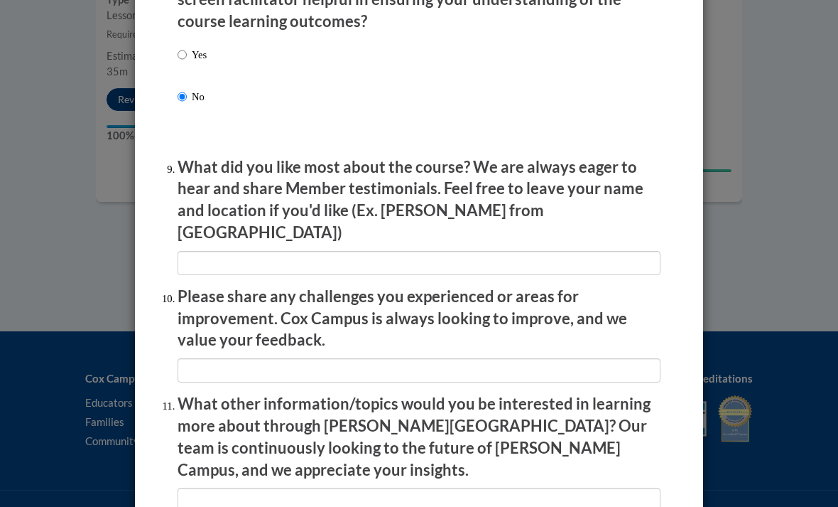
scroll to position [2266, 0]
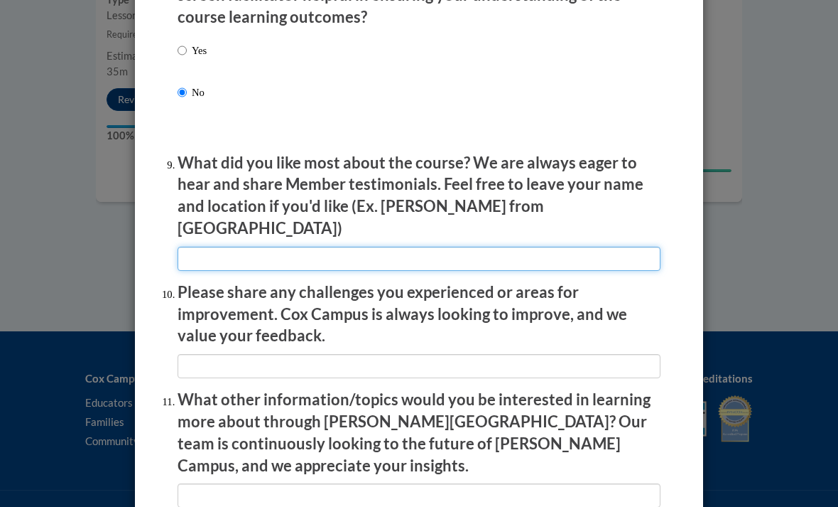
click at [406, 247] on input "textbox" at bounding box center [419, 259] width 483 height 24
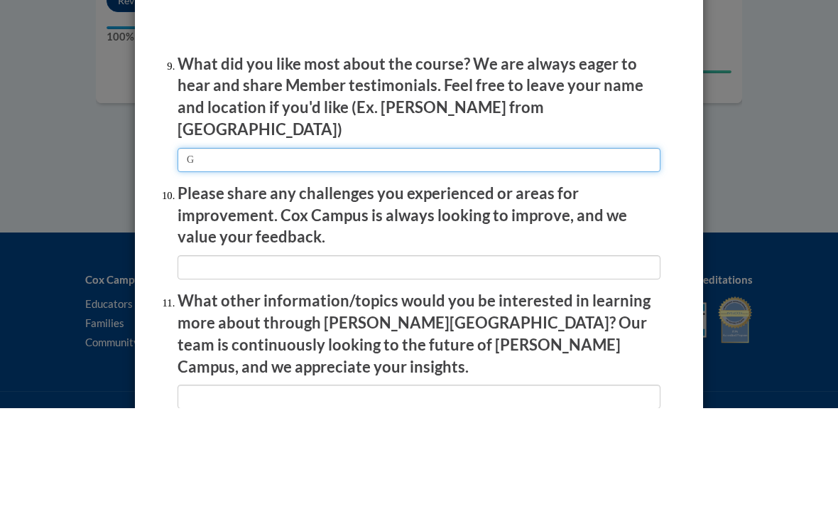
scroll to position [2346, 0]
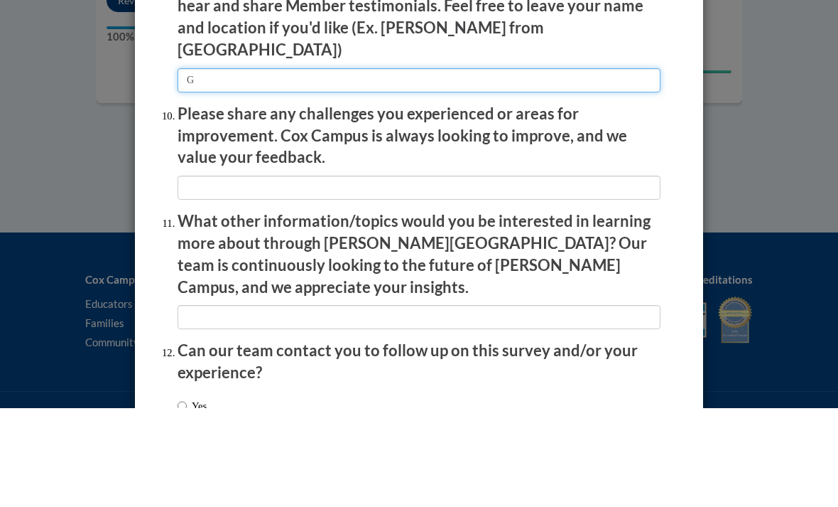
type input "G"
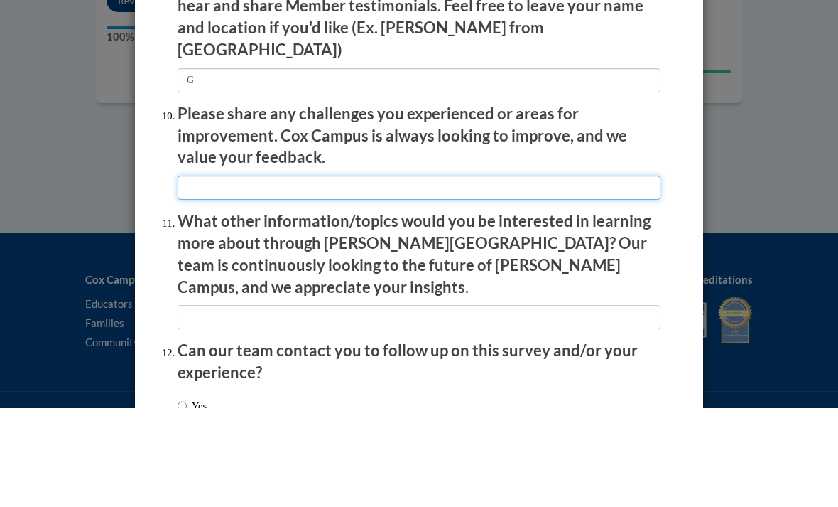
click at [435, 274] on input "textbox" at bounding box center [419, 286] width 483 height 24
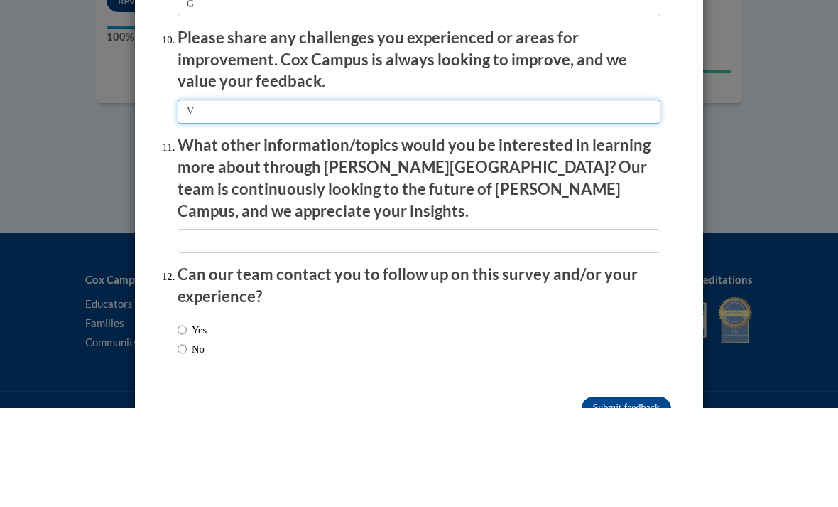
scroll to position [2421, 0]
type input "V"
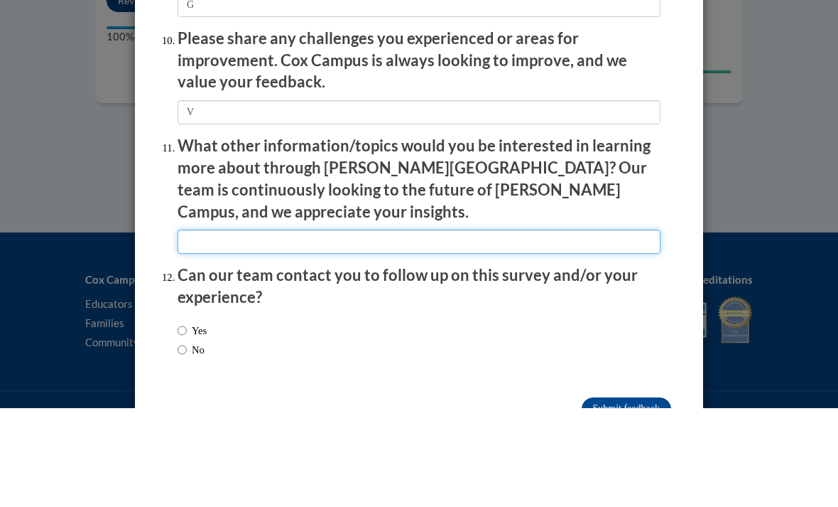
click at [419, 328] on input "textbox" at bounding box center [419, 340] width 483 height 24
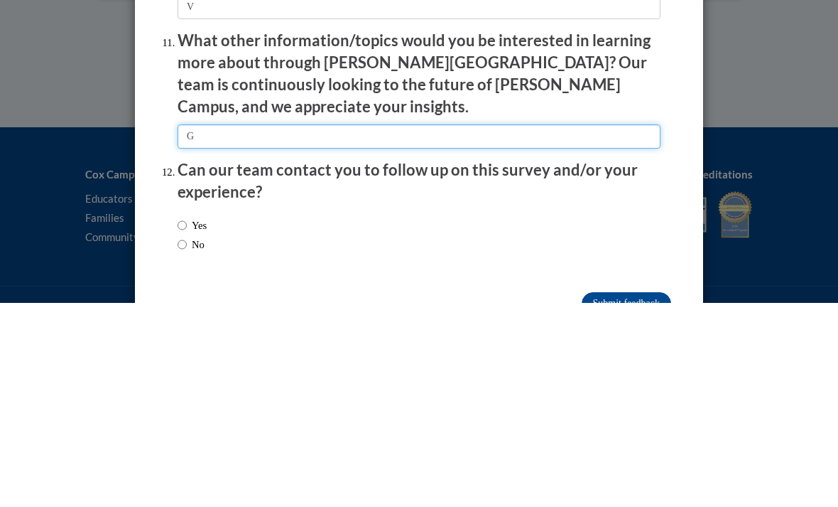
type input "G"
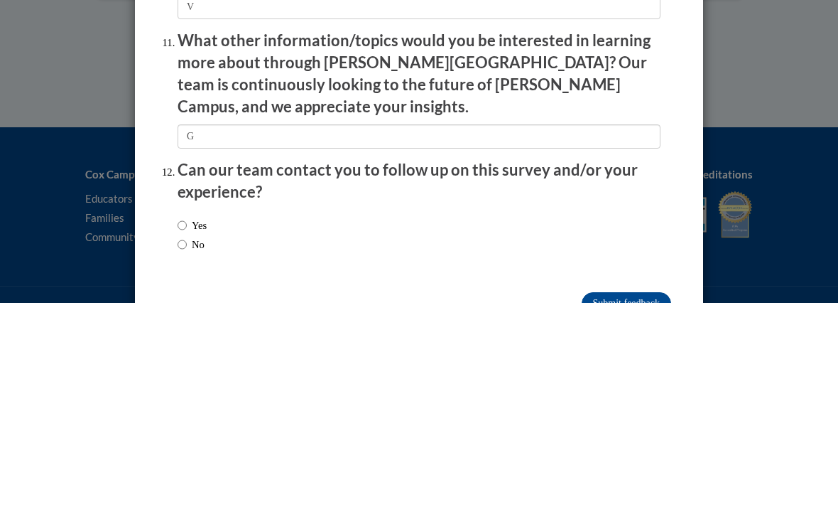
click at [185, 441] on input "No" at bounding box center [182, 449] width 9 height 16
radio input "true"
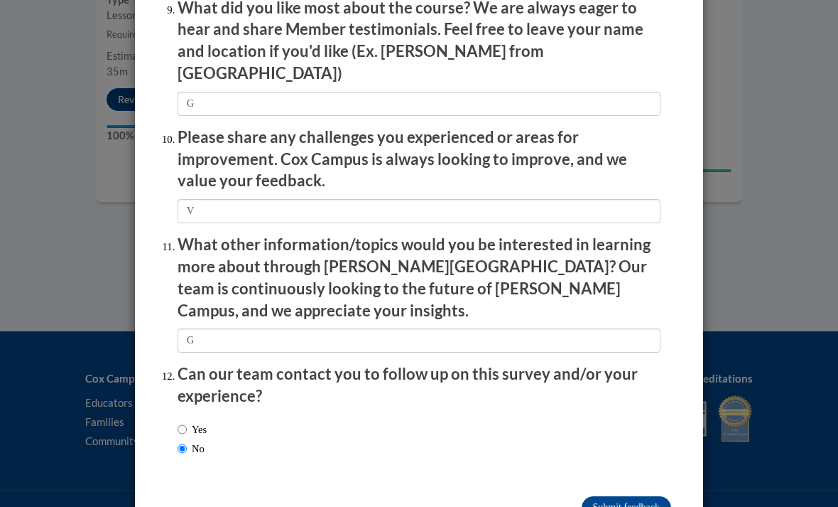
scroll to position [2393, 0]
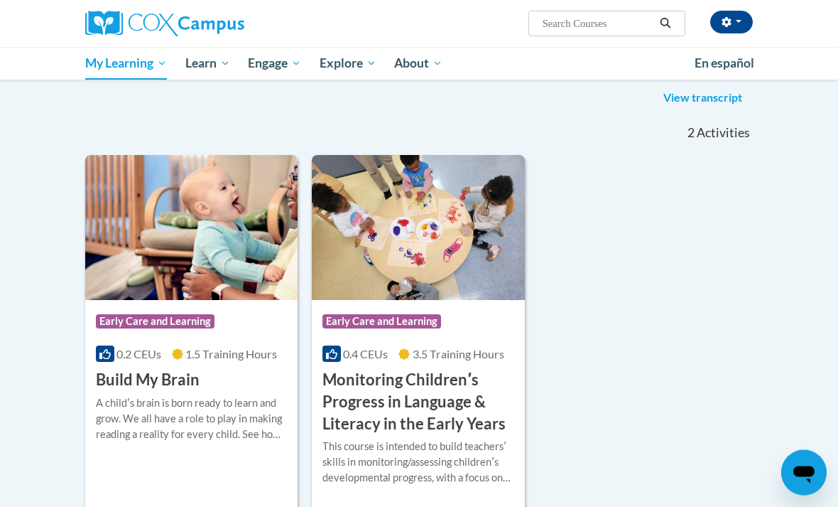
scroll to position [209, 0]
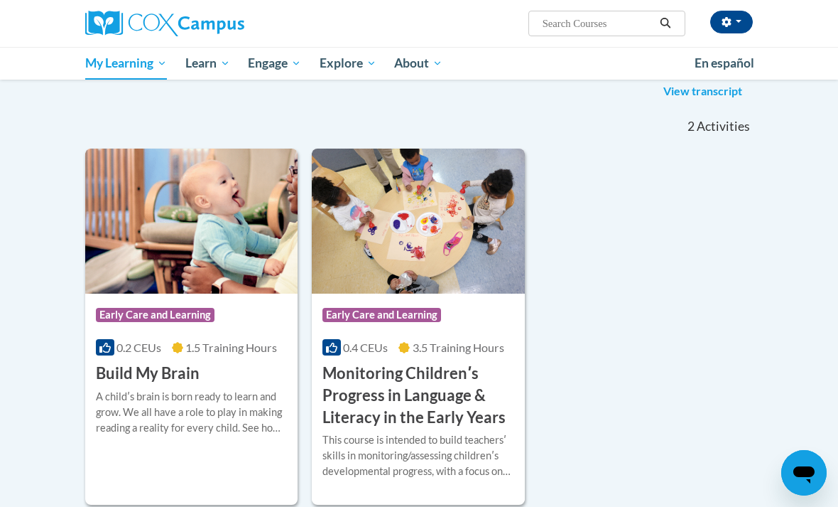
click at [480, 282] on img at bounding box center [418, 221] width 212 height 145
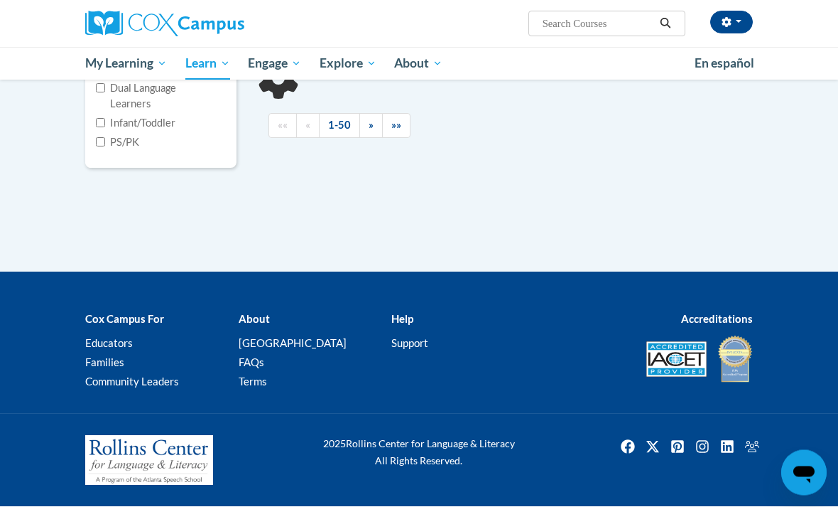
scroll to position [469, 0]
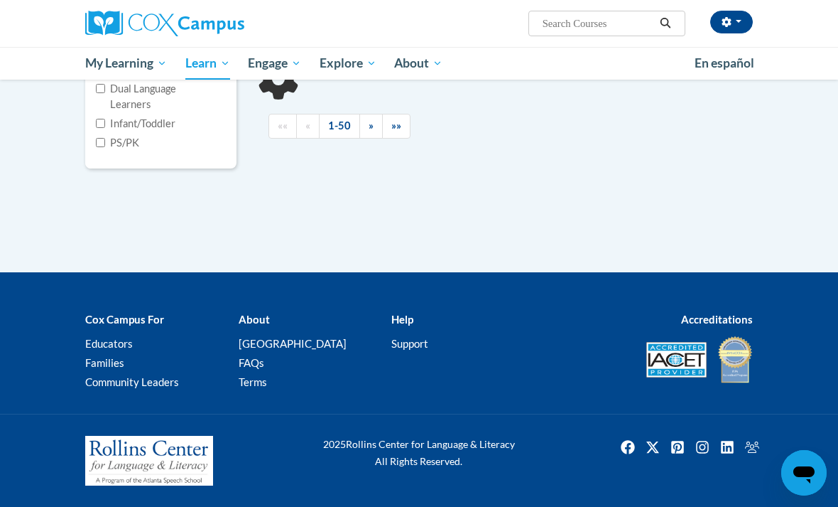
click at [104, 128] on input "Infant/Toddler" at bounding box center [100, 123] width 9 height 9
checkbox input "true"
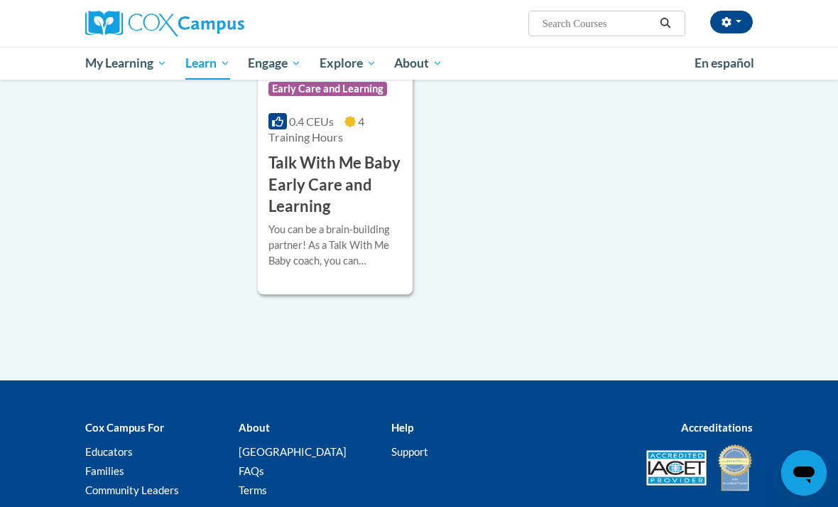
scroll to position [1315, 0]
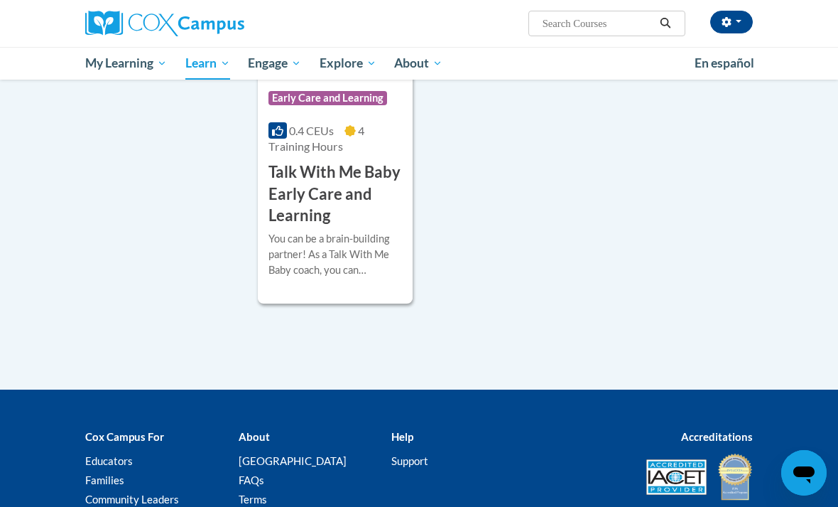
click at [322, 227] on div "Course Category: Early Care and Learning 0.4 CEUs 4 Training Hours COURSE Talk …" at bounding box center [335, 152] width 155 height 151
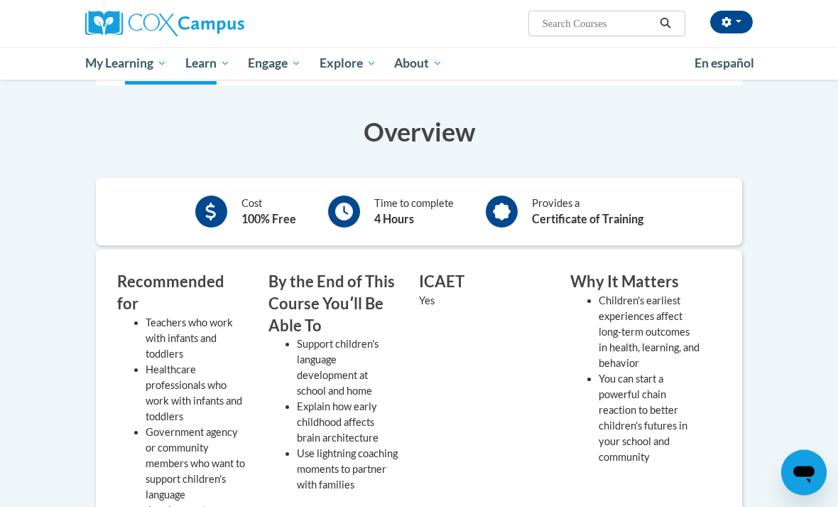
scroll to position [166, 0]
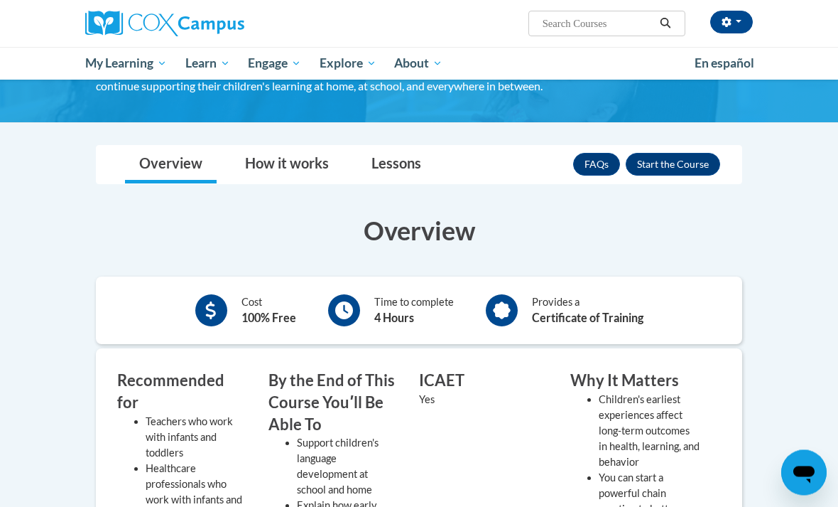
click at [665, 170] on button "Enroll" at bounding box center [673, 164] width 95 height 23
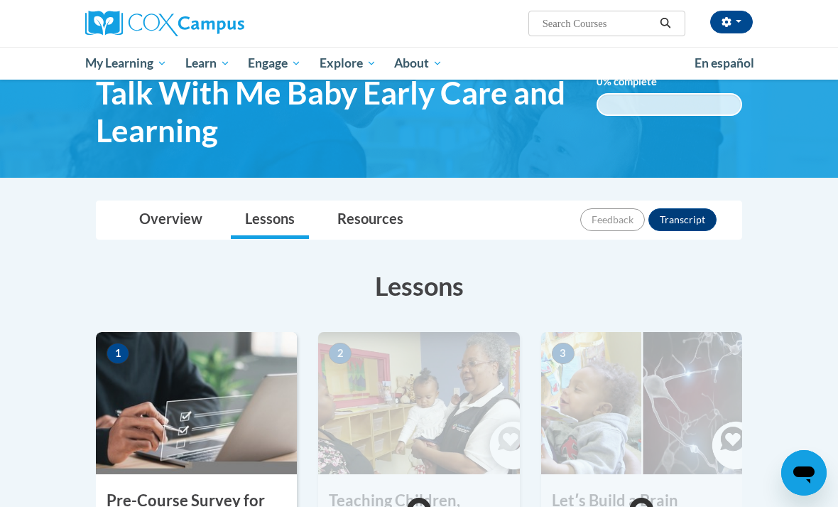
scroll to position [61, 0]
